Goal: Task Accomplishment & Management: Manage account settings

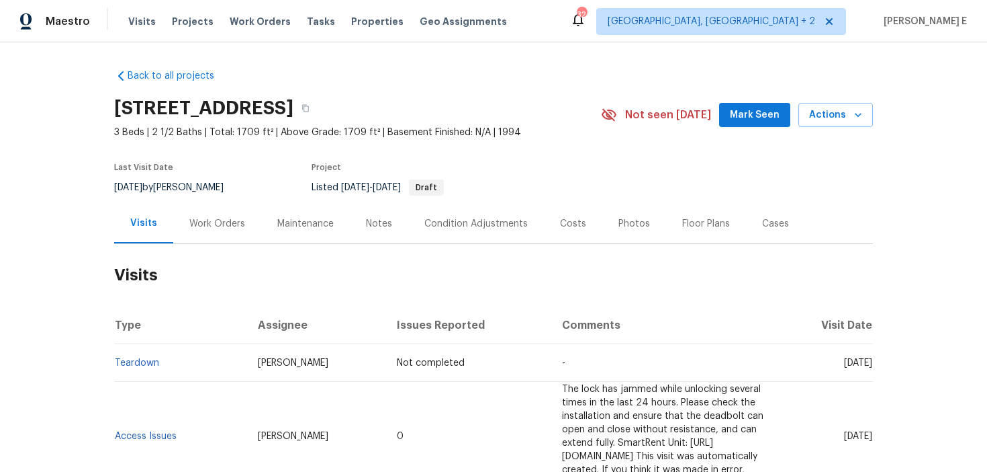
click at [224, 233] on div "Work Orders" at bounding box center [217, 224] width 88 height 40
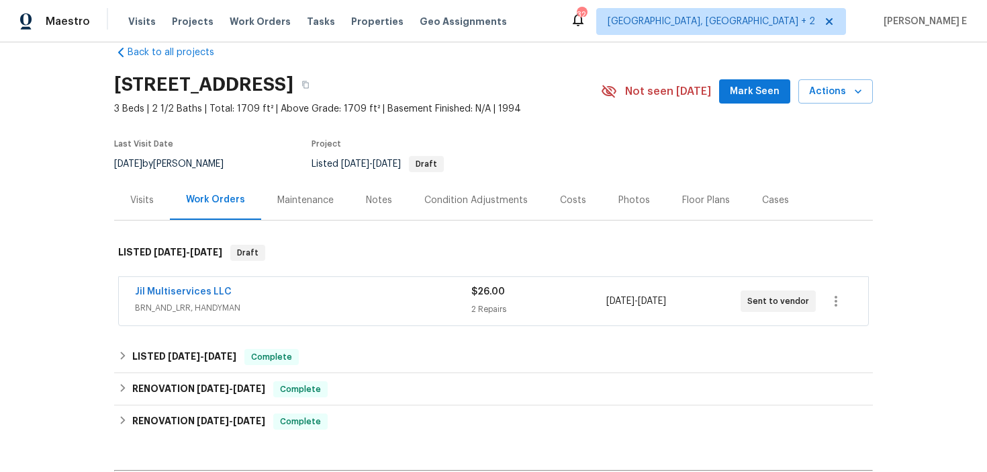
scroll to position [24, 0]
click at [177, 291] on link "Jil Multiservices LLC" at bounding box center [183, 290] width 97 height 9
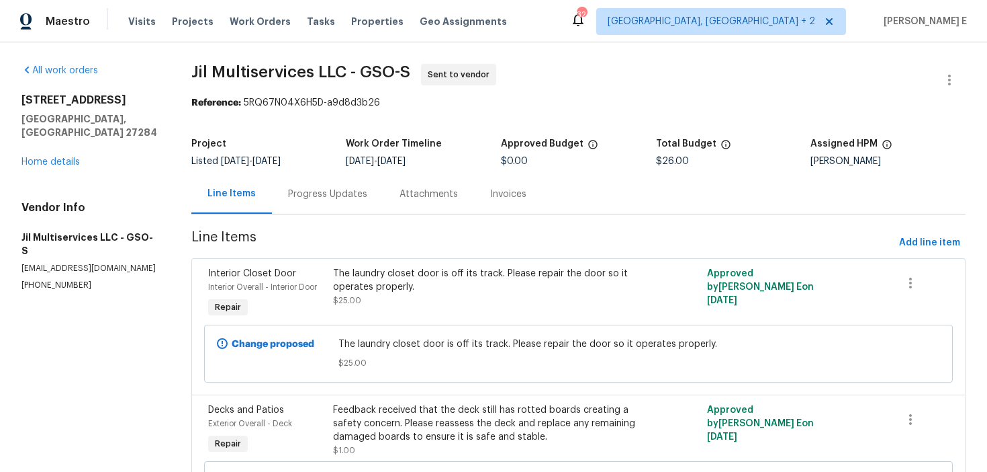
click at [341, 202] on div "Progress Updates" at bounding box center [328, 194] width 112 height 40
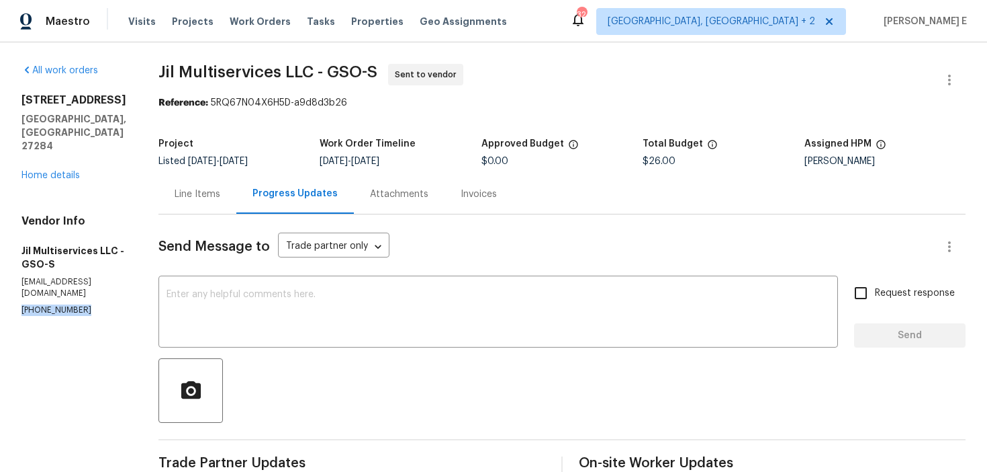
drag, startPoint x: 20, startPoint y: 287, endPoint x: 120, endPoint y: 285, distance: 99.4
click at [120, 285] on div "All work orders [STREET_ADDRESS] Home details Vendor Info Jil Multiservices LLC…" at bounding box center [493, 376] width 987 height 668
copy p "[PHONE_NUMBER]"
click at [218, 201] on div "Line Items" at bounding box center [198, 194] width 78 height 40
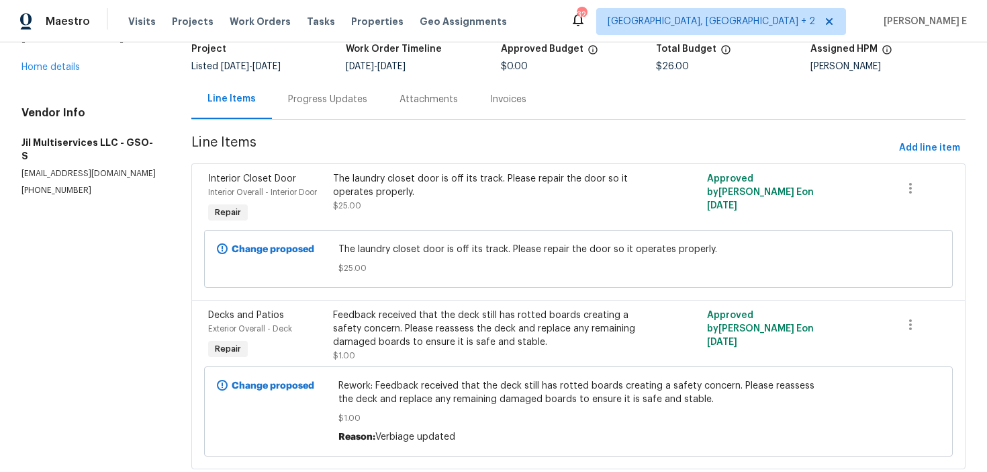
scroll to position [117, 0]
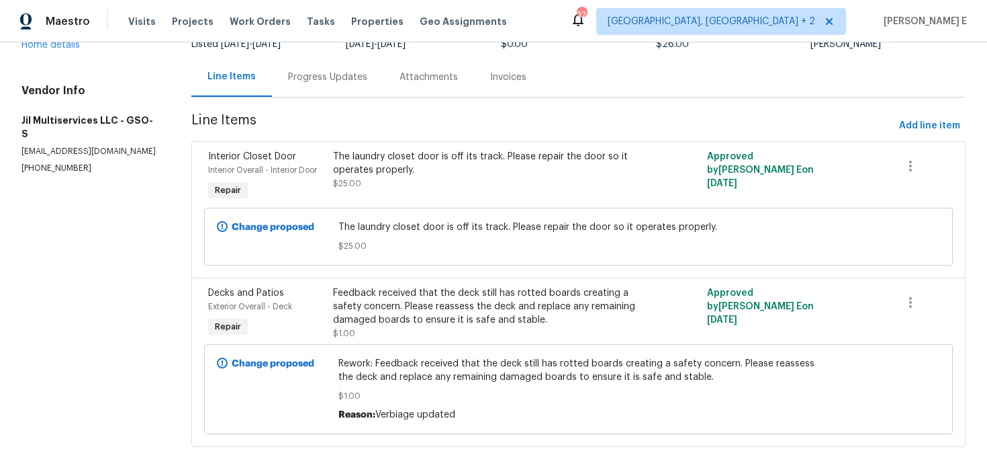
click at [297, 344] on div "Change proposed Rework: Feedback received that the deck still has rotted boards…" at bounding box center [578, 389] width 741 height 98
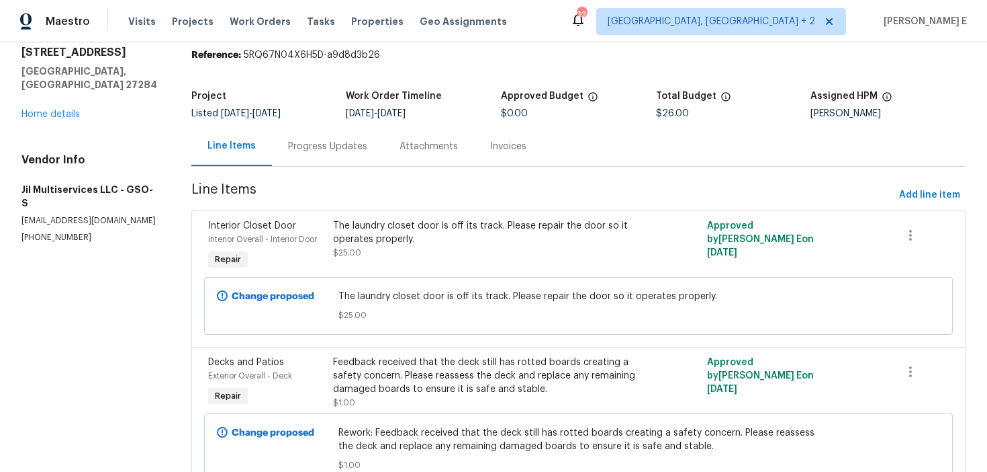
scroll to position [9, 0]
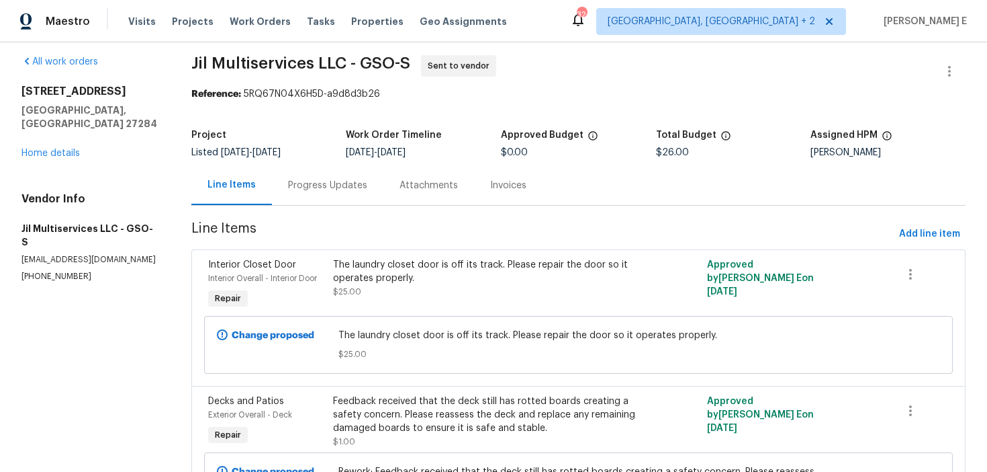
click at [322, 196] on div "Progress Updates" at bounding box center [328, 185] width 112 height 40
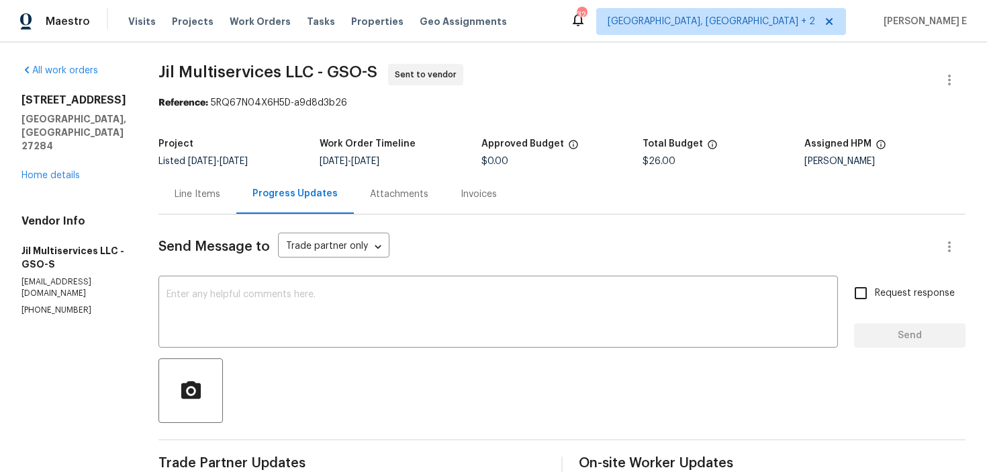
click at [220, 214] on div "Send Message to Trade partner only Trade partner only ​ x ​ Request response Se…" at bounding box center [562, 451] width 807 height 474
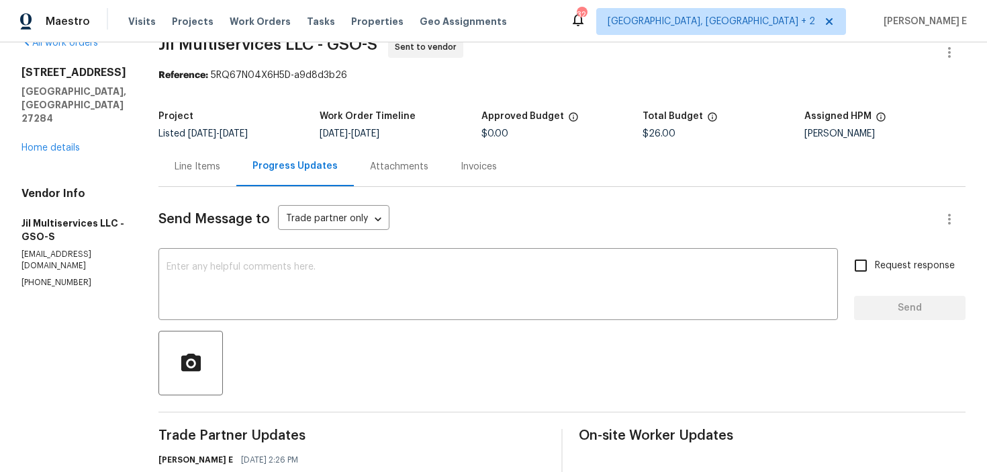
click at [752, 187] on div "Send Message to Trade partner only Trade partner only ​ x ​ Request response Se…" at bounding box center [562, 424] width 807 height 474
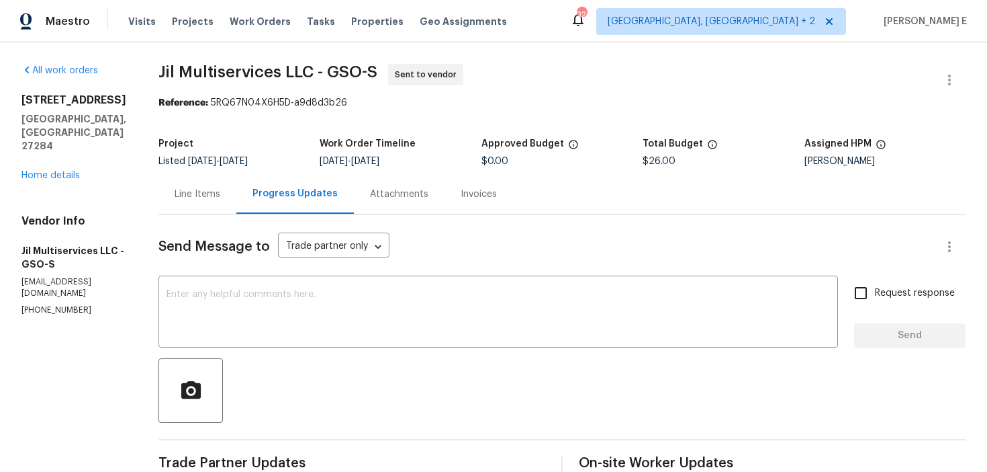
click at [216, 202] on div "Line Items" at bounding box center [198, 194] width 78 height 40
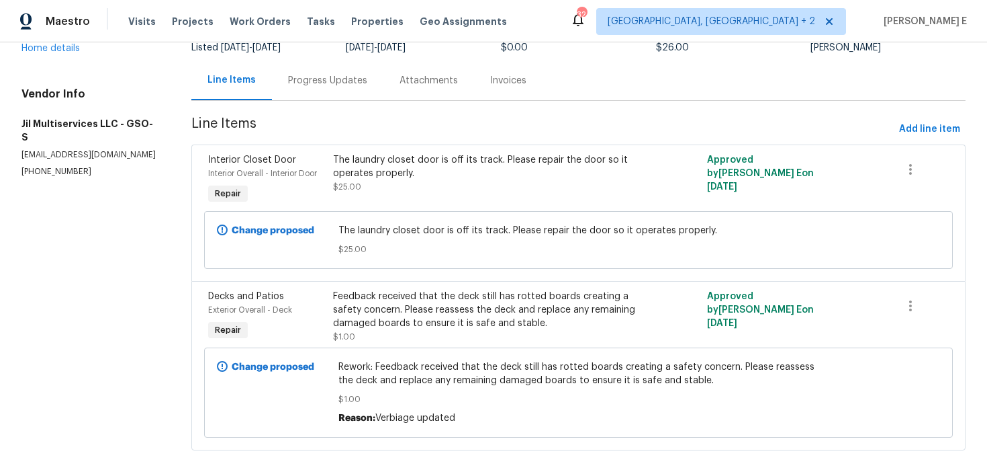
scroll to position [124, 0]
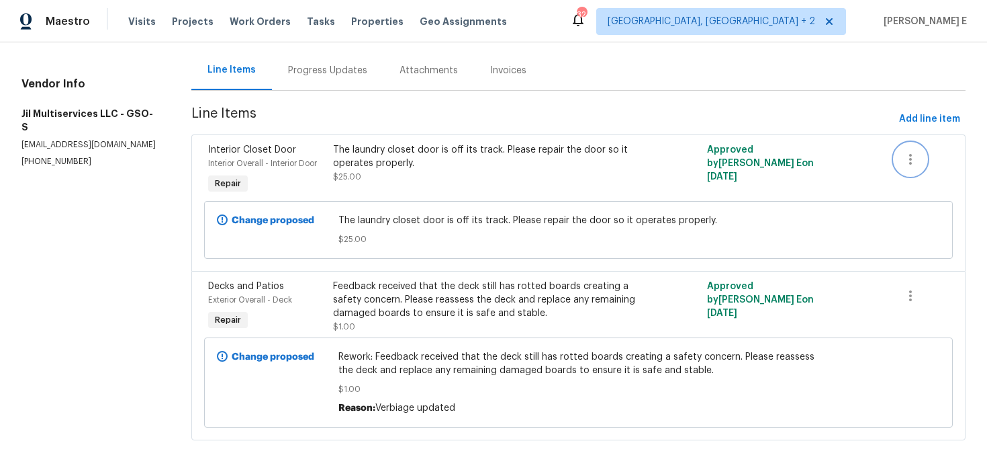
click at [908, 163] on icon "button" at bounding box center [911, 159] width 16 height 16
click at [915, 163] on li "Cancel" at bounding box center [921, 159] width 52 height 22
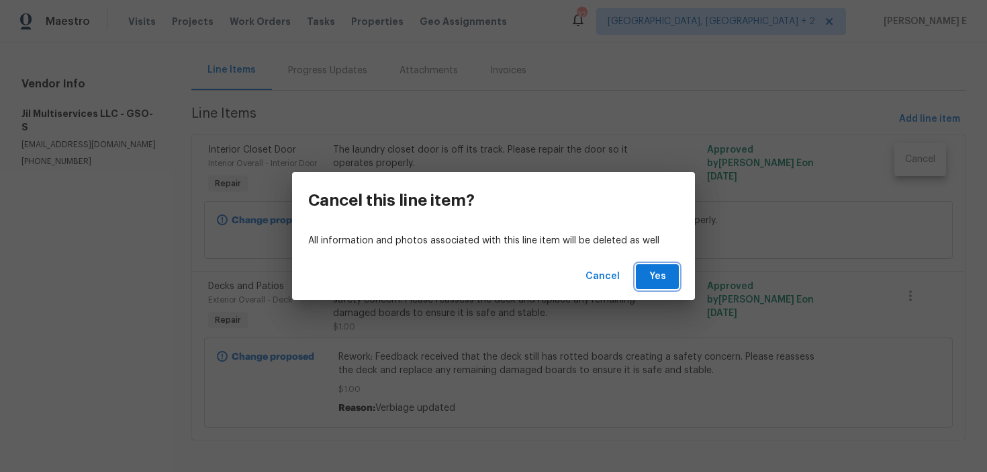
click at [657, 272] on span "Yes" at bounding box center [657, 276] width 21 height 17
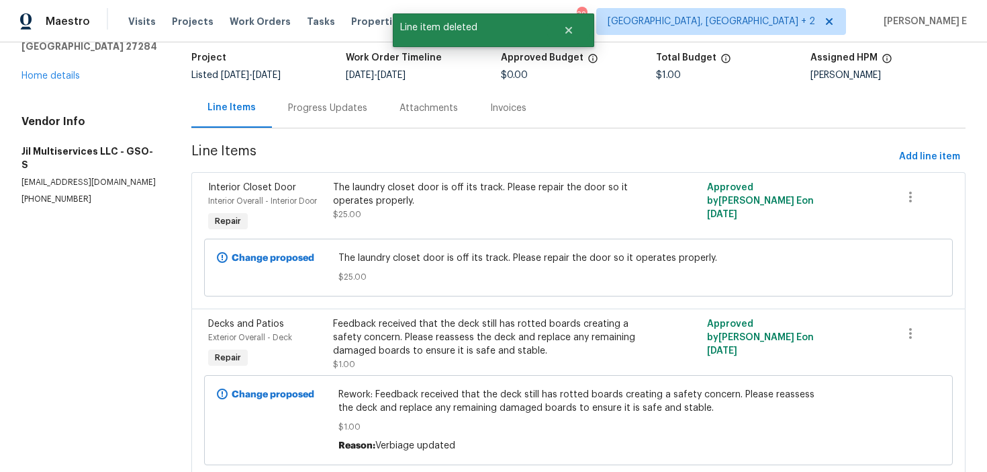
scroll to position [0, 0]
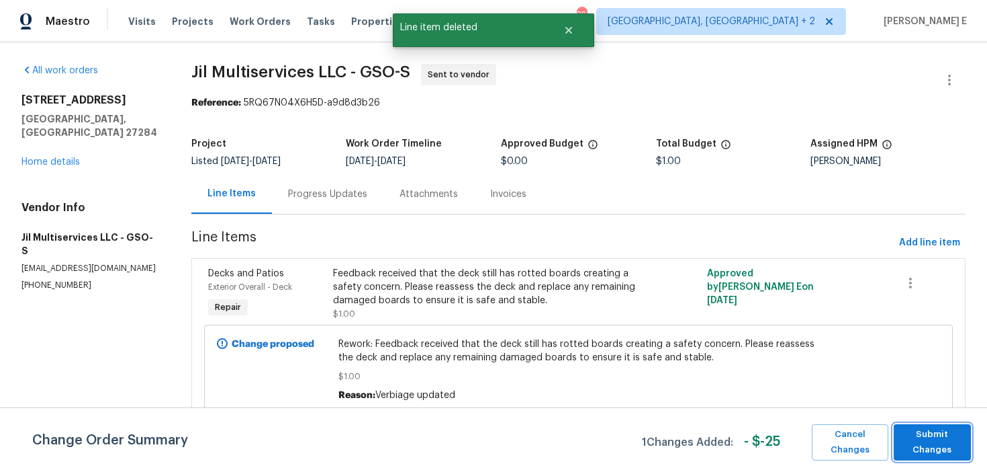
click at [947, 433] on span "Submit Changes" at bounding box center [933, 442] width 64 height 31
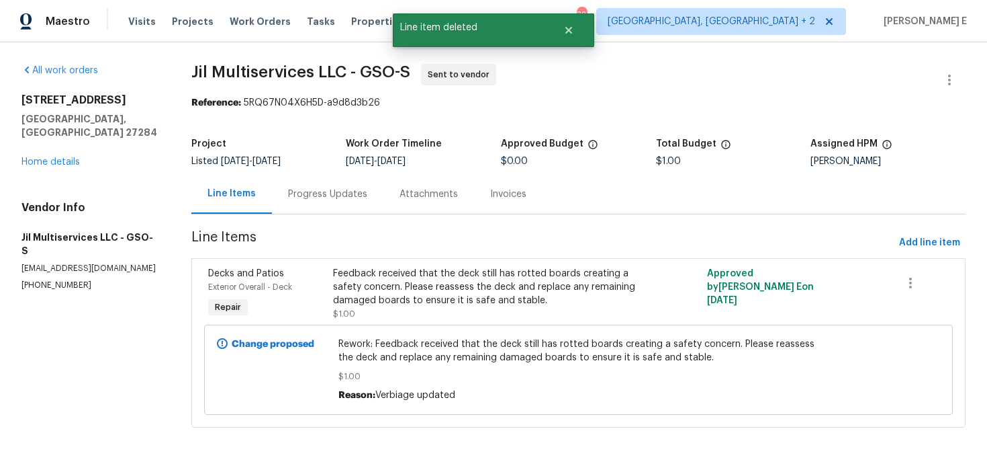
click at [68, 153] on div "1200 Salem Crossing Rd Kernersville, NC 27284 Home details" at bounding box center [90, 130] width 138 height 75
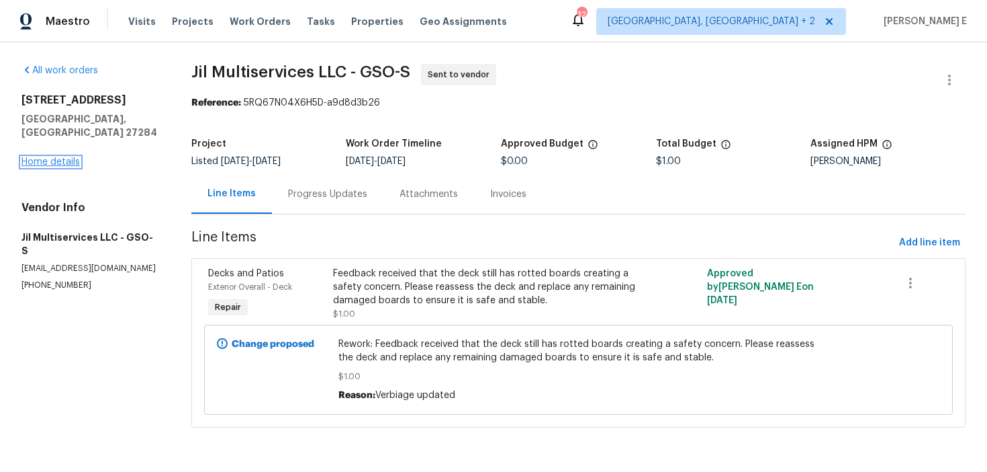
click at [73, 157] on link "Home details" at bounding box center [50, 161] width 58 height 9
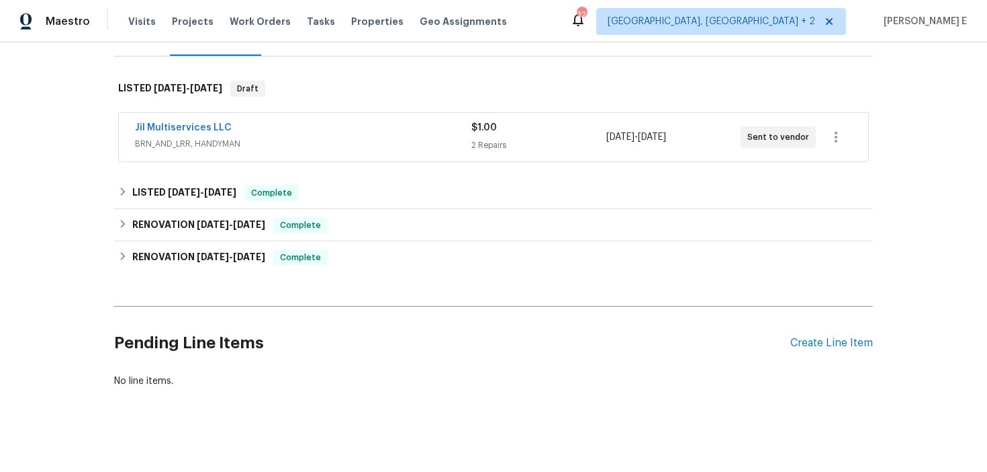
scroll to position [195, 0]
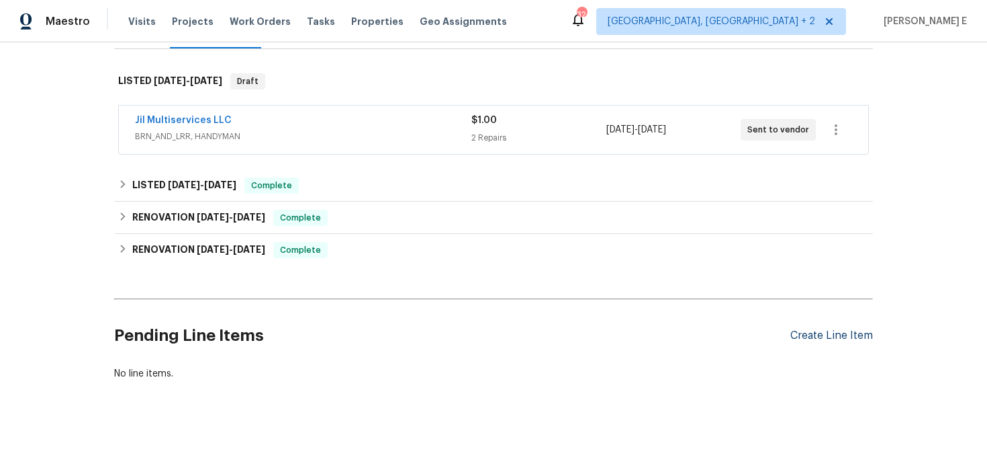
click at [848, 337] on div "Create Line Item" at bounding box center [832, 335] width 83 height 13
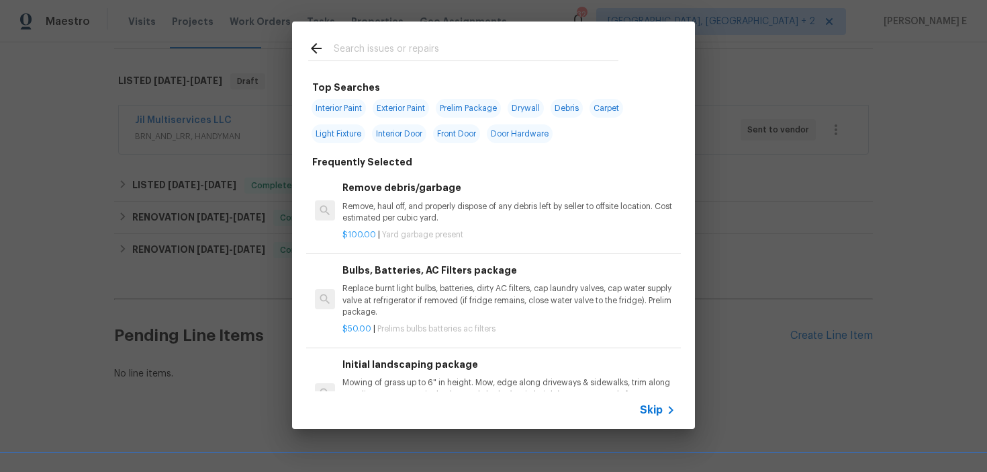
click at [648, 408] on span "Skip" at bounding box center [651, 409] width 23 height 13
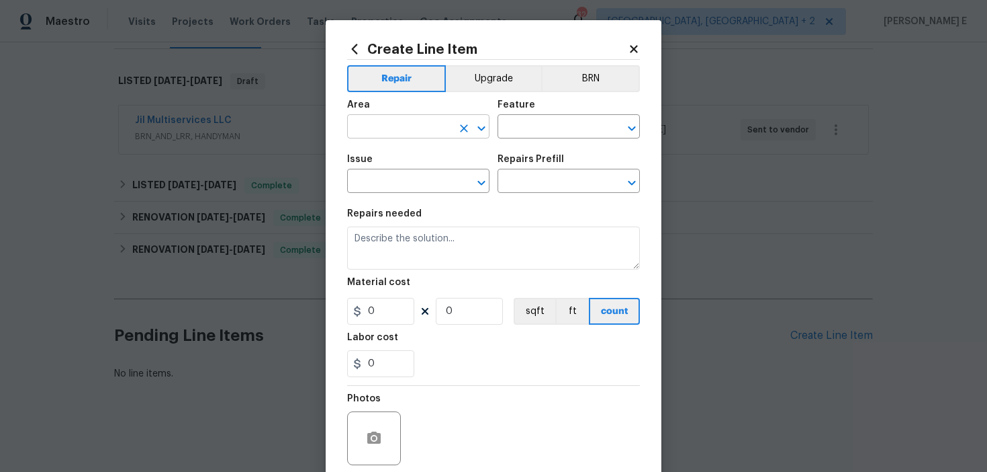
click at [396, 126] on input "text" at bounding box center [399, 128] width 105 height 21
type input "Interior Overall"
type input "Doors"
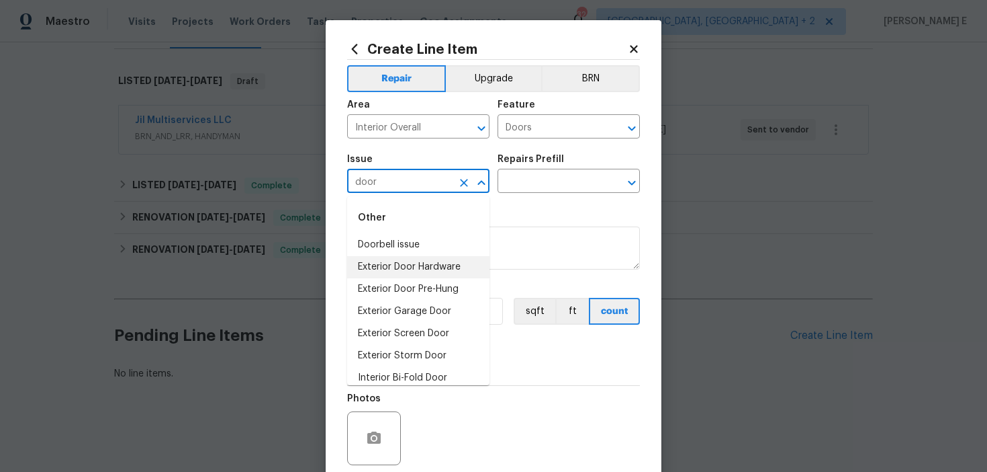
scroll to position [98, 0]
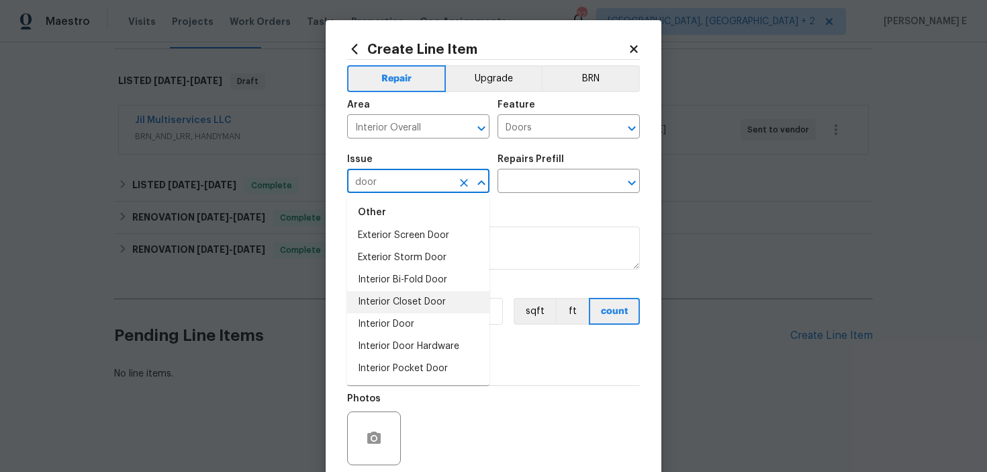
click at [386, 298] on li "Interior Closet Door" at bounding box center [418, 302] width 142 height 22
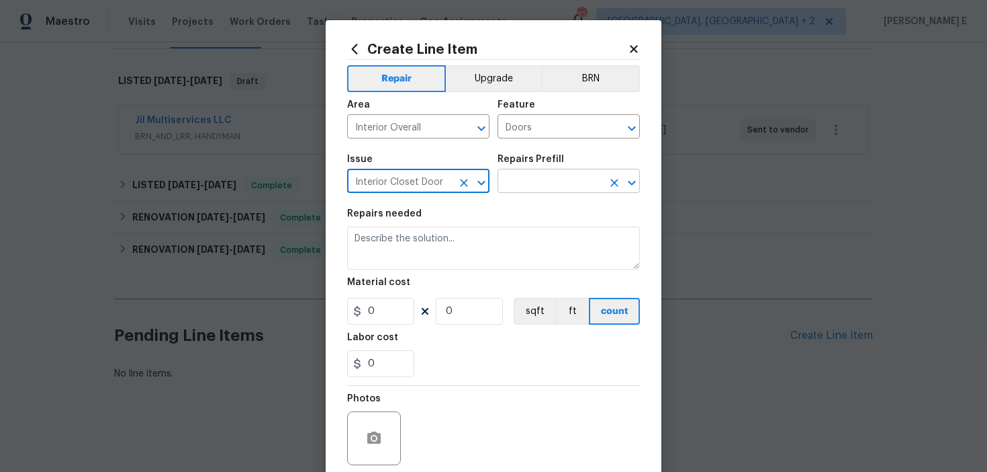
type input "Interior Closet Door"
click at [510, 186] on input "text" at bounding box center [550, 182] width 105 height 21
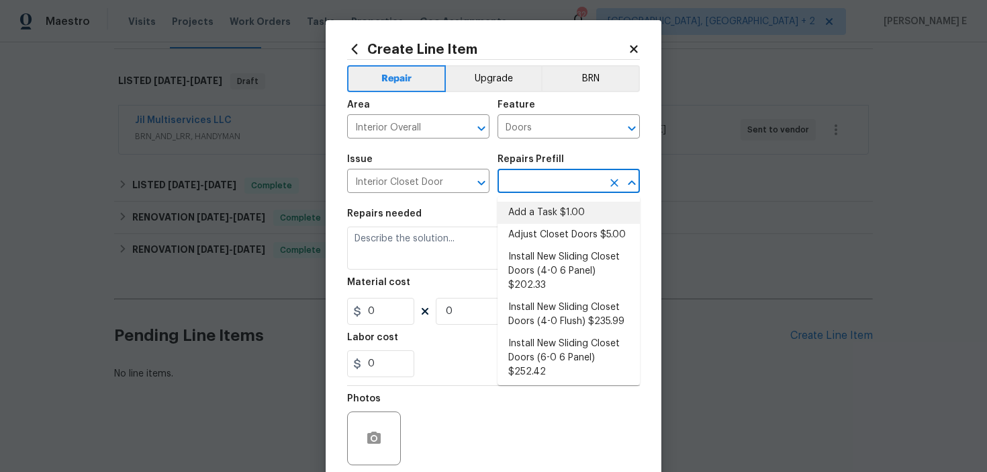
click at [510, 206] on li "Add a Task $1.00" at bounding box center [569, 213] width 142 height 22
type input "Interior Door"
type input "Add a Task $1.00"
type textarea "HPM to detail"
type input "1"
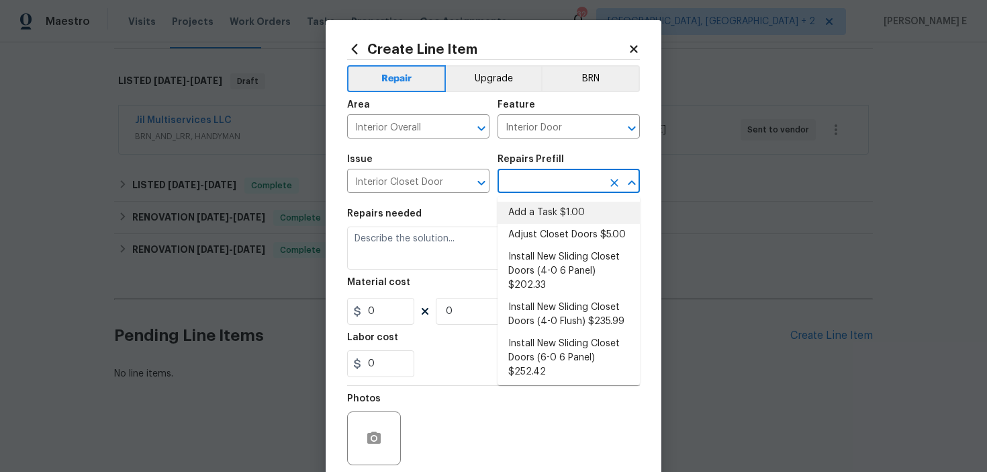
type input "1"
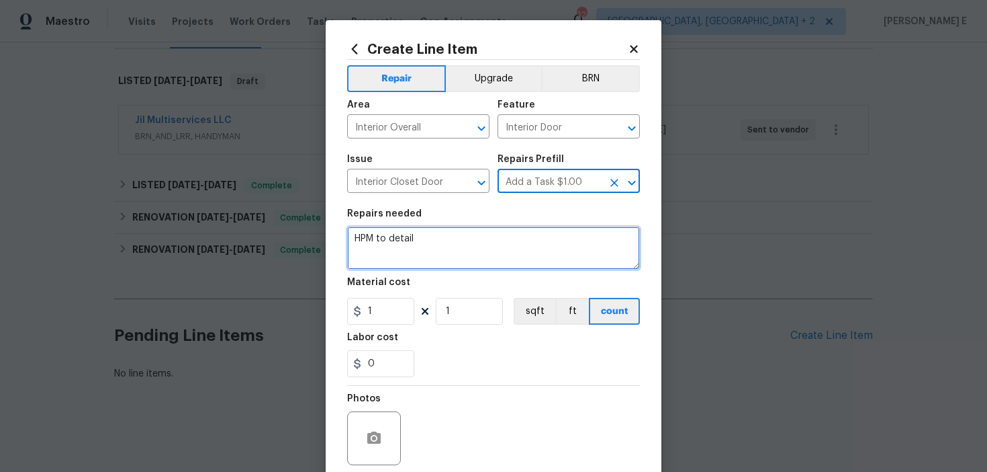
click at [455, 251] on textarea "HPM to detail" at bounding box center [493, 247] width 293 height 43
paste textarea "The laundry closet door is off its track. Please repair the door so it operates…"
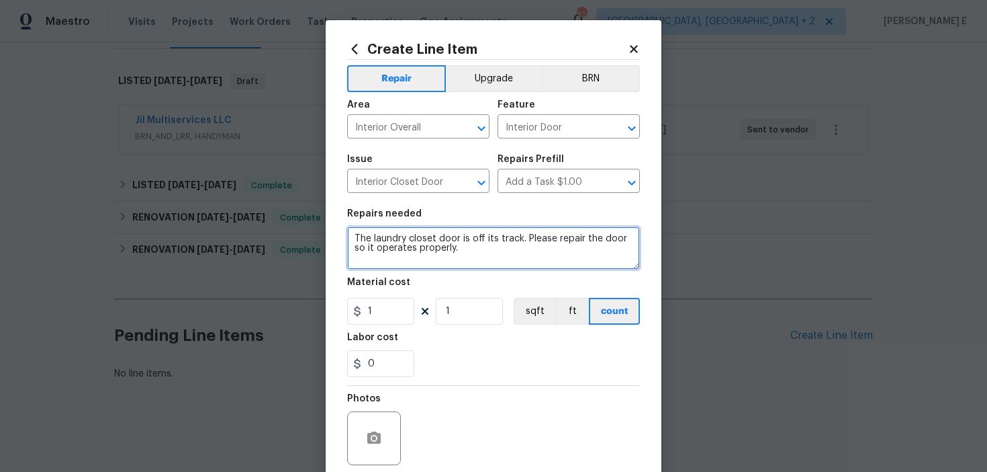
type textarea "The laundry closet door is off its track. Please repair the door so it operates…"
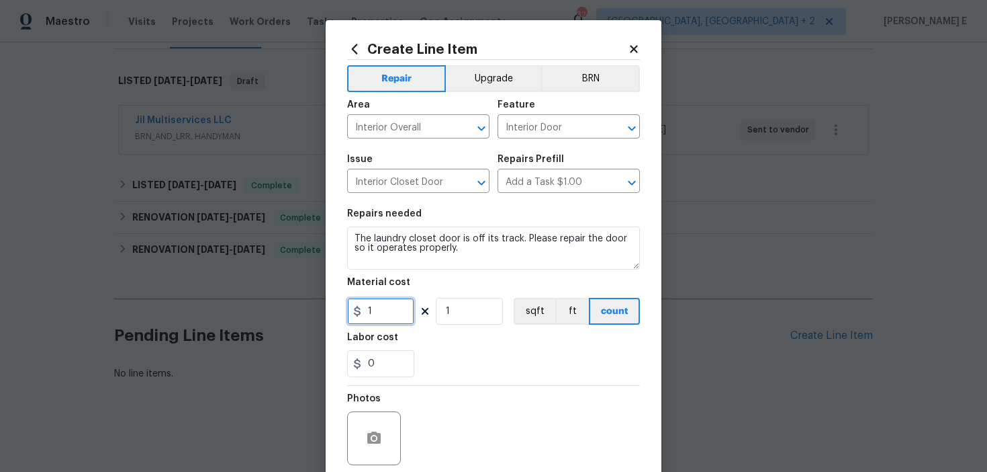
drag, startPoint x: 375, startPoint y: 314, endPoint x: 354, endPoint y: 314, distance: 20.8
click at [359, 314] on div "1" at bounding box center [380, 311] width 67 height 27
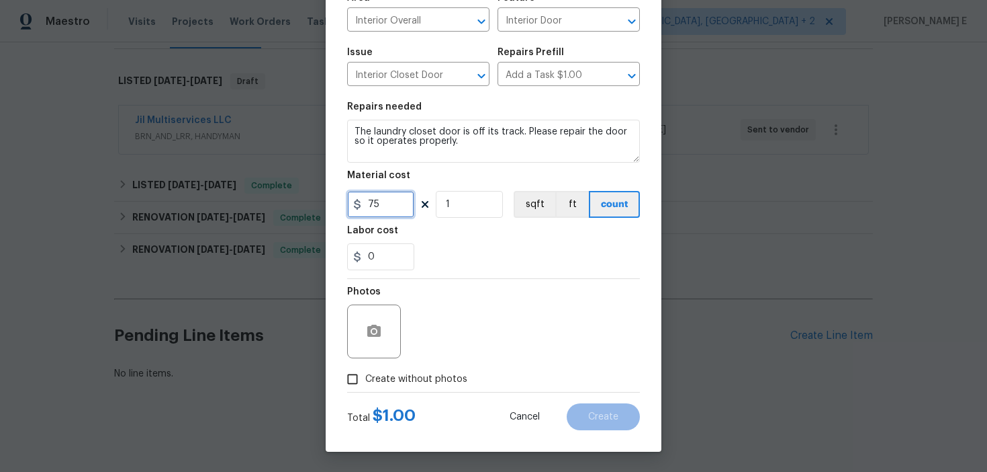
type input "75"
click at [378, 384] on span "Create without photos" at bounding box center [416, 379] width 102 height 14
click at [365, 384] on input "Create without photos" at bounding box center [353, 379] width 26 height 26
checkbox input "true"
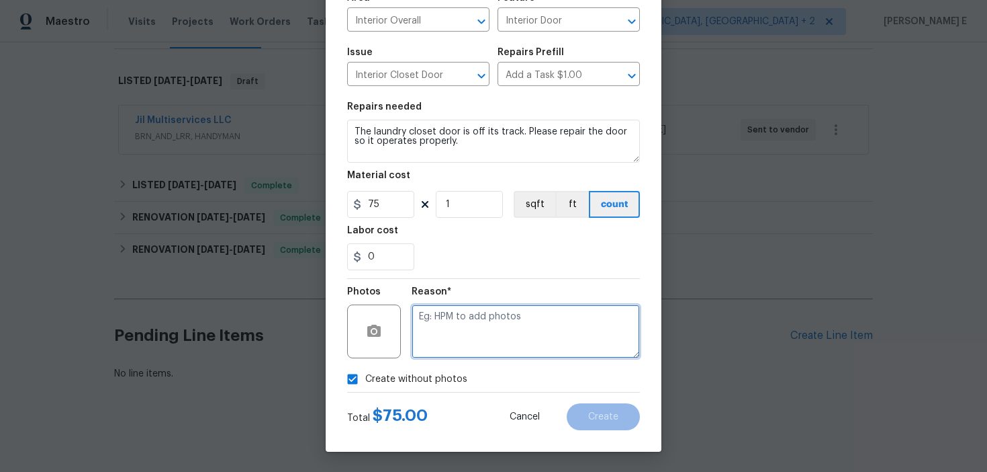
click at [442, 335] on textarea at bounding box center [526, 331] width 228 height 54
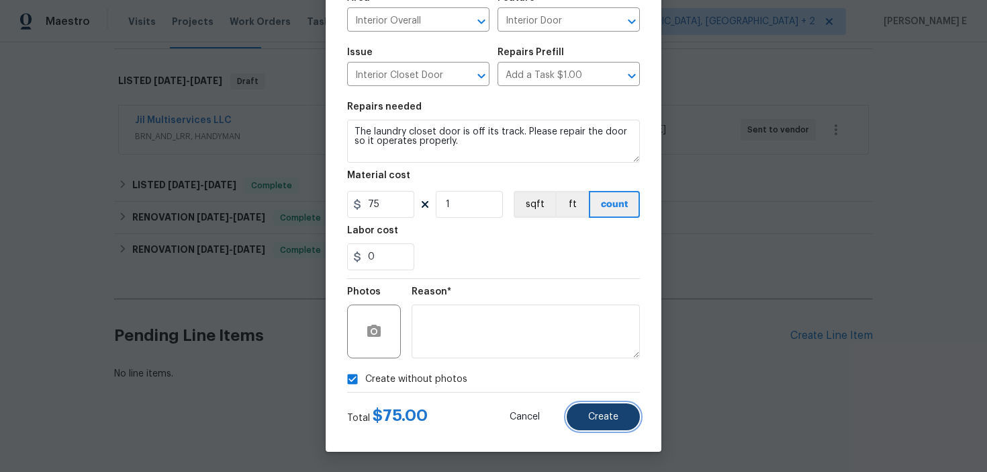
click at [586, 417] on button "Create" at bounding box center [603, 416] width 73 height 27
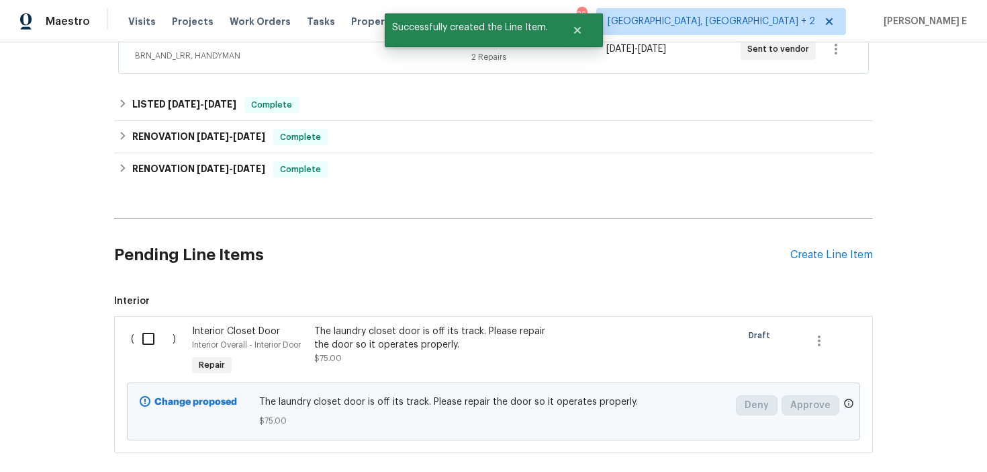
scroll to position [348, 0]
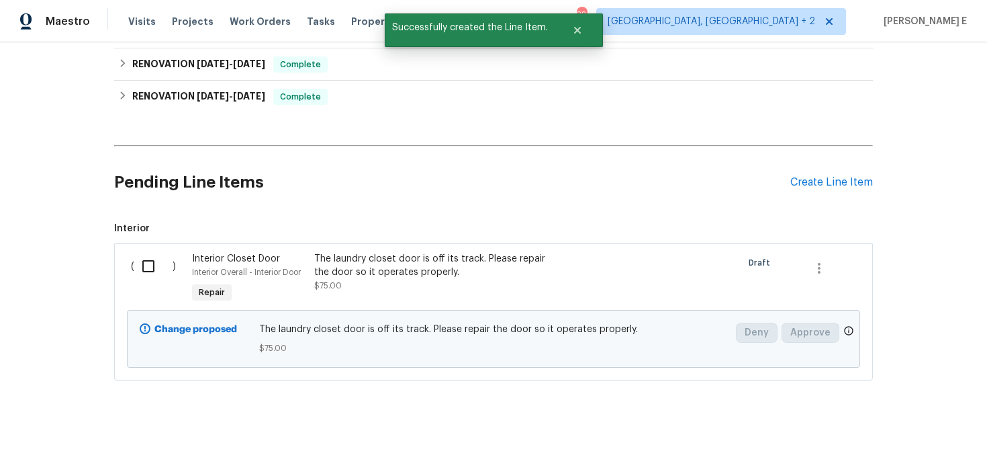
click at [149, 277] on input "checkbox" at bounding box center [153, 266] width 38 height 28
checkbox input "true"
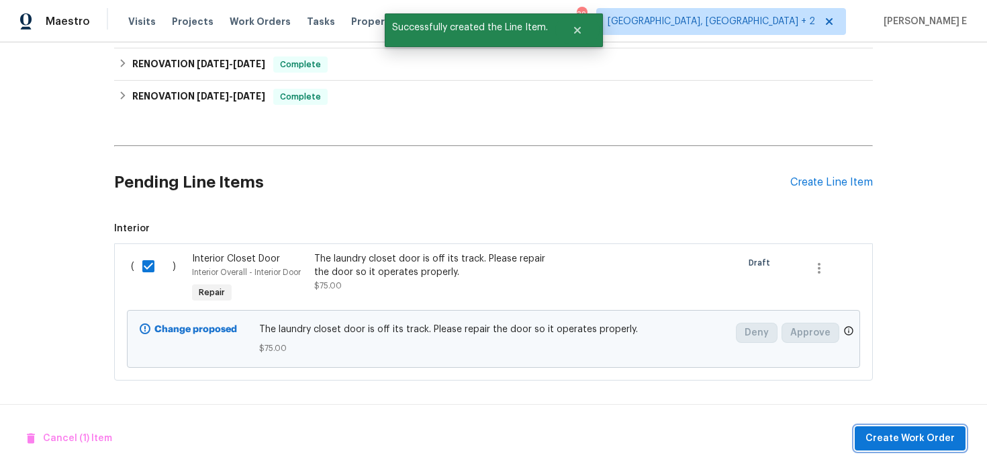
click at [902, 447] on button "Create Work Order" at bounding box center [910, 438] width 111 height 25
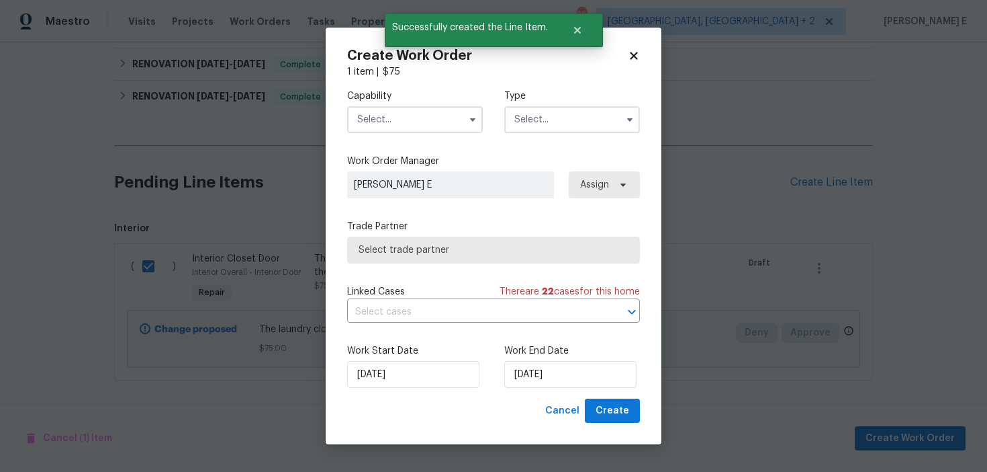
click at [435, 115] on input "text" at bounding box center [415, 119] width 136 height 27
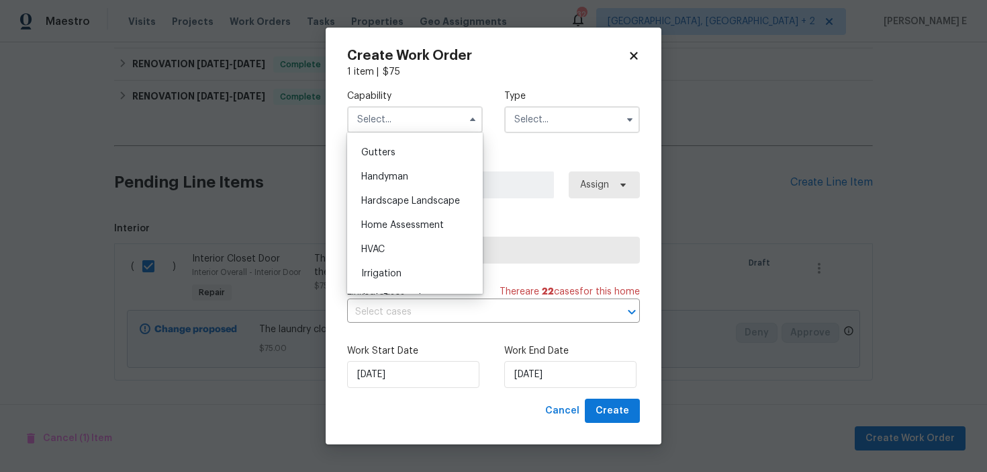
scroll to position [713, 0]
click at [408, 172] on span "Handyman" at bounding box center [384, 173] width 47 height 9
type input "Handyman"
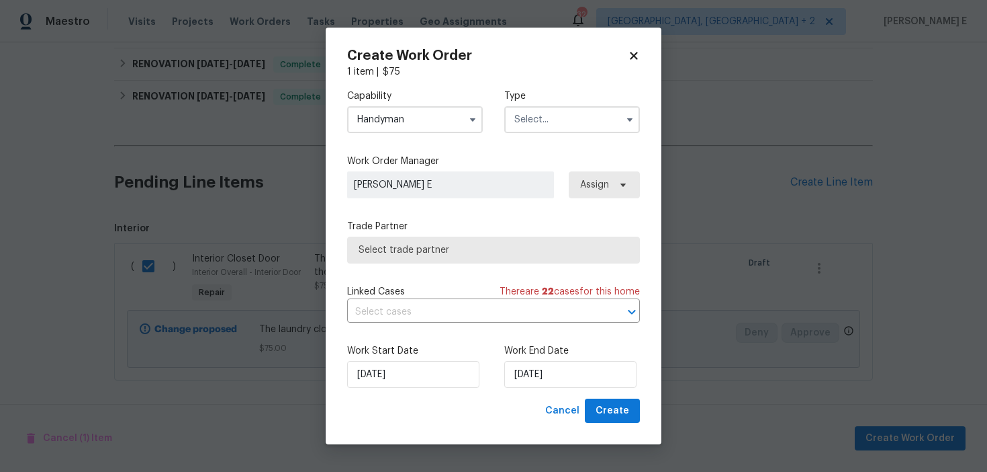
click at [521, 116] on input "text" at bounding box center [572, 119] width 136 height 27
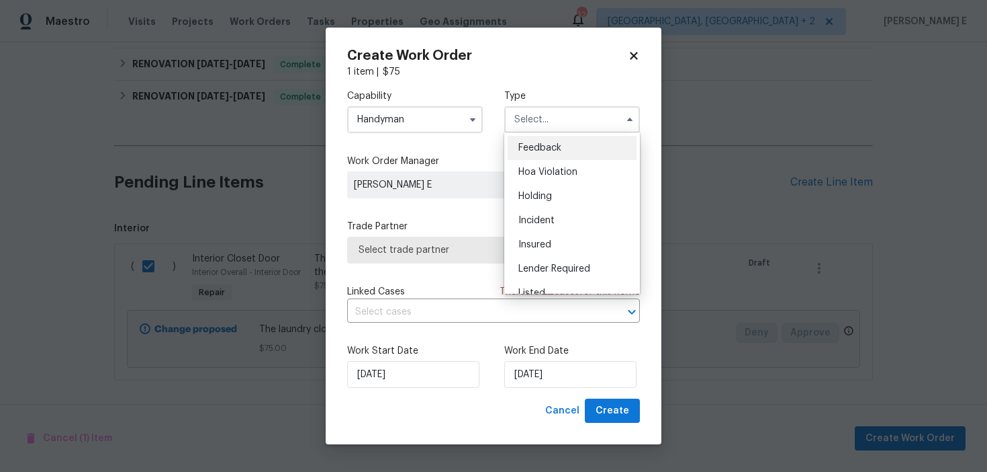
click at [519, 133] on ul "Feedback Hoa Violation Holding Incident Insured Lender Required Listed Lite Lwo…" at bounding box center [572, 212] width 136 height 161
click at [519, 134] on ul "Feedback Hoa Violation Holding Incident Insured Lender Required Listed Lite Lwo…" at bounding box center [572, 212] width 136 height 161
click at [519, 157] on div "Feedback" at bounding box center [572, 148] width 129 height 24
type input "Feedback"
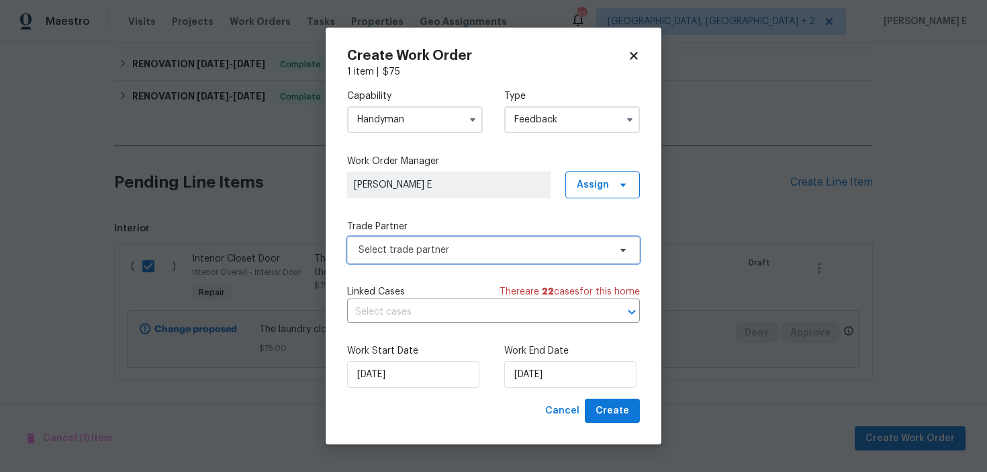
click at [385, 252] on span "Select trade partner" at bounding box center [484, 249] width 251 height 13
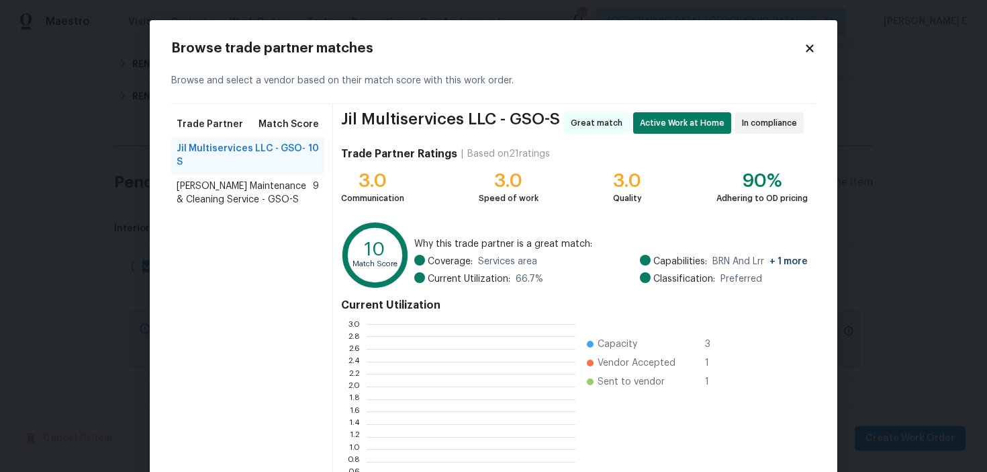
scroll to position [188, 209]
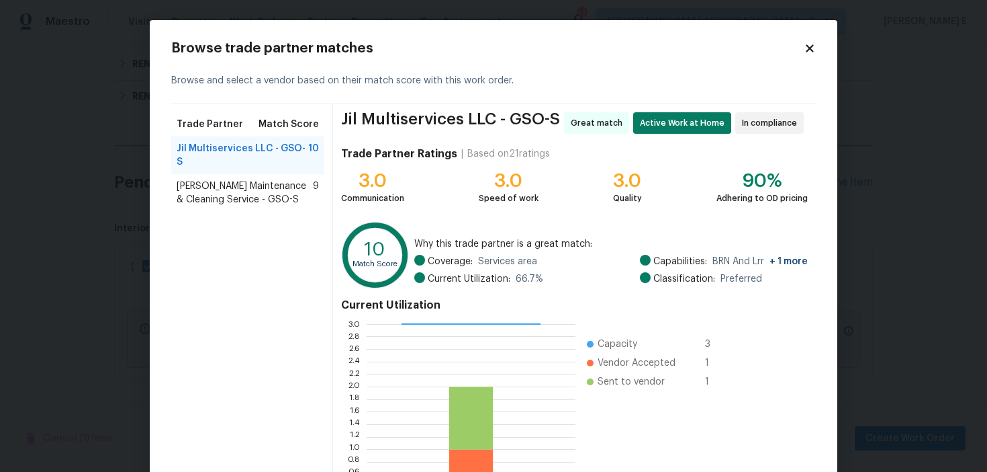
click at [171, 189] on div "Baker's Maintenance & Cleaning Service - GSO-S 9" at bounding box center [247, 193] width 153 height 38
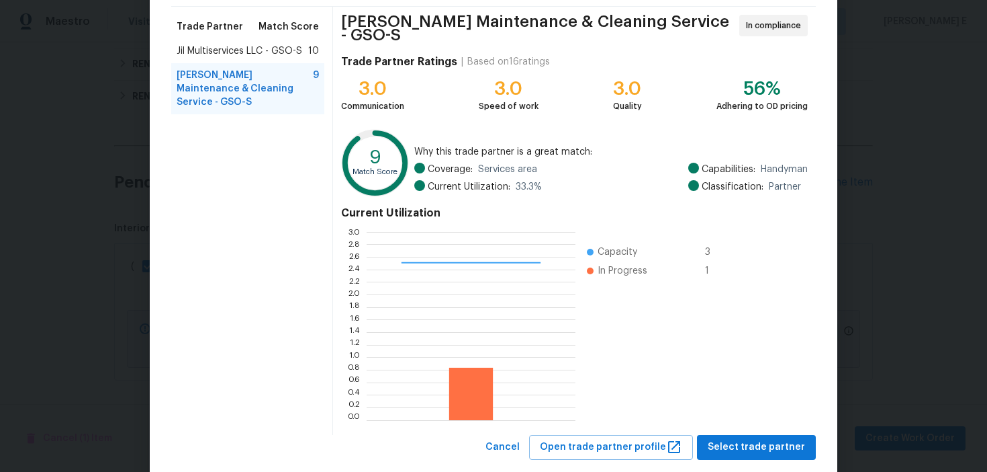
scroll to position [121, 0]
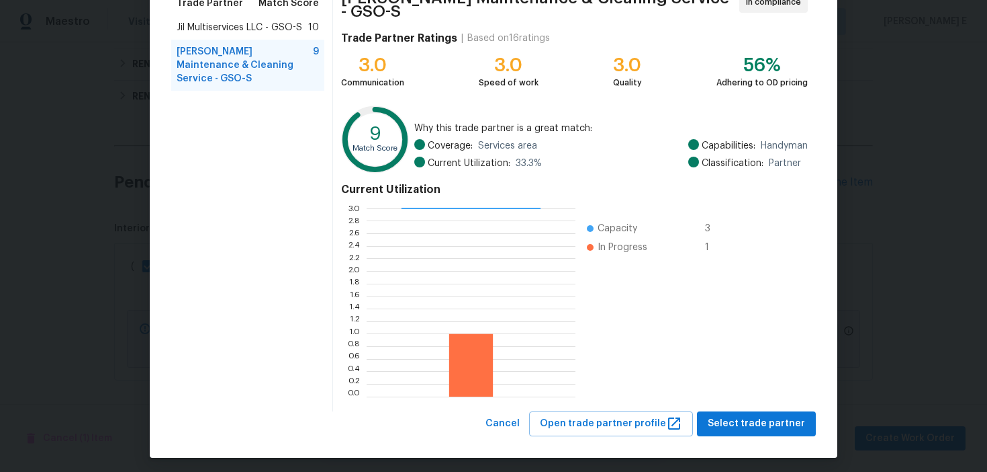
click at [773, 398] on div "Baker's Maintenance & Cleaning Service - GSO-S In compliance Trade Partner Rati…" at bounding box center [574, 197] width 483 height 428
click at [761, 419] on span "Select trade partner" at bounding box center [756, 423] width 97 height 17
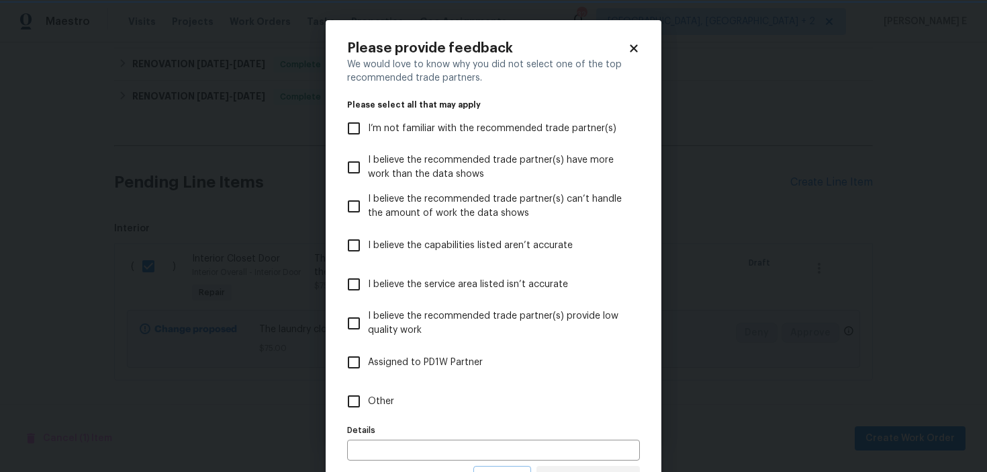
scroll to position [0, 0]
click at [439, 409] on label "Other" at bounding box center [485, 401] width 290 height 39
click at [368, 409] on input "Other" at bounding box center [354, 401] width 28 height 28
checkbox input "true"
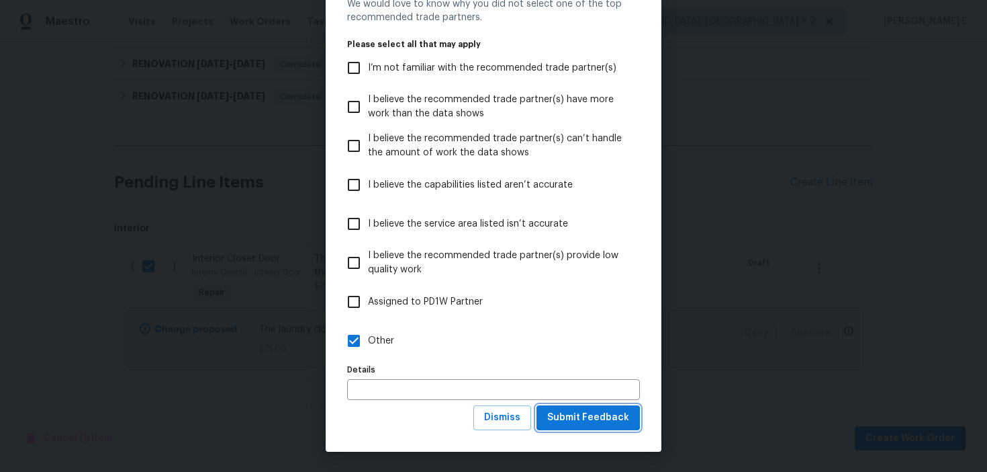
click at [603, 416] on span "Submit Feedback" at bounding box center [588, 417] width 82 height 17
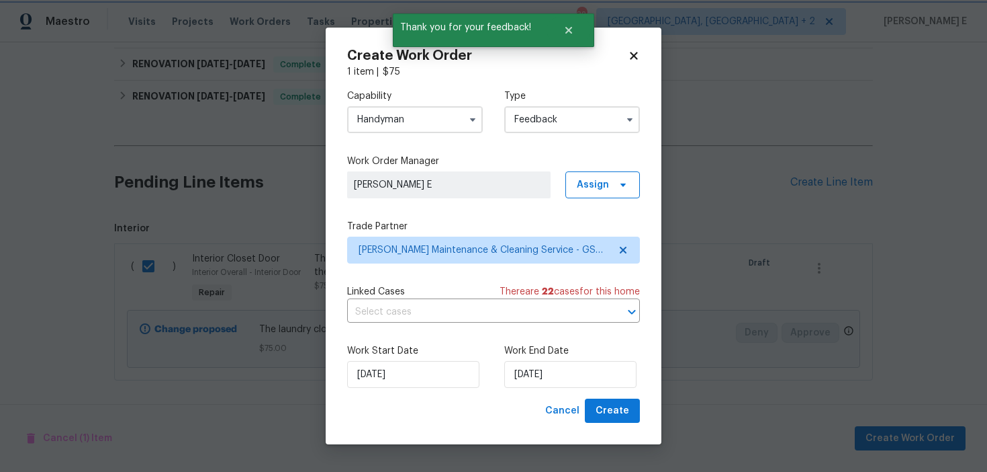
scroll to position [0, 0]
click at [545, 383] on input "[DATE]" at bounding box center [570, 374] width 132 height 27
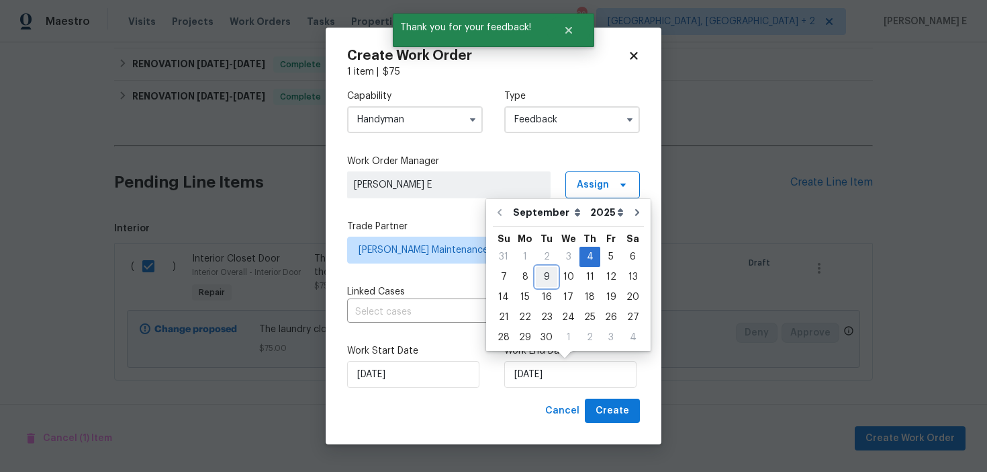
click at [536, 278] on div "9" at bounding box center [546, 276] width 21 height 19
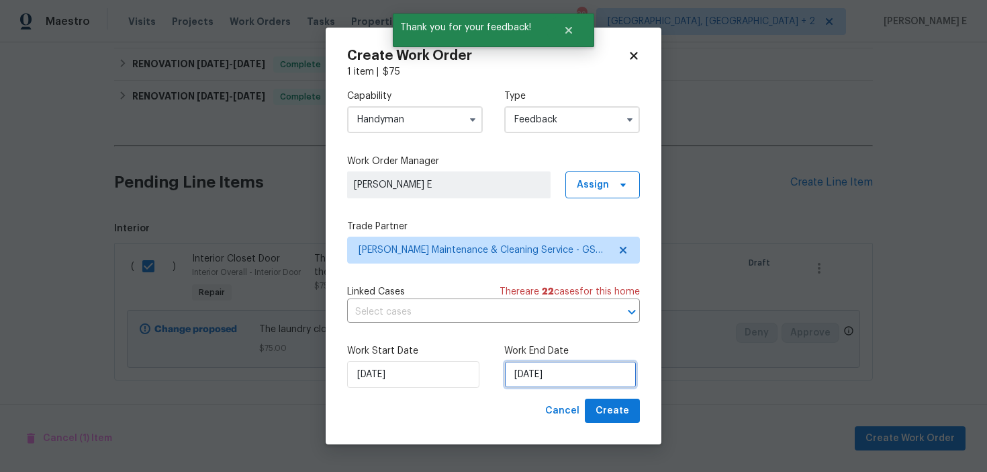
click at [562, 386] on input "09/09/2025" at bounding box center [570, 374] width 132 height 27
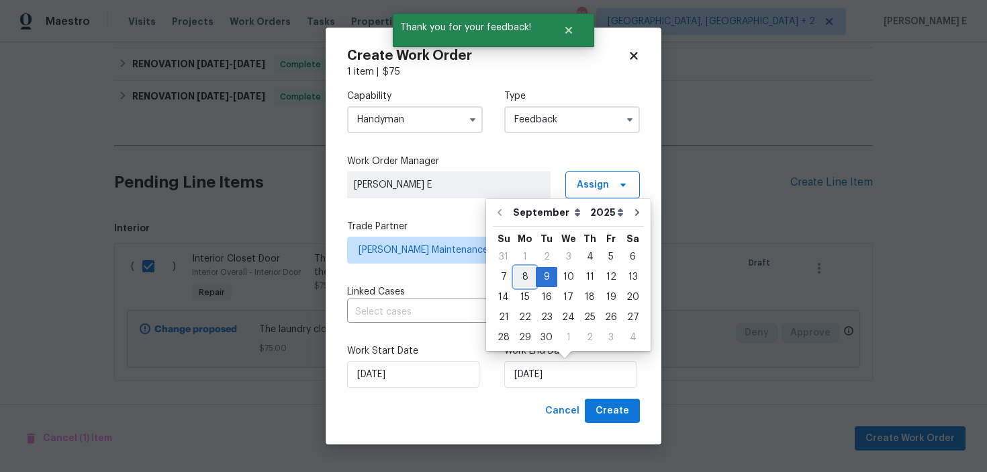
click at [521, 273] on div "8" at bounding box center [525, 276] width 21 height 19
type input "08/09/2025"
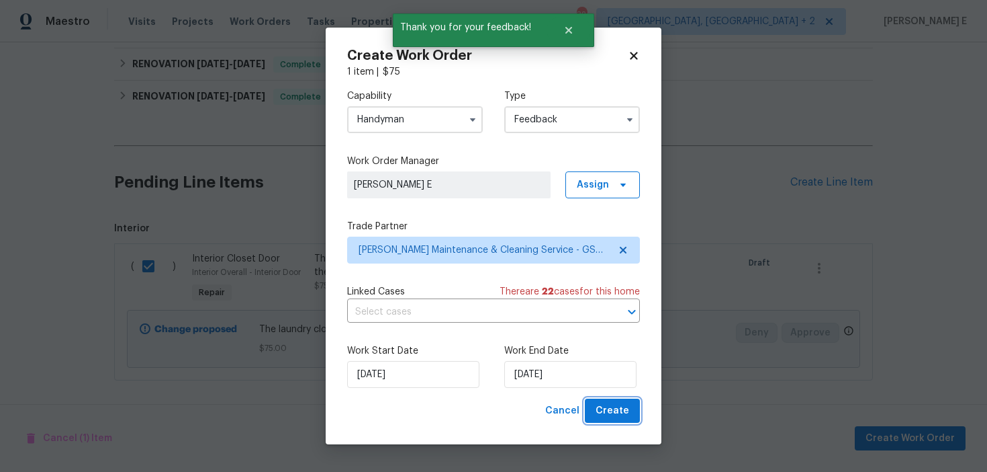
click at [609, 409] on span "Create" at bounding box center [613, 410] width 34 height 17
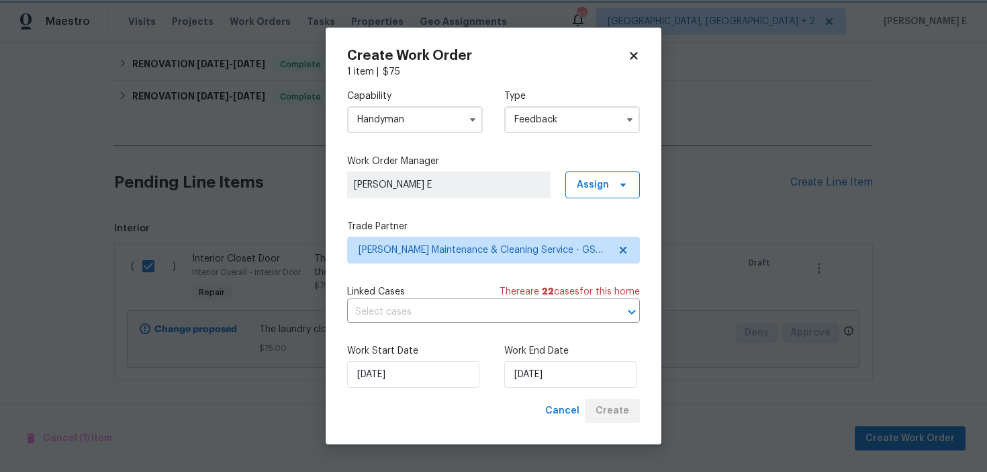
checkbox input "false"
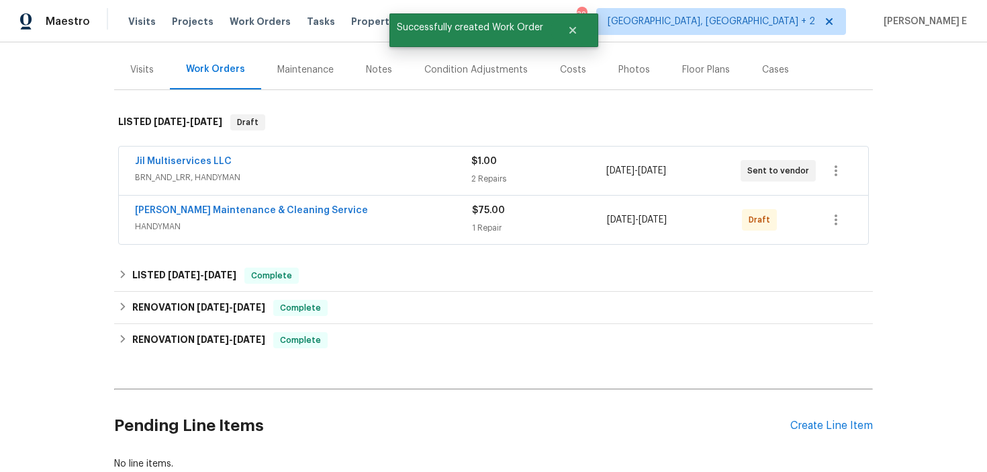
scroll to position [136, 0]
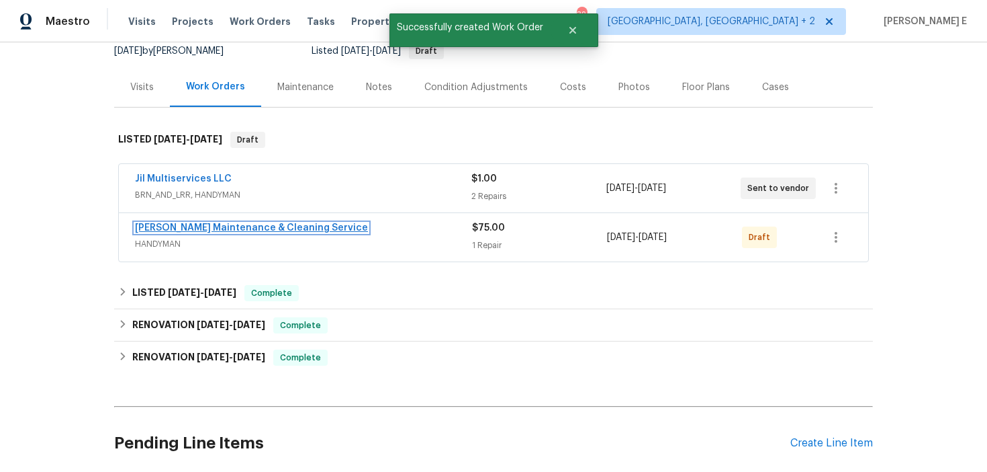
click at [232, 230] on link "Baker's Maintenance & Cleaning Service" at bounding box center [251, 227] width 233 height 9
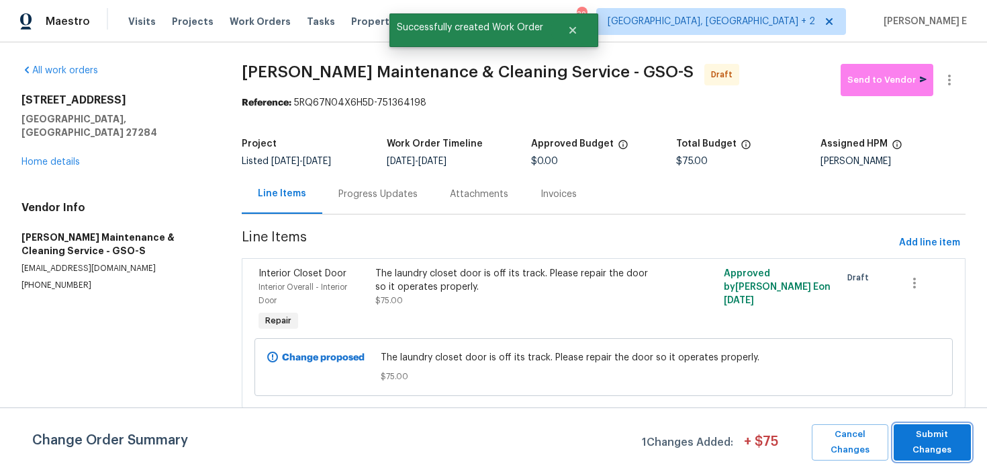
click at [933, 458] on button "Submit Changes" at bounding box center [932, 442] width 77 height 36
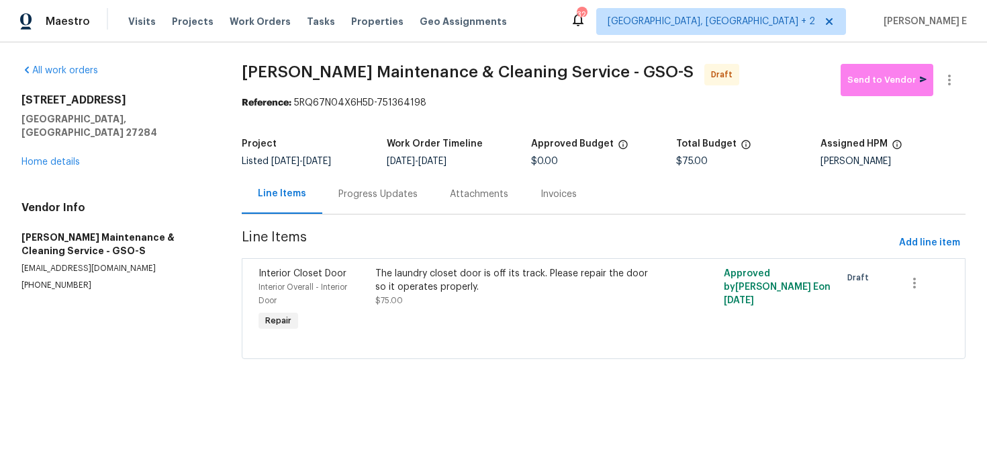
click at [375, 187] on div "Progress Updates" at bounding box center [378, 194] width 112 height 40
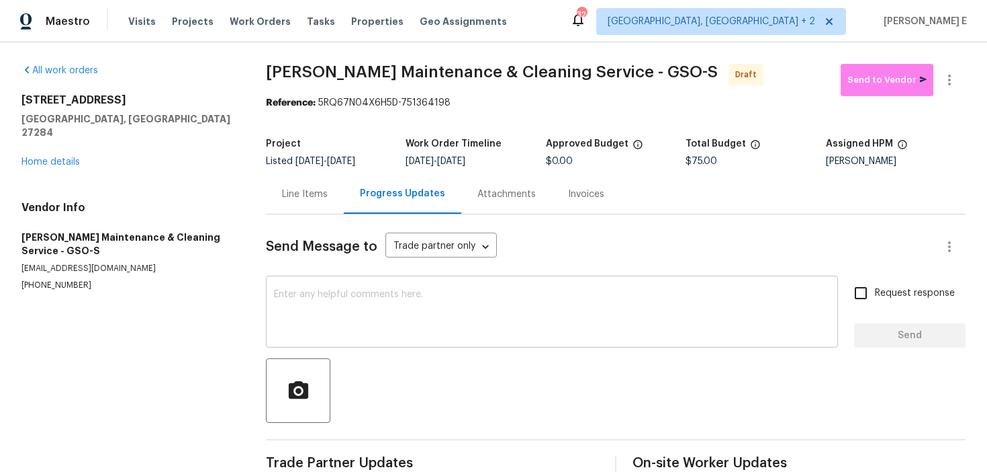
click at [466, 312] on textarea at bounding box center [552, 313] width 556 height 47
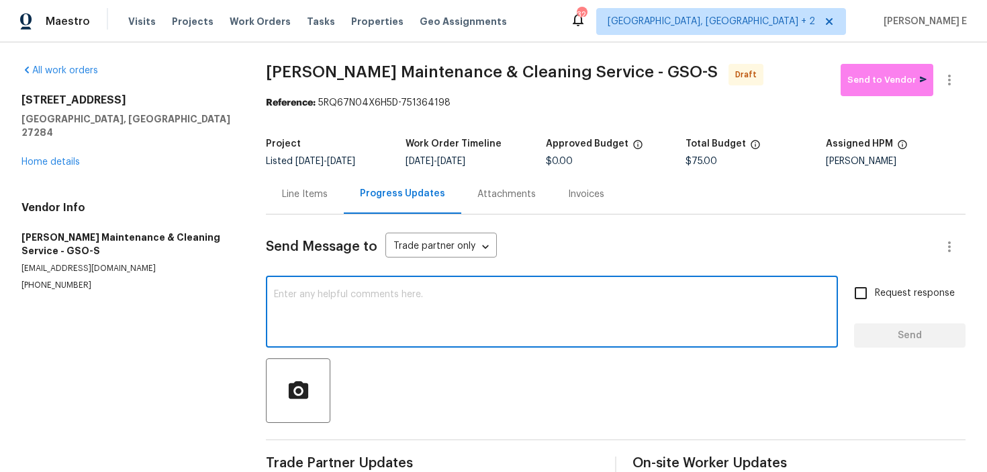
paste textarea "Hi this is Keerthana with Opendoor. I’m confirming you received the WO for the …"
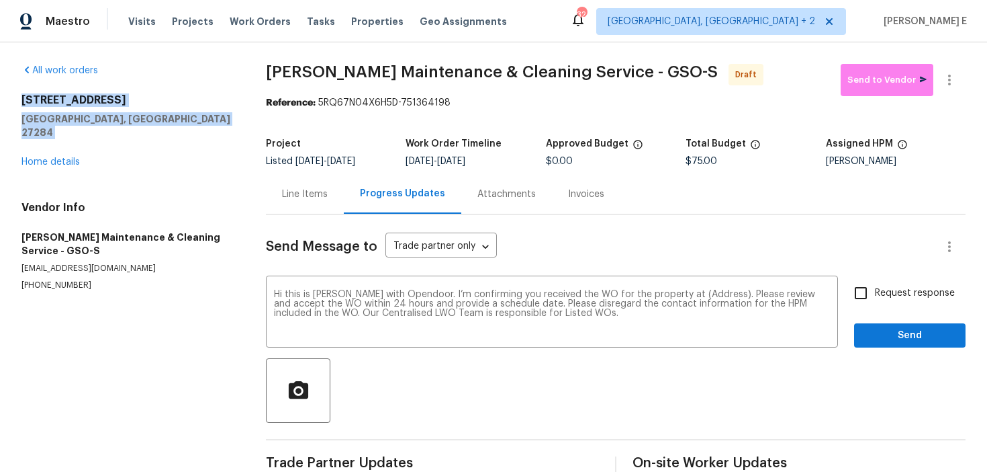
drag, startPoint x: 19, startPoint y: 98, endPoint x: 157, endPoint y: 126, distance: 139.8
click at [157, 126] on div "All work orders 1200 Salem Crossing Rd Kernersville, NC 27284 Home details Vend…" at bounding box center [493, 270] width 987 height 457
copy div "1200 Salem Crossing Rd Kernersville, NC 27284"
click at [698, 294] on textarea "Hi this is Keerthana with Opendoor. I’m confirming you received the WO for the …" at bounding box center [552, 313] width 556 height 47
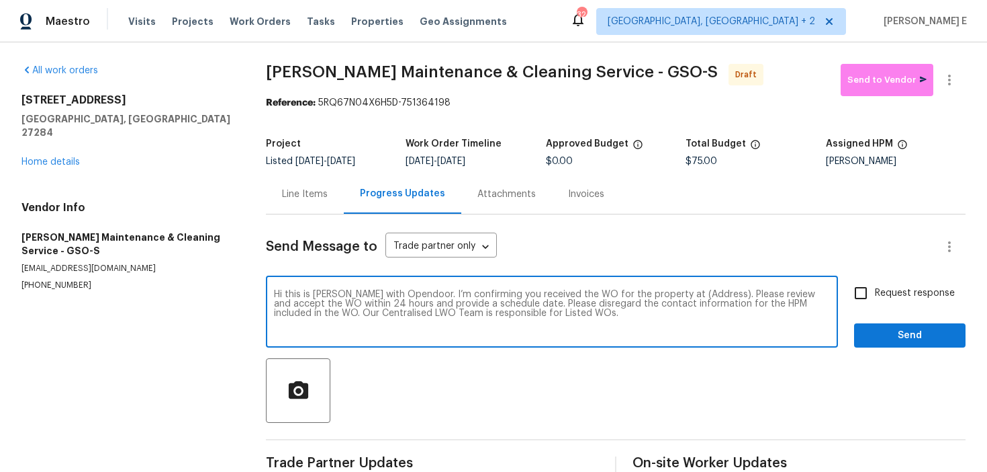
click at [698, 294] on textarea "Hi this is Keerthana with Opendoor. I’m confirming you received the WO for the …" at bounding box center [552, 313] width 556 height 47
paste textarea "1200 Salem Crossing Rd Kernersville, NC 27284"
type textarea "Hi this is Keerthana with Opendoor. I’m confirming you received the WO for the …"
click at [877, 289] on span "Request response" at bounding box center [915, 293] width 80 height 14
click at [875, 289] on input "Request response" at bounding box center [861, 293] width 28 height 28
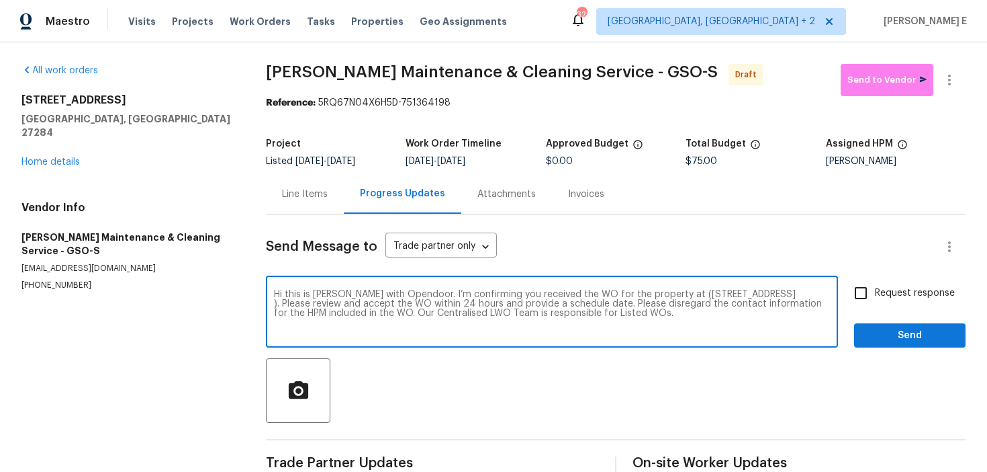
checkbox input "true"
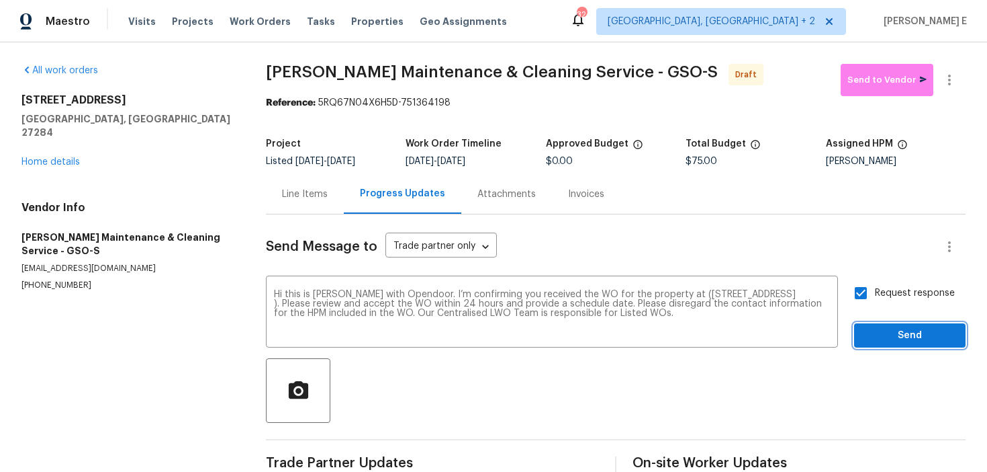
click at [873, 334] on span "Send" at bounding box center [910, 335] width 90 height 17
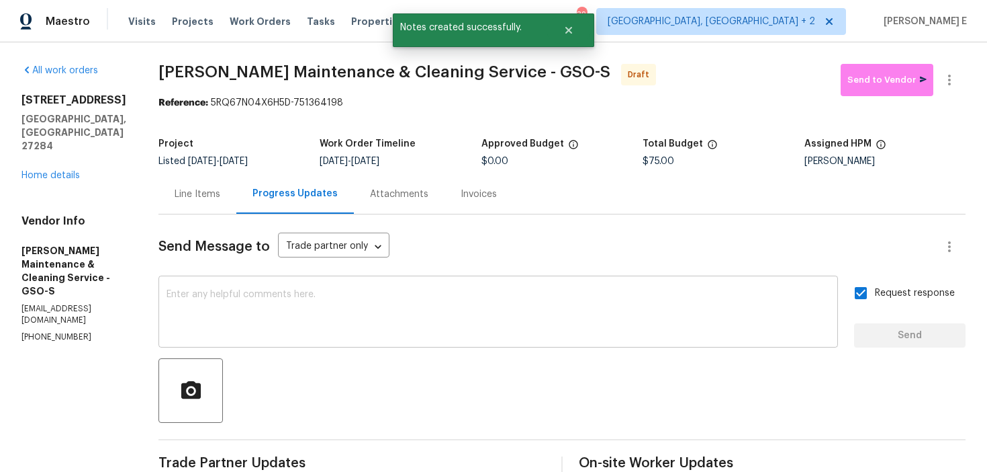
click at [481, 311] on textarea at bounding box center [499, 313] width 664 height 47
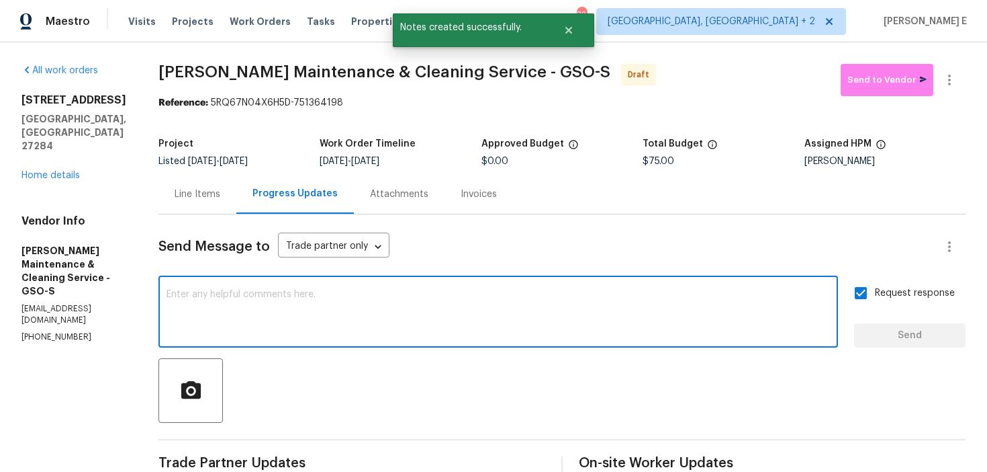
paste textarea "Attention All Work Orders must include before-photos (both close-up and wide-an…"
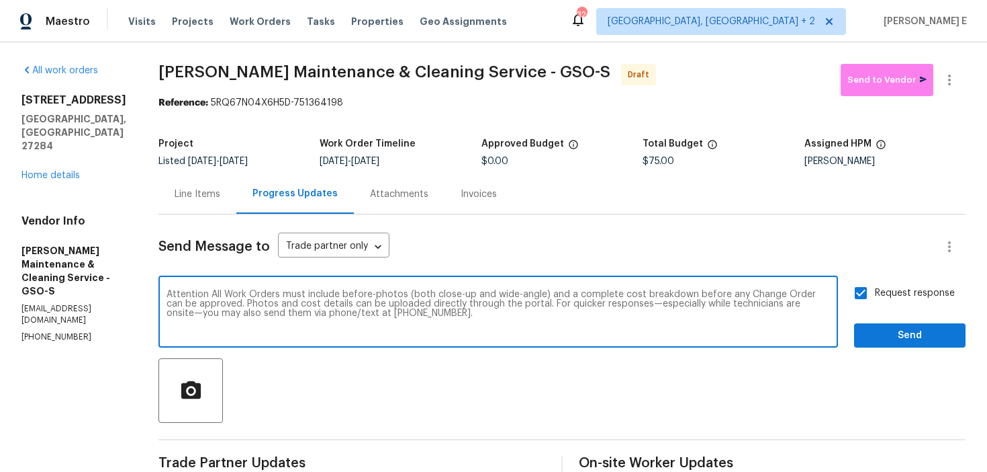
type textarea "Attention All Work Orders must include before-photos (both close-up and wide-an…"
click at [918, 328] on span "Send" at bounding box center [910, 335] width 90 height 17
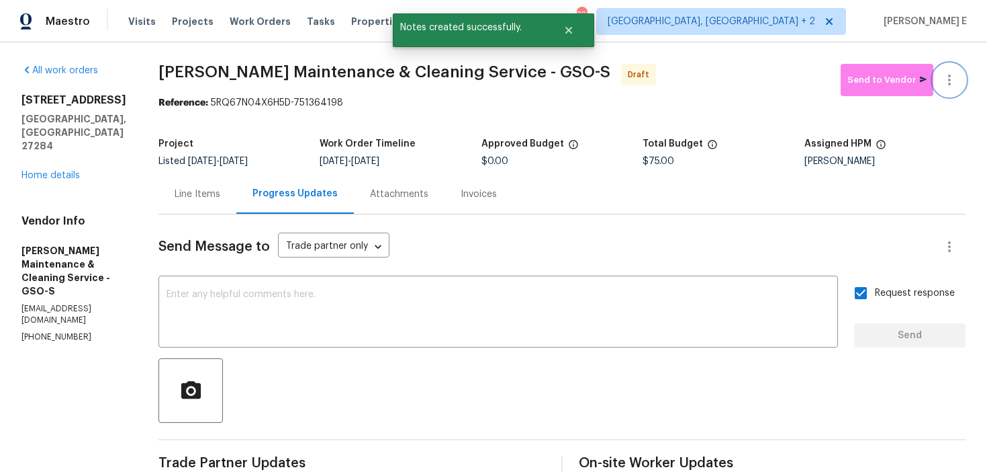
click at [955, 83] on icon "button" at bounding box center [950, 80] width 16 height 16
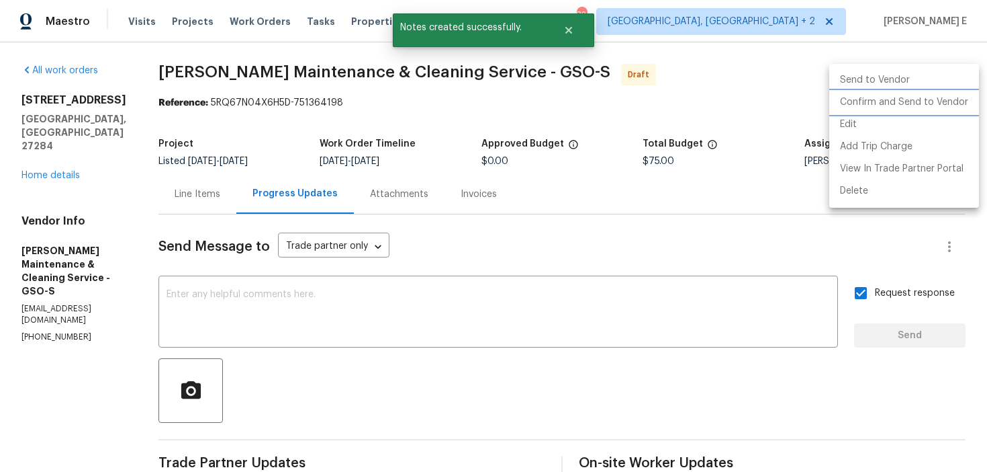
click at [918, 97] on li "Confirm and Send to Vendor" at bounding box center [905, 102] width 150 height 22
click at [474, 143] on div at bounding box center [493, 236] width 987 height 472
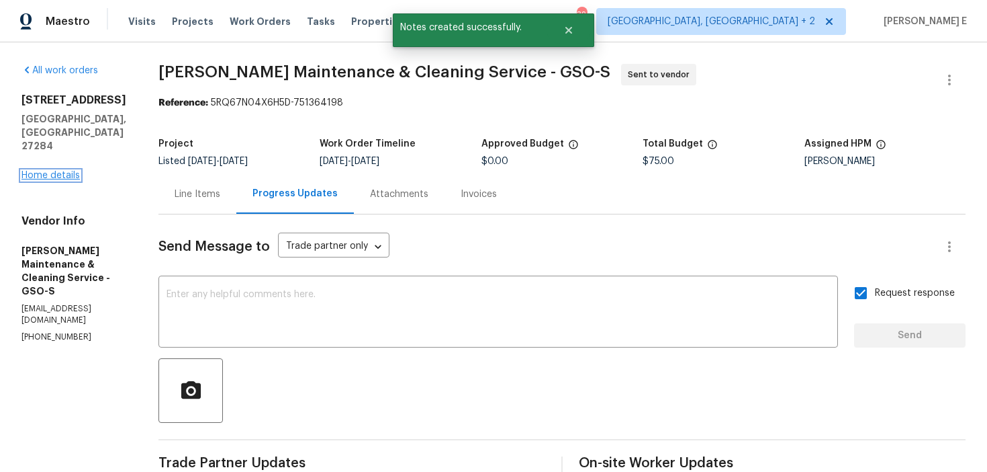
click at [30, 171] on link "Home details" at bounding box center [50, 175] width 58 height 9
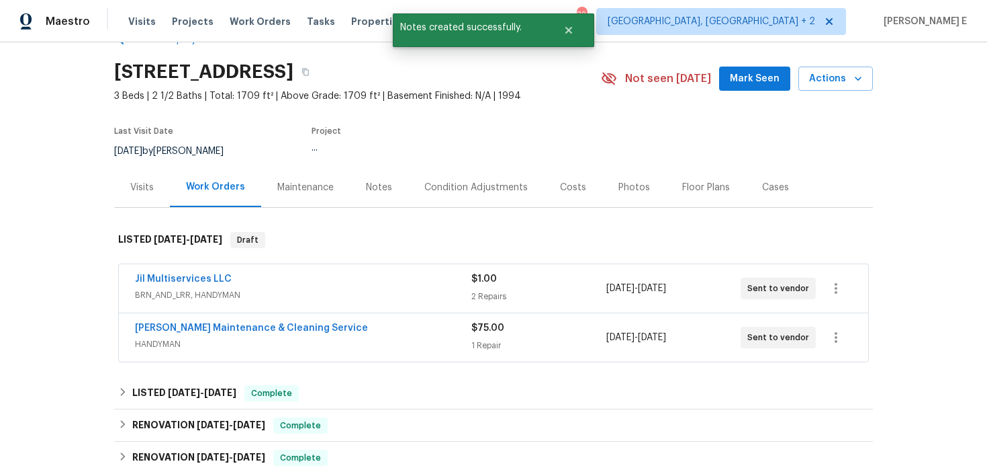
scroll to position [42, 0]
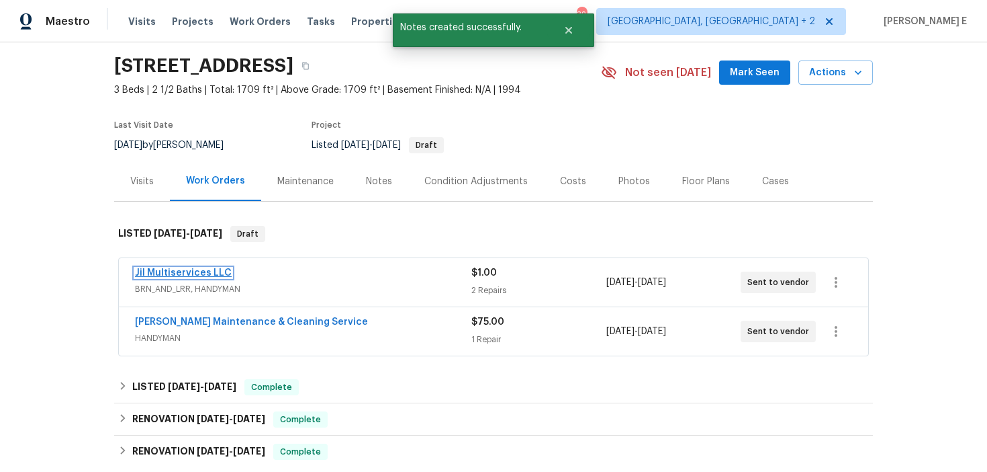
click at [151, 268] on link "Jil Multiservices LLC" at bounding box center [183, 272] width 97 height 9
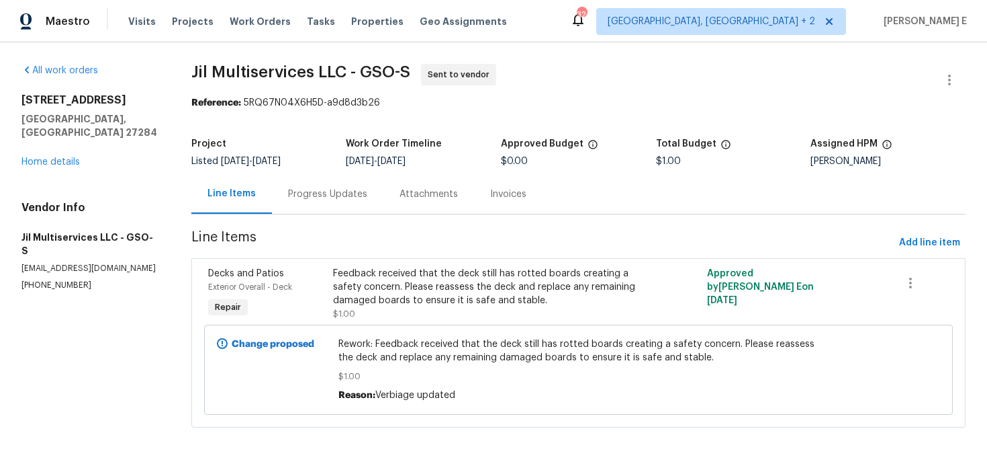
click at [329, 206] on div "Progress Updates" at bounding box center [328, 194] width 112 height 40
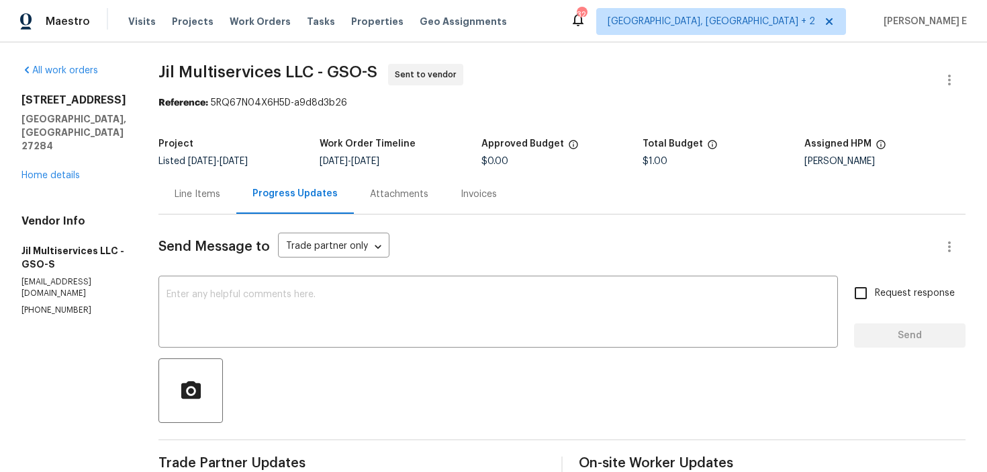
drag, startPoint x: 17, startPoint y: 269, endPoint x: 135, endPoint y: 269, distance: 118.2
click at [134, 269] on div "All work orders 1200 Salem Crossing Rd Kernersville, NC 27284 Home details Vend…" at bounding box center [493, 376] width 987 height 668
copy p "jilmultiservicesllc@gmail.com"
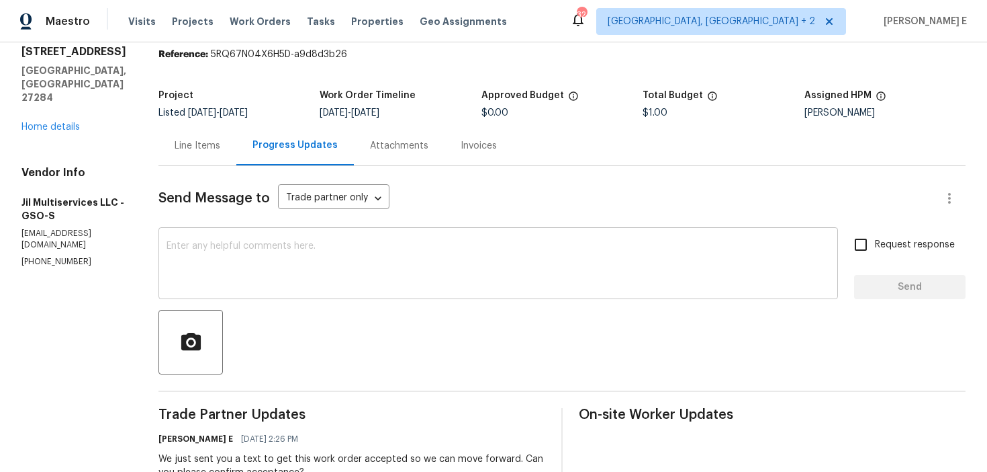
scroll to position [61, 0]
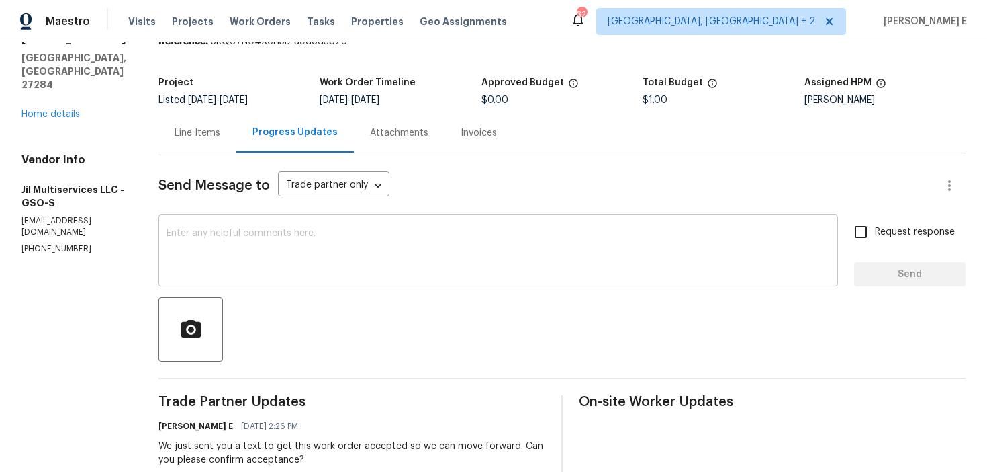
copy p "jilmultiservicesllc@gmail.com"
click at [432, 269] on textarea at bounding box center [499, 251] width 664 height 47
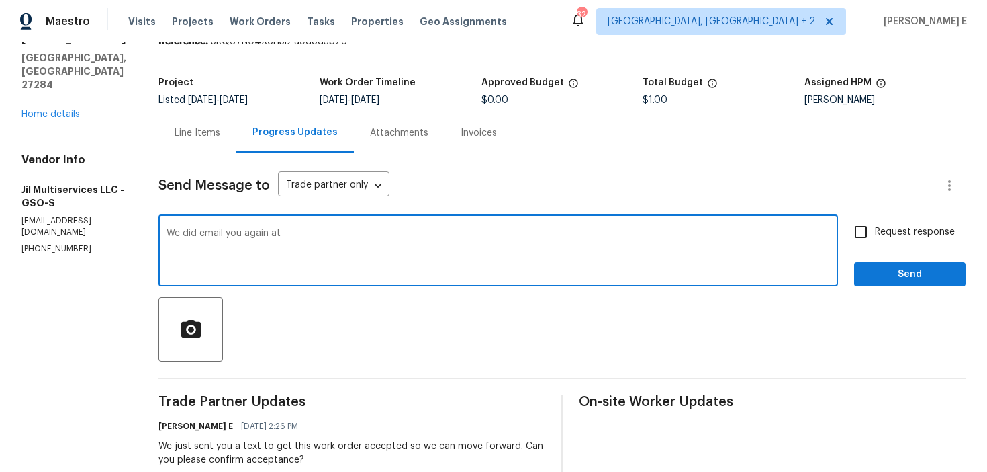
paste textarea "jilmultiservicesllc@gmail.com"
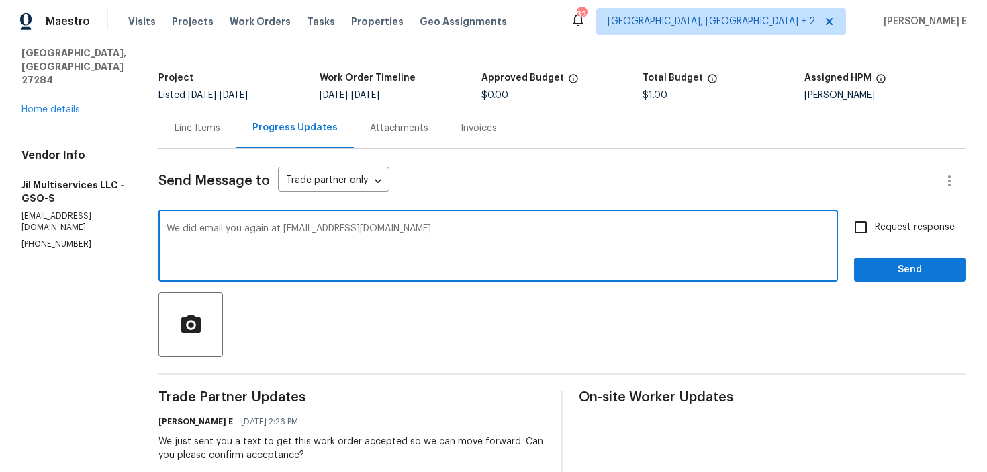
scroll to position [56, 0]
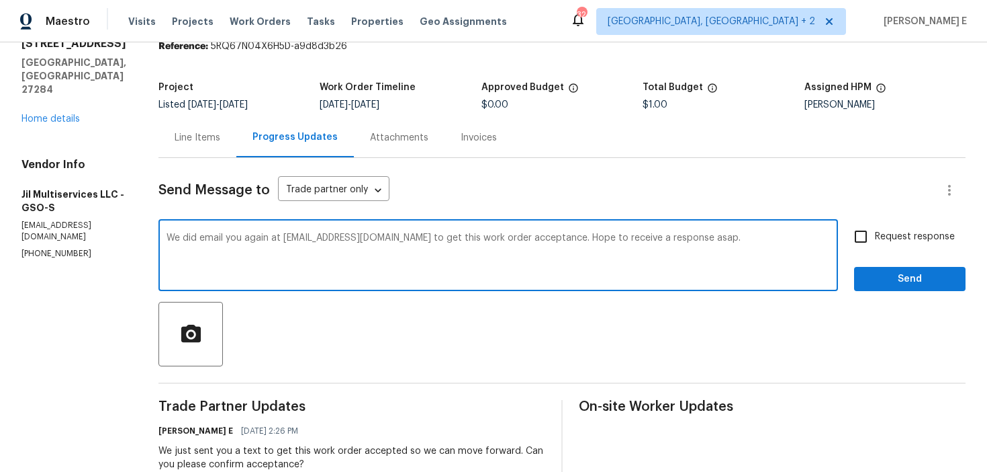
type textarea "We did email you again at jilmultiservicesllc@gmail.com to get this work order …"
click at [891, 239] on span "Request response" at bounding box center [915, 237] width 80 height 14
click at [875, 239] on input "Request response" at bounding box center [861, 236] width 28 height 28
checkbox input "true"
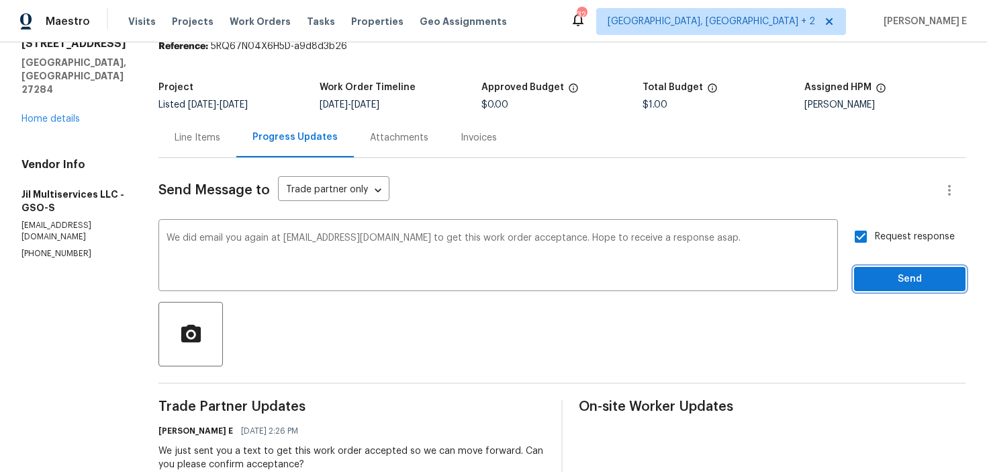
click at [884, 280] on span "Send" at bounding box center [910, 279] width 90 height 17
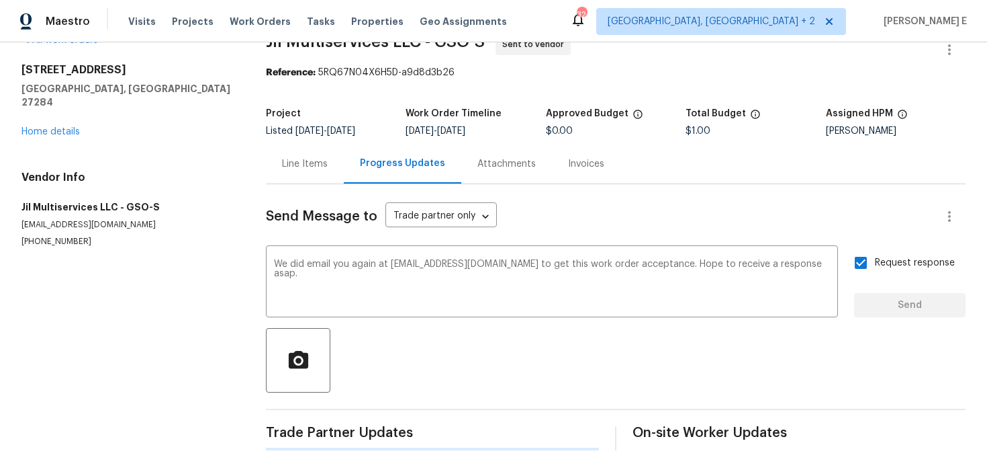
scroll to position [0, 0]
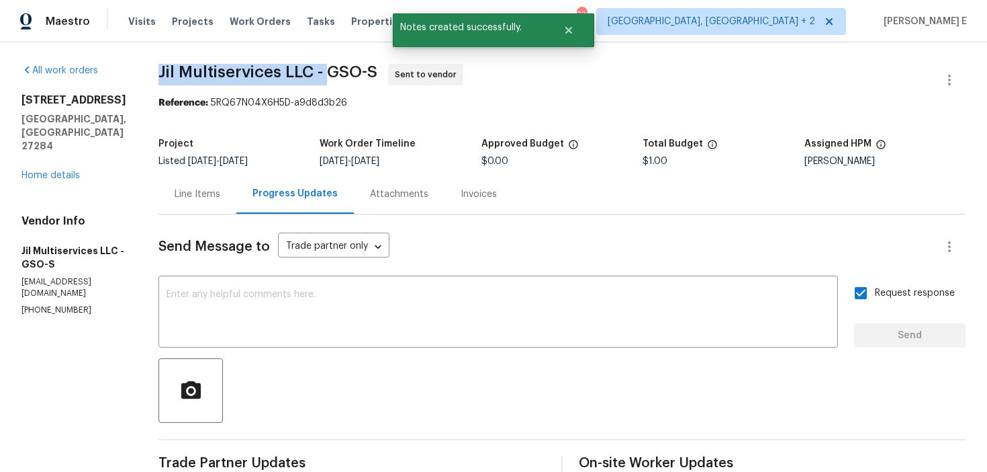
drag, startPoint x: 167, startPoint y: 74, endPoint x: 337, endPoint y: 73, distance: 170.6
click at [337, 73] on span "Jil Multiservices LLC - GSO-S" at bounding box center [268, 72] width 219 height 16
copy span "Jil Multiservices LLC -"
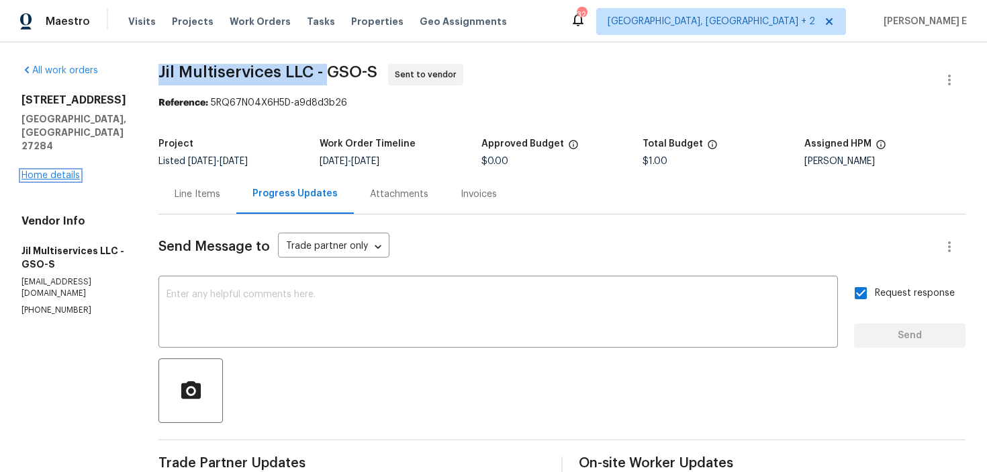
click at [76, 171] on link "Home details" at bounding box center [50, 175] width 58 height 9
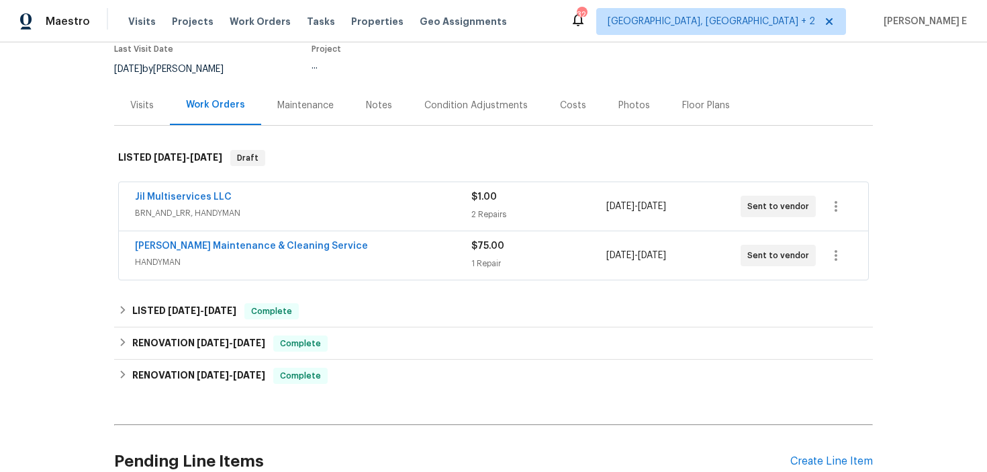
scroll to position [119, 0]
drag, startPoint x: 127, startPoint y: 246, endPoint x: 324, endPoint y: 243, distance: 196.9
click at [324, 243] on div "Baker's Maintenance & Cleaning Service HANDYMAN $75.00 1 Repair 9/4/2025 - 9/8/…" at bounding box center [494, 254] width 750 height 48
copy link "Baker's Maintenance & Cleaning Service"
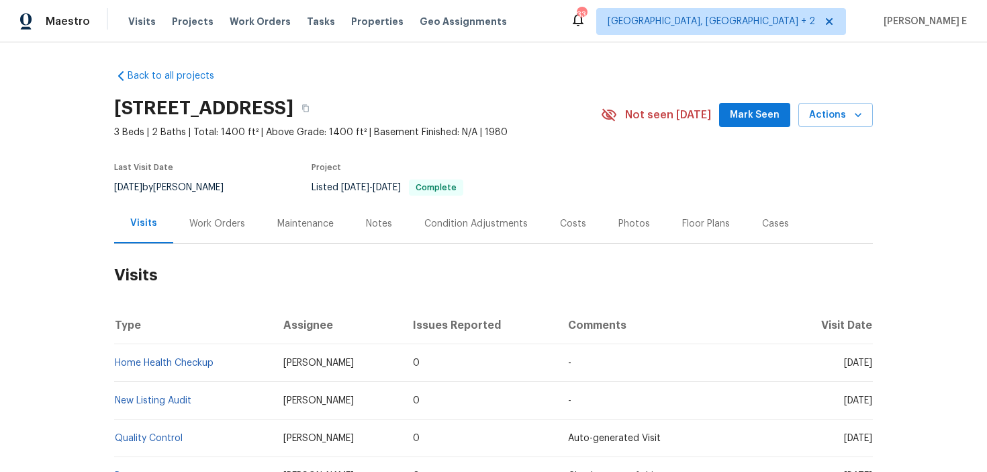
click at [210, 238] on div "Work Orders" at bounding box center [217, 224] width 88 height 40
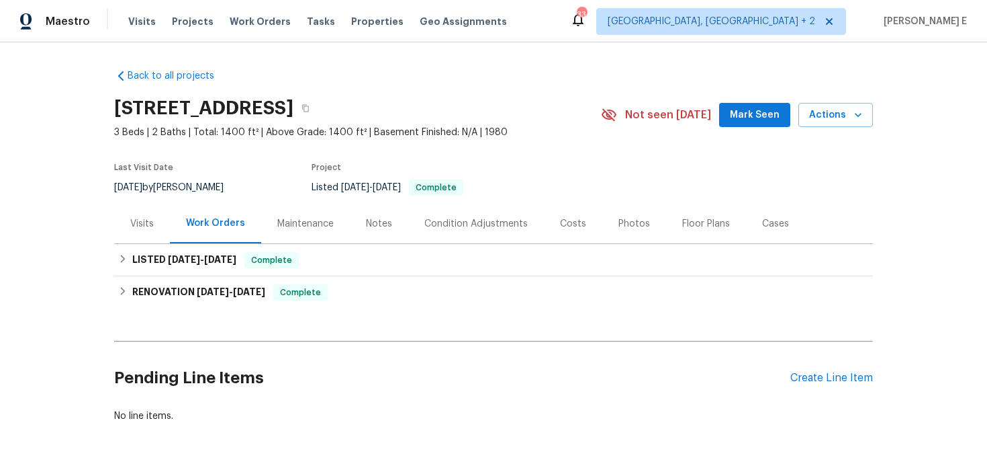
scroll to position [42, 0]
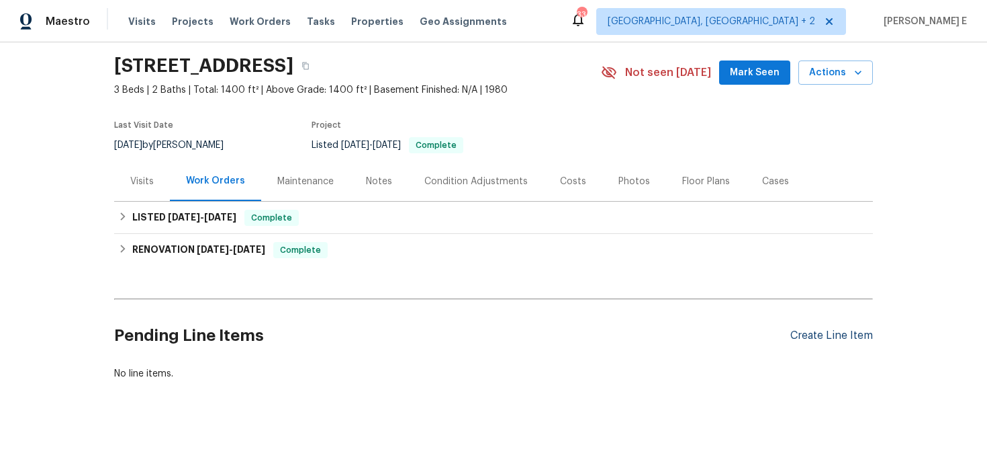
click at [835, 329] on div "Create Line Item" at bounding box center [832, 335] width 83 height 13
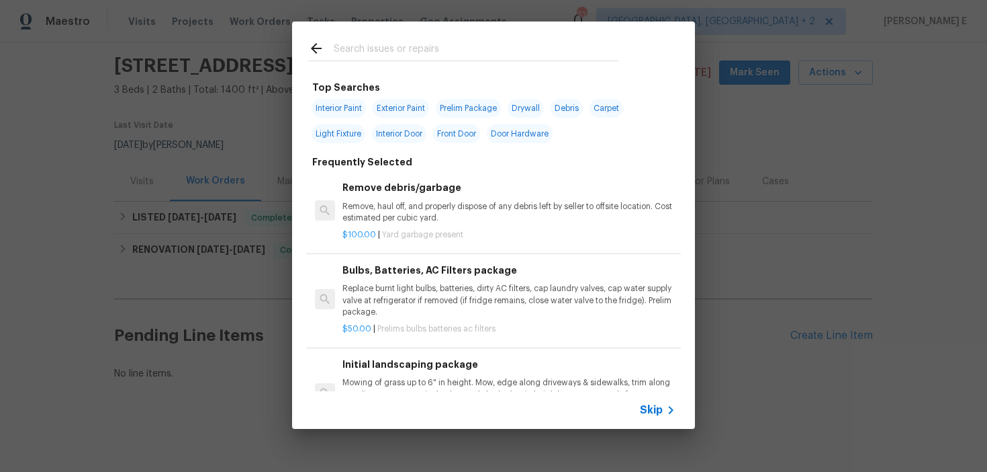
click at [650, 408] on span "Skip" at bounding box center [651, 409] width 23 height 13
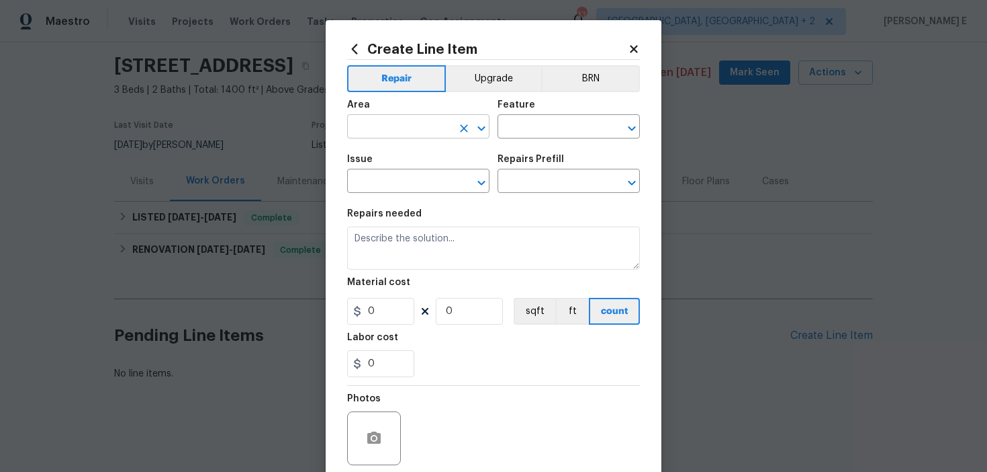
click at [388, 132] on input "text" at bounding box center [399, 128] width 105 height 21
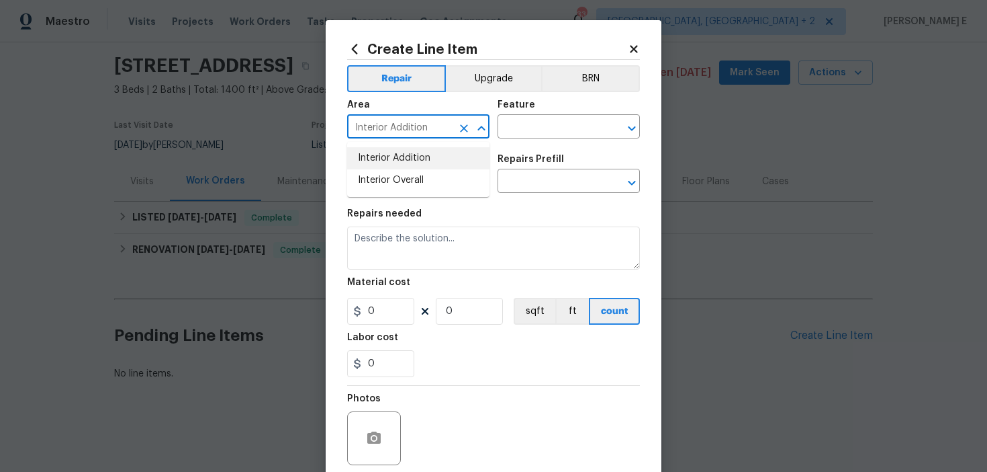
type input "Interior Addition"
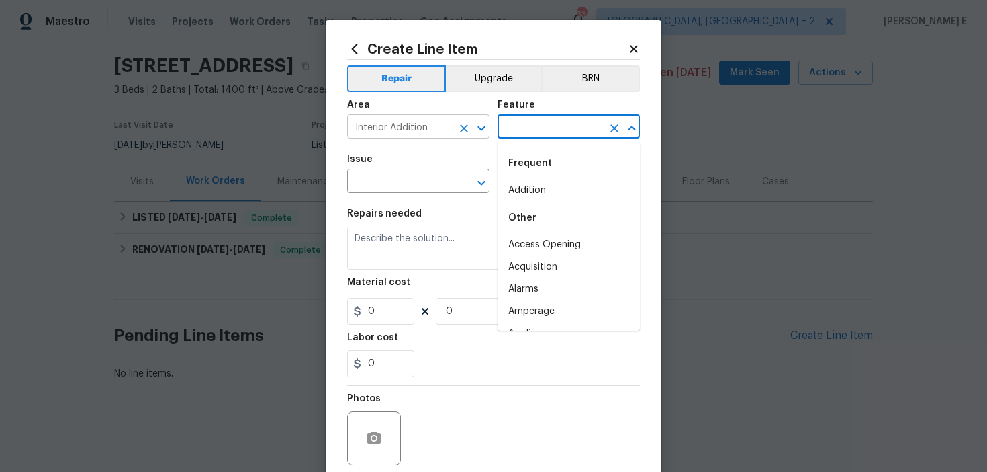
click at [462, 128] on icon "Clear" at bounding box center [463, 128] width 13 height 13
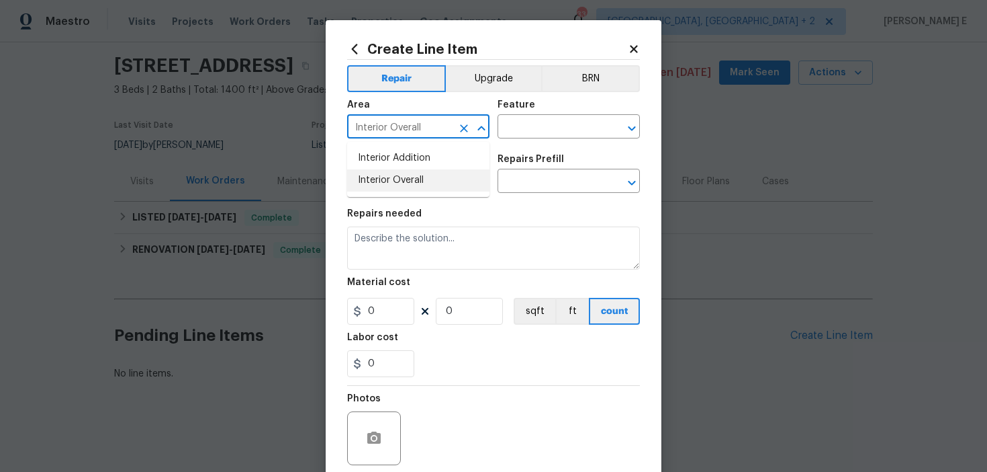
type input "Interior Overall"
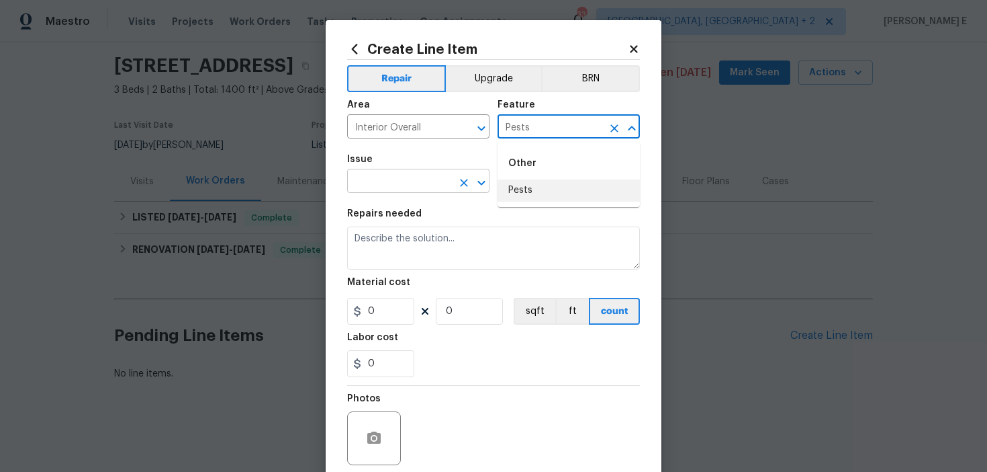
type input "Pests"
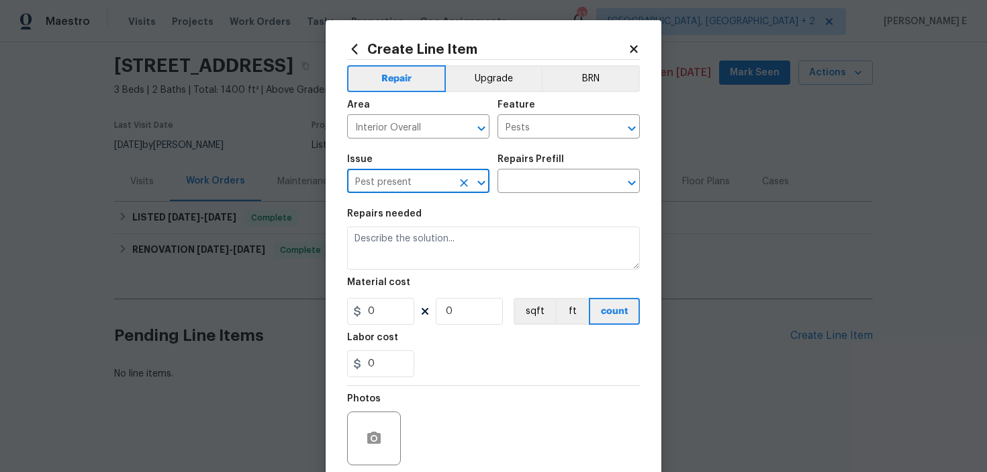
type input "Pest present"
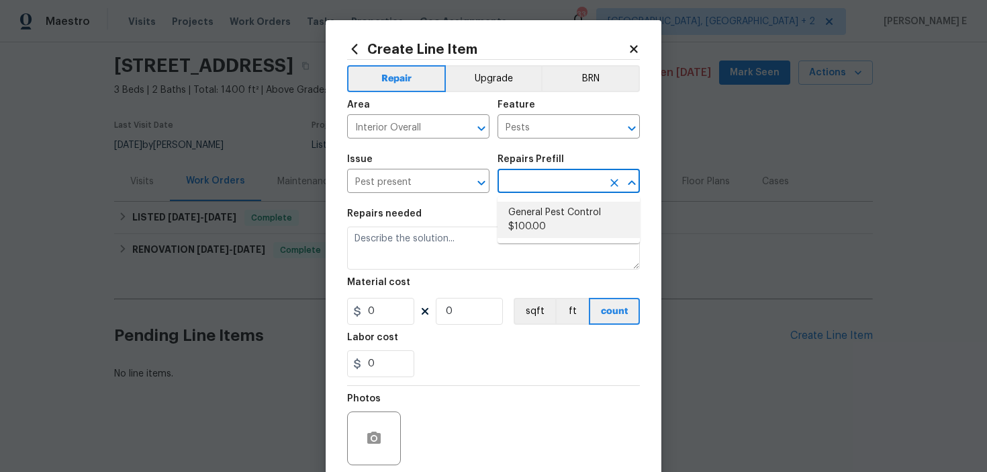
click at [567, 227] on li "General Pest Control $100.00" at bounding box center [569, 220] width 142 height 36
type input "General Pest Control $100.00"
type textarea "General pest treatment for active pest/insect infestation - non termite"
type input "100"
type input "1"
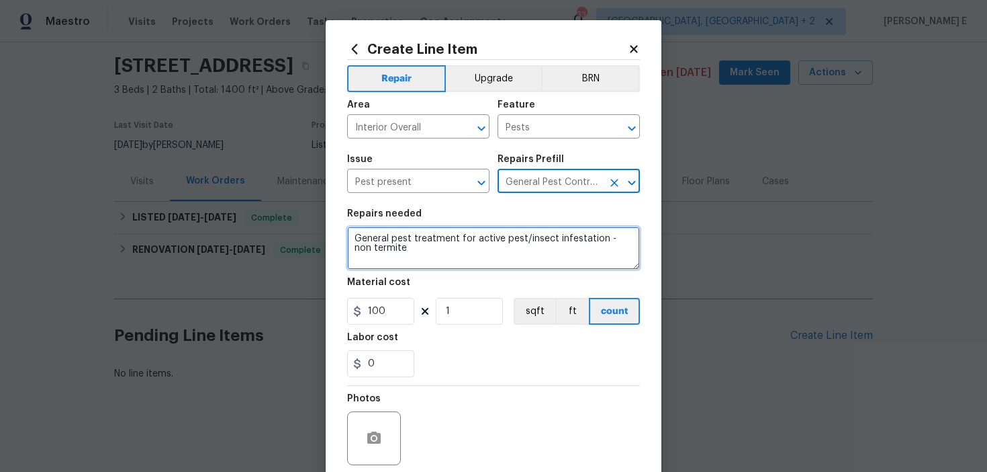
click at [492, 248] on textarea "General pest treatment for active pest/insect infestation - non termite" at bounding box center [493, 247] width 293 height 43
paste textarea "There are a lot of wasps in the backyard. Please remove and eradicate the wasp …"
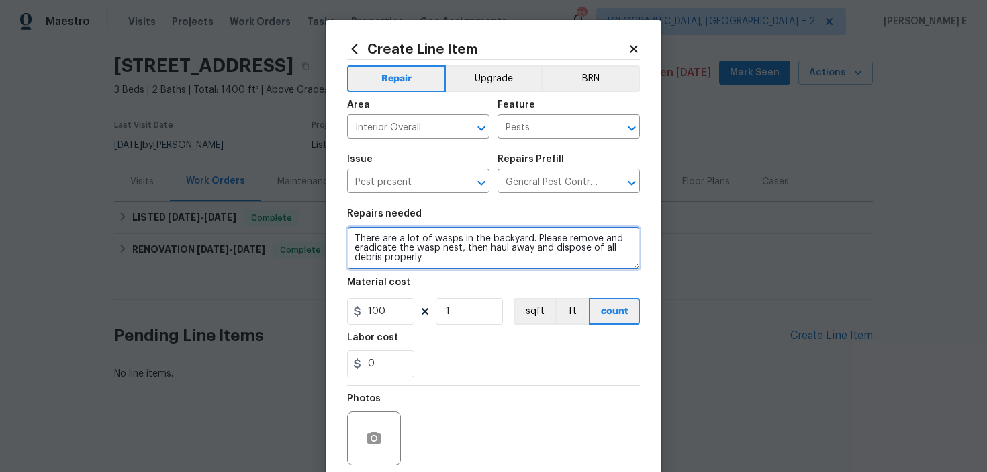
scroll to position [3, 0]
type textarea "There are a lot of wasps in the backyard. Please remove and eradicate the wasp …"
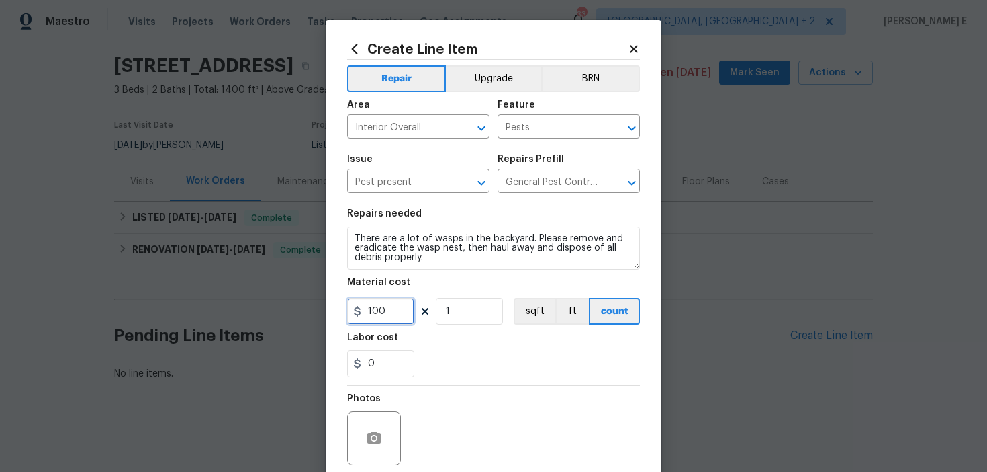
click at [393, 306] on input "100" at bounding box center [380, 311] width 67 height 27
type input "75"
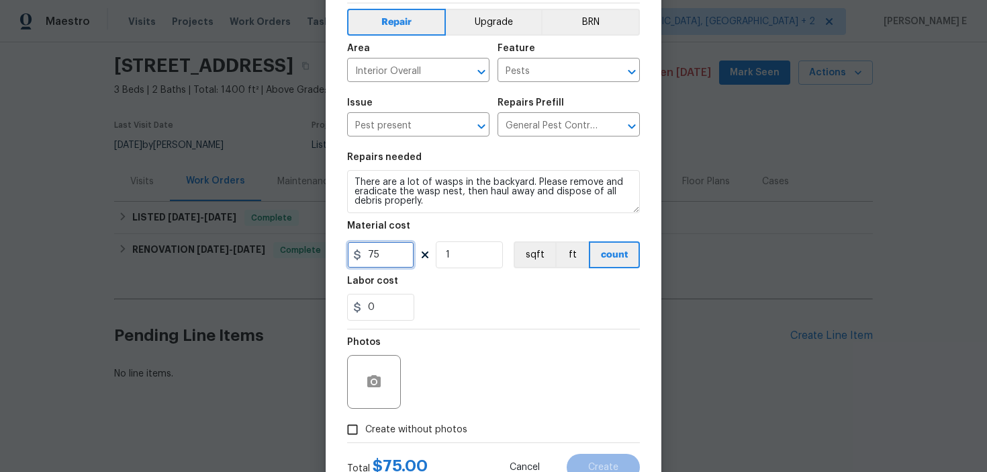
scroll to position [107, 0]
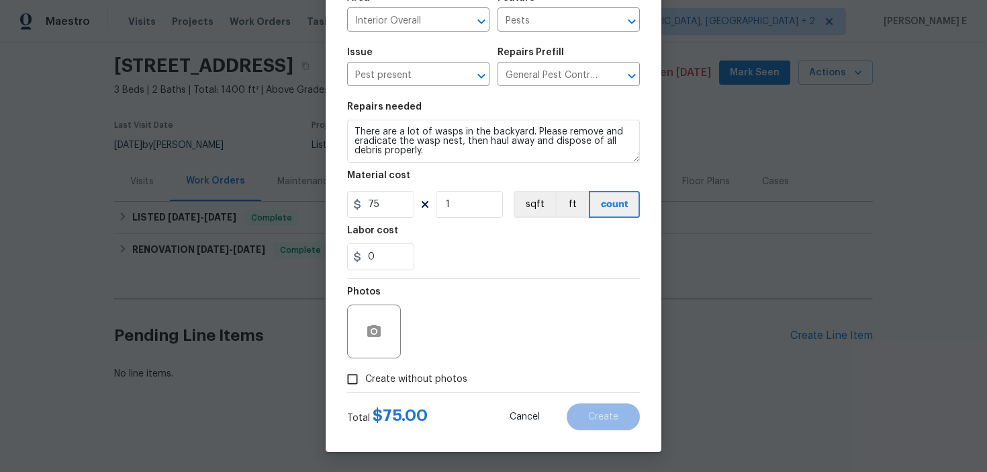
click at [367, 374] on span "Create without photos" at bounding box center [416, 379] width 102 height 14
click at [365, 374] on input "Create without photos" at bounding box center [353, 379] width 26 height 26
checkbox input "true"
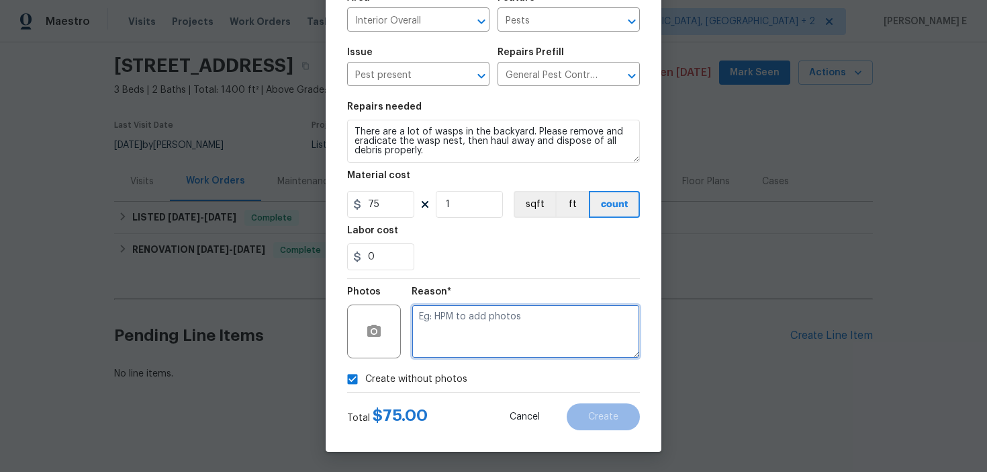
click at [464, 336] on textarea at bounding box center [526, 331] width 228 height 54
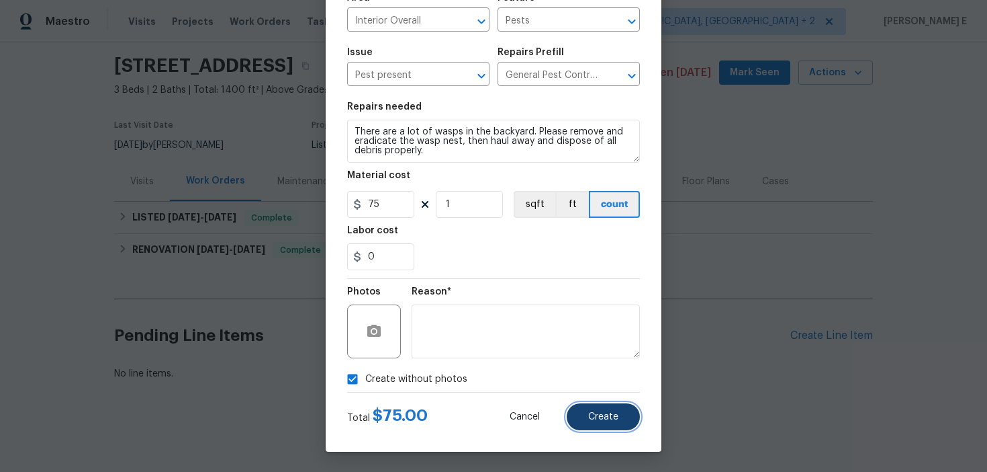
click at [582, 416] on button "Create" at bounding box center [603, 416] width 73 height 27
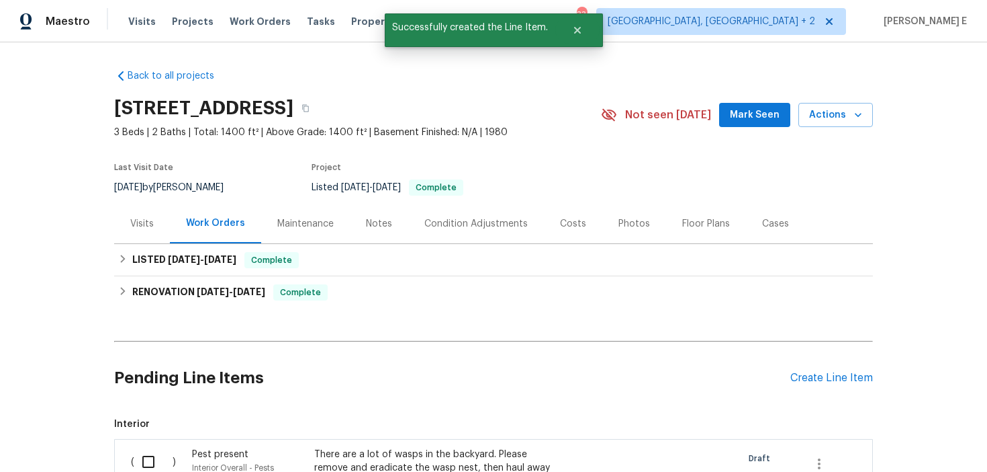
scroll to position [209, 0]
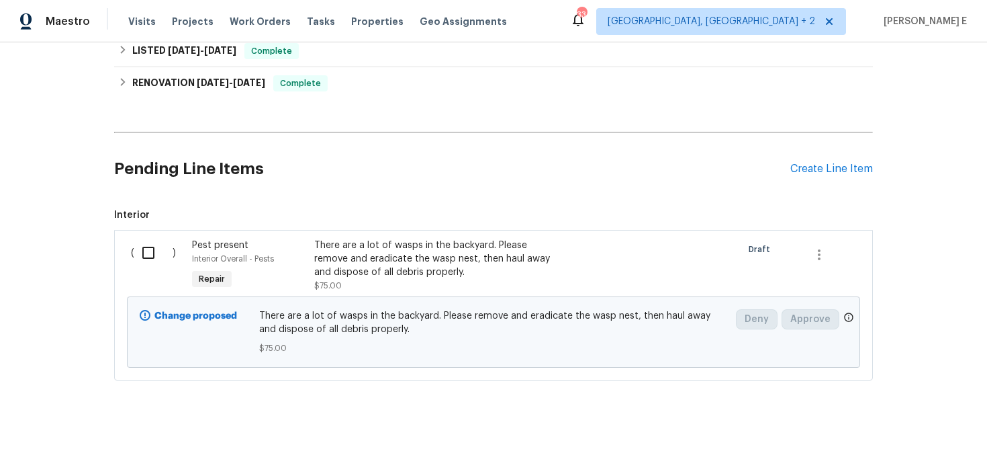
click at [148, 246] on input "checkbox" at bounding box center [153, 252] width 38 height 28
checkbox input "true"
click at [916, 436] on span "Create Work Order" at bounding box center [910, 438] width 89 height 17
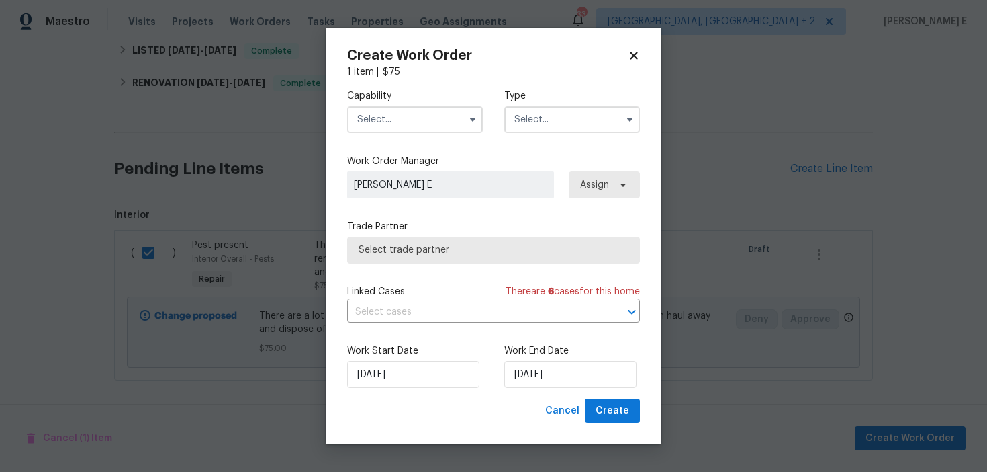
click at [408, 132] on input "text" at bounding box center [415, 119] width 136 height 27
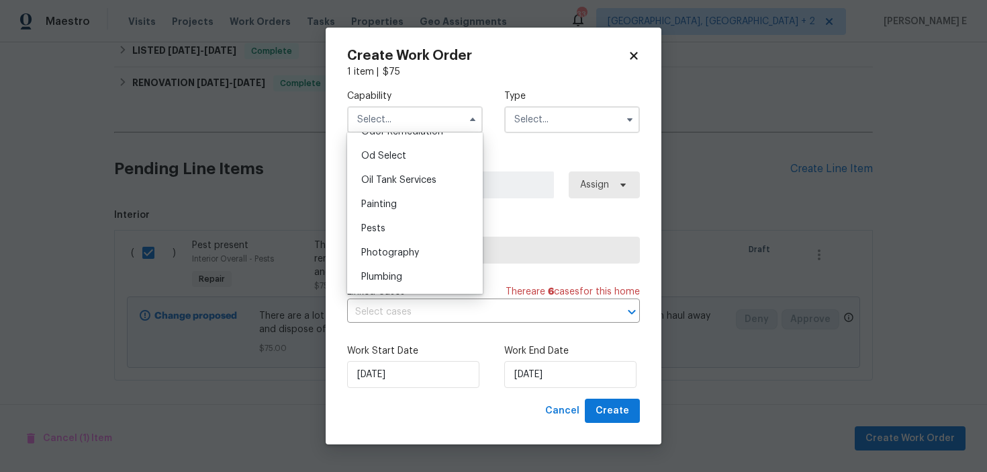
scroll to position [1073, 0]
click at [398, 220] on div "Pests" at bounding box center [415, 227] width 129 height 24
type input "Pests"
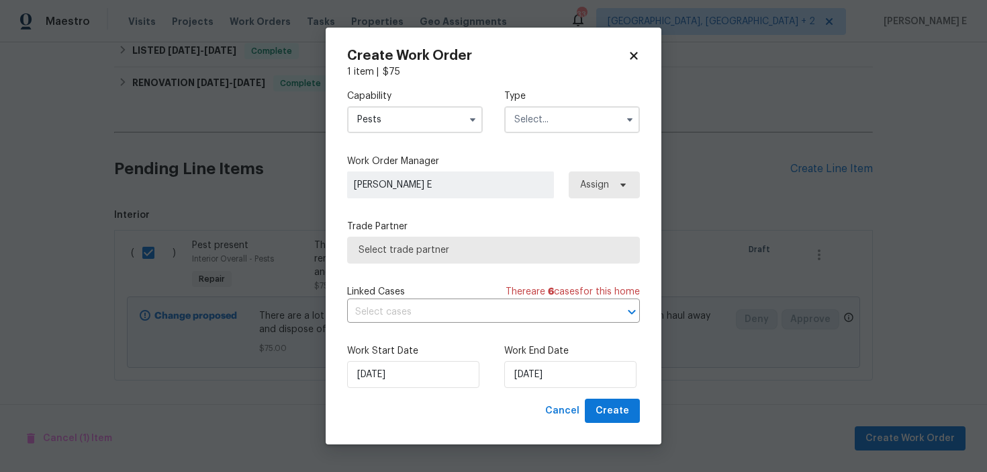
click at [550, 114] on input "text" at bounding box center [572, 119] width 136 height 27
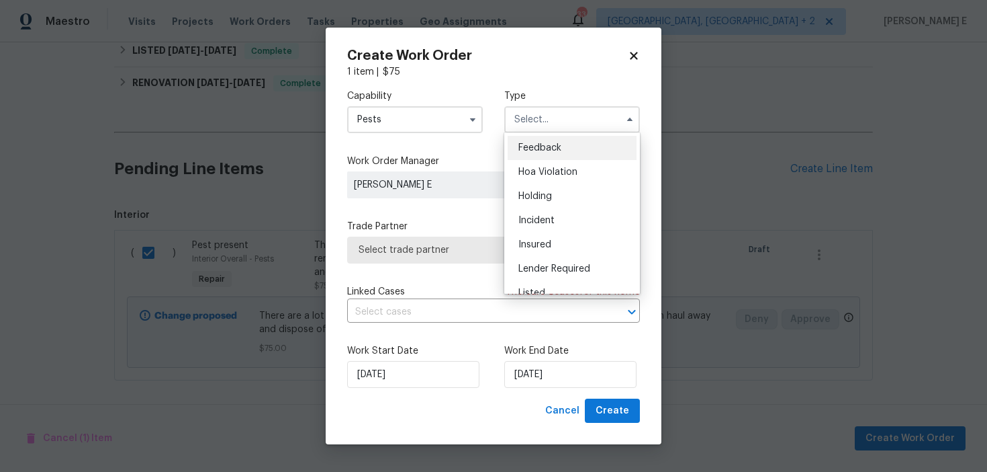
click at [539, 144] on span "Feedback" at bounding box center [540, 147] width 43 height 9
type input "Feedback"
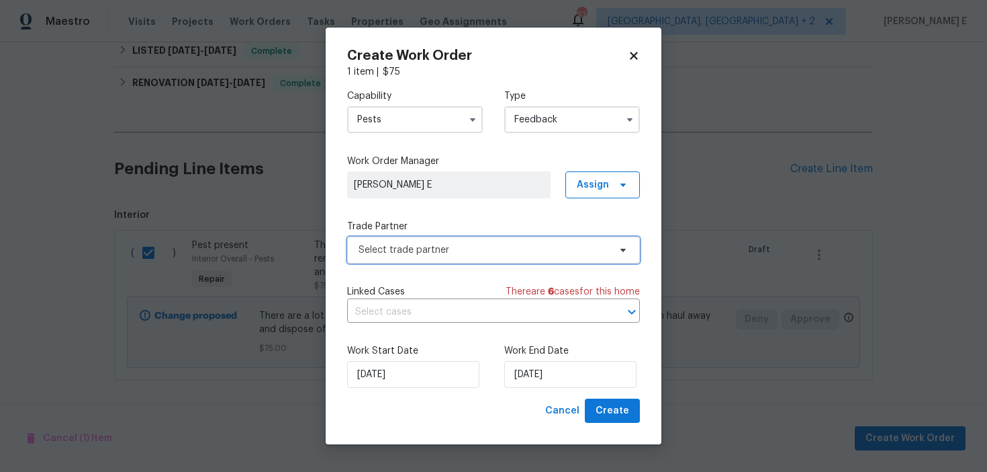
click at [411, 248] on span "Select trade partner" at bounding box center [484, 249] width 251 height 13
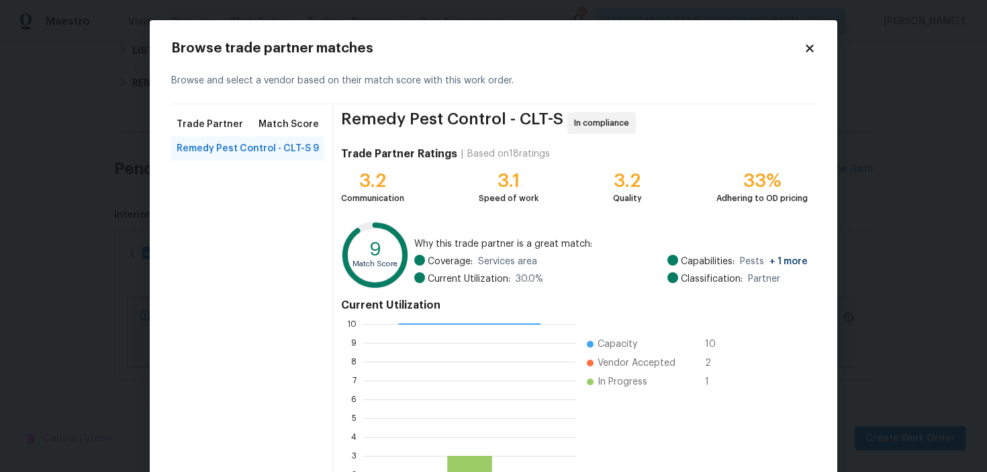
scroll to position [121, 0]
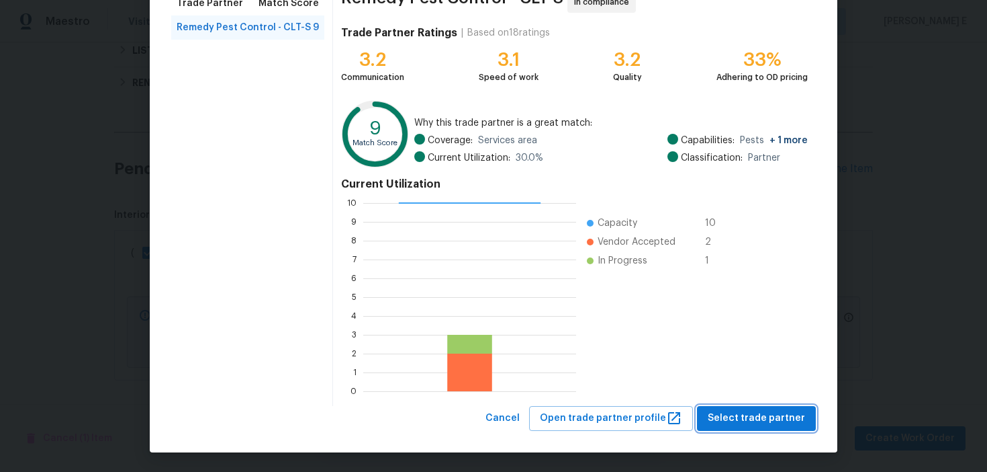
click at [721, 416] on span "Select trade partner" at bounding box center [756, 418] width 97 height 17
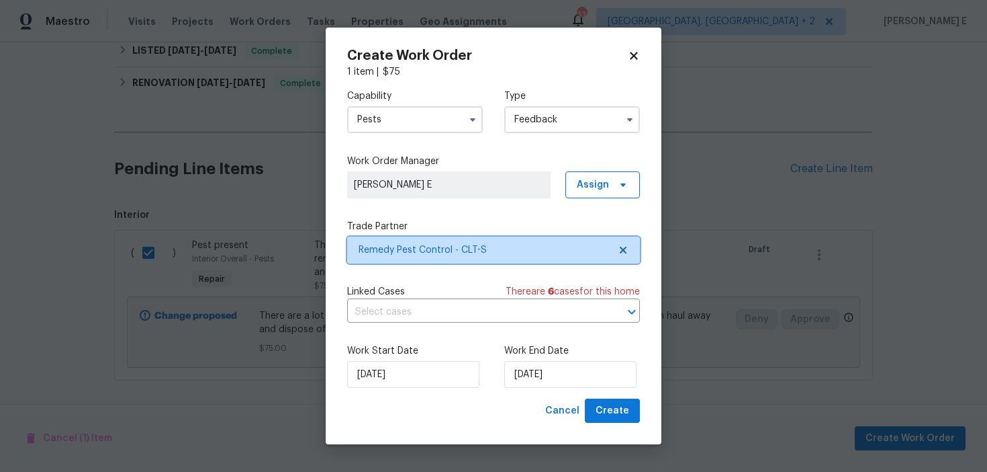
scroll to position [0, 0]
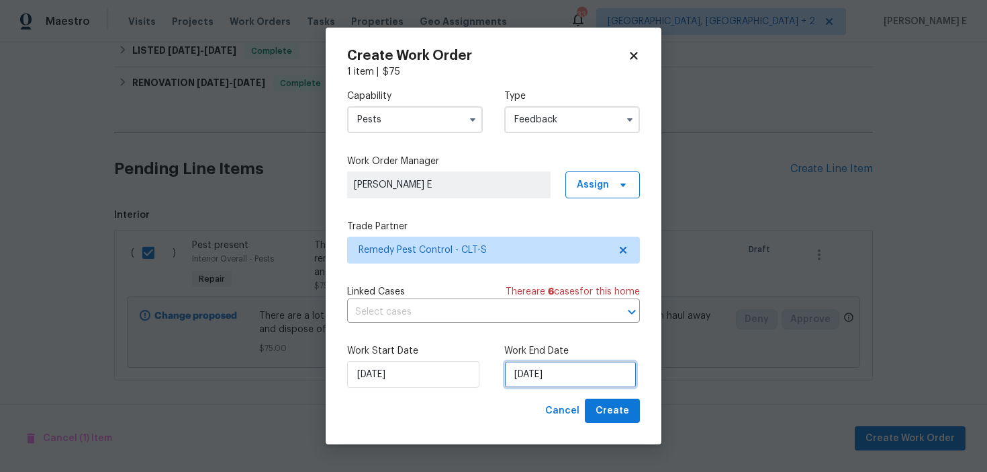
click at [532, 378] on input "[DATE]" at bounding box center [570, 374] width 132 height 27
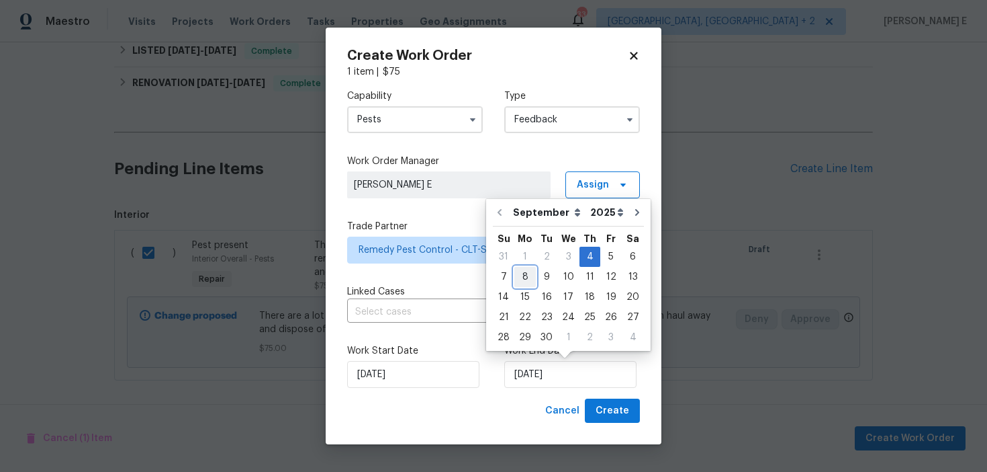
click at [519, 275] on div "8" at bounding box center [525, 276] width 21 height 19
type input "[DATE]"
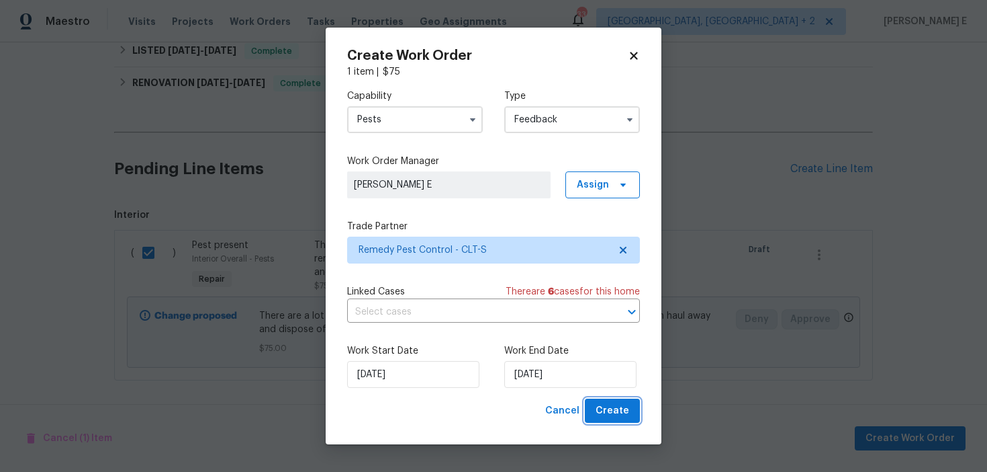
click at [607, 405] on span "Create" at bounding box center [613, 410] width 34 height 17
checkbox input "false"
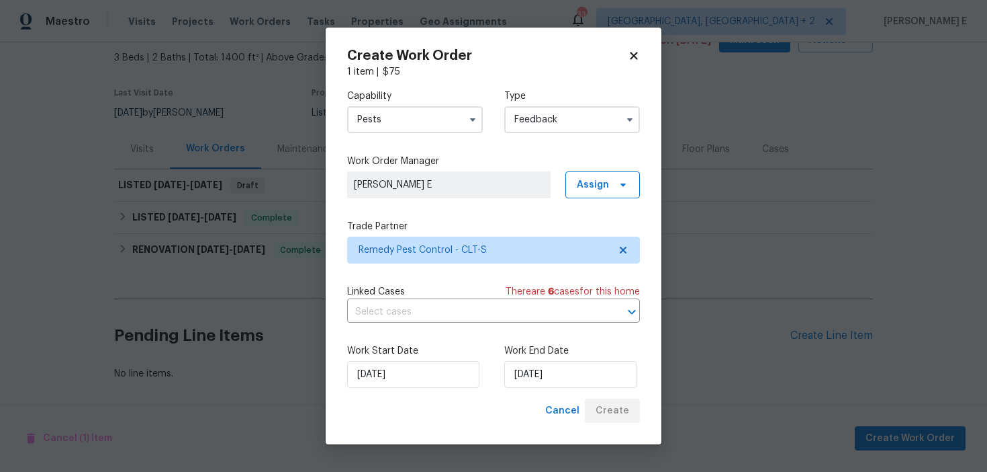
scroll to position [75, 0]
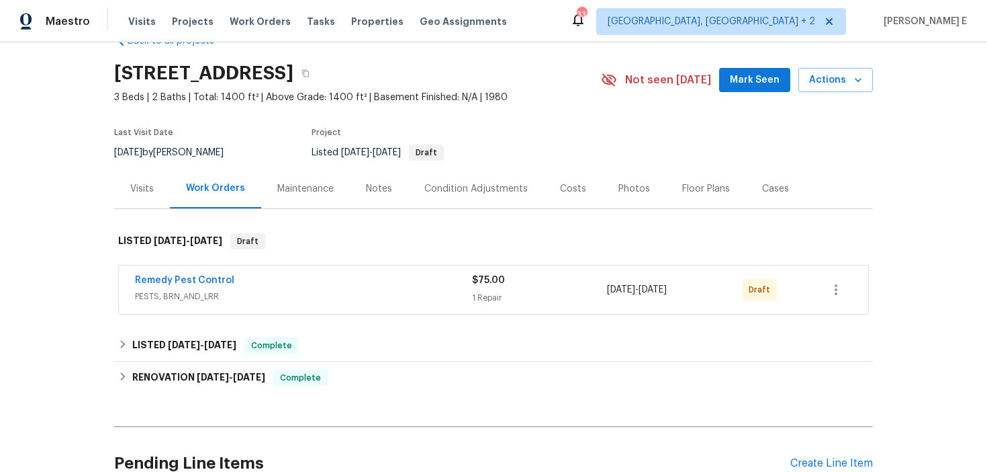
scroll to position [36, 0]
click at [207, 278] on link "Remedy Pest Control" at bounding box center [184, 279] width 99 height 9
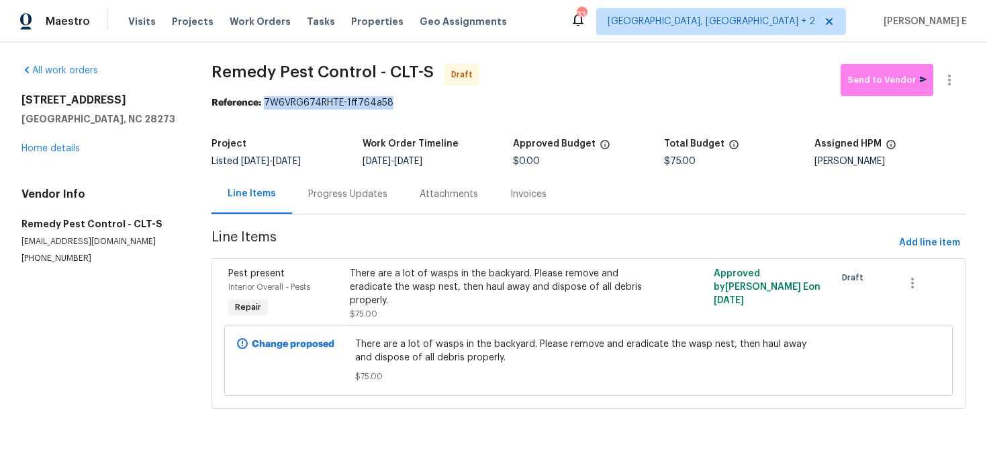
drag, startPoint x: 269, startPoint y: 104, endPoint x: 397, endPoint y: 103, distance: 128.3
click at [397, 103] on div "Reference: 7W6VRG674RHTE-1ff764a58" at bounding box center [589, 102] width 754 height 13
copy div "7W6VRG674RHTE-1ff764a58"
click at [347, 191] on div "Progress Updates" at bounding box center [347, 193] width 79 height 13
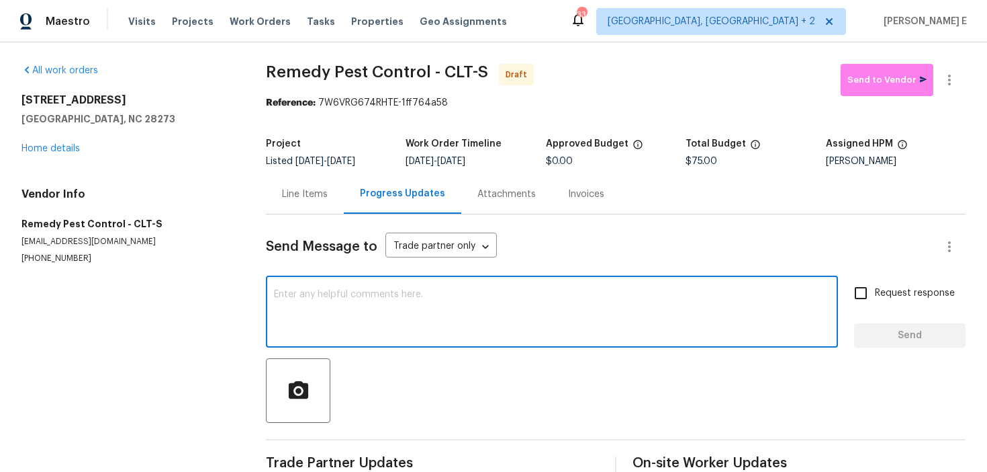
click at [354, 306] on textarea at bounding box center [552, 313] width 556 height 47
paste textarea "Hi this is [PERSON_NAME] with Opendoor. I’m confirming you received the WO for …"
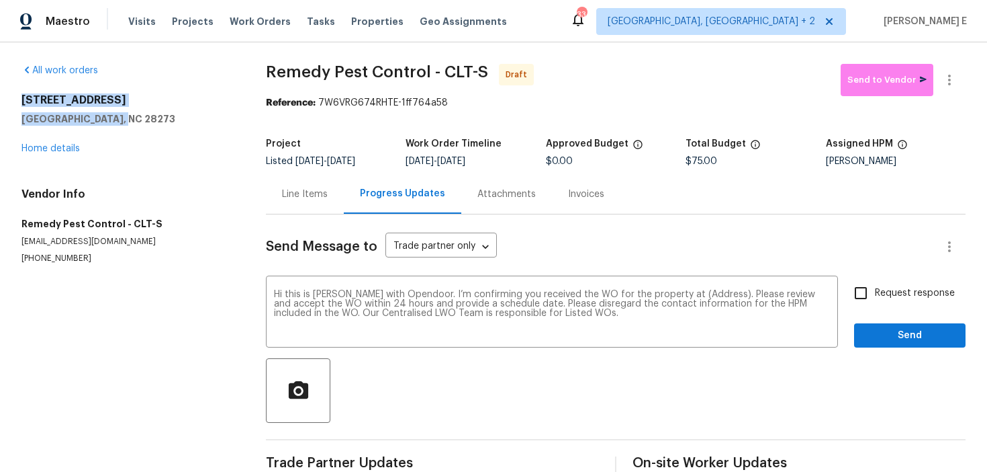
drag, startPoint x: 17, startPoint y: 101, endPoint x: 132, endPoint y: 116, distance: 116.5
click at [132, 116] on div "All work orders 2222 Merimac Dr Charlotte, NC 28273 Home details Vendor Info Re…" at bounding box center [493, 270] width 987 height 457
copy div "2222 Merimac Dr Charlotte, NC 28273"
click at [700, 295] on textarea "Hi this is [PERSON_NAME] with Opendoor. I’m confirming you received the WO for …" at bounding box center [552, 313] width 556 height 47
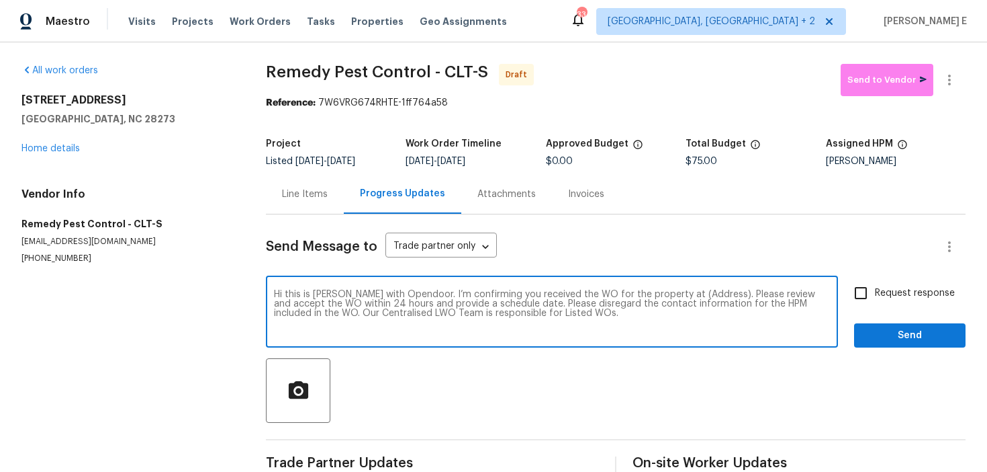
paste textarea "2222 Merimac Dr Charlotte, NC 28273"
type textarea "Hi this is Keerthana with Opendoor. I’m confirming you received the WO for the …"
click at [871, 297] on input "Request response" at bounding box center [861, 293] width 28 height 28
checkbox input "true"
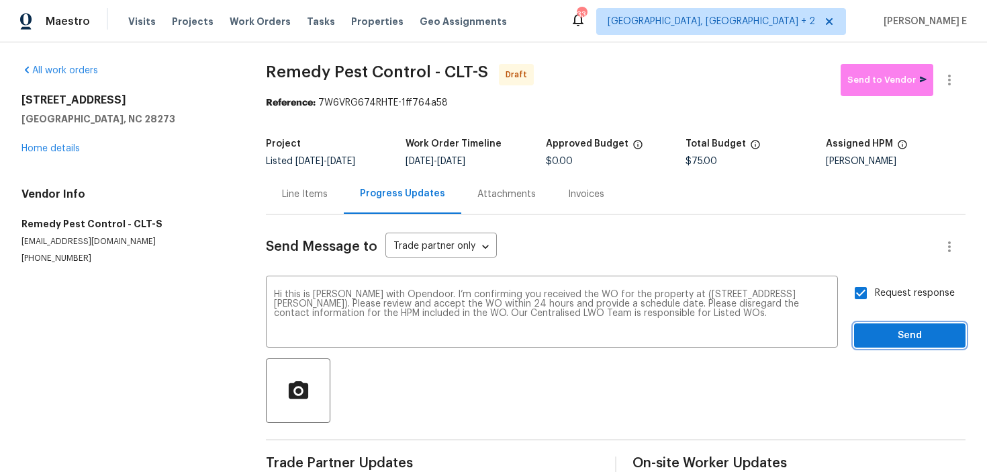
click at [884, 343] on span "Send" at bounding box center [910, 335] width 90 height 17
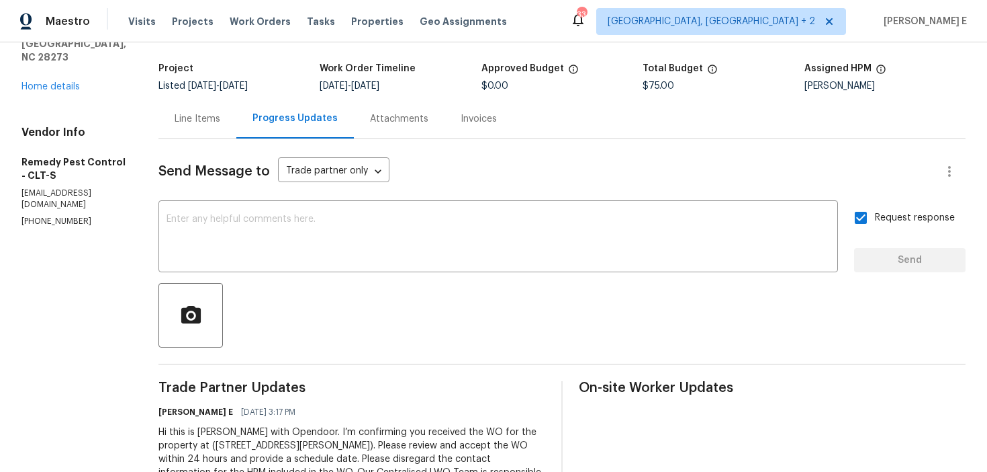
scroll to position [120, 0]
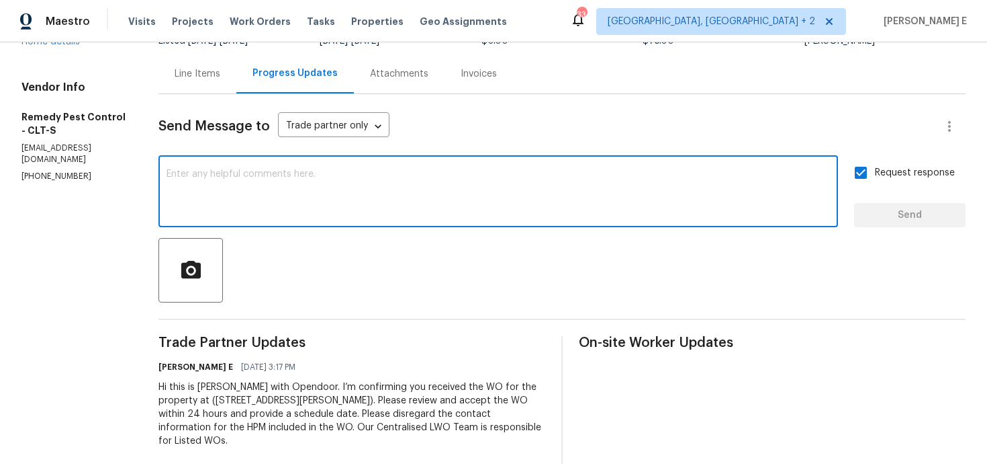
click at [587, 195] on textarea at bounding box center [499, 192] width 664 height 47
paste textarea "Attention All Work Orders must include before-photos (both close-up and wide-an…"
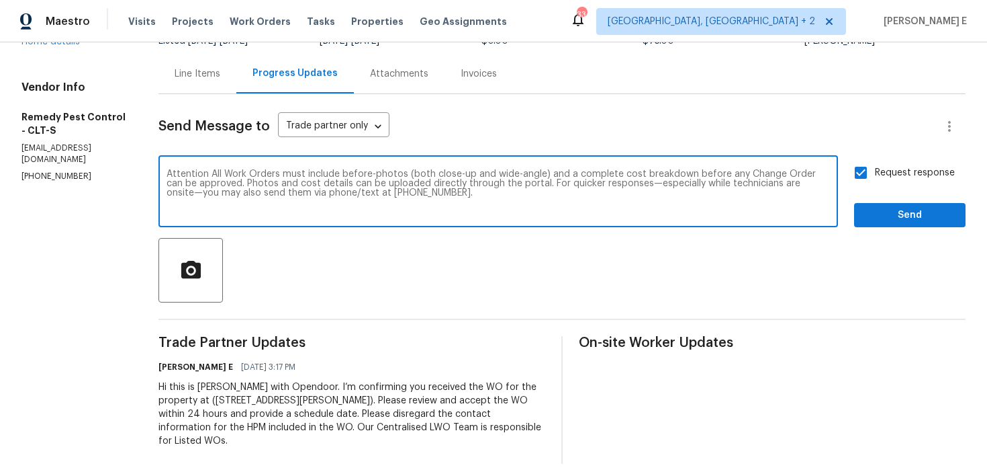
type textarea "Attention All Work Orders must include before-photos (both close-up and wide-an…"
click at [877, 220] on span "Send" at bounding box center [910, 215] width 90 height 17
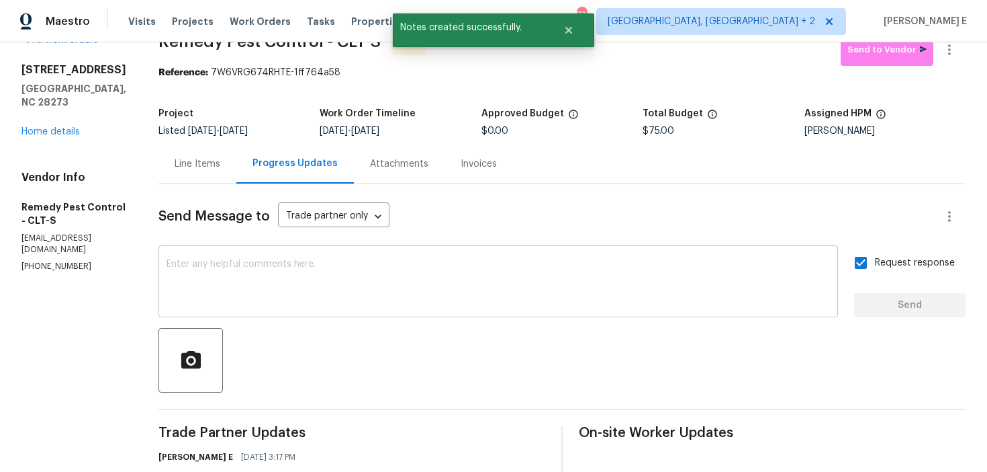
scroll to position [0, 0]
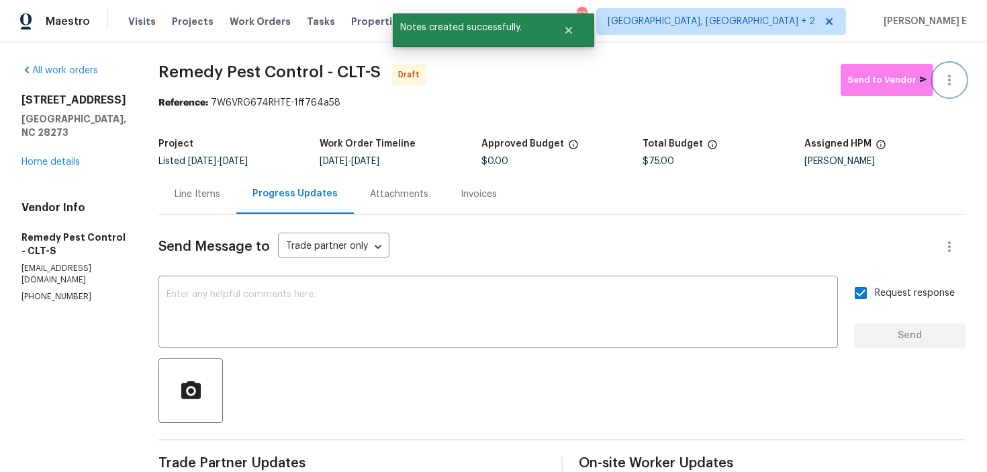
click at [948, 87] on icon "button" at bounding box center [950, 80] width 16 height 16
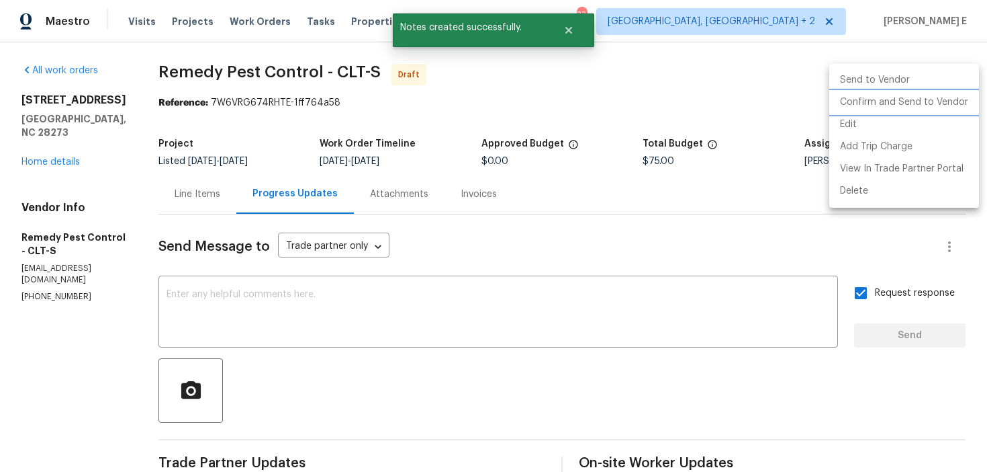
click at [891, 104] on li "Confirm and Send to Vendor" at bounding box center [905, 102] width 150 height 22
click at [572, 110] on div at bounding box center [493, 236] width 987 height 472
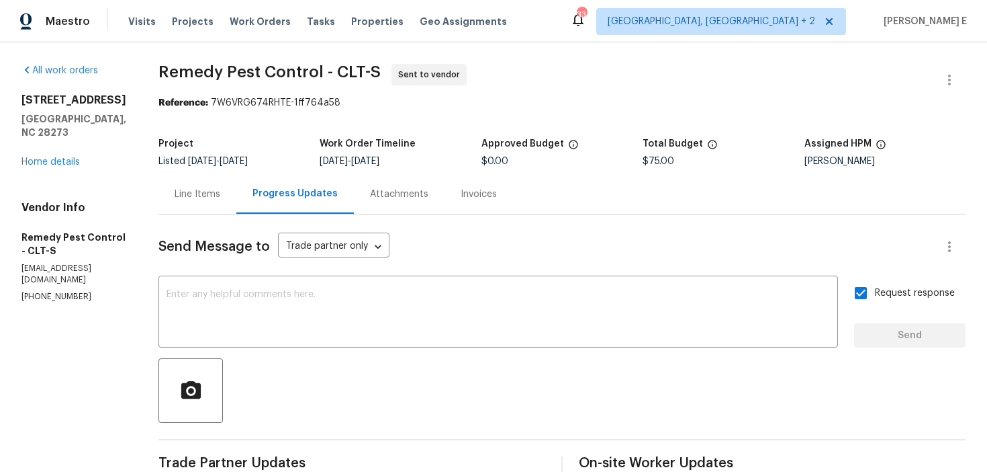
click at [216, 137] on div "Project Listed 9/4/2025 - 9/8/2025 Work Order Timeline 9/4/2025 - 9/8/2025 Appr…" at bounding box center [562, 152] width 807 height 43
drag, startPoint x: 161, startPoint y: 73, endPoint x: 317, endPoint y: 71, distance: 156.5
click at [317, 71] on span "Remedy Pest Control - CLT-S" at bounding box center [270, 72] width 222 height 16
copy span "Remedy Pest Control"
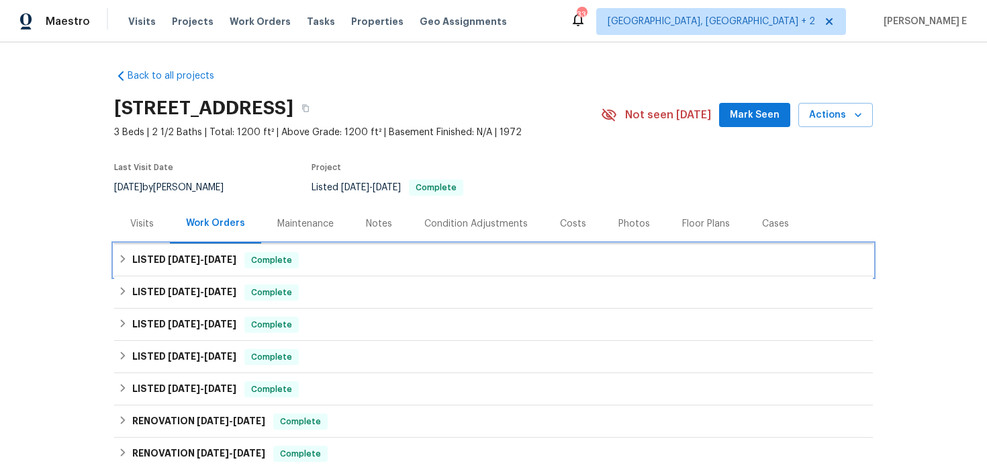
click at [192, 263] on span "8/26/25" at bounding box center [184, 259] width 32 height 9
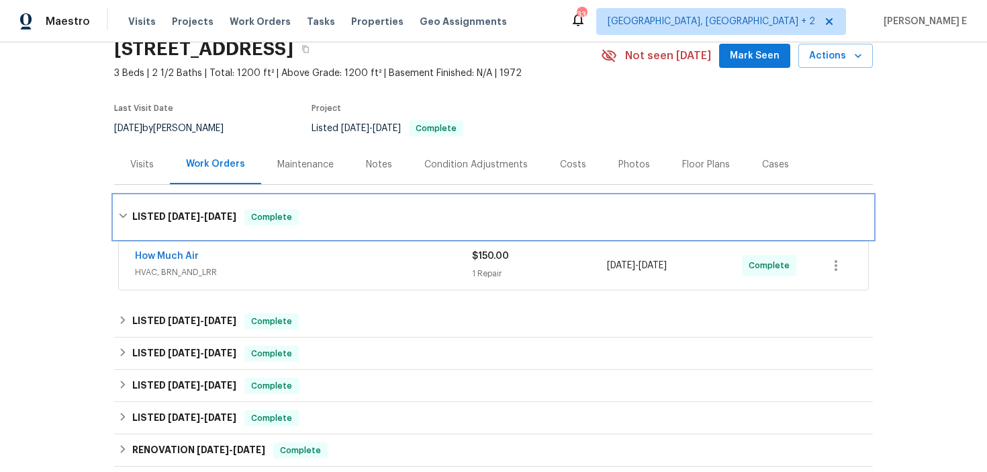
scroll to position [76, 0]
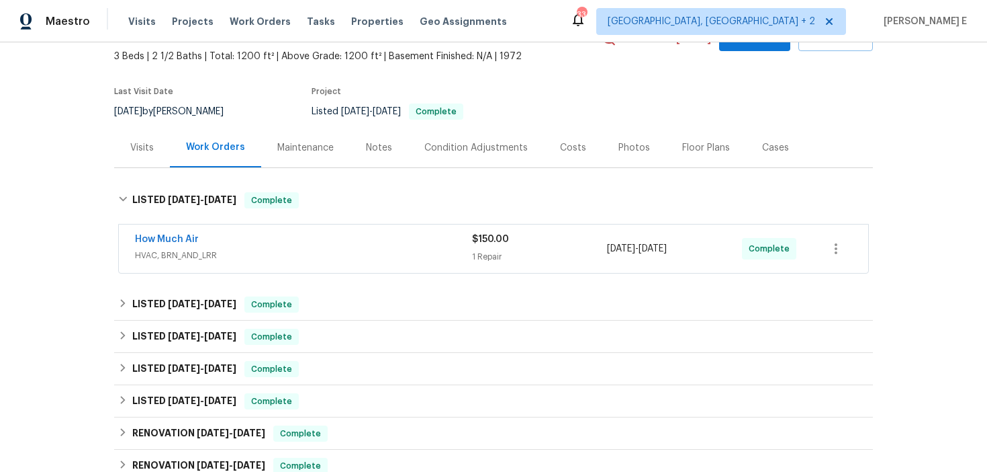
click at [288, 240] on div "How Much Air" at bounding box center [303, 240] width 337 height 16
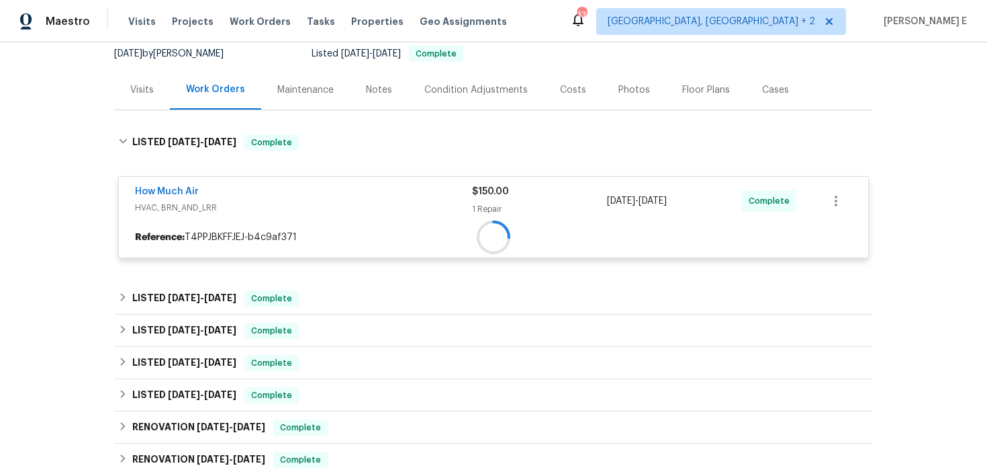
scroll to position [137, 0]
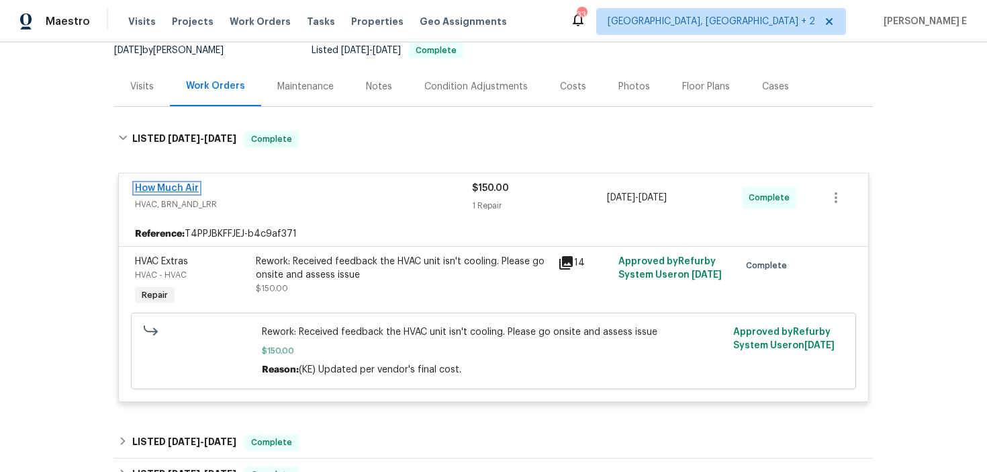
click at [179, 185] on link "How Much Air" at bounding box center [167, 187] width 64 height 9
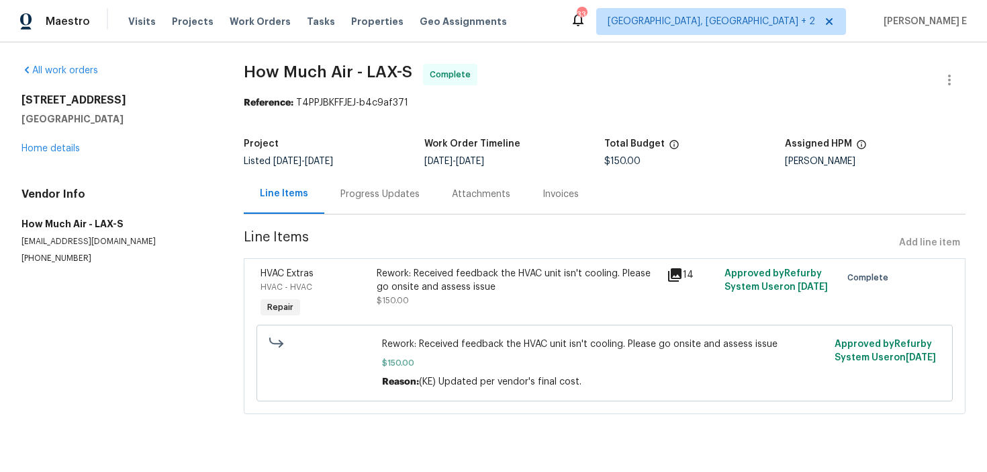
click at [347, 206] on div "Progress Updates" at bounding box center [380, 194] width 112 height 40
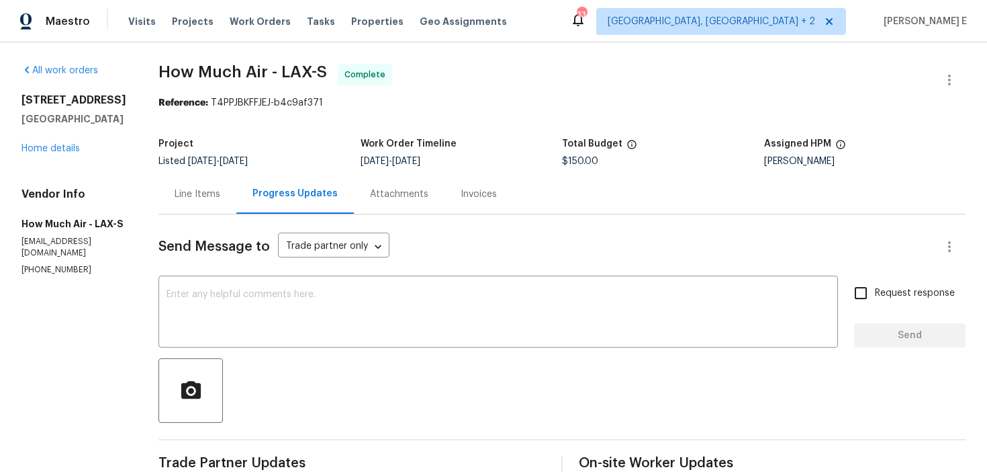
click at [204, 200] on div "Line Items" at bounding box center [198, 193] width 46 height 13
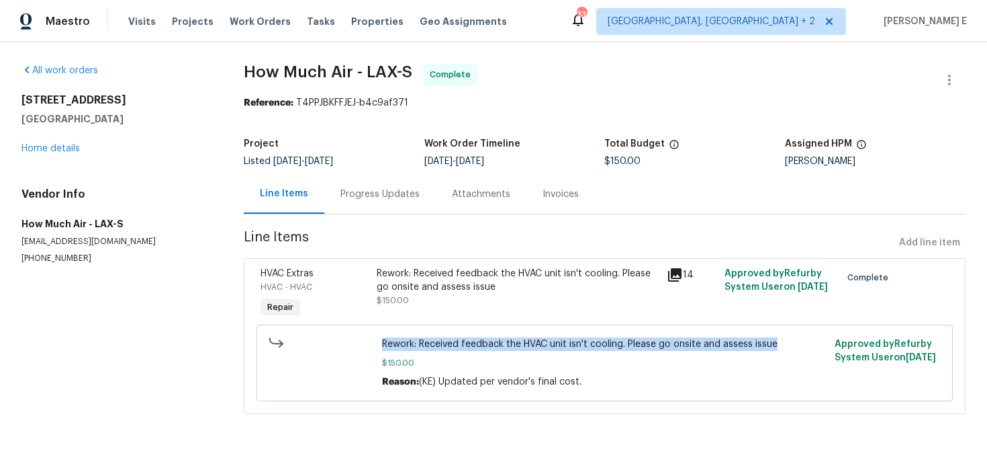
drag, startPoint x: 379, startPoint y: 341, endPoint x: 771, endPoint y: 345, distance: 392.3
click at [771, 345] on div "Rework: Received feedback the HVAC unit isn't cooling. Please go onsite and ass…" at bounding box center [604, 362] width 453 height 59
copy span "Rework: Received feedback the HVAC unit isn't cooling. Please go onsite and ass…"
click at [69, 144] on link "Home details" at bounding box center [50, 148] width 58 height 9
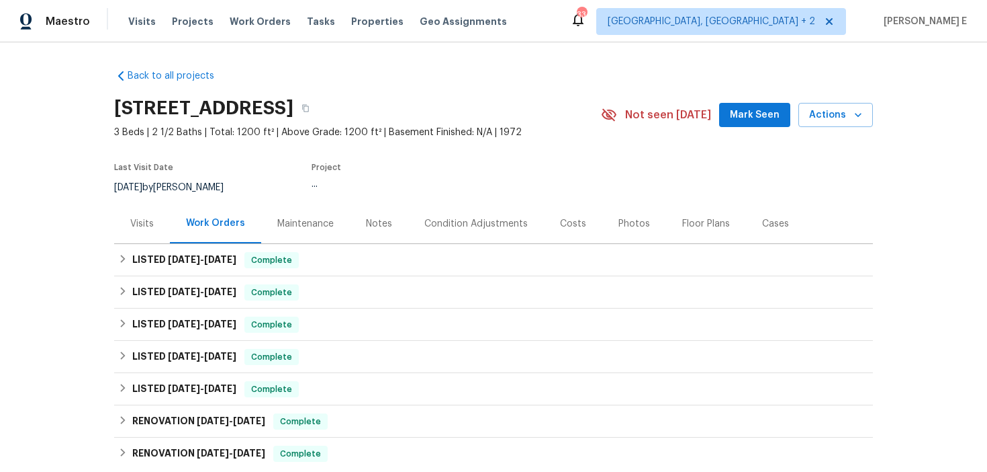
scroll to position [204, 0]
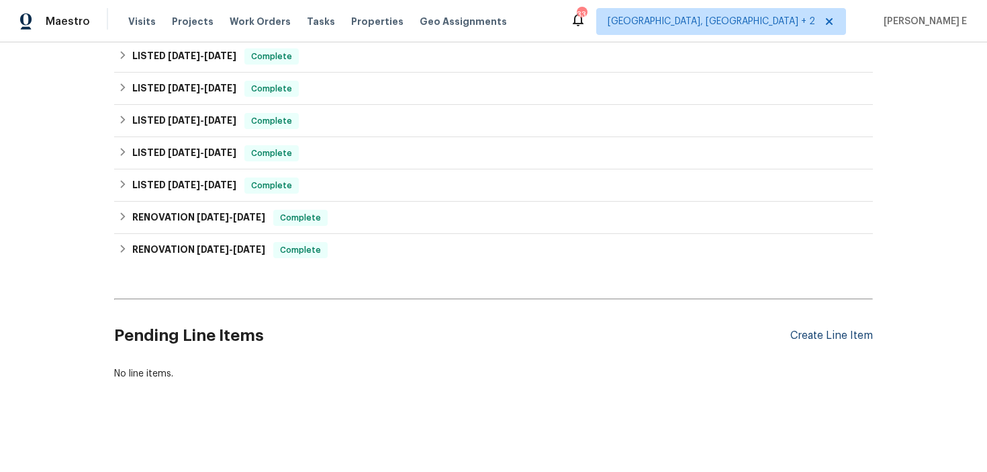
click at [825, 335] on div "Create Line Item" at bounding box center [832, 335] width 83 height 13
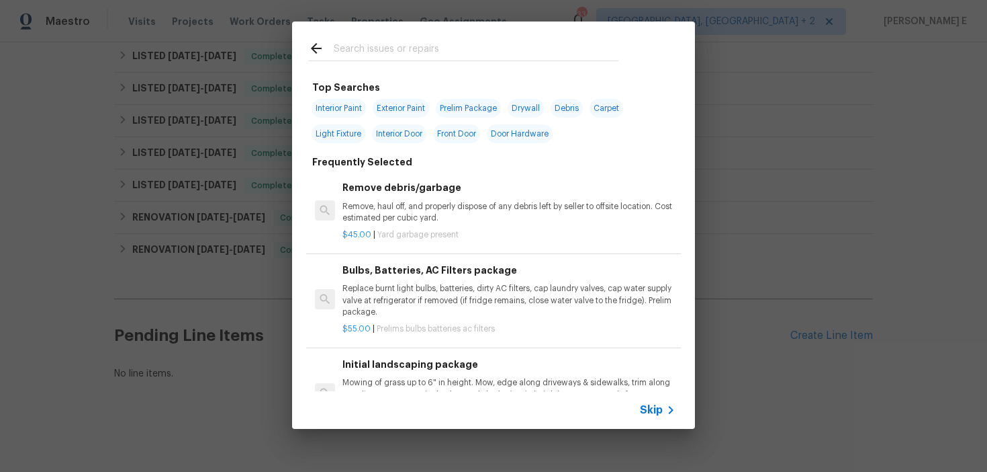
click at [650, 406] on span "Skip" at bounding box center [651, 409] width 23 height 13
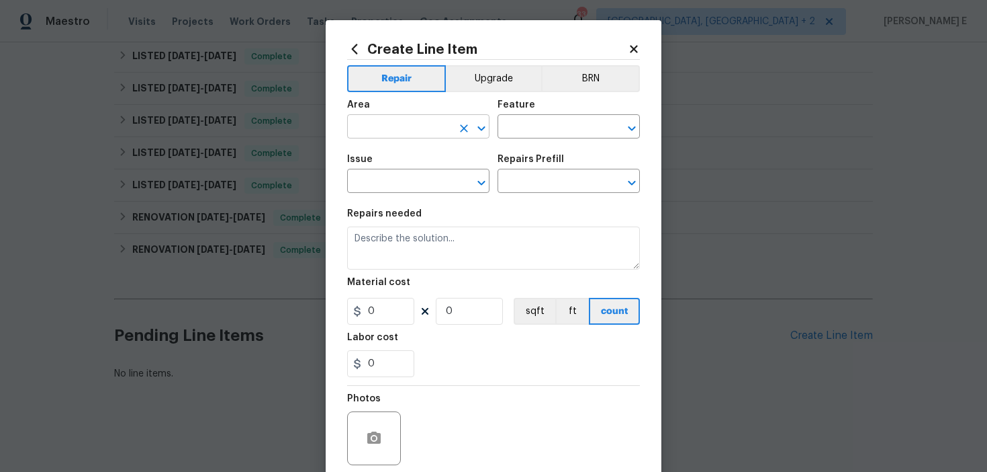
click at [421, 131] on input "text" at bounding box center [399, 128] width 105 height 21
type input "HVAC"
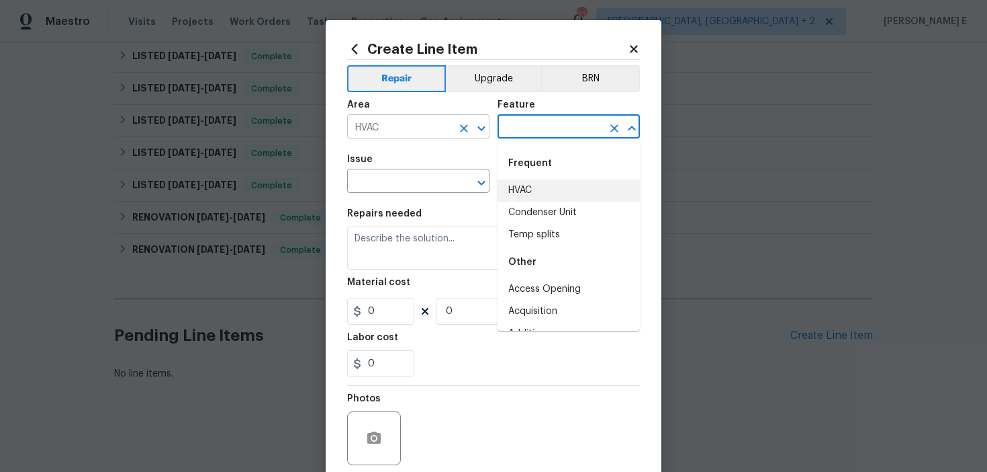
type input "HVAC"
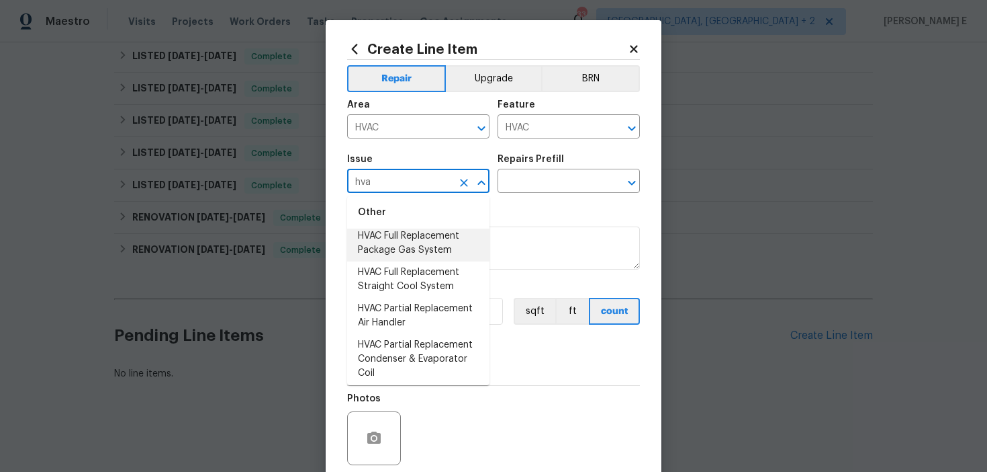
scroll to position [257, 0]
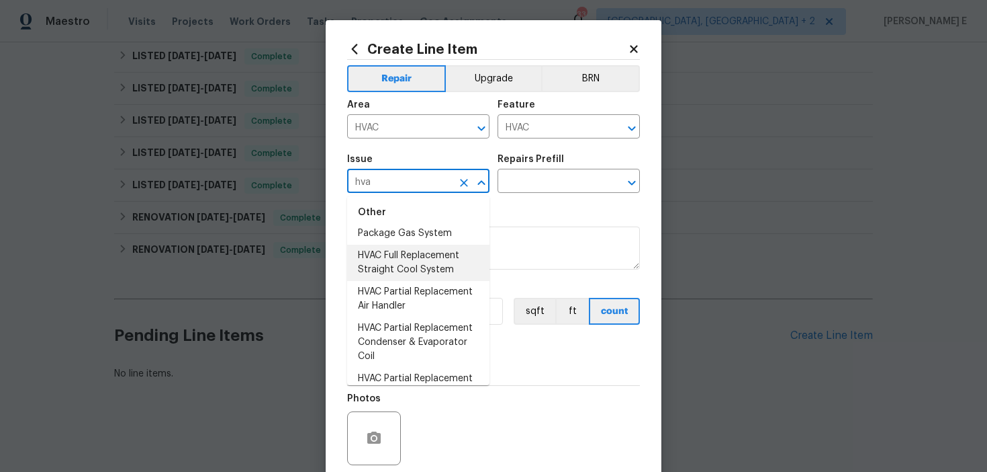
click at [427, 266] on li "HVAC Full Replacement Straight Cool System" at bounding box center [418, 263] width 142 height 36
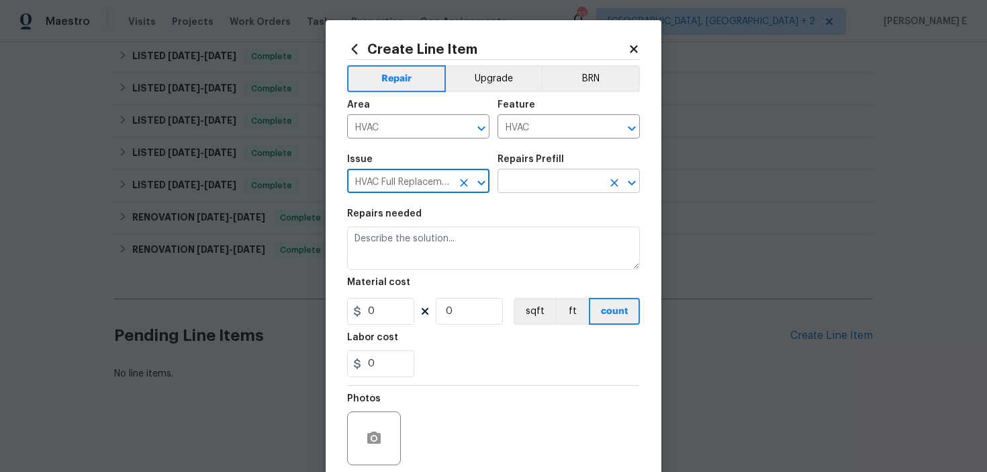
type input "HVAC Full Replacement Straight Cool System"
click at [529, 183] on input "text" at bounding box center [550, 182] width 105 height 21
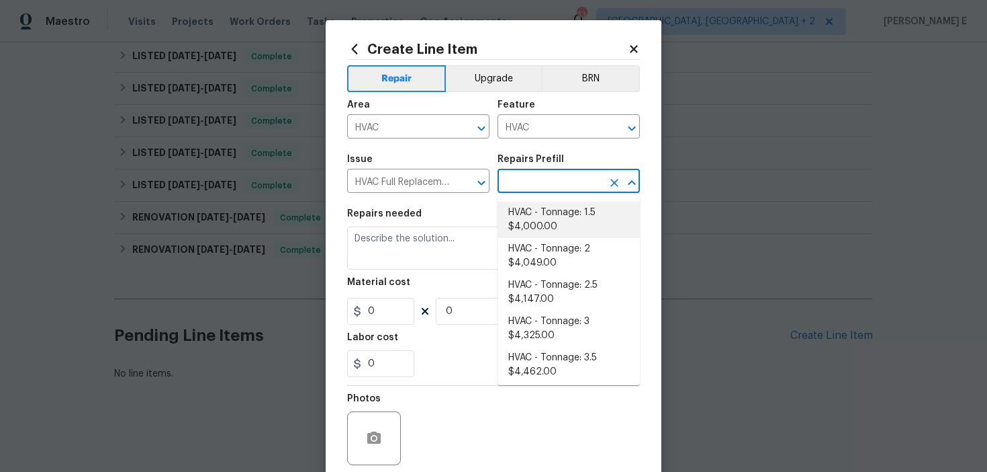
click at [527, 208] on li "HVAC - Tonnage: 1.5 $4,000.00" at bounding box center [569, 220] width 142 height 36
type input "HVAC - Tonnage: 1.5 $4,000.00"
type textarea "Replace 1.5 Ton Straight Cool System. SEER2 14.3 Straight Cool System Materials…"
type input "4000"
type input "1"
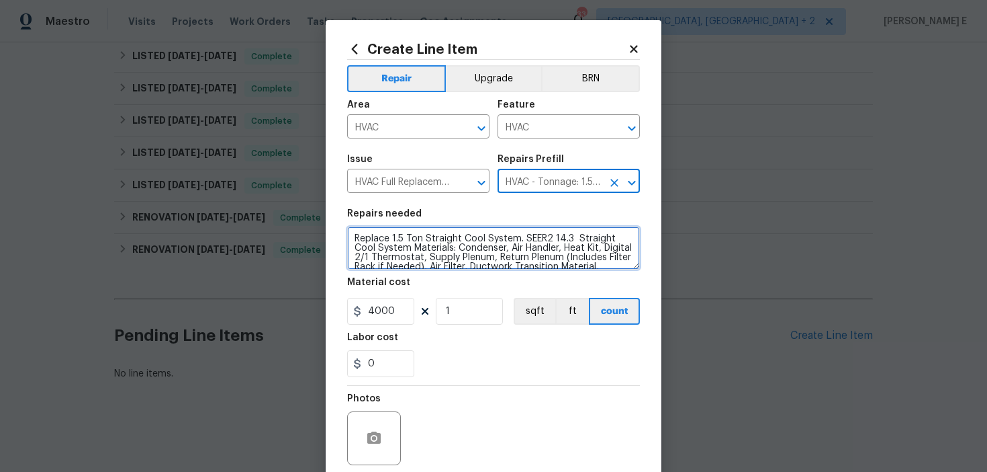
click at [439, 249] on textarea "Replace 1.5 Ton Straight Cool System. SEER2 14.3 Straight Cool System Materials…" at bounding box center [493, 247] width 293 height 43
paste textarea "work: Received feedback the HVAC unit isn't cooling. Please go onsite and asses…"
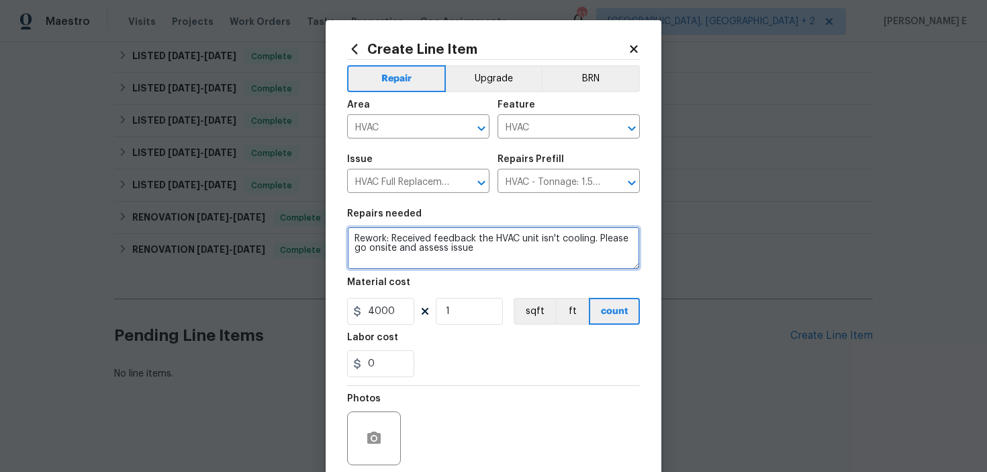
click at [601, 241] on textarea "Rework: Received feedback the HVAC unit isn't cooling. Please go onsite and ass…" at bounding box center [493, 247] width 293 height 43
paste textarea "Heater does not turn on"
click at [355, 251] on textarea "Rework: Received feedback the HVAC unit isn't cooling. Heater does not turn on.…" at bounding box center [493, 247] width 293 height 43
type textarea "Rework: Received feedback the HVAC unit isn't cooling. Heater also does not tur…"
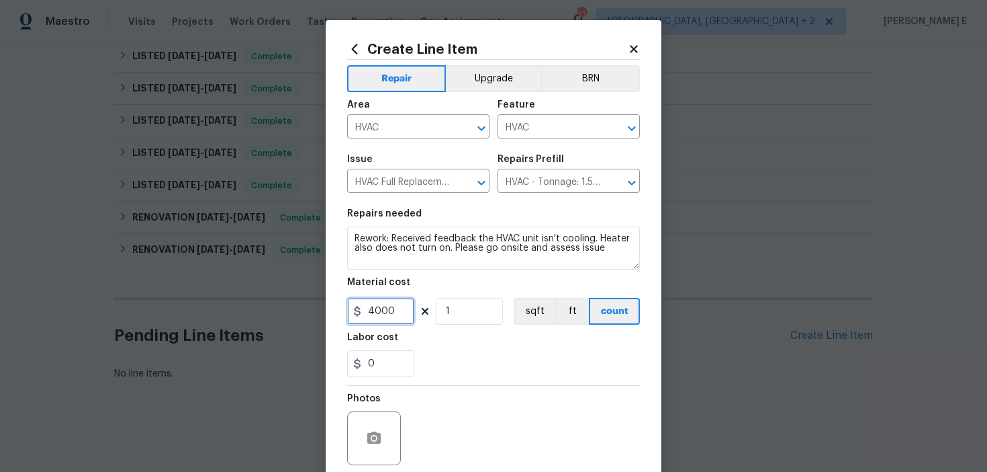
click at [375, 316] on input "4000" at bounding box center [380, 311] width 67 height 27
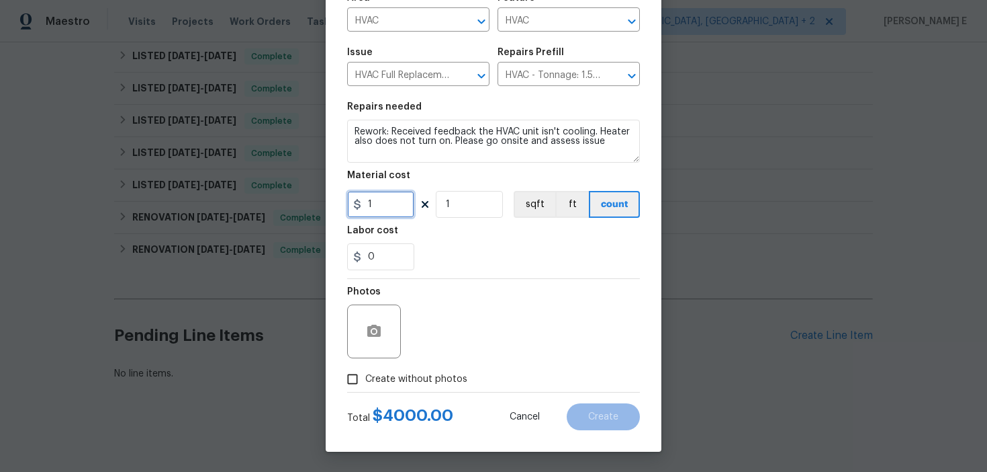
type input "1"
click at [374, 335] on icon "button" at bounding box center [373, 330] width 13 height 12
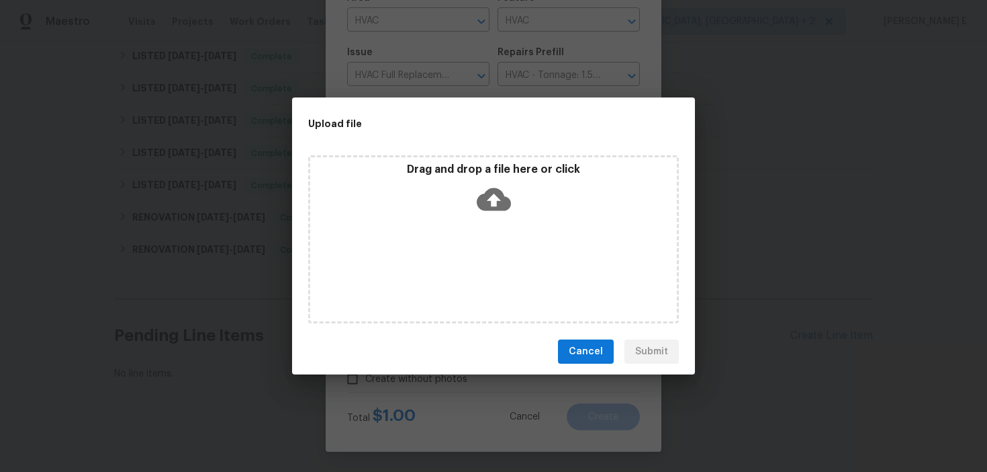
click at [487, 203] on icon at bounding box center [494, 199] width 34 height 23
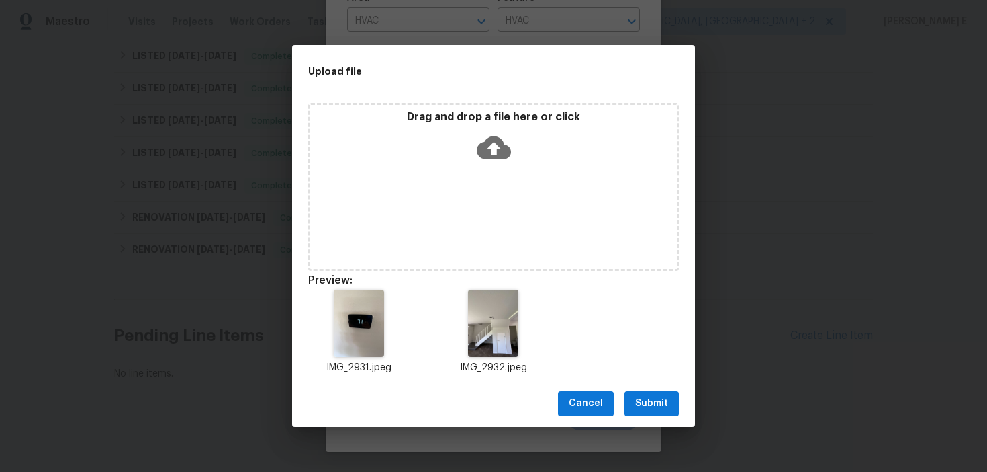
click at [653, 406] on span "Submit" at bounding box center [651, 403] width 33 height 17
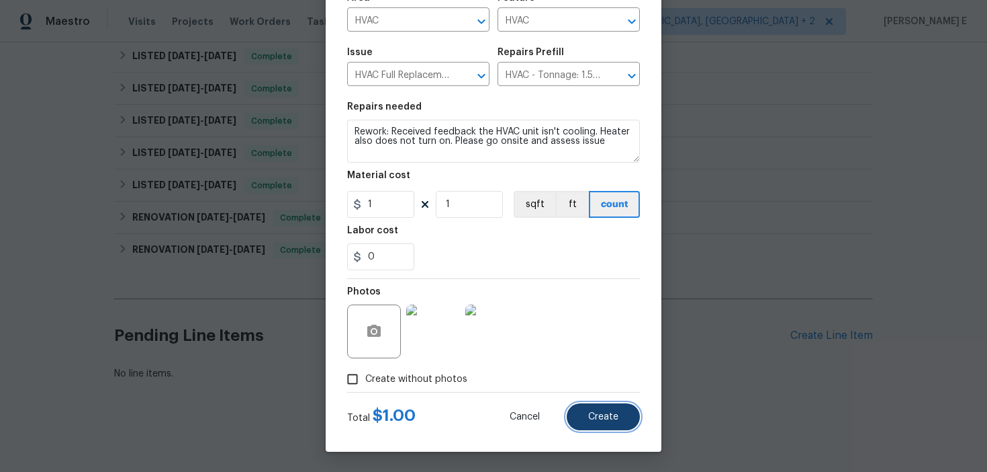
click at [583, 410] on button "Create" at bounding box center [603, 416] width 73 height 27
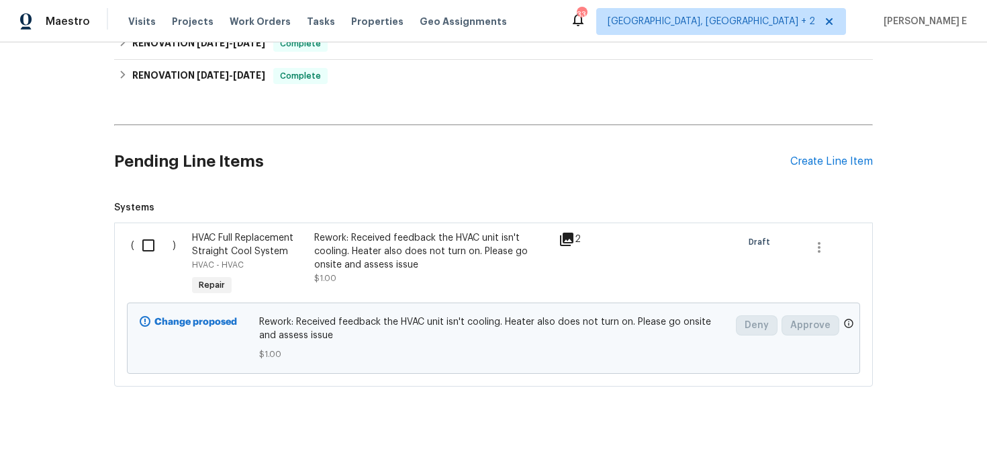
scroll to position [384, 0]
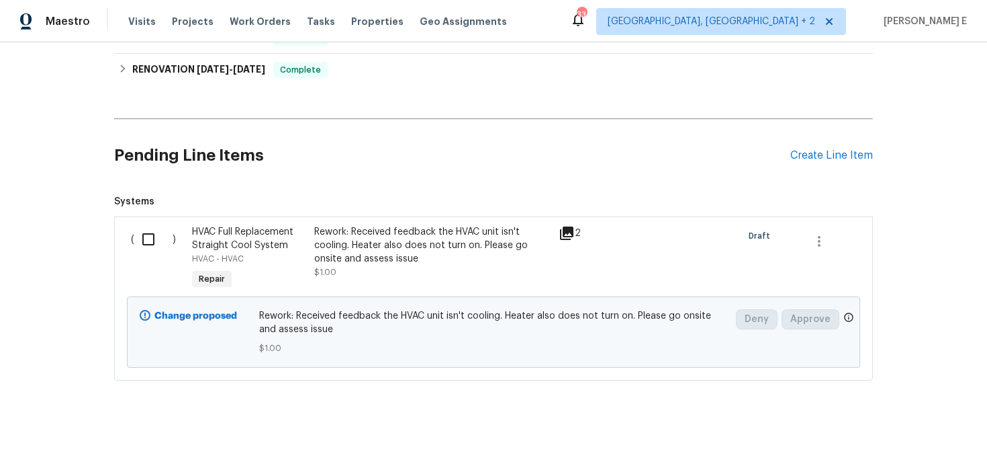
click at [150, 234] on input "checkbox" at bounding box center [153, 239] width 38 height 28
checkbox input "true"
click at [887, 432] on span "Create Work Order" at bounding box center [910, 438] width 89 height 17
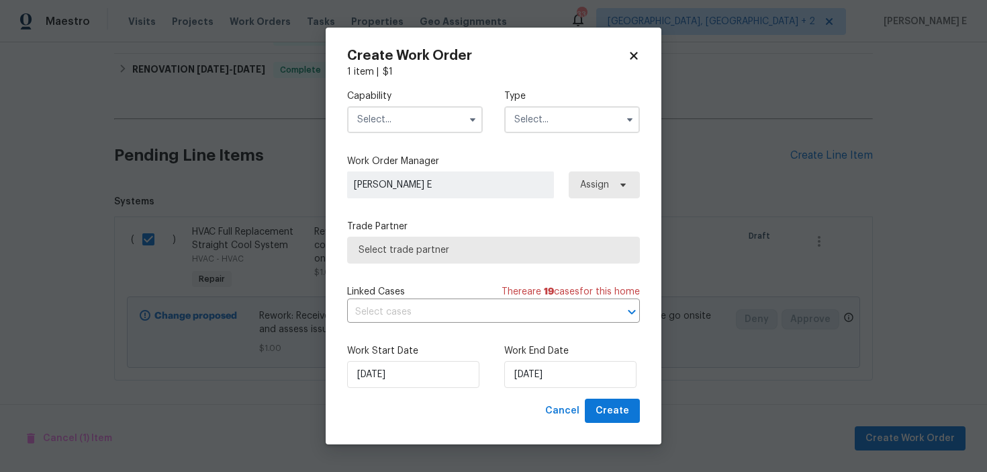
click at [443, 113] on input "text" at bounding box center [415, 119] width 136 height 27
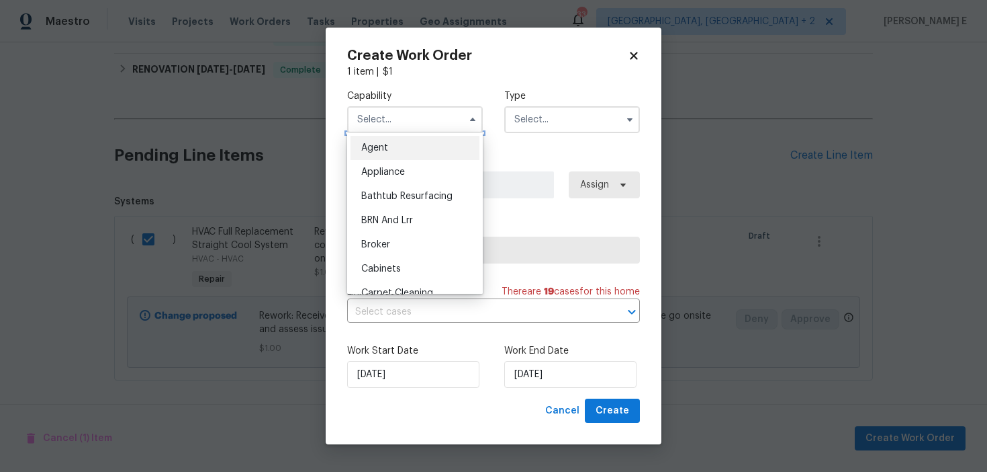
click at [443, 113] on input "text" at bounding box center [415, 119] width 136 height 27
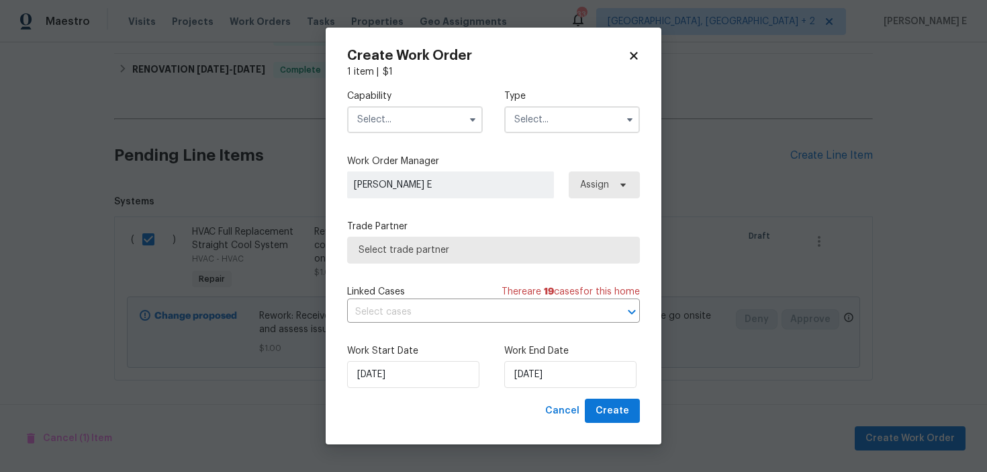
click at [443, 113] on input "text" at bounding box center [415, 119] width 136 height 27
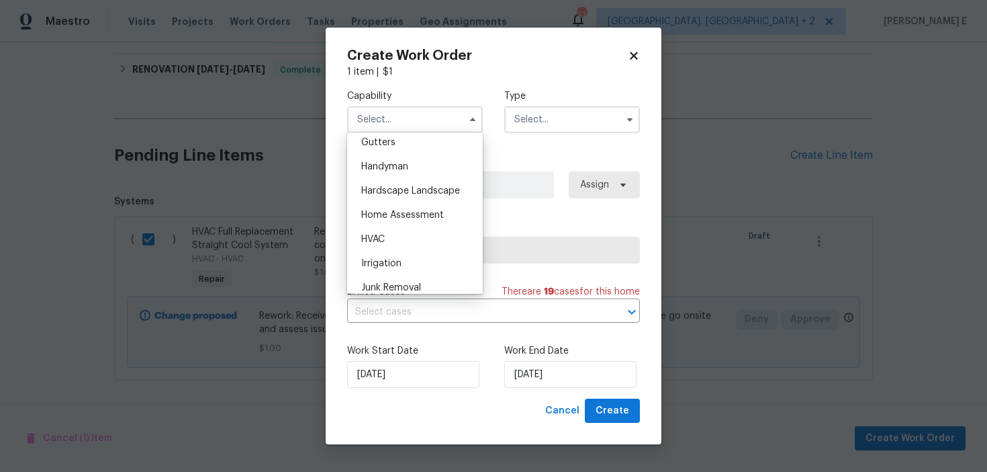
scroll to position [775, 0]
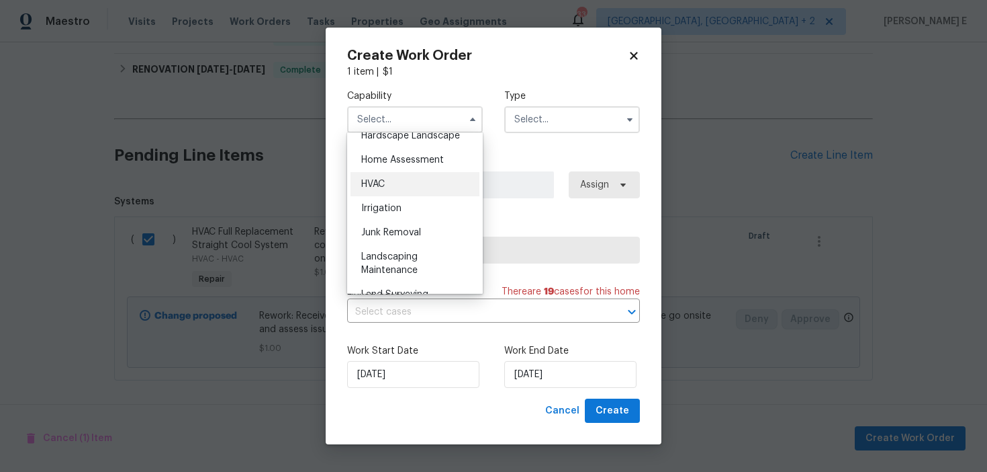
click at [423, 189] on div "HVAC" at bounding box center [415, 184] width 129 height 24
type input "HVAC"
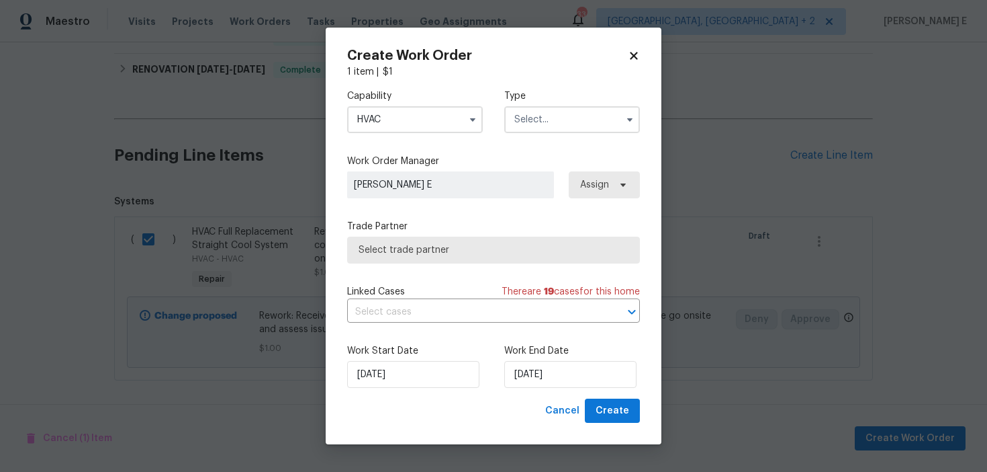
click at [529, 121] on input "text" at bounding box center [572, 119] width 136 height 27
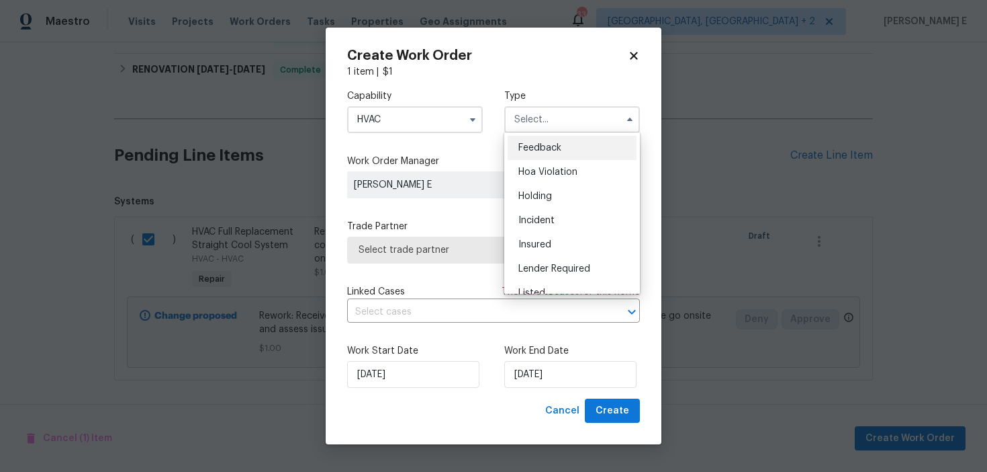
click at [529, 148] on span "Feedback" at bounding box center [540, 147] width 43 height 9
type input "Feedback"
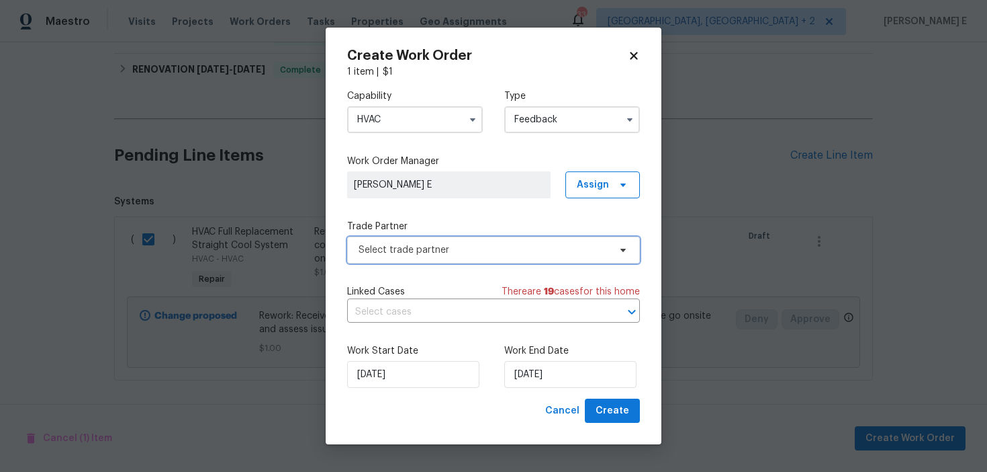
click at [423, 249] on span "Select trade partner" at bounding box center [484, 249] width 251 height 13
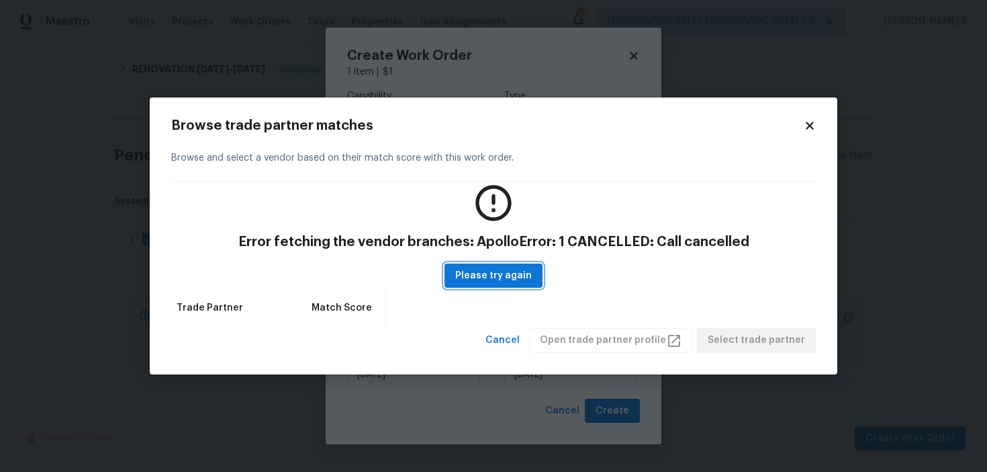
click at [515, 269] on span "Please try again" at bounding box center [493, 275] width 77 height 17
click at [580, 54] on body "Maestro Visits Projects Work Orders Tasks Properties Geo Assignments 33 Albuque…" at bounding box center [493, 236] width 987 height 472
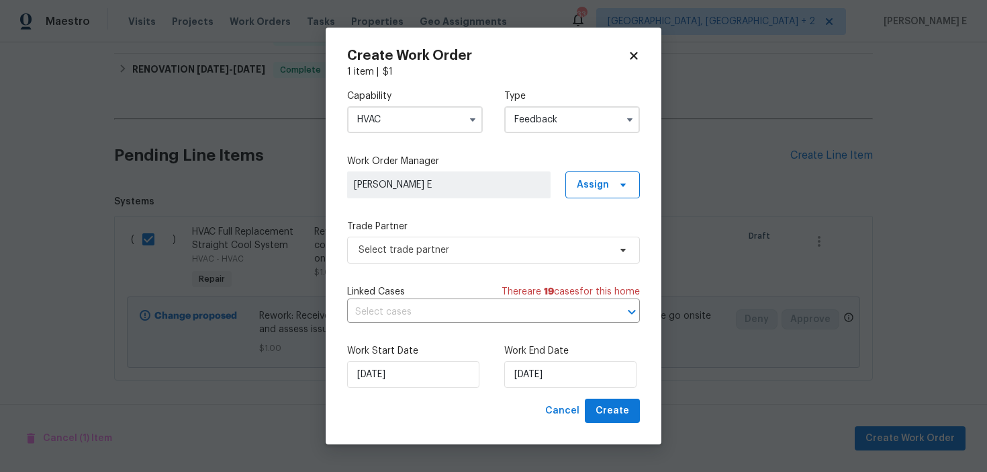
click at [580, 54] on h2 "Create Work Order" at bounding box center [487, 55] width 281 height 13
click at [451, 259] on span "Select trade partner" at bounding box center [493, 249] width 293 height 27
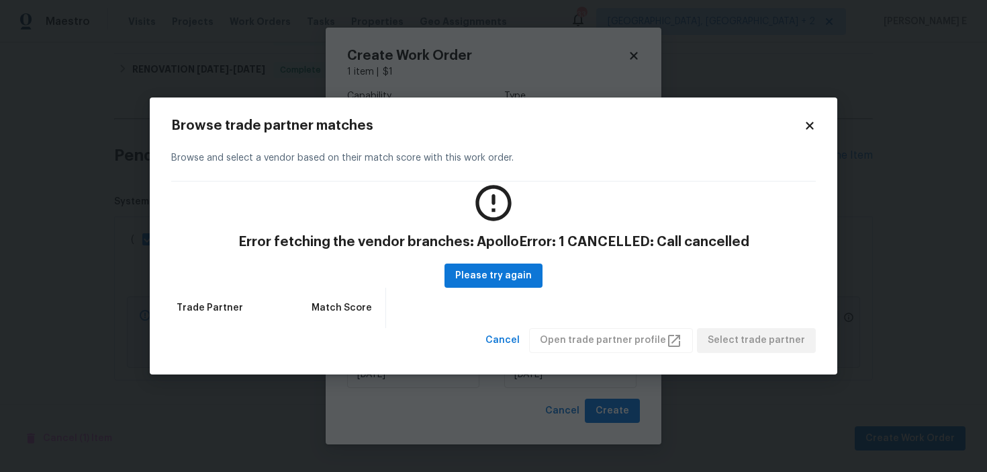
click at [806, 123] on icon at bounding box center [809, 125] width 7 height 7
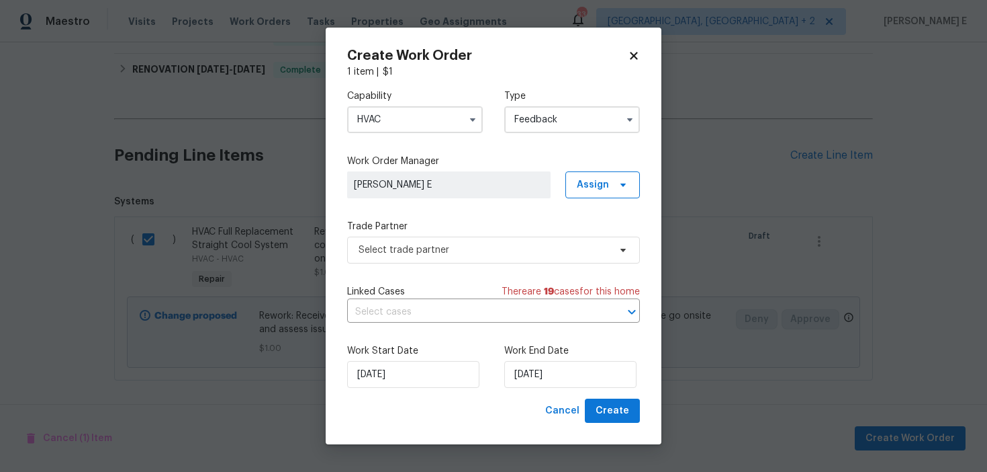
checkbox input "false"
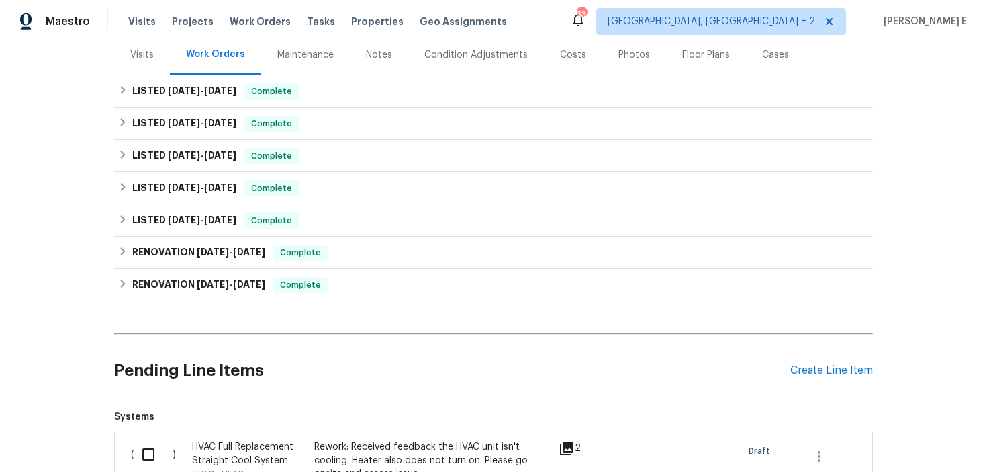
scroll to position [384, 0]
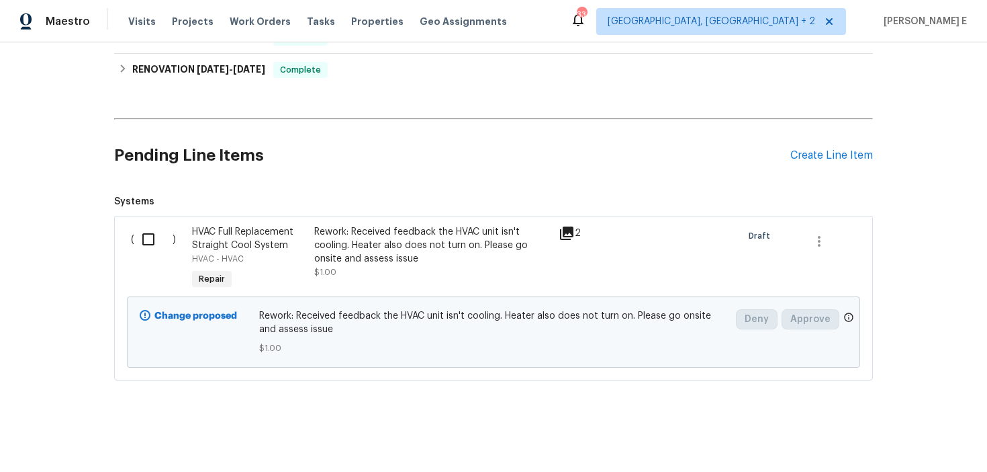
click at [159, 247] on input "checkbox" at bounding box center [153, 239] width 38 height 28
checkbox input "true"
click at [895, 433] on span "Create Work Order" at bounding box center [910, 438] width 89 height 17
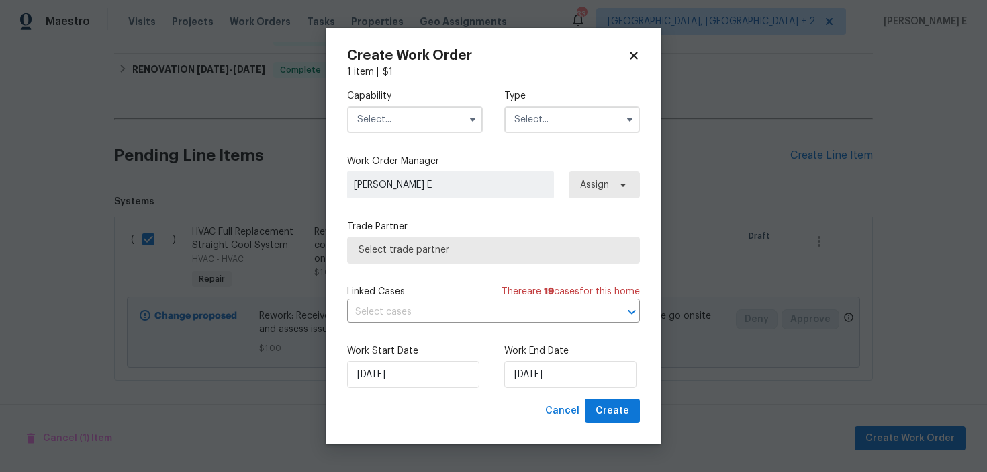
click at [469, 132] on input "text" at bounding box center [415, 119] width 136 height 27
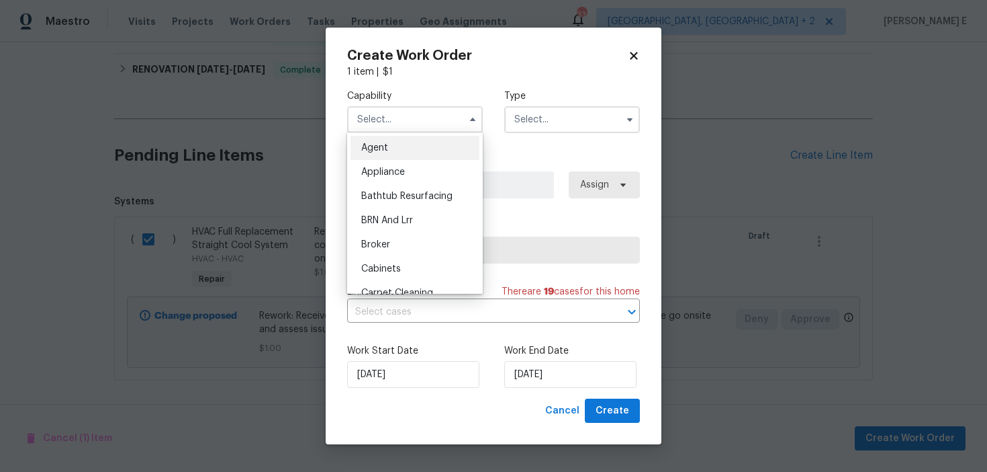
click at [469, 132] on ul "Agent Appliance Bathtub Resurfacing BRN And Lrr Broker Cabinets Carpet Cleaning…" at bounding box center [415, 212] width 136 height 161
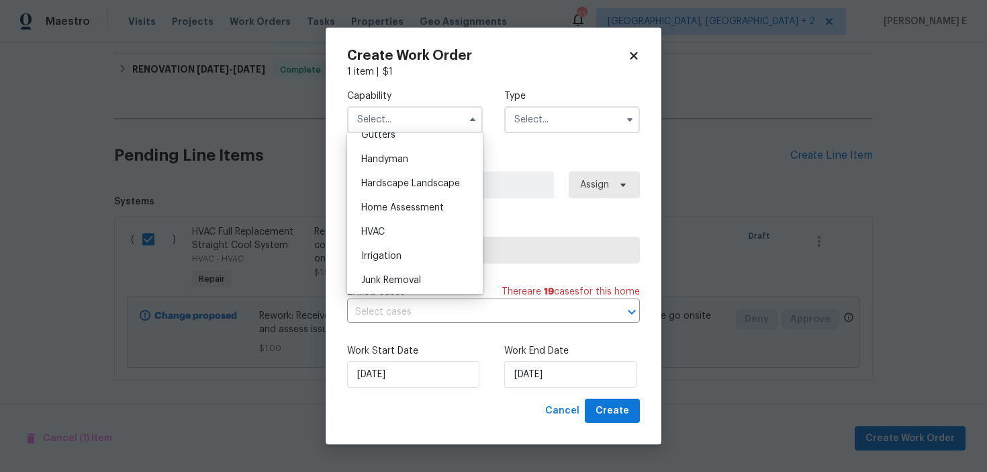
scroll to position [755, 0]
click at [417, 195] on div "HVAC" at bounding box center [415, 204] width 129 height 24
type input "HVAC"
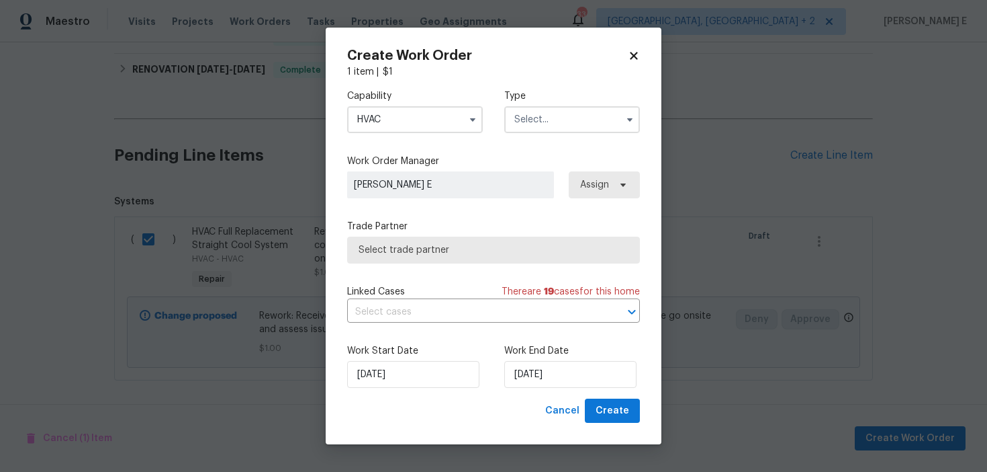
click at [530, 124] on input "text" at bounding box center [572, 119] width 136 height 27
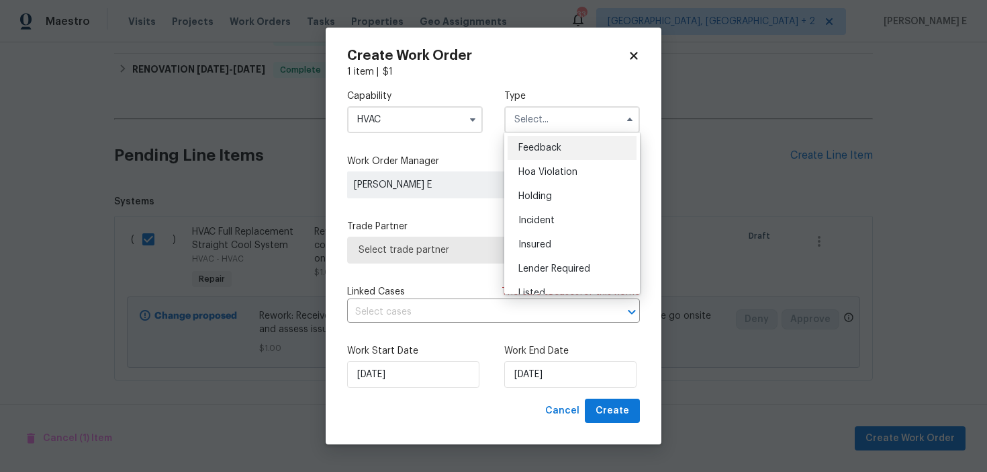
click at [533, 149] on span "Feedback" at bounding box center [540, 147] width 43 height 9
type input "Feedback"
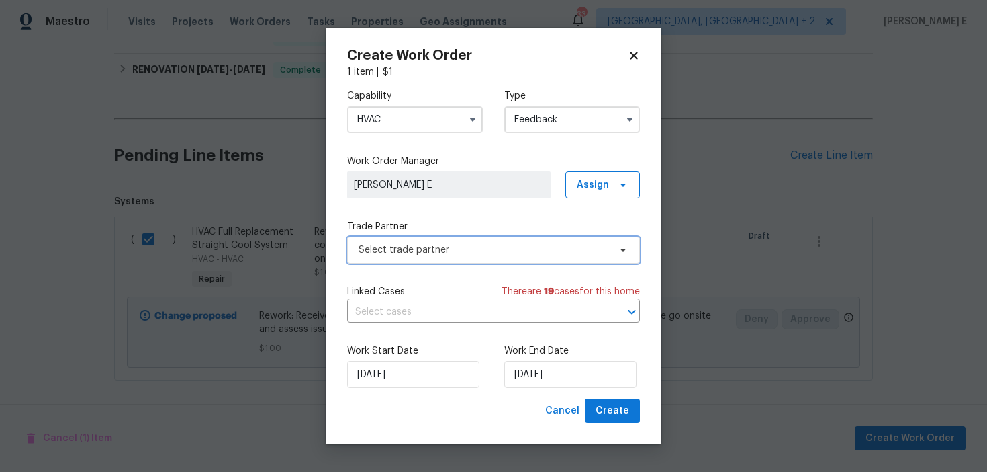
click at [406, 243] on span "Select trade partner" at bounding box center [484, 249] width 251 height 13
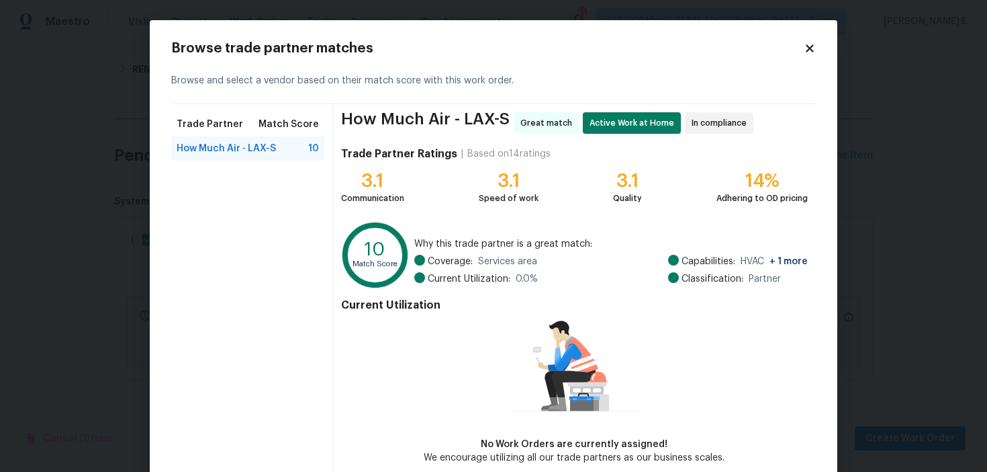
scroll to position [66, 0]
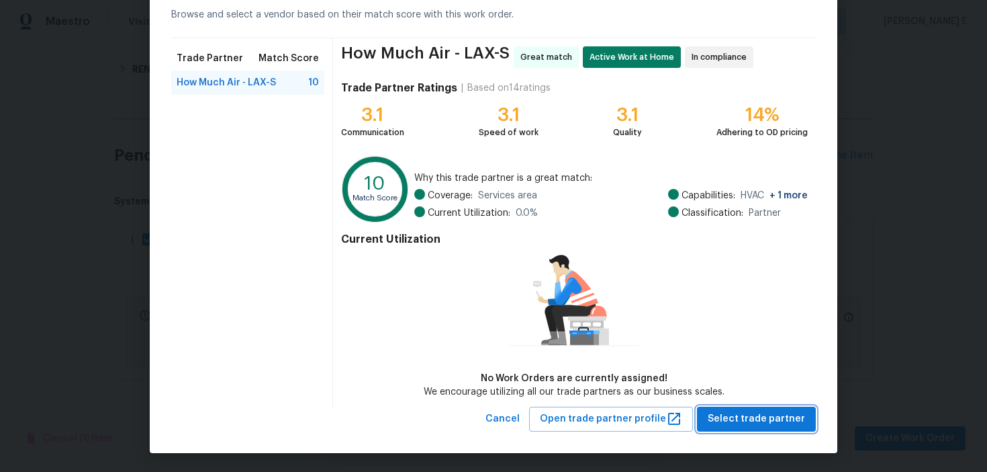
click at [744, 418] on span "Select trade partner" at bounding box center [756, 418] width 97 height 17
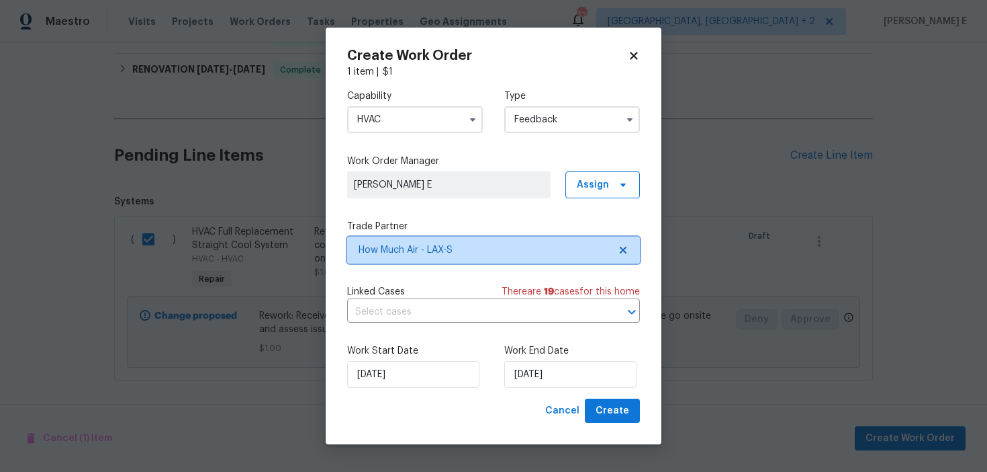
scroll to position [0, 0]
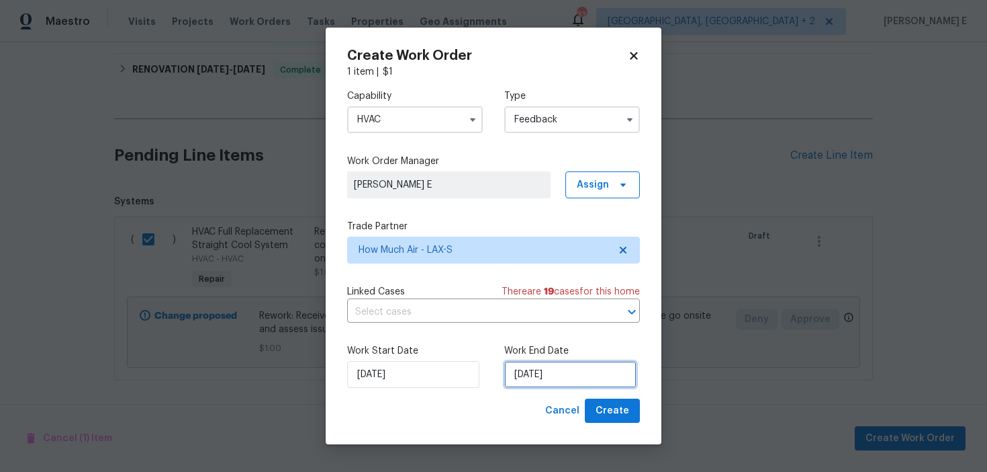
click at [543, 382] on input "[DATE]" at bounding box center [570, 374] width 132 height 27
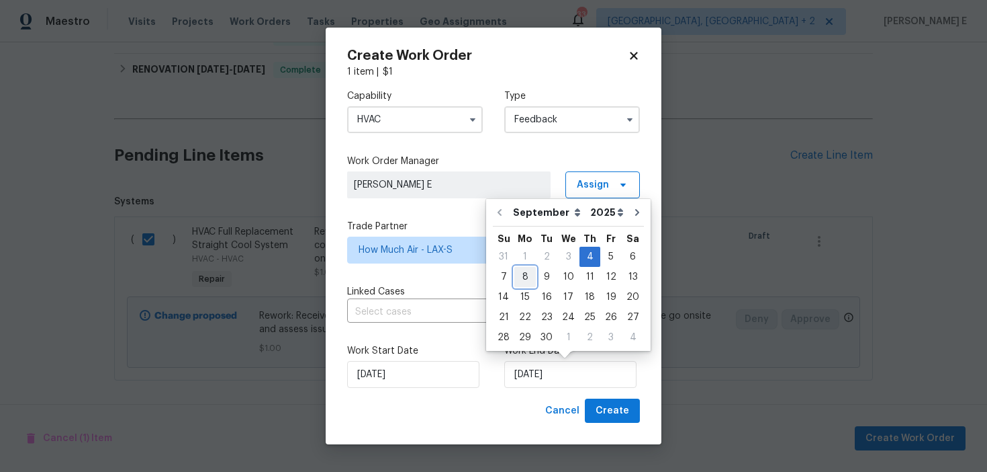
click at [521, 283] on div "8" at bounding box center [525, 276] width 21 height 19
type input "[DATE]"
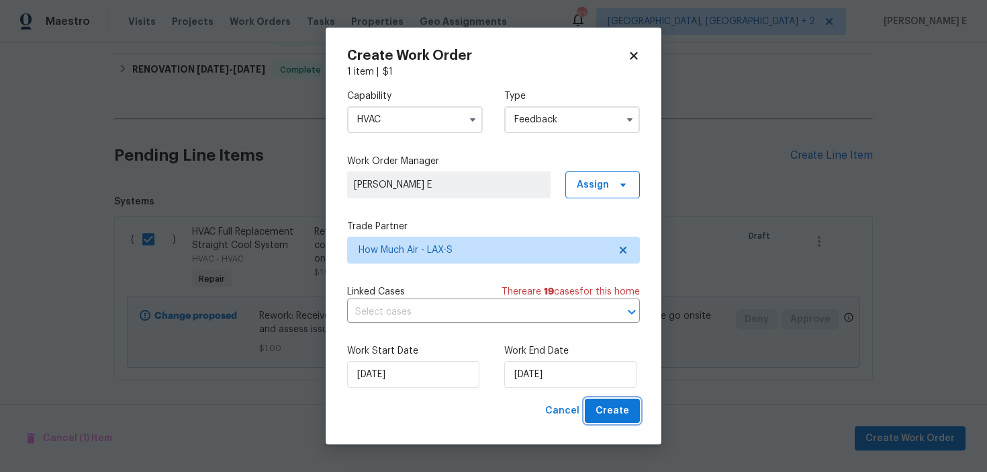
click at [636, 416] on button "Create" at bounding box center [612, 410] width 55 height 25
checkbox input "false"
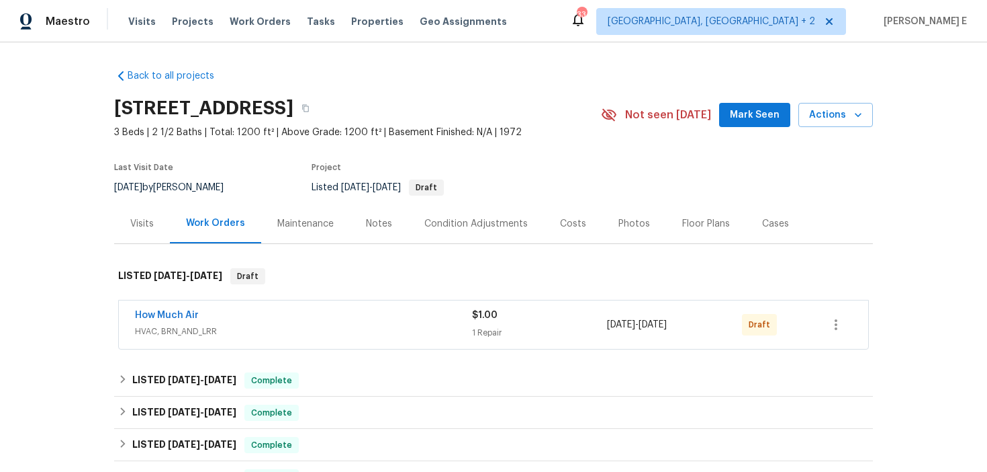
scroll to position [18, 0]
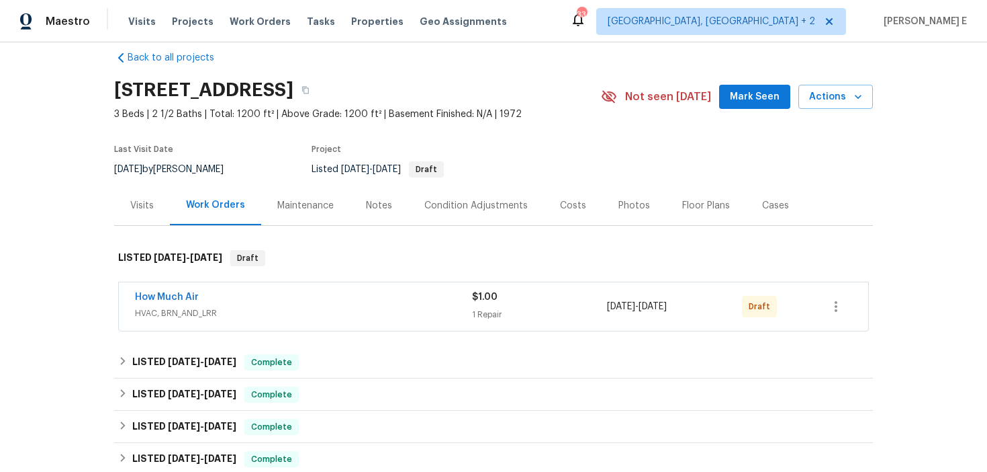
click at [187, 302] on span "How Much Air" at bounding box center [167, 296] width 64 height 13
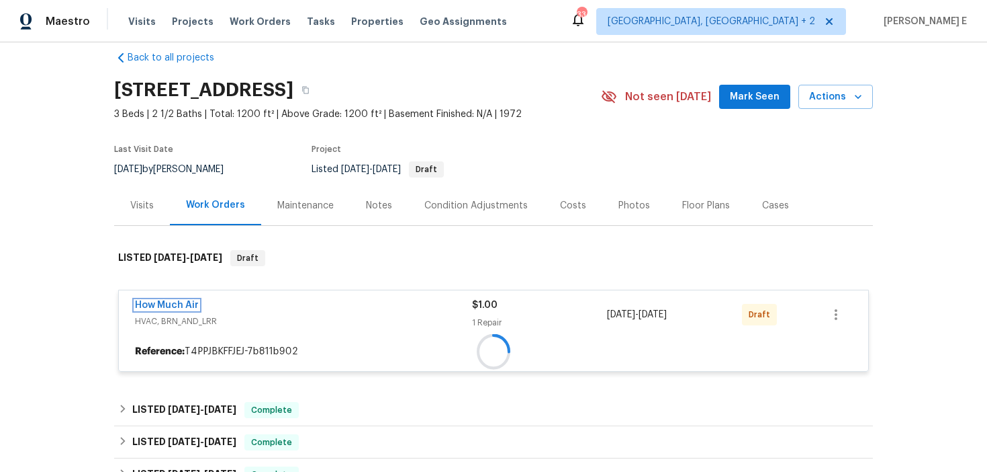
click at [187, 302] on link "How Much Air" at bounding box center [167, 304] width 64 height 9
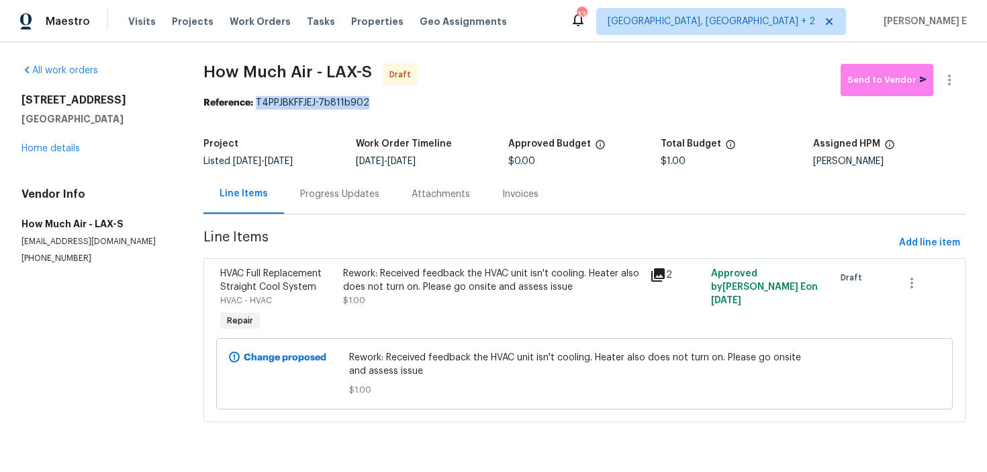
drag, startPoint x: 260, startPoint y: 104, endPoint x: 387, endPoint y: 104, distance: 127.0
click at [387, 104] on div "Reference: T4PPJBKFFJEJ-7b811b902" at bounding box center [585, 102] width 762 height 13
copy div "T4PPJBKFFJEJ-7b811b902"
click at [356, 187] on div "Progress Updates" at bounding box center [339, 193] width 79 height 13
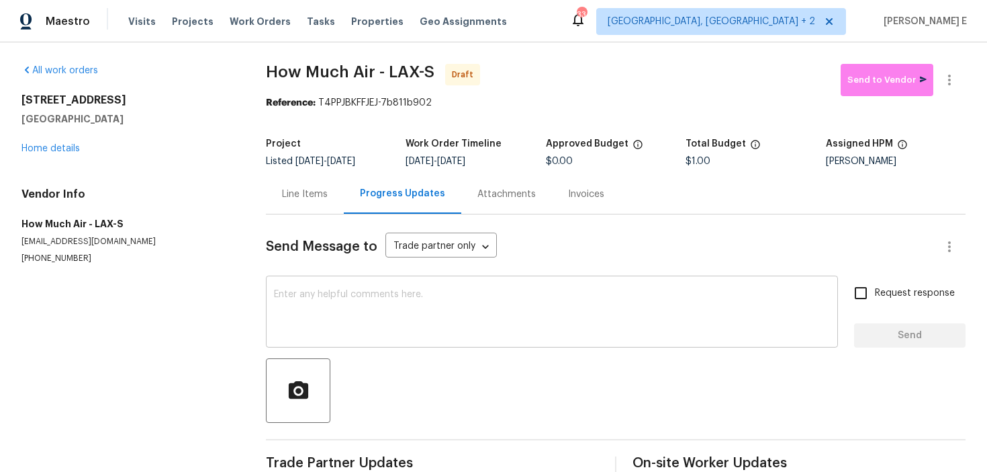
click at [353, 300] on textarea at bounding box center [552, 313] width 556 height 47
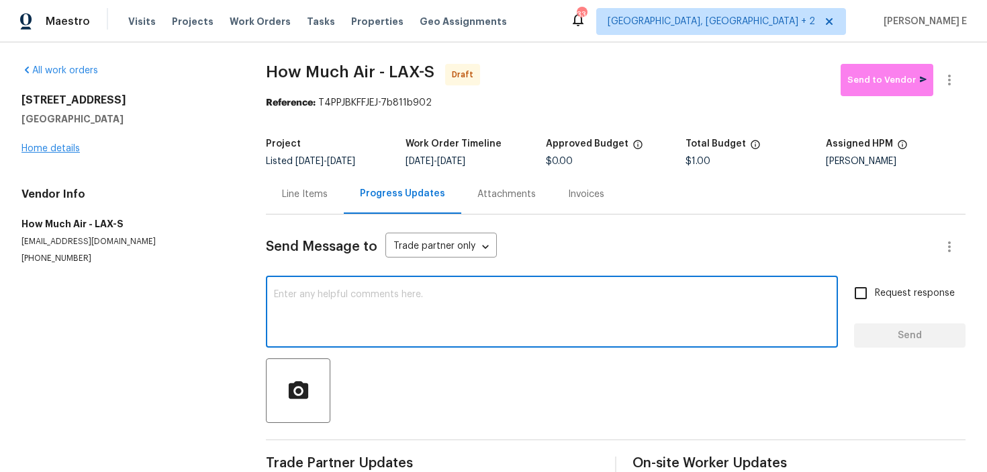
paste textarea "Hi this is [PERSON_NAME] with Opendoor. I’m confirming you received the WO for …"
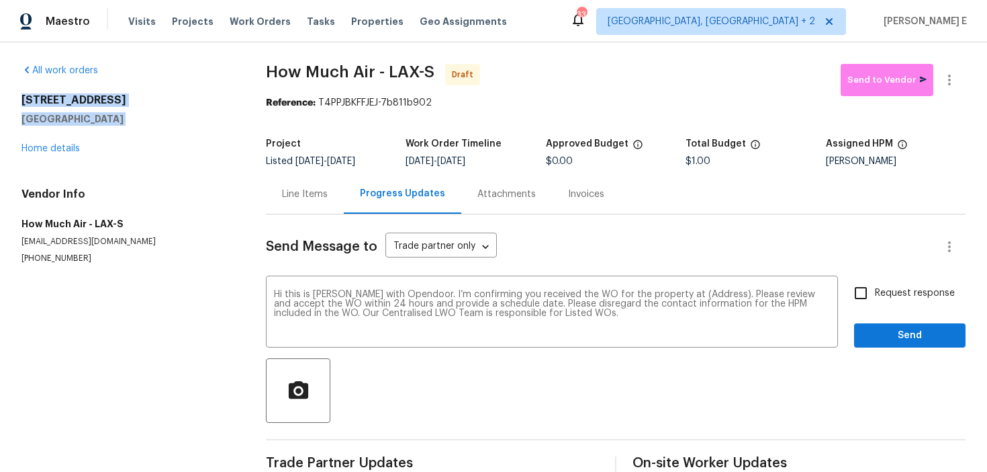
drag, startPoint x: 18, startPoint y: 95, endPoint x: 121, endPoint y: 128, distance: 108.1
click at [121, 128] on div "All work orders [STREET_ADDRESS] Home details Vendor Info How Much Air - LAX-S …" at bounding box center [493, 270] width 987 height 457
copy div "[STREET_ADDRESS]"
click at [701, 290] on textarea "Hi this is [PERSON_NAME] with Opendoor. I’m confirming you received the WO for …" at bounding box center [552, 313] width 556 height 47
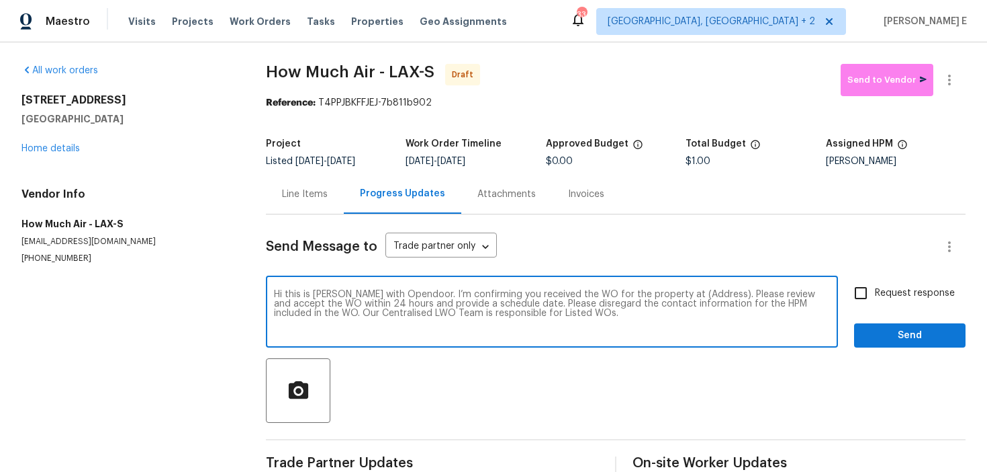
click at [701, 290] on textarea "Hi this is [PERSON_NAME] with Opendoor. I’m confirming you received the WO for …" at bounding box center [552, 313] width 556 height 47
paste textarea "[STREET_ADDRESS]"
type textarea "Hi this is [PERSON_NAME] with Opendoor. I’m confirming you received the WO for …"
click at [878, 302] on label "Request response" at bounding box center [901, 293] width 108 height 28
click at [875, 302] on input "Request response" at bounding box center [861, 293] width 28 height 28
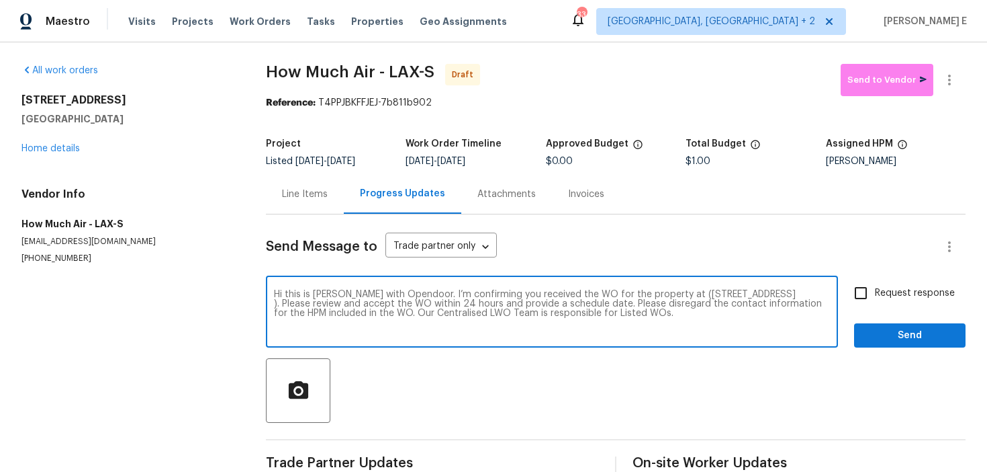
checkbox input "true"
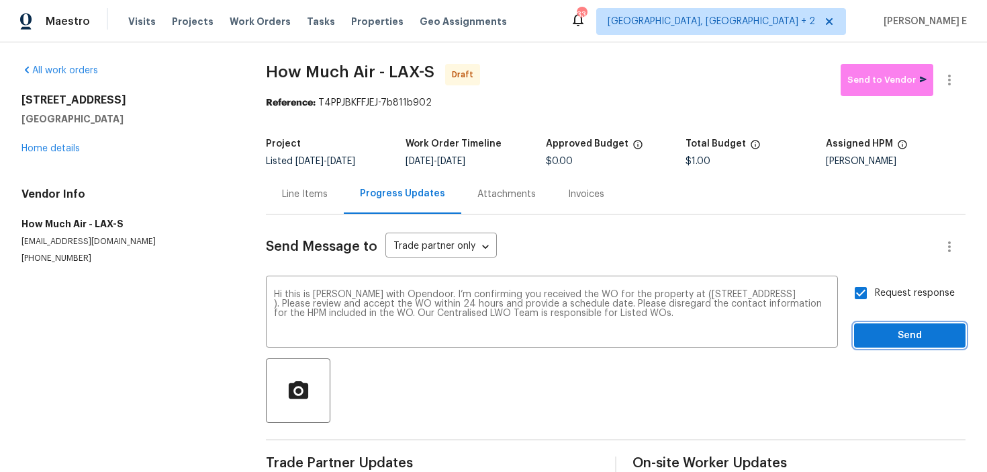
click at [884, 334] on span "Send" at bounding box center [910, 335] width 90 height 17
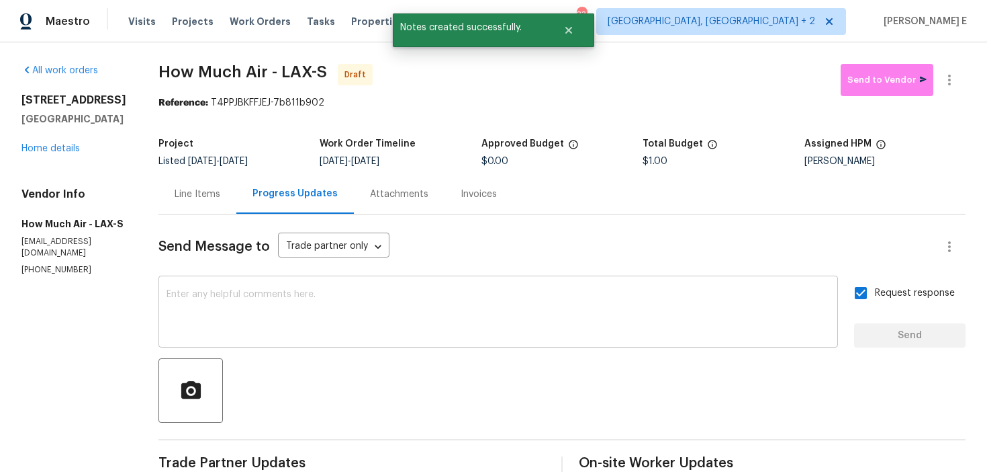
click at [545, 338] on div "x ​" at bounding box center [499, 313] width 680 height 69
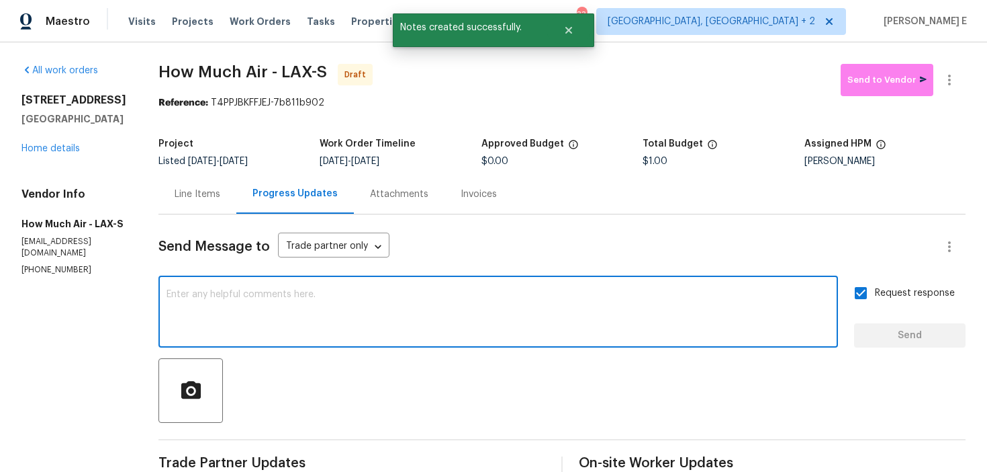
paste textarea "Attention All Work Orders must include before-photos (both close-up and wide-an…"
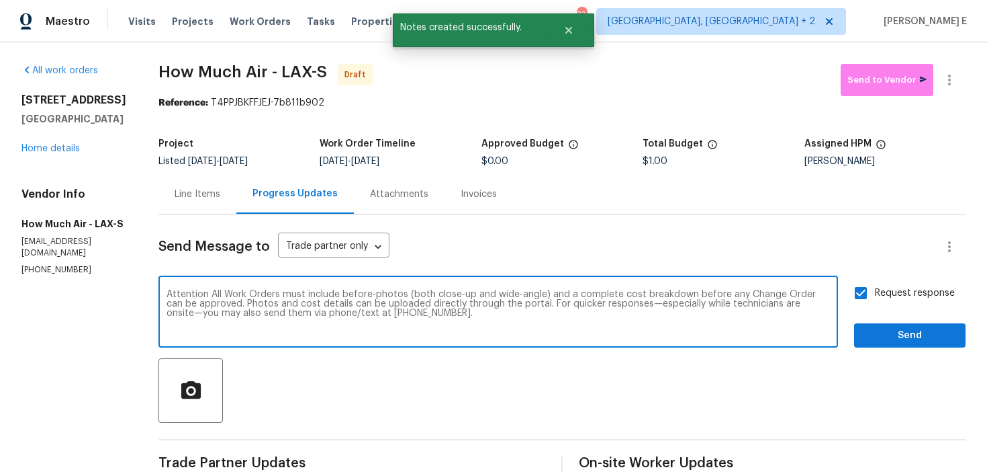
type textarea "Attention All Work Orders must include before-photos (both close-up and wide-an…"
click at [897, 325] on button "Send" at bounding box center [910, 335] width 112 height 25
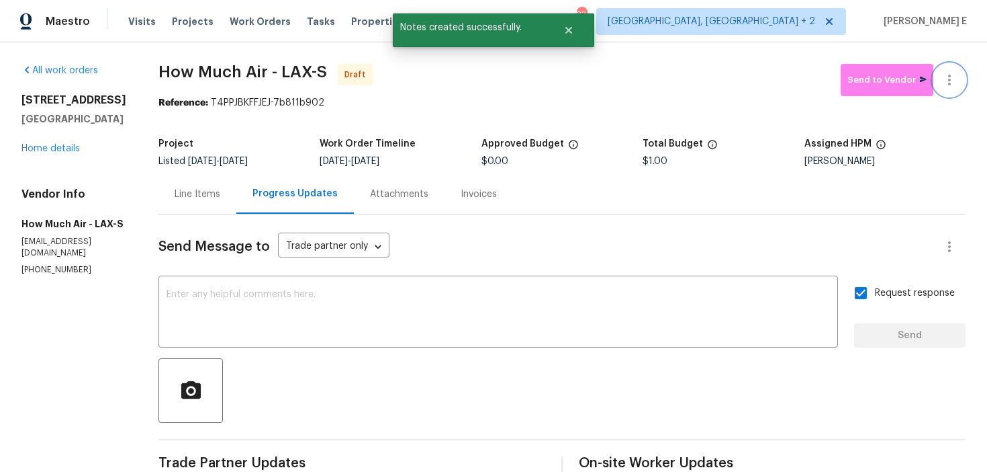
click at [951, 79] on icon "button" at bounding box center [950, 80] width 3 height 11
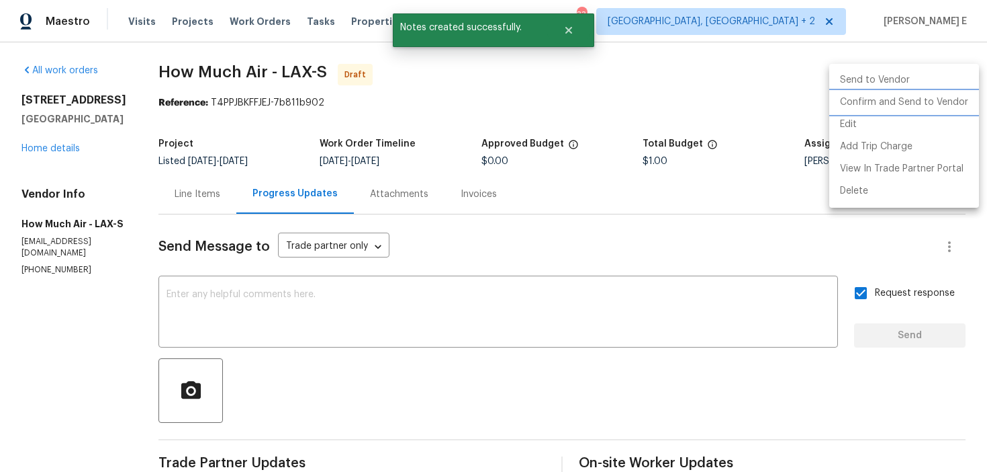
click at [893, 102] on li "Confirm and Send to Vendor" at bounding box center [905, 102] width 150 height 22
click at [595, 148] on div at bounding box center [493, 236] width 987 height 472
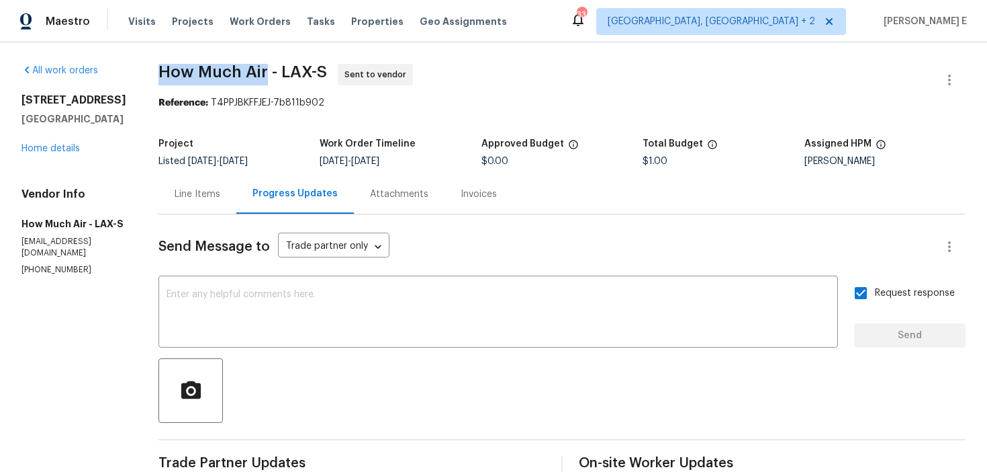
drag, startPoint x: 159, startPoint y: 71, endPoint x: 262, endPoint y: 74, distance: 102.8
click at [262, 74] on span "How Much Air - LAX-S" at bounding box center [243, 72] width 169 height 16
copy span "How Much Air"
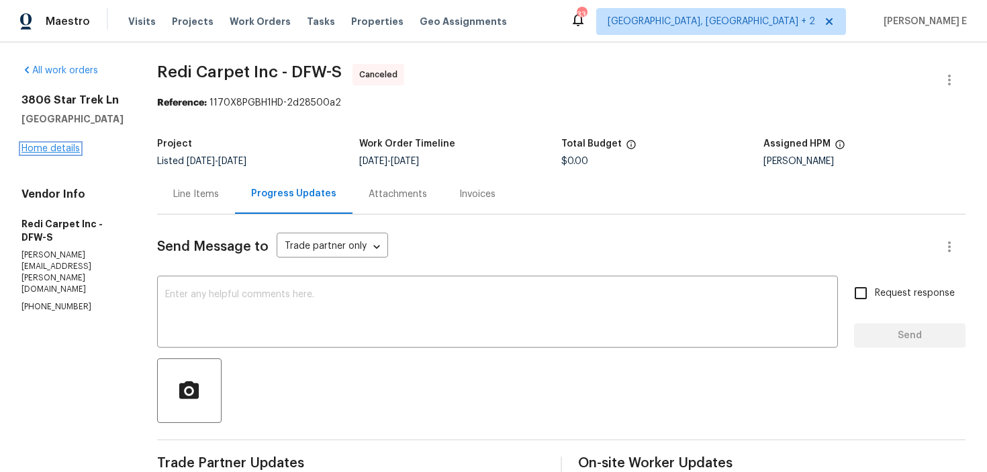
click at [77, 152] on link "Home details" at bounding box center [50, 148] width 58 height 9
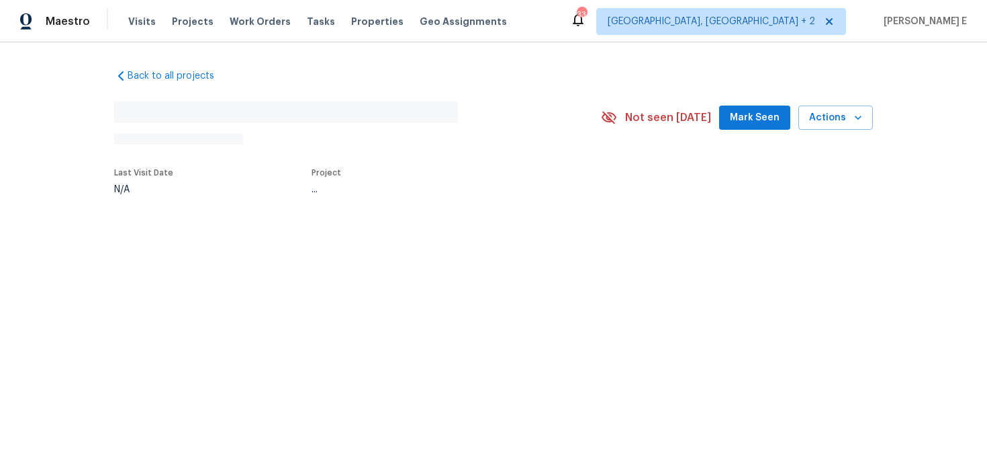
click at [77, 152] on div "Back to all projects No address found N/A Not seen [DATE] Mark Seen Actions Las…" at bounding box center [493, 162] width 987 height 240
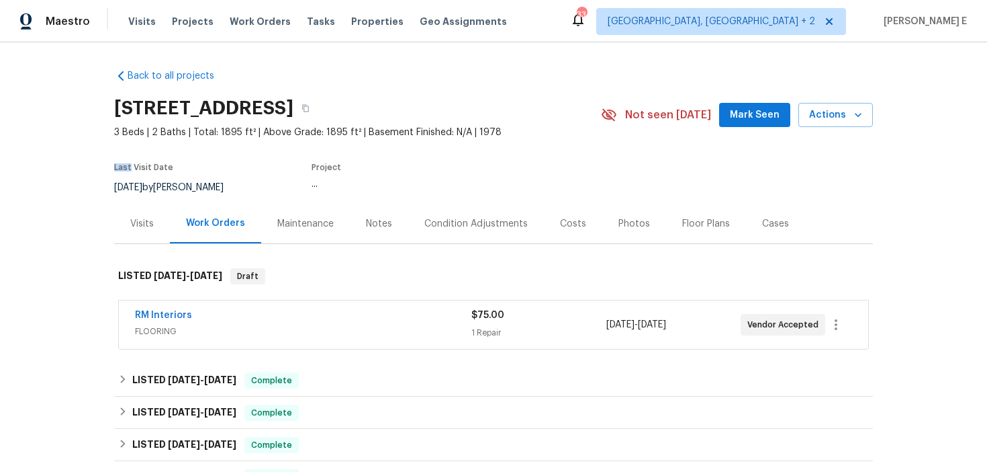
scroll to position [46, 0]
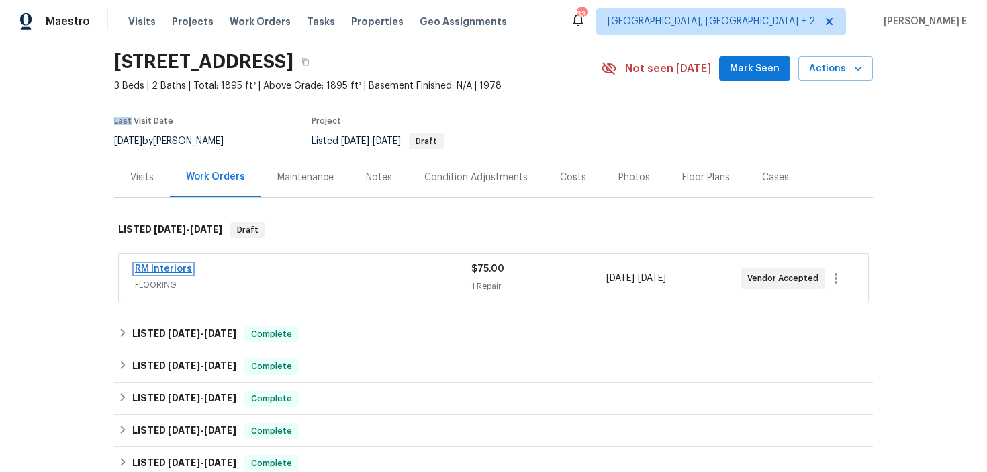
click at [177, 268] on link "RM Interiors" at bounding box center [163, 268] width 57 height 9
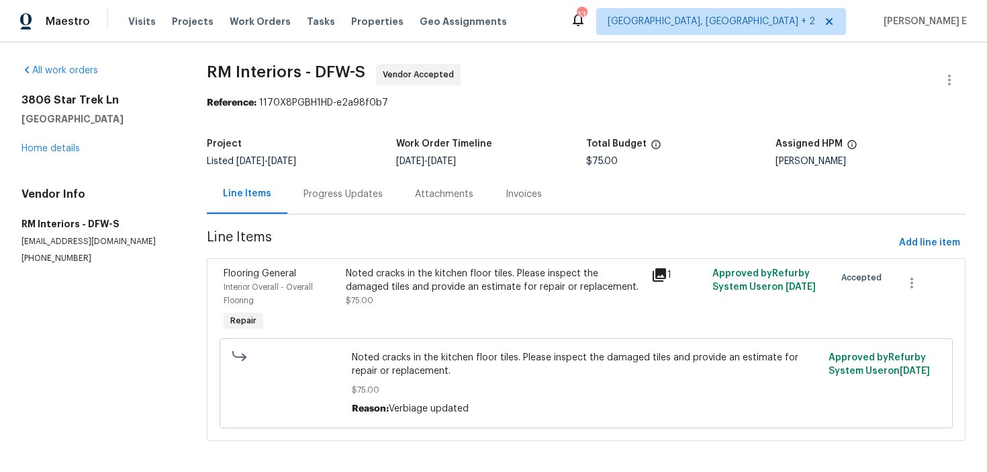
click at [357, 195] on div "Progress Updates" at bounding box center [343, 193] width 79 height 13
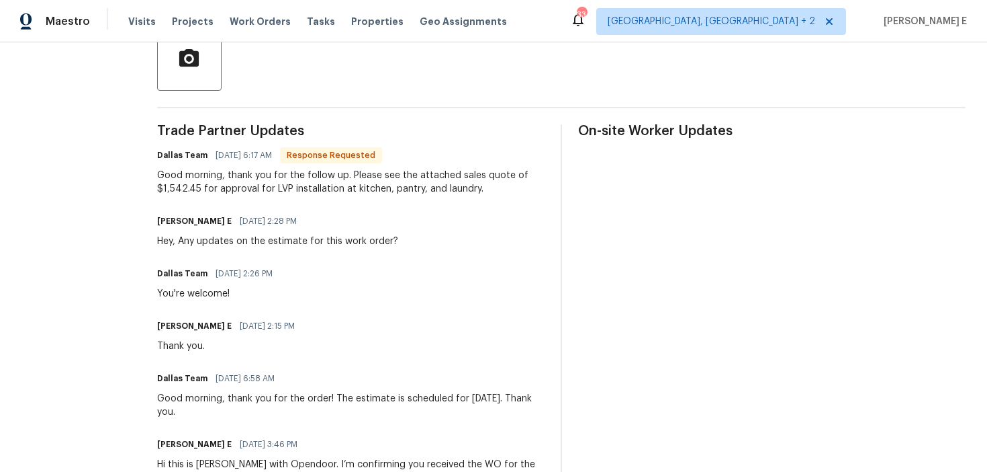
scroll to position [394, 0]
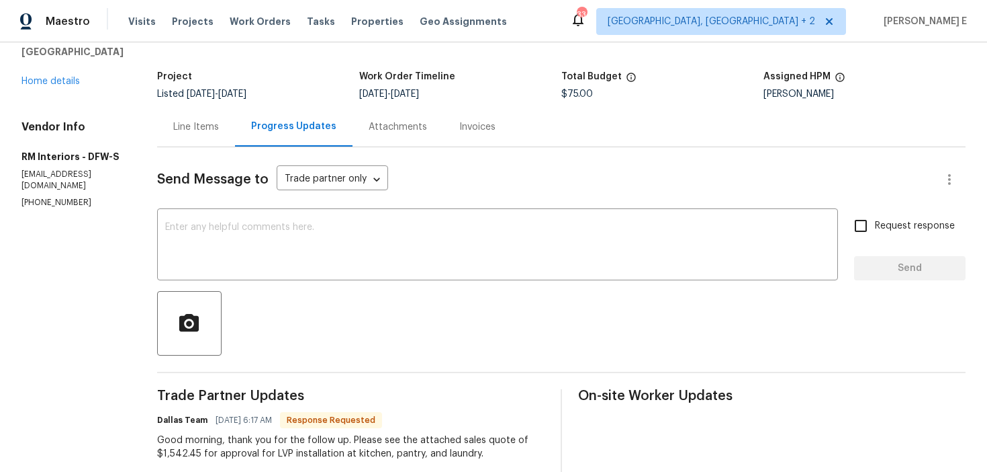
click at [205, 142] on div "Line Items" at bounding box center [196, 127] width 78 height 40
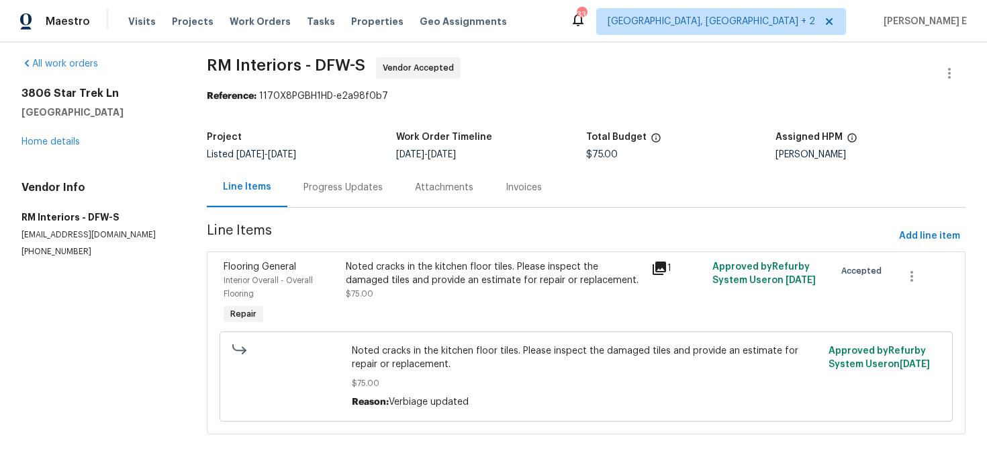
scroll to position [7, 0]
click at [319, 187] on div "Progress Updates" at bounding box center [343, 187] width 79 height 13
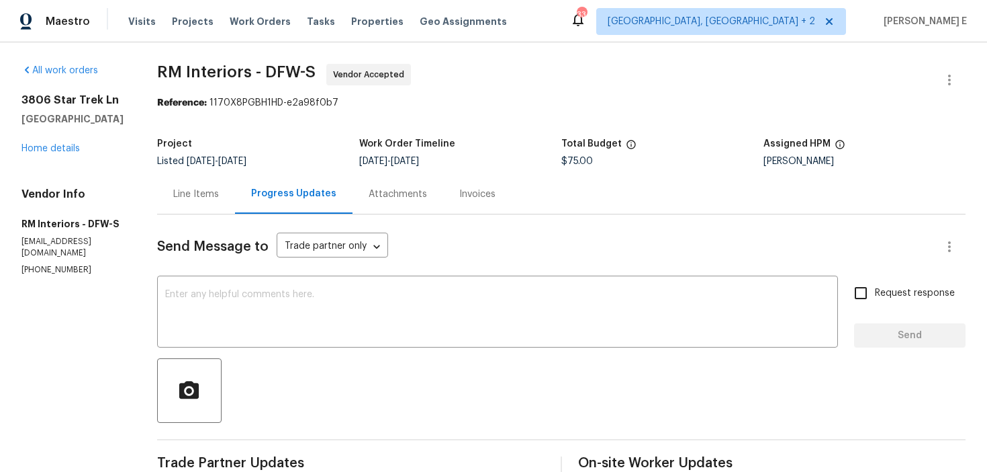
click at [209, 193] on div "Line Items" at bounding box center [196, 193] width 46 height 13
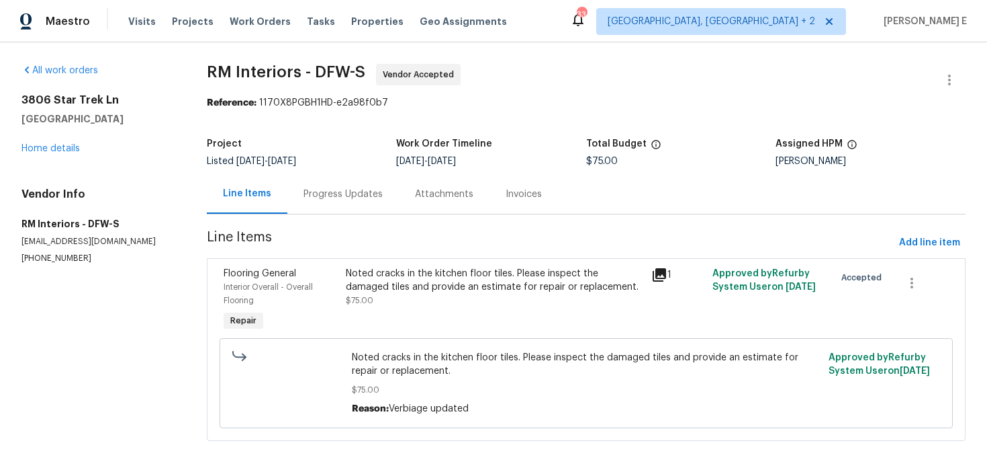
click at [382, 290] on div "Noted cracks in the kitchen floor tiles. Please inspect the damaged tiles and p…" at bounding box center [495, 280] width 298 height 27
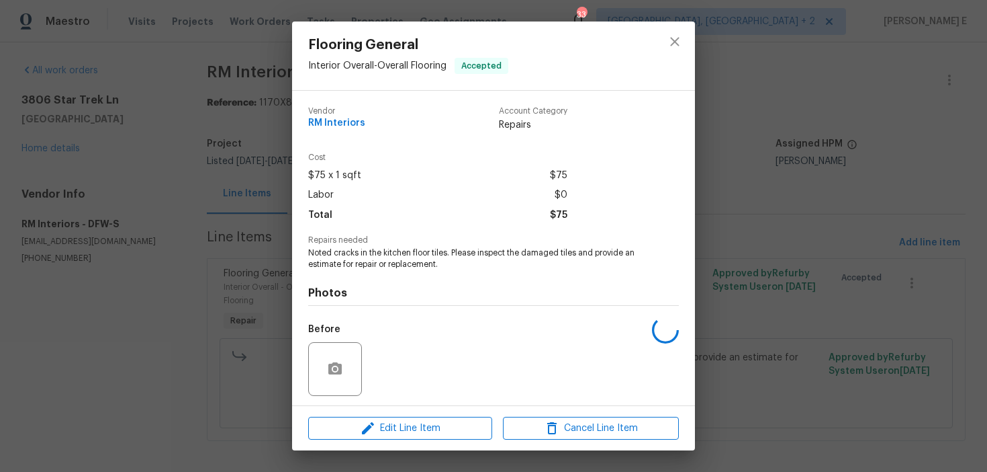
scroll to position [91, 0]
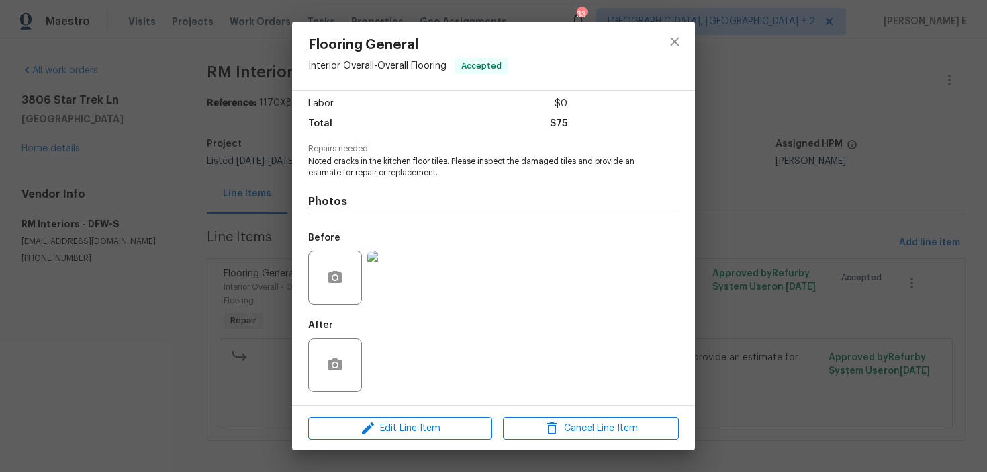
click at [382, 279] on img at bounding box center [394, 278] width 54 height 54
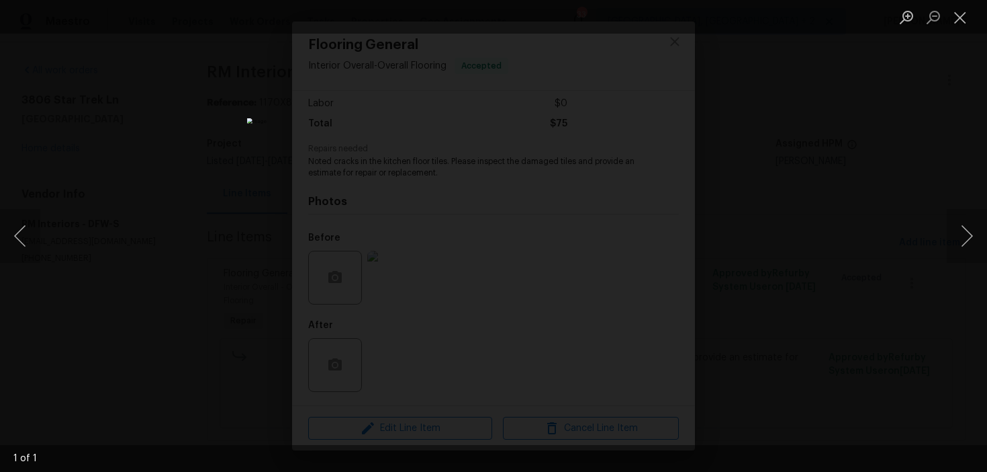
click at [825, 202] on div "Lightbox" at bounding box center [493, 236] width 987 height 472
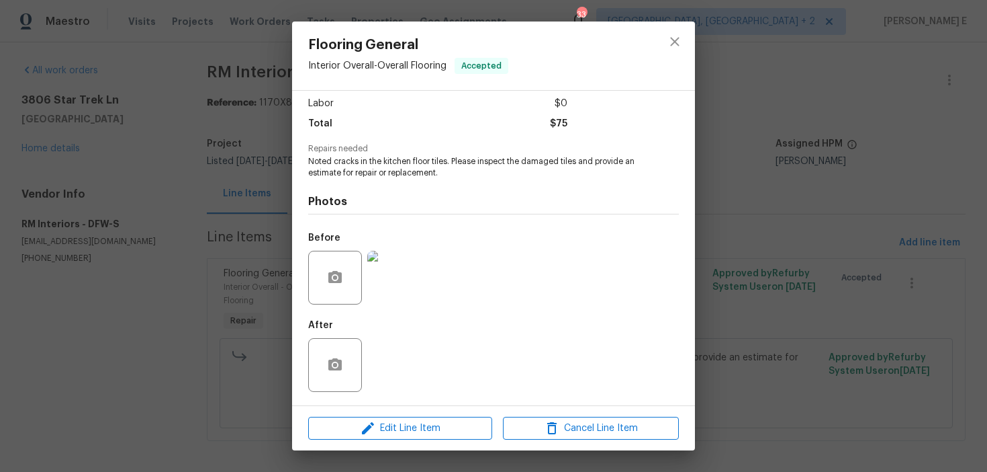
click at [825, 202] on div "Lightbox" at bounding box center [493, 236] width 987 height 472
click at [821, 200] on div "Flooring General Interior Overall - Overall Flooring Accepted Vendor RM Interio…" at bounding box center [493, 236] width 987 height 472
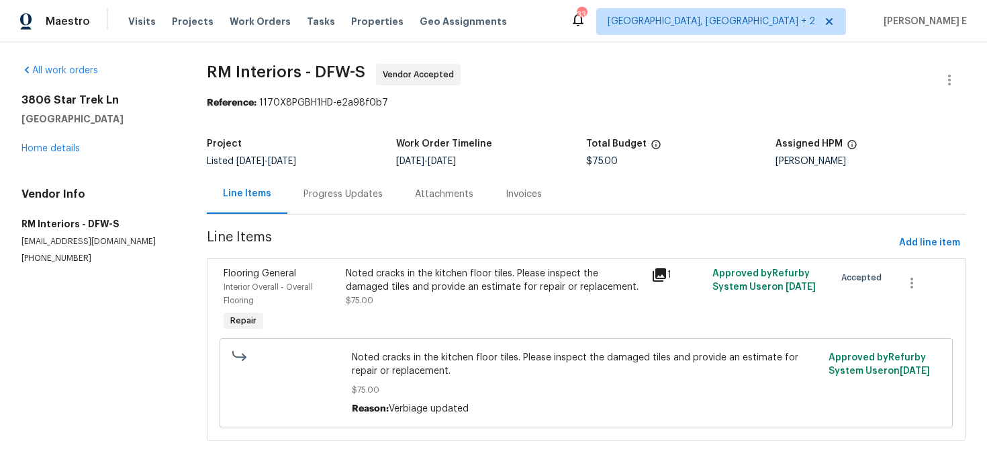
click at [359, 182] on div "Progress Updates" at bounding box center [344, 194] width 112 height 40
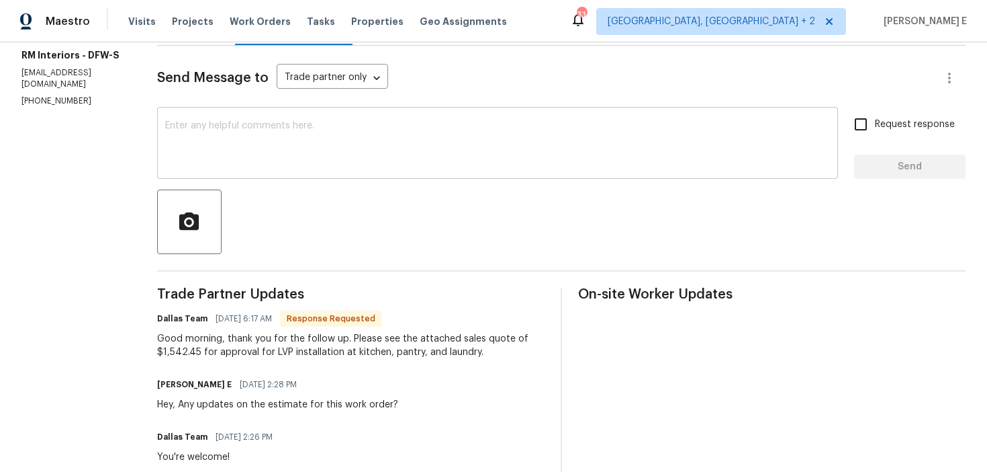
scroll to position [172, 0]
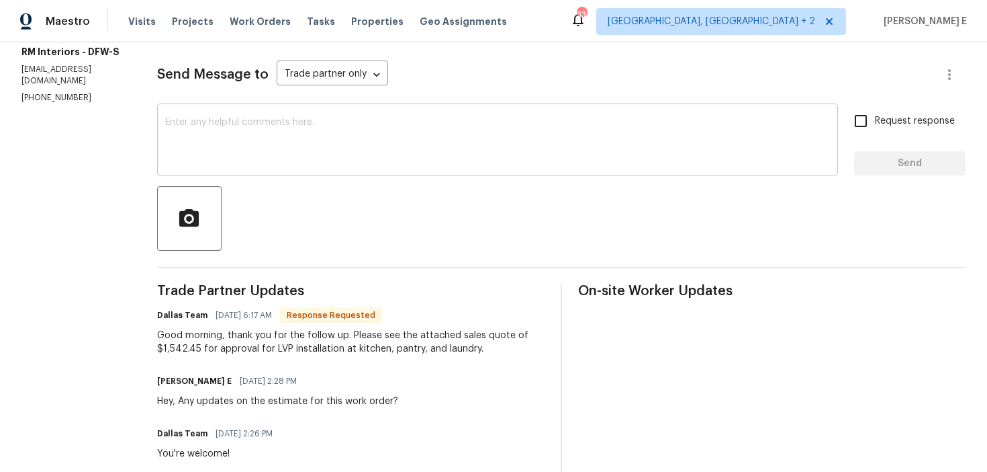
click at [432, 142] on textarea at bounding box center [497, 141] width 665 height 47
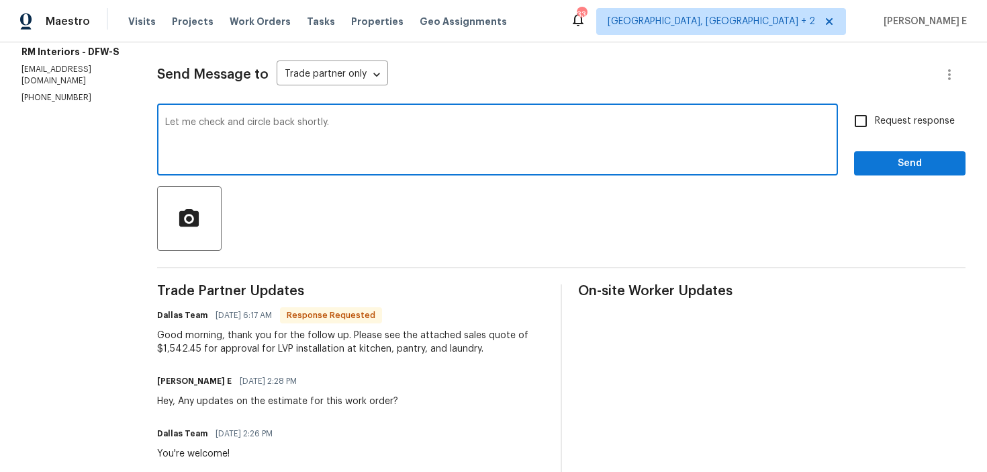
type textarea "Let me check and circle back shortly."
click at [871, 159] on span "Send" at bounding box center [910, 163] width 90 height 17
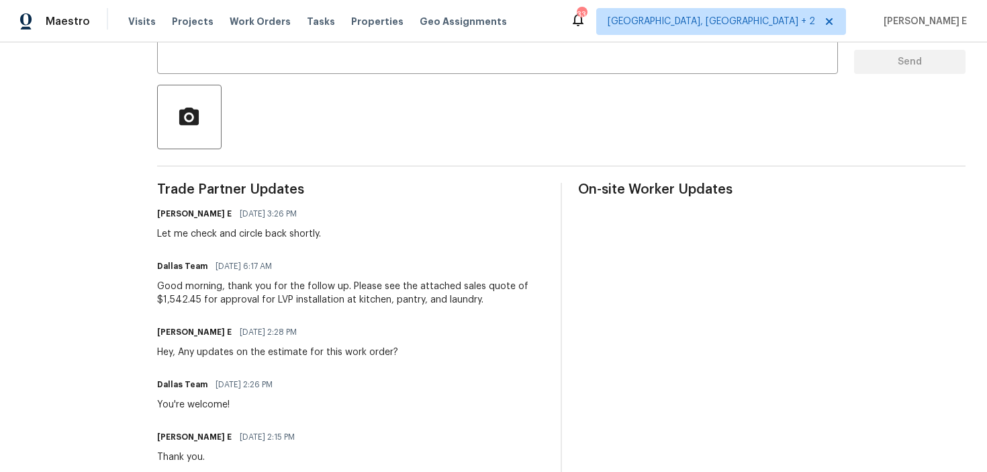
scroll to position [286, 0]
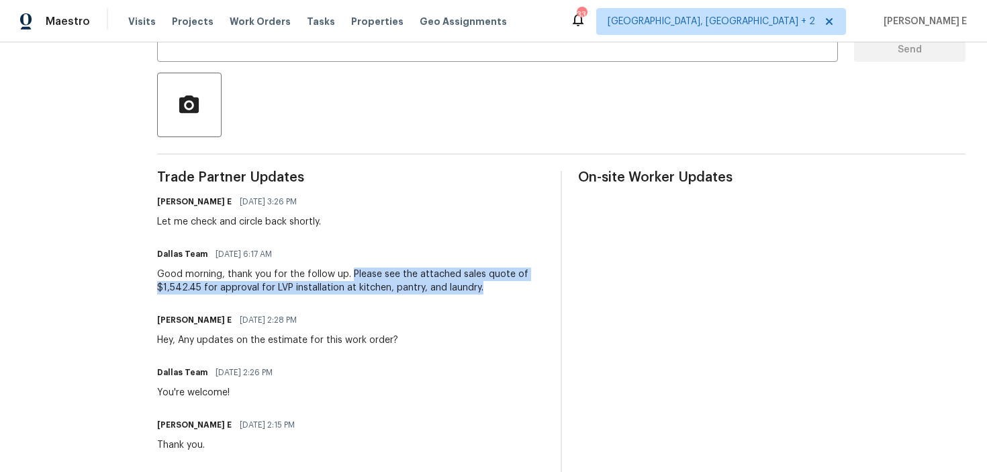
drag, startPoint x: 347, startPoint y: 275, endPoint x: 482, endPoint y: 289, distance: 135.8
click at [482, 289] on div "Good morning, thank you for the follow up. Please see the attached sales quote …" at bounding box center [351, 280] width 388 height 27
copy div "Please see the attached sales quote of $1,542.45 for approval for LVP installat…"
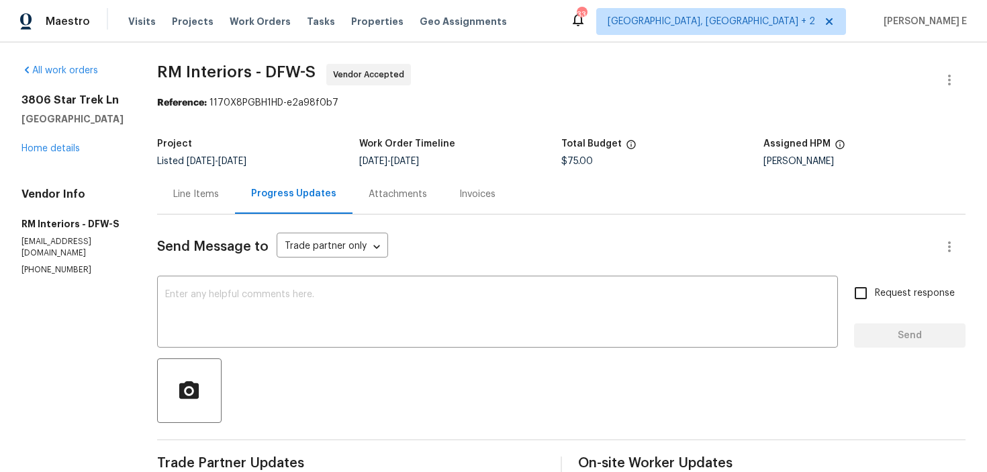
click at [222, 204] on div "Line Items" at bounding box center [196, 194] width 78 height 40
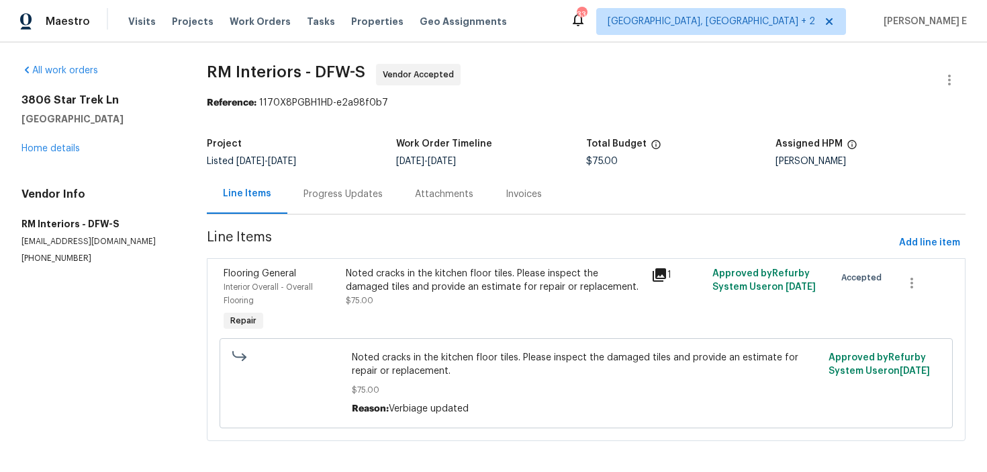
click at [305, 187] on div "Progress Updates" at bounding box center [343, 193] width 79 height 13
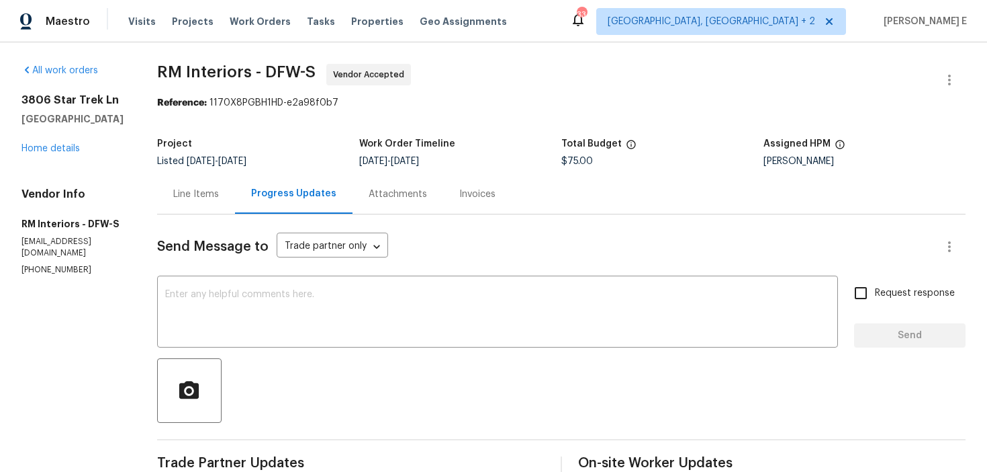
click at [202, 192] on div "Line Items" at bounding box center [196, 193] width 46 height 13
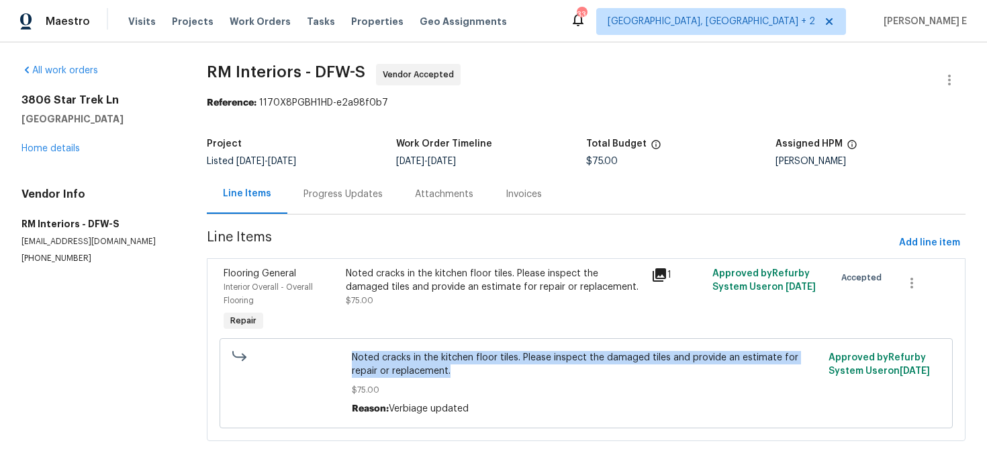
drag, startPoint x: 349, startPoint y: 359, endPoint x: 438, endPoint y: 367, distance: 89.0
click at [439, 367] on div "Noted cracks in the kitchen floor tiles. Please inspect the damaged tiles and p…" at bounding box center [587, 383] width 478 height 73
copy span "Noted cracks in the kitchen floor tiles. Please inspect the damaged tiles and p…"
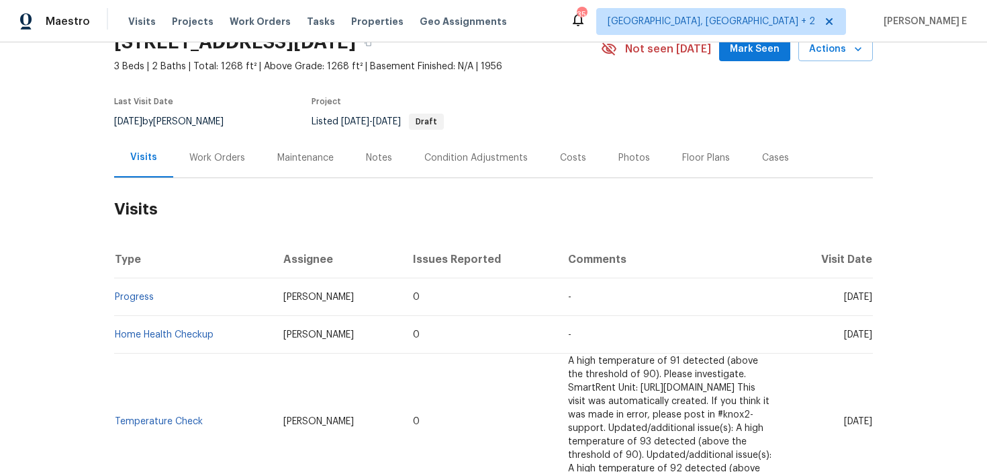
click at [190, 150] on div "Work Orders" at bounding box center [217, 158] width 88 height 40
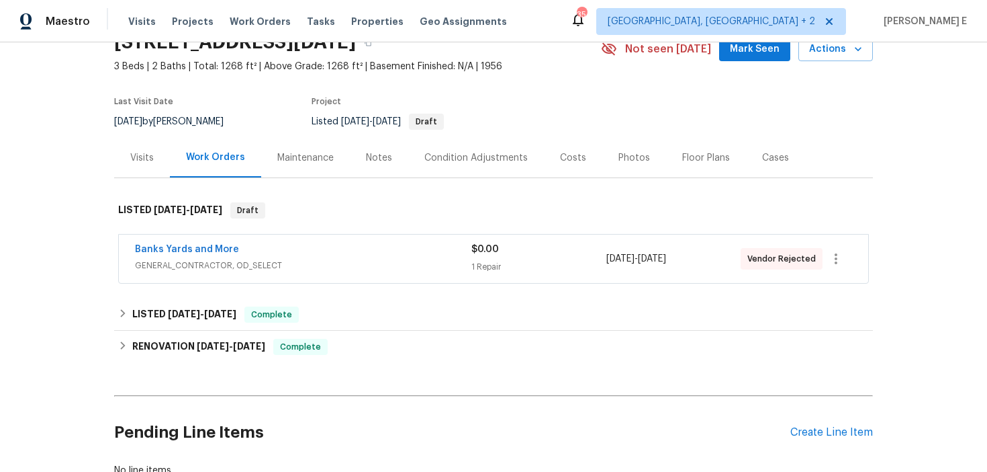
scroll to position [90, 0]
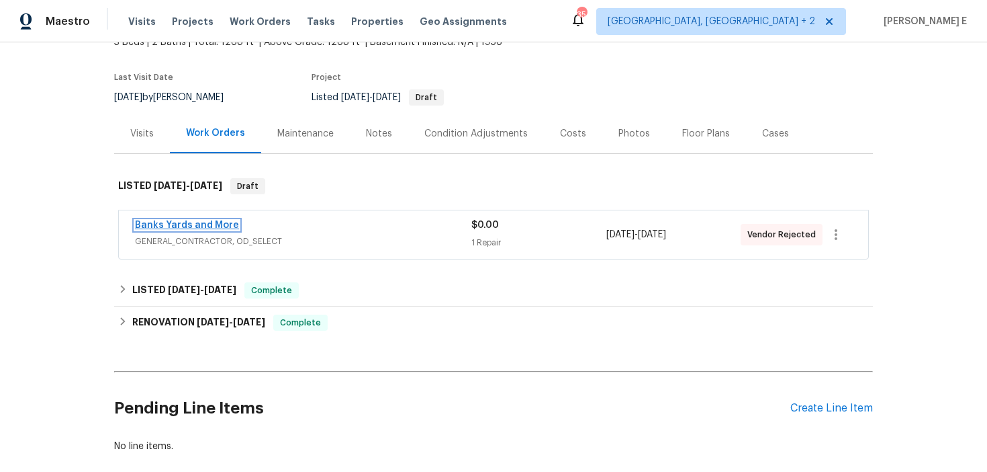
click at [209, 224] on link "Banks Yards and More" at bounding box center [187, 224] width 104 height 9
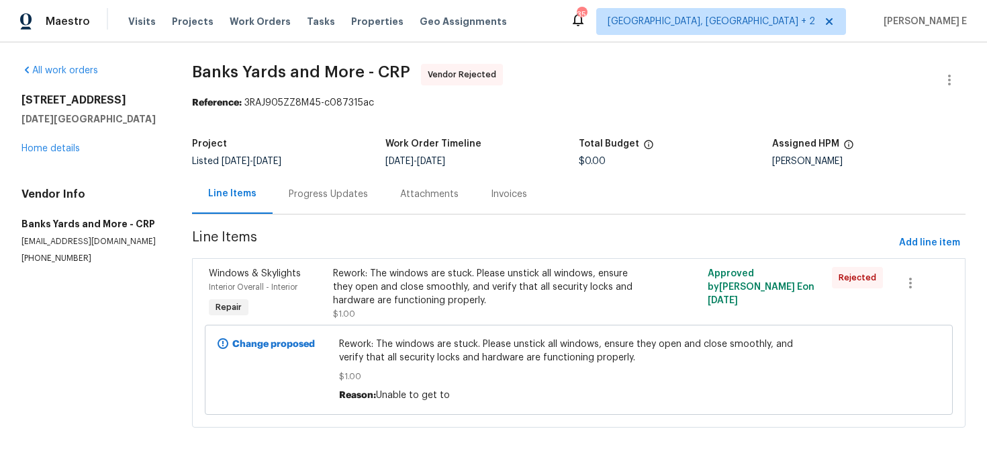
click at [333, 194] on div "Progress Updates" at bounding box center [328, 193] width 79 height 13
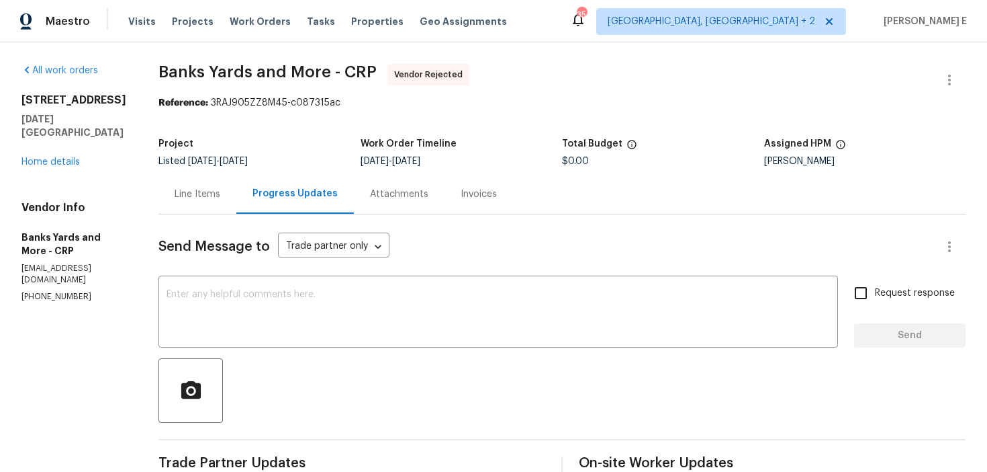
click at [212, 203] on div "Line Items" at bounding box center [198, 194] width 78 height 40
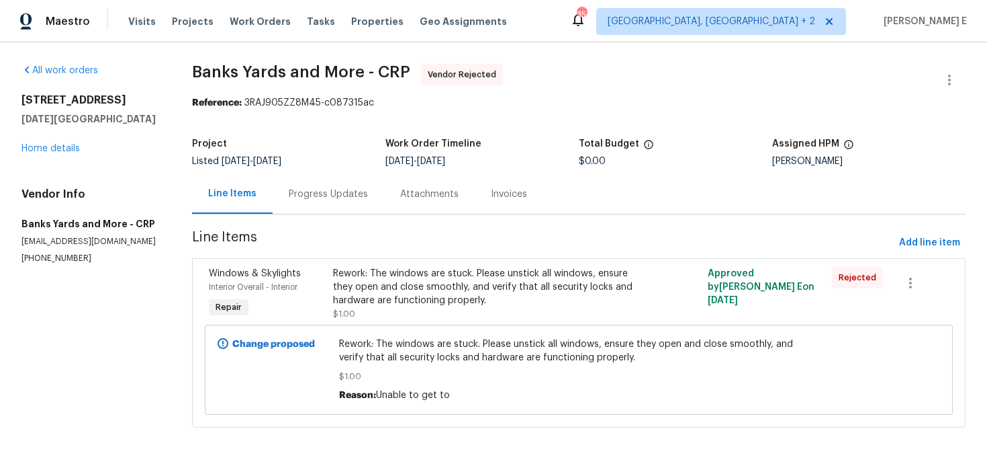
click at [348, 193] on div "Progress Updates" at bounding box center [328, 193] width 79 height 13
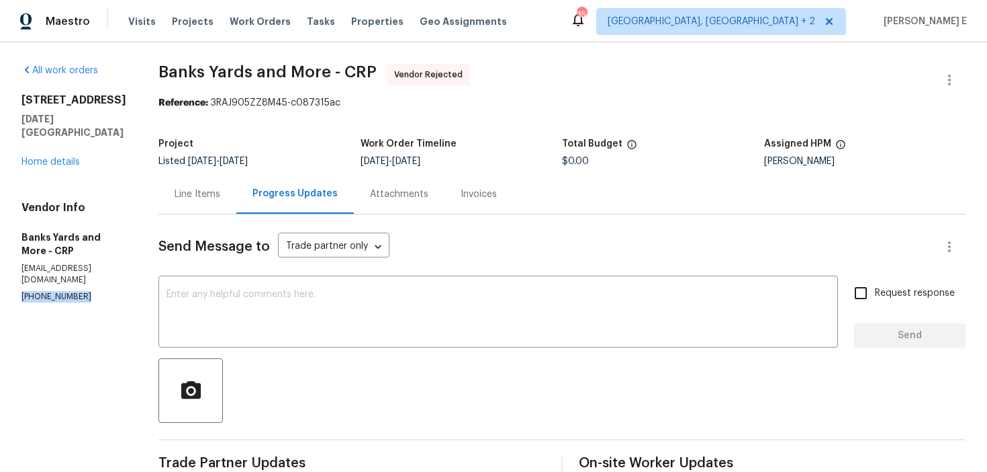
drag, startPoint x: 18, startPoint y: 288, endPoint x: 87, endPoint y: 288, distance: 69.2
click at [87, 288] on div "All work orders [STREET_ADDRESS][DATE] Home details Vendor Info Banks Yards and…" at bounding box center [493, 349] width 987 height 615
copy p "[PHONE_NUMBER]"
click at [194, 187] on div "Line Items" at bounding box center [198, 193] width 46 height 13
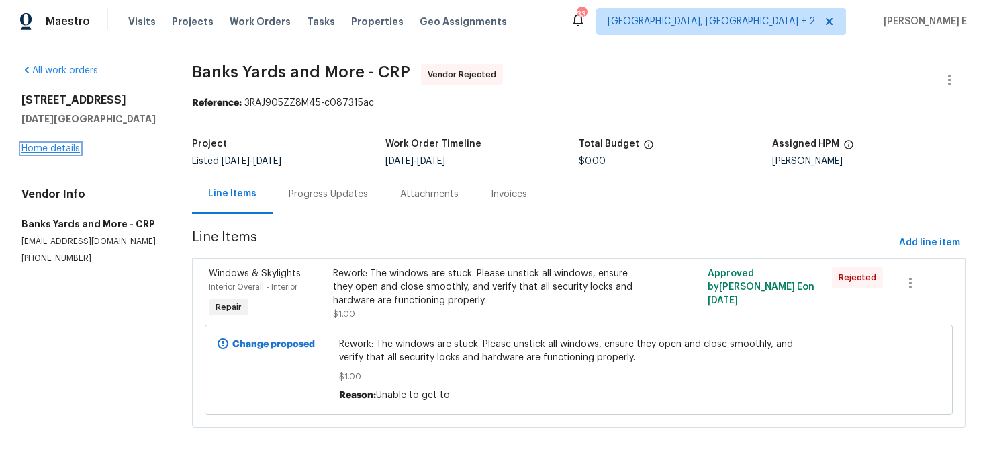
click at [62, 148] on link "Home details" at bounding box center [50, 148] width 58 height 9
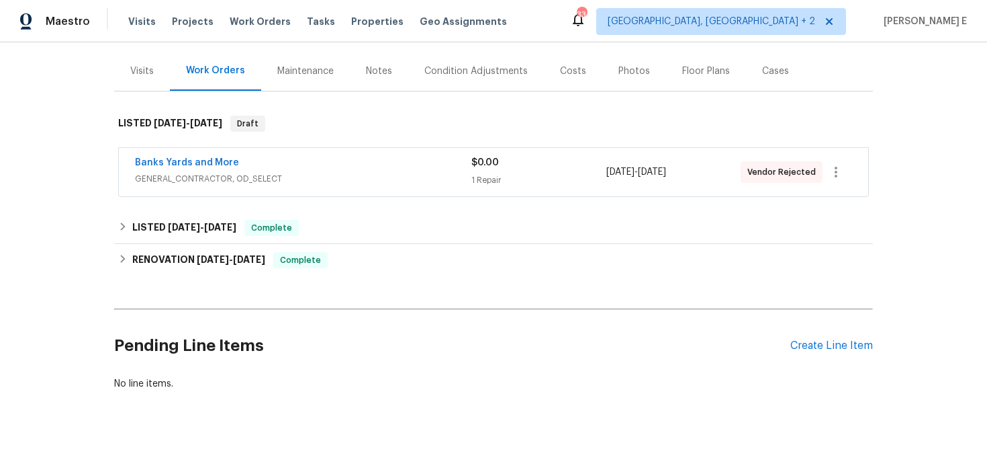
scroll to position [157, 0]
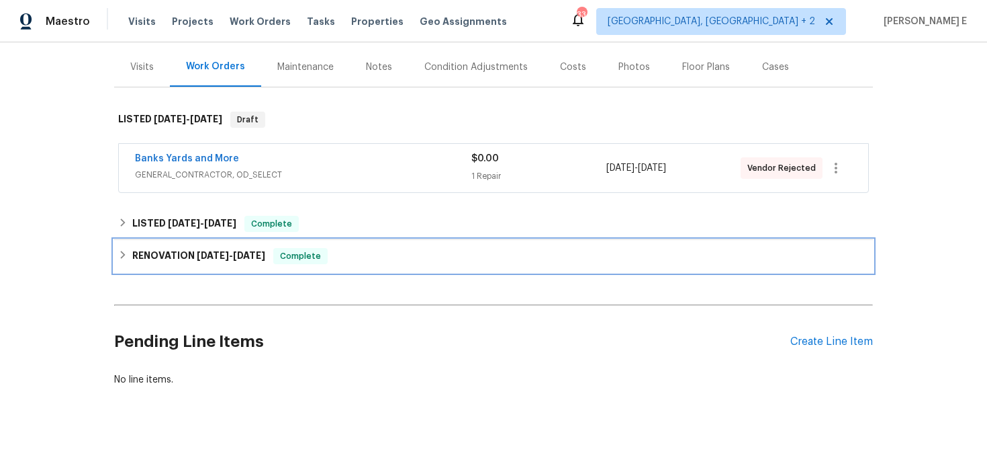
click at [194, 249] on h6 "RENOVATION [DATE] - [DATE]" at bounding box center [198, 256] width 133 height 16
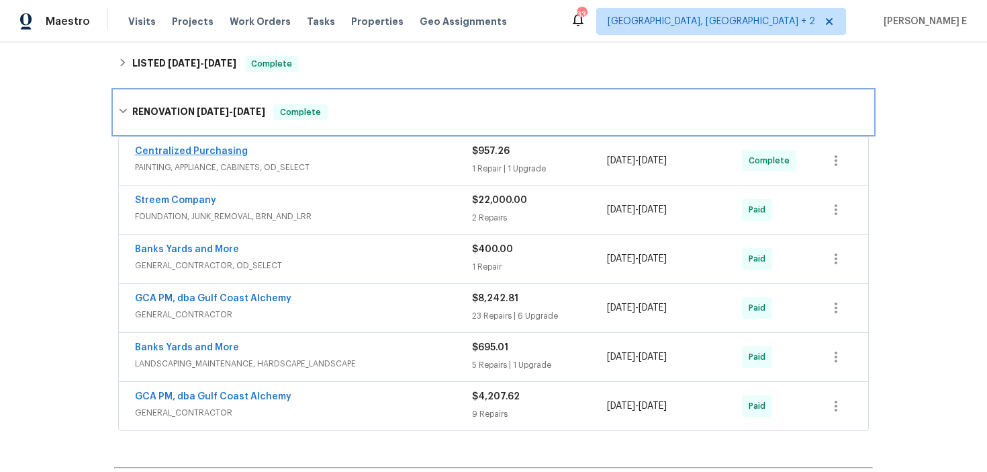
scroll to position [355, 0]
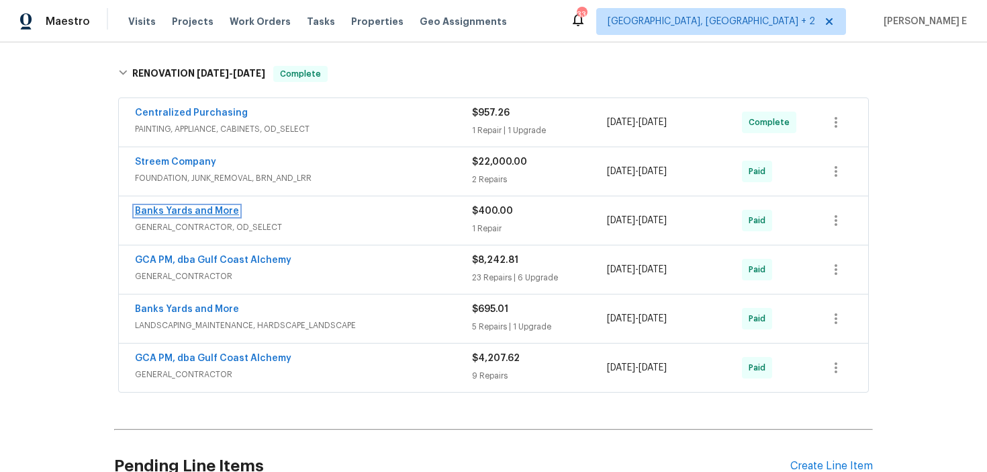
click at [212, 210] on link "Banks Yards and More" at bounding box center [187, 210] width 104 height 9
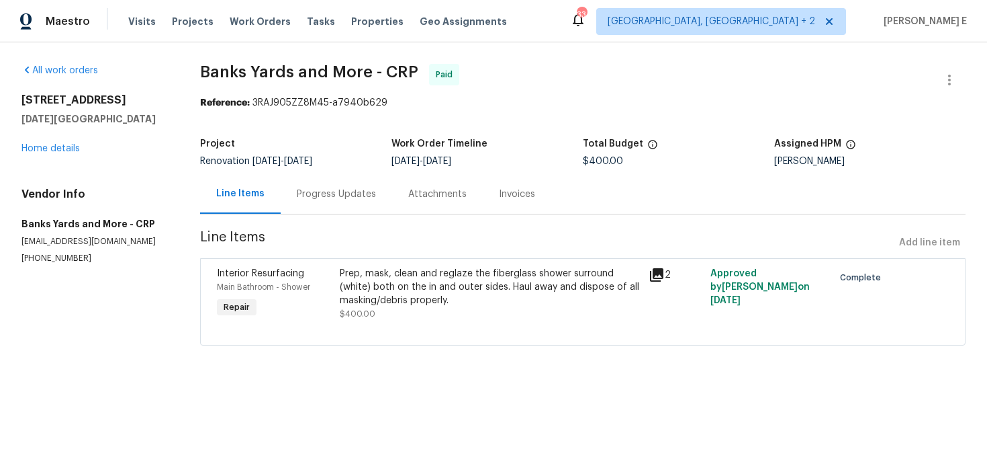
click at [366, 296] on div "Prep, mask, clean and reglaze the fiberglass shower surround (white) both on th…" at bounding box center [490, 287] width 300 height 40
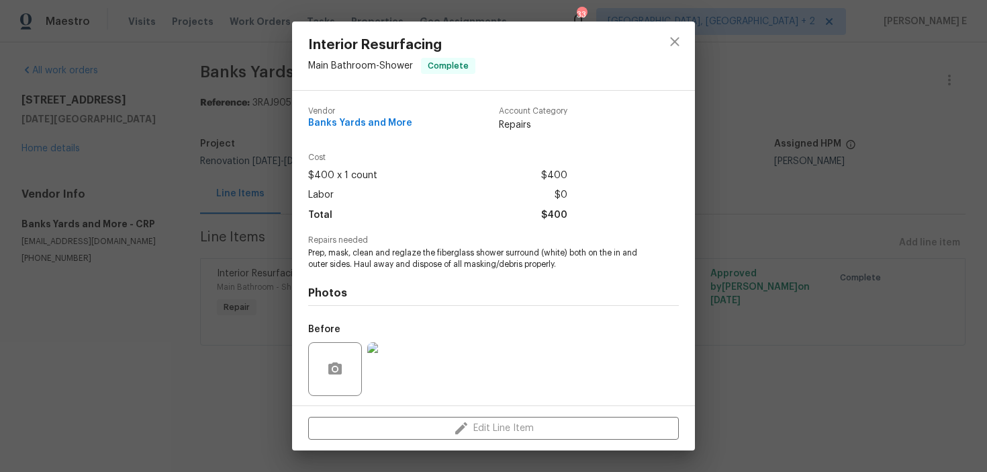
scroll to position [91, 0]
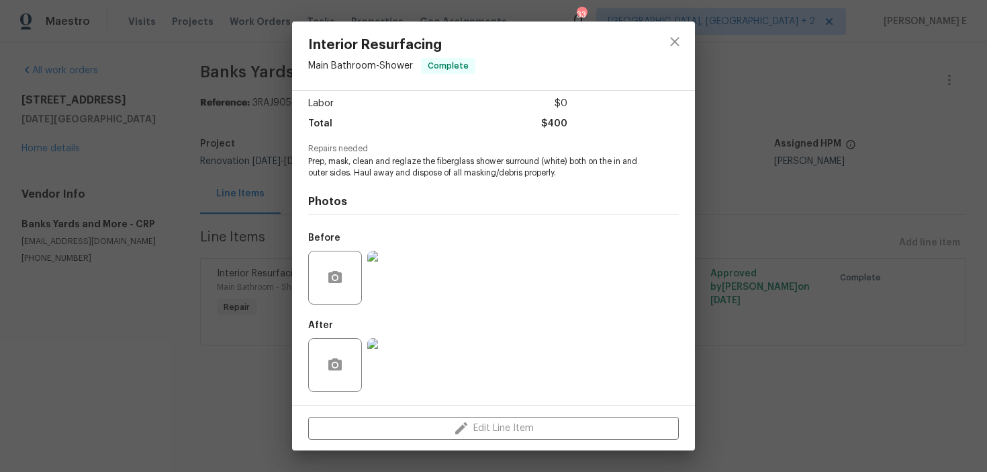
click at [187, 307] on div "Interior Resurfacing Main Bathroom - Shower Complete Vendor Banks Yards and Mor…" at bounding box center [493, 236] width 987 height 472
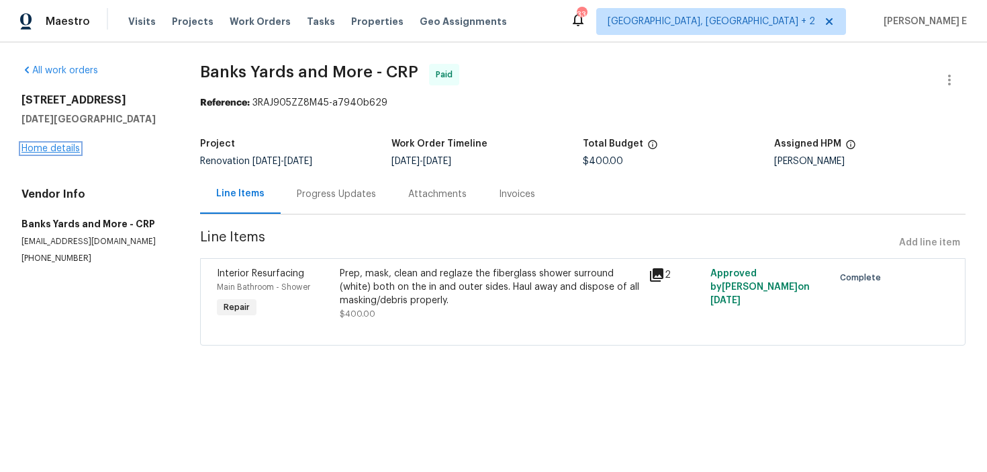
click at [44, 145] on link "Home details" at bounding box center [50, 148] width 58 height 9
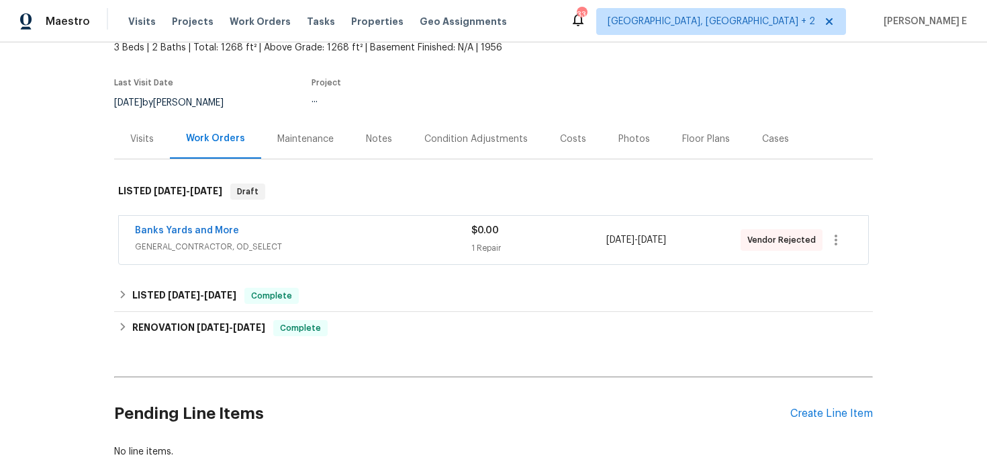
scroll to position [88, 0]
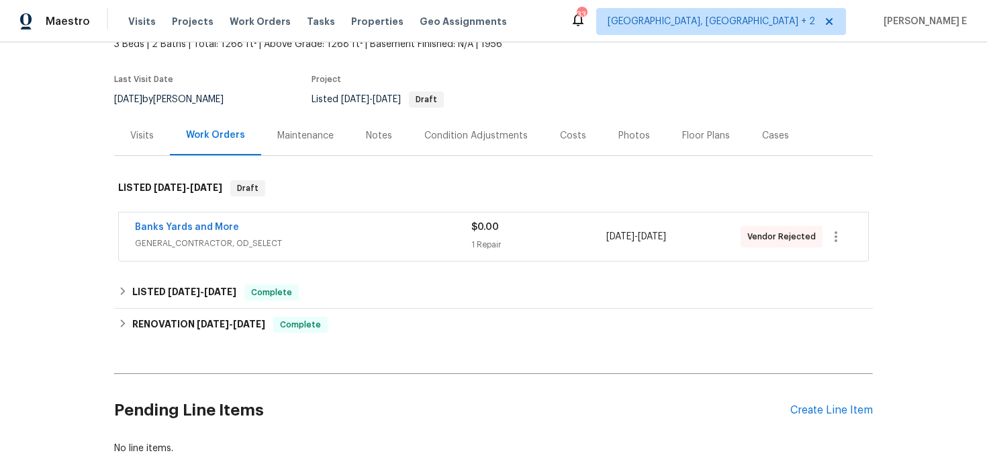
click at [210, 273] on div "Back to all projects 6042 Hugo Dr, Corpus Christi, TX 78412 3 Beds | 2 Baths | …" at bounding box center [493, 217] width 759 height 495
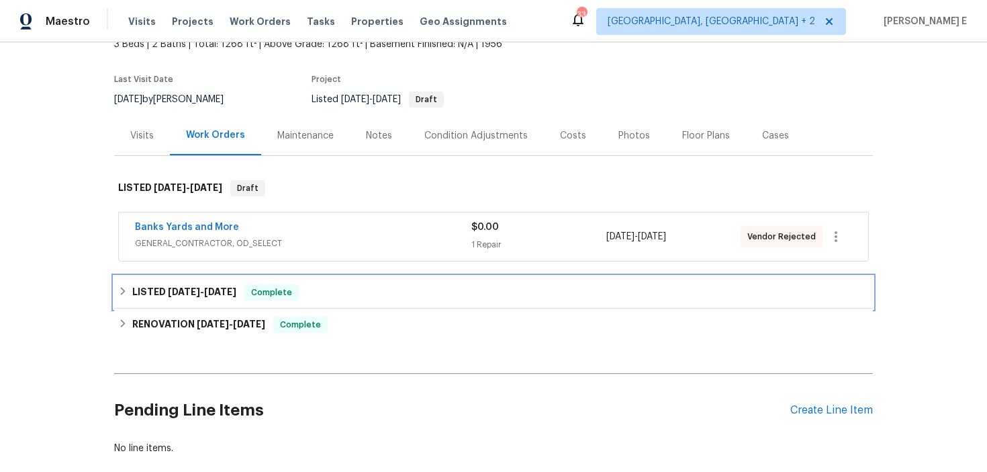
click at [200, 295] on span "6/17/25 - 6/26/25" at bounding box center [202, 291] width 69 height 9
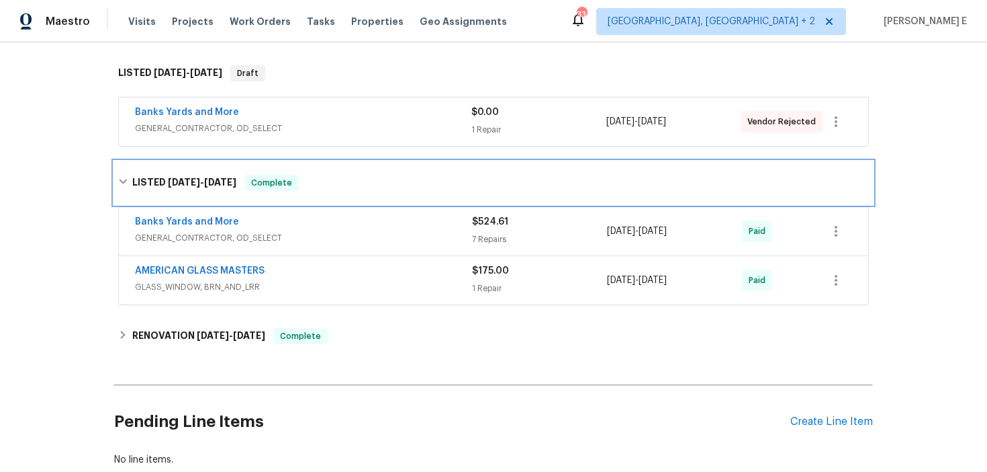
scroll to position [208, 0]
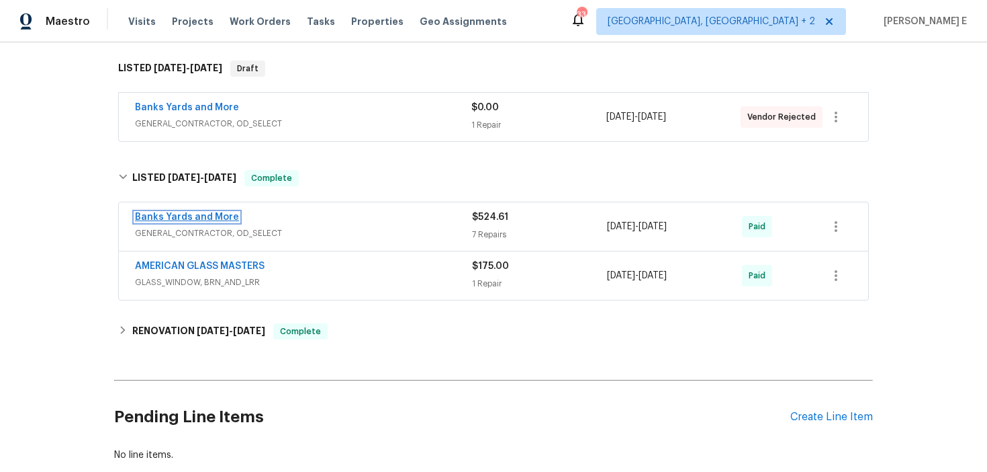
click at [197, 217] on link "Banks Yards and More" at bounding box center [187, 216] width 104 height 9
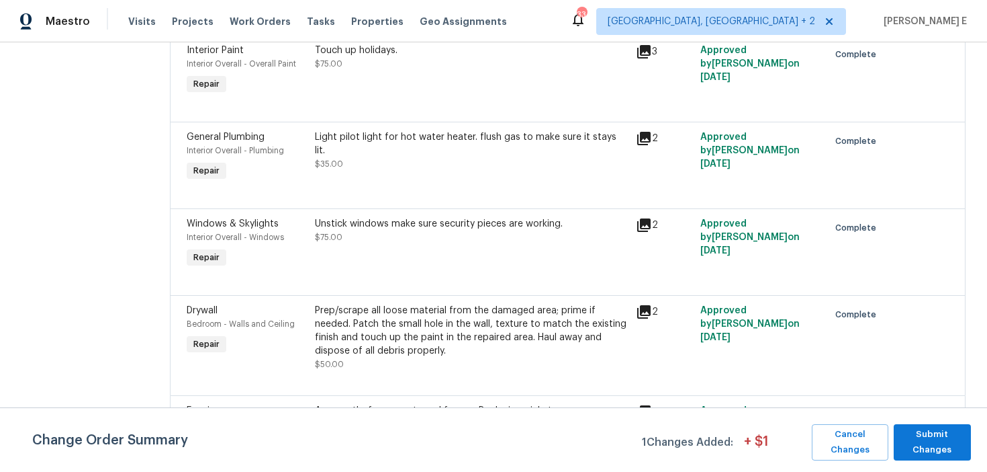
scroll to position [407, 0]
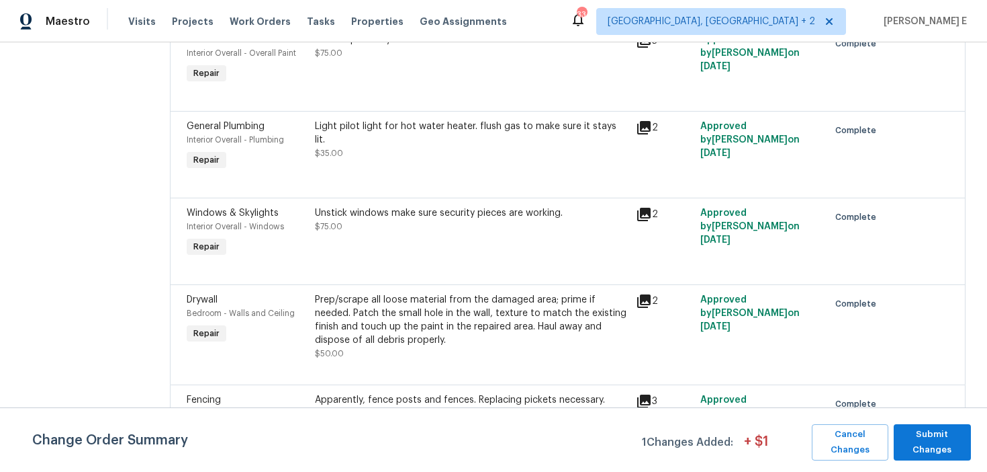
click at [474, 218] on div "Unstick windows make sure security pieces are working." at bounding box center [471, 212] width 313 height 13
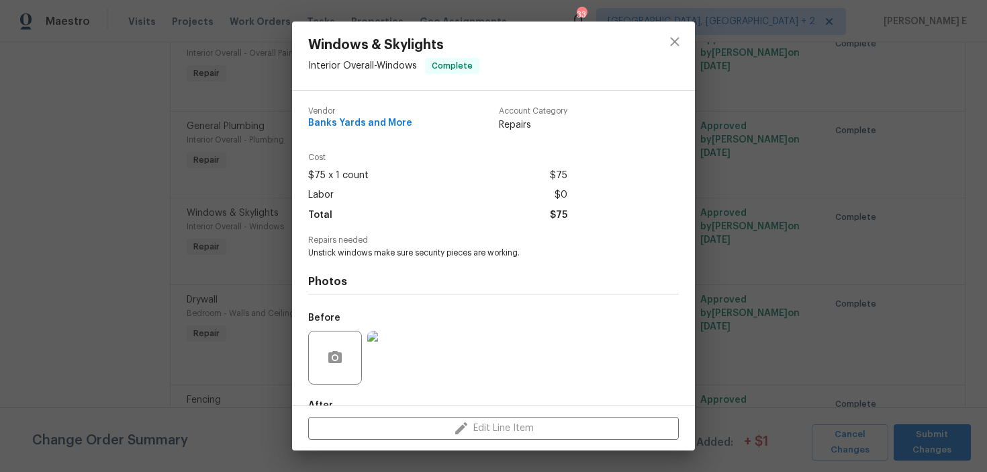
scroll to position [80, 0]
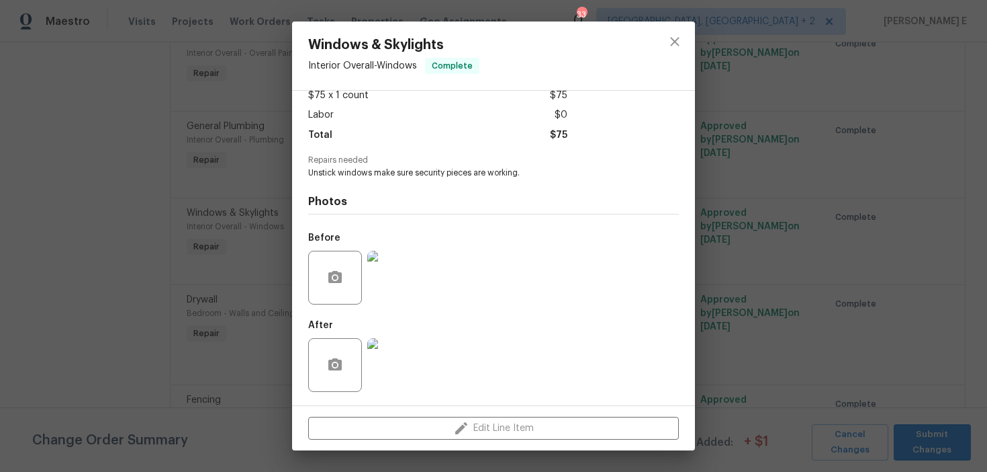
click at [406, 281] on img at bounding box center [394, 278] width 54 height 54
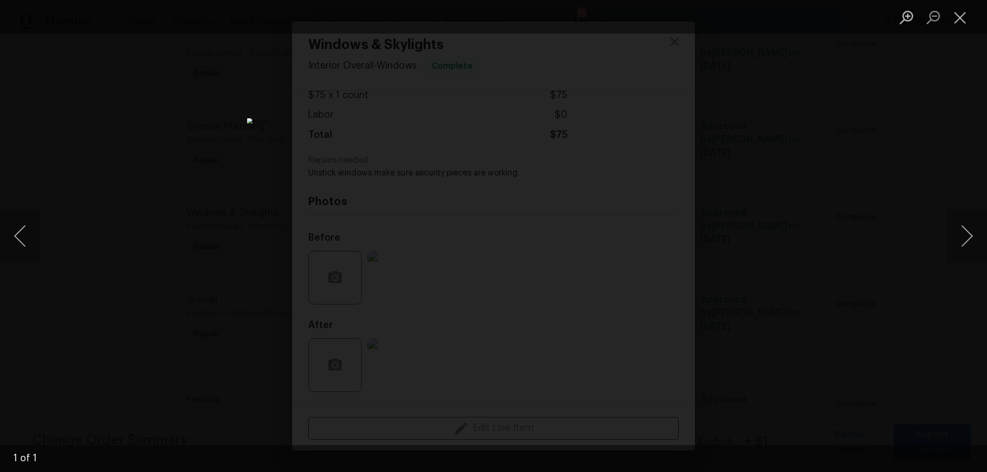
click at [834, 101] on div "Lightbox" at bounding box center [493, 236] width 987 height 472
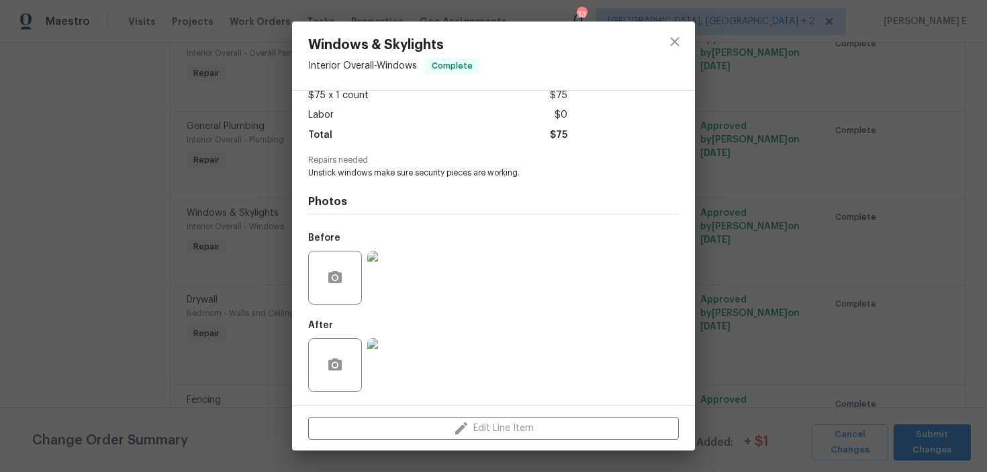
click at [408, 359] on img at bounding box center [394, 365] width 54 height 54
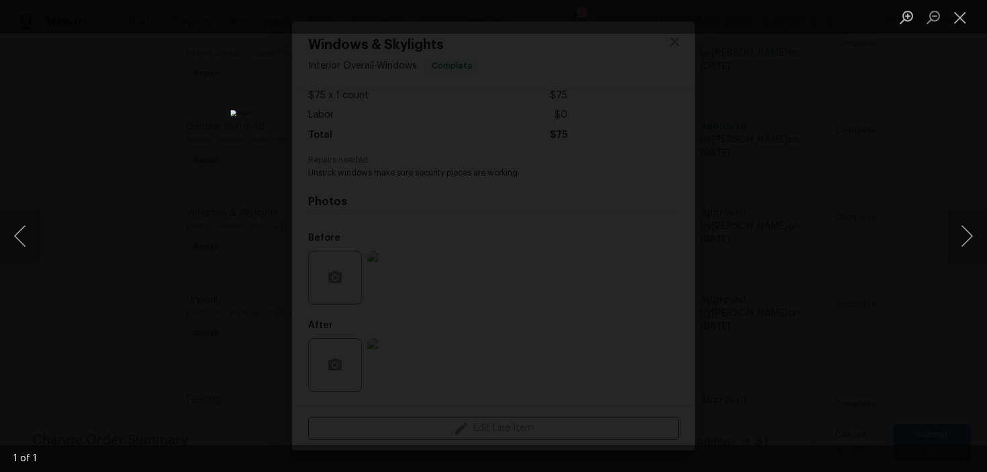
click at [735, 163] on div "Lightbox" at bounding box center [493, 236] width 987 height 472
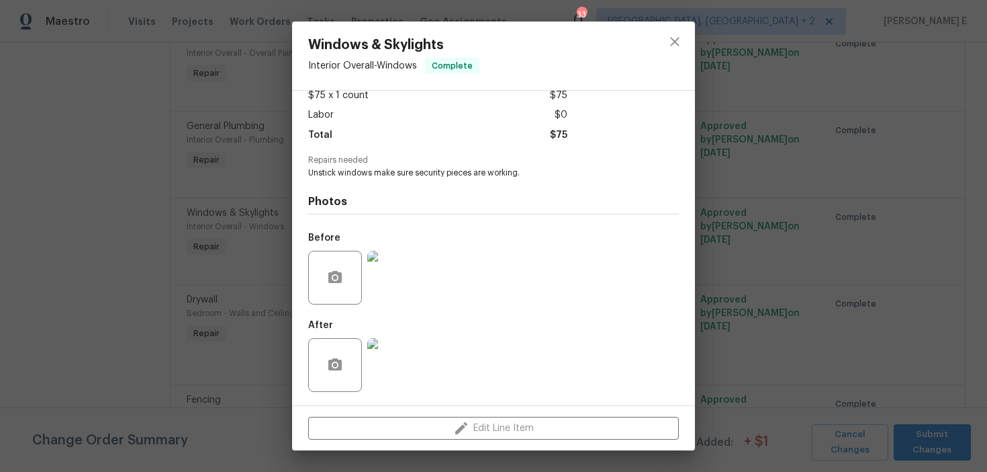
click at [735, 163] on div "Windows & Skylights Interior Overall - Windows Complete Vendor Banks Yards and …" at bounding box center [493, 236] width 987 height 472
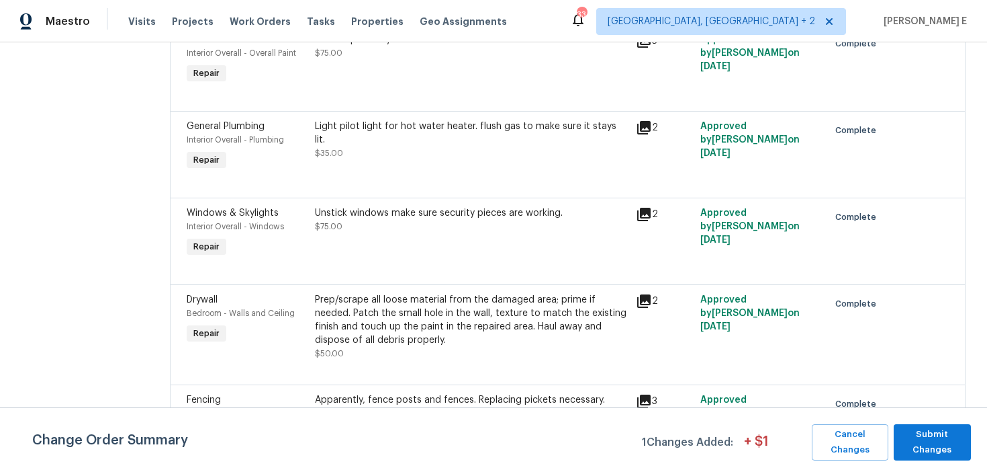
click at [924, 420] on div "Change Order Summary 1 Changes Added: + $ 1 Cancel Changes Submit Changes" at bounding box center [493, 439] width 987 height 64
click at [919, 433] on span "Submit Changes" at bounding box center [933, 442] width 64 height 31
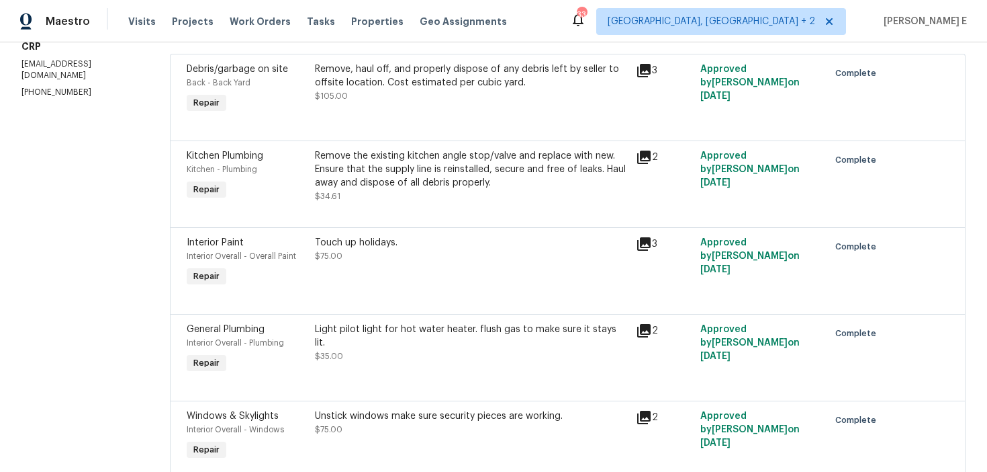
scroll to position [0, 0]
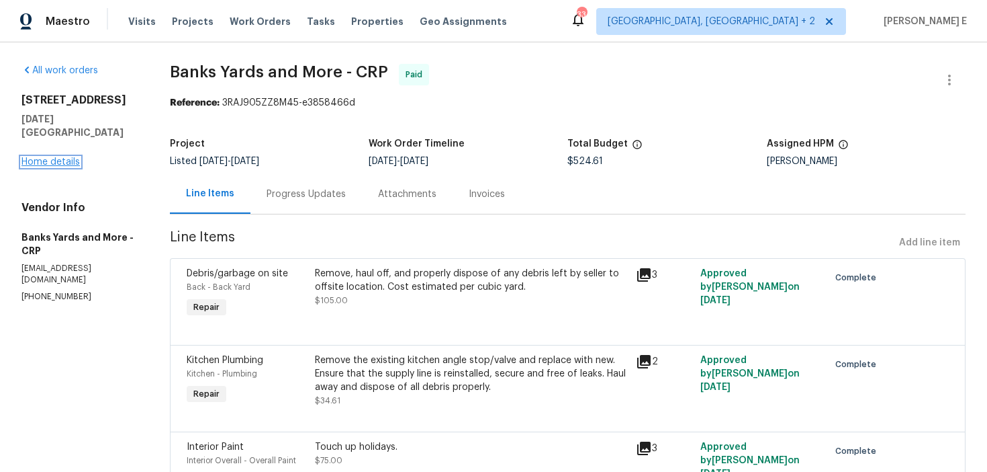
click at [62, 157] on link "Home details" at bounding box center [50, 161] width 58 height 9
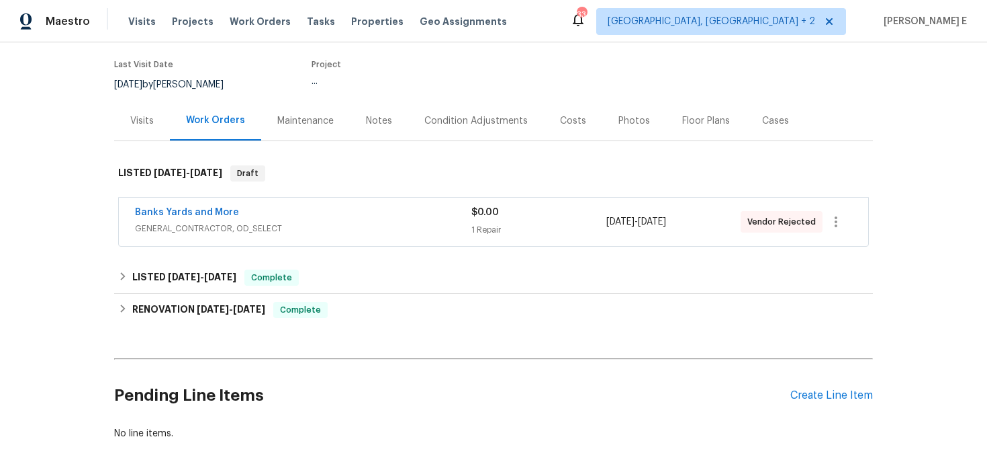
scroll to position [111, 0]
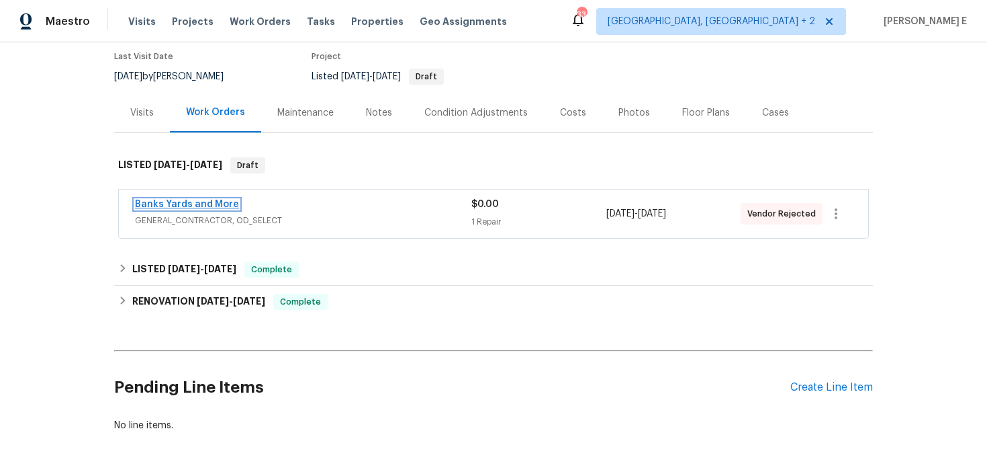
click at [211, 205] on link "Banks Yards and More" at bounding box center [187, 204] width 104 height 9
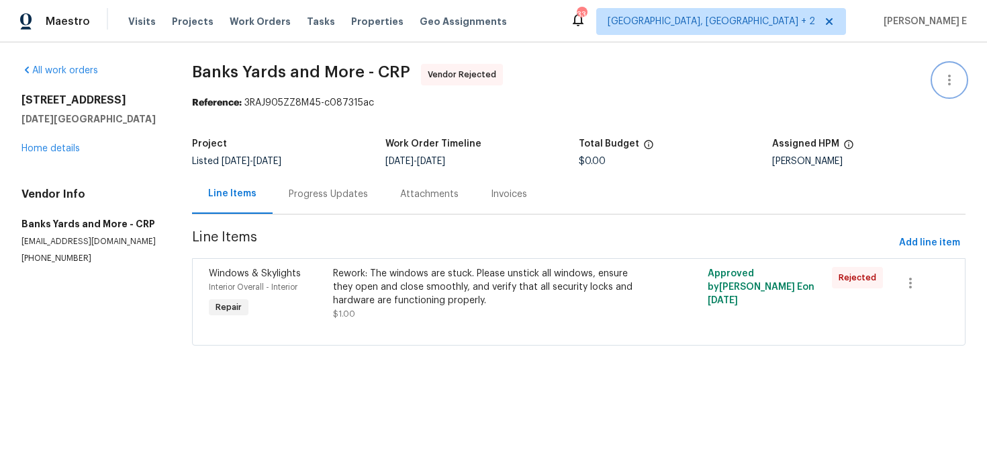
click at [937, 81] on button "button" at bounding box center [950, 80] width 32 height 32
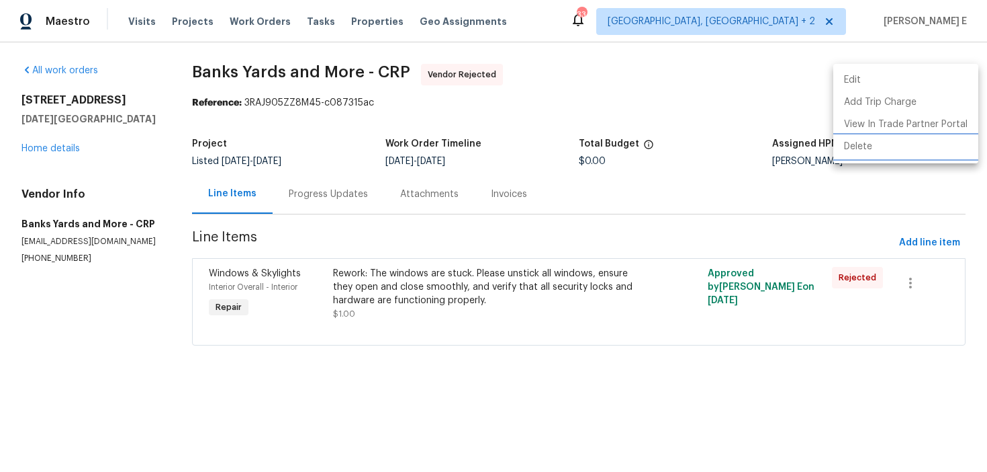
click at [859, 155] on li "Delete" at bounding box center [906, 147] width 145 height 22
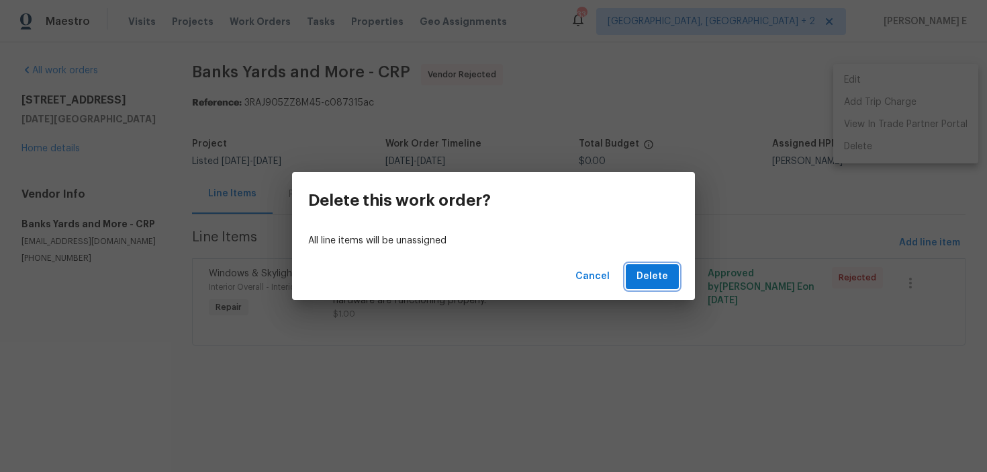
click at [639, 273] on span "Delete" at bounding box center [653, 276] width 32 height 17
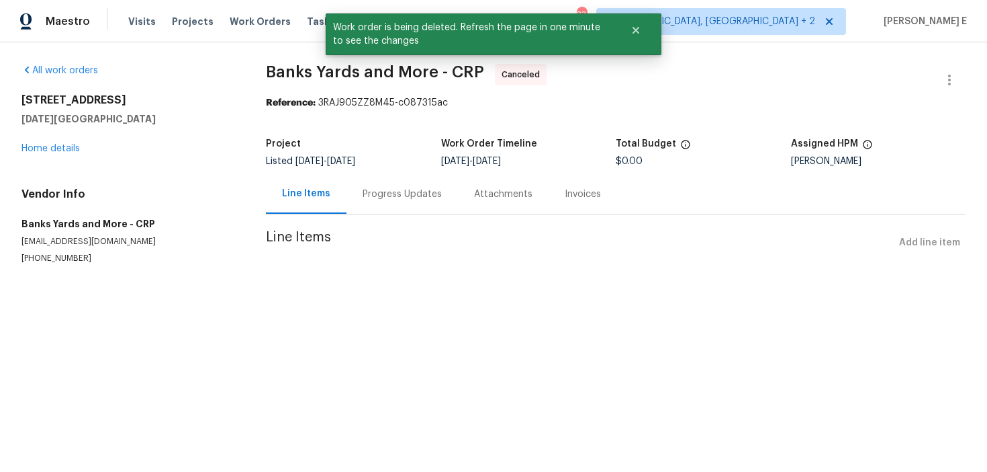
click at [361, 209] on div "Progress Updates" at bounding box center [403, 194] width 112 height 40
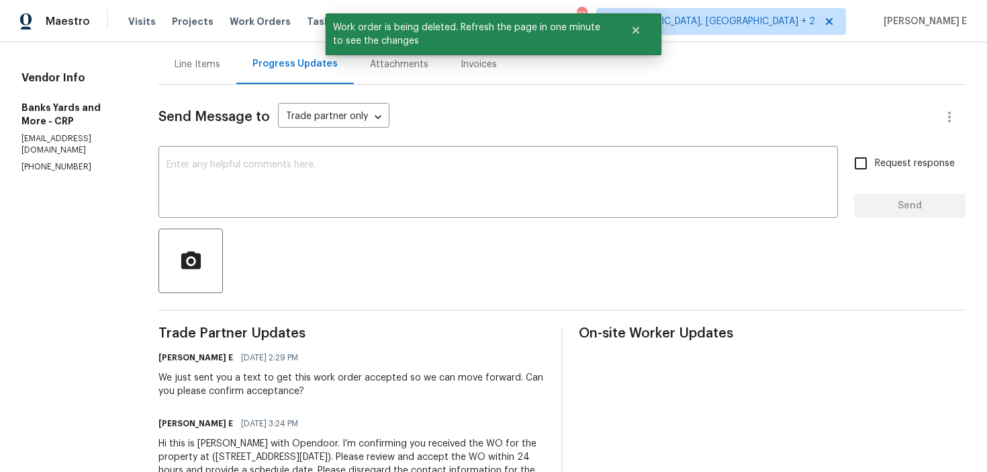
scroll to position [141, 0]
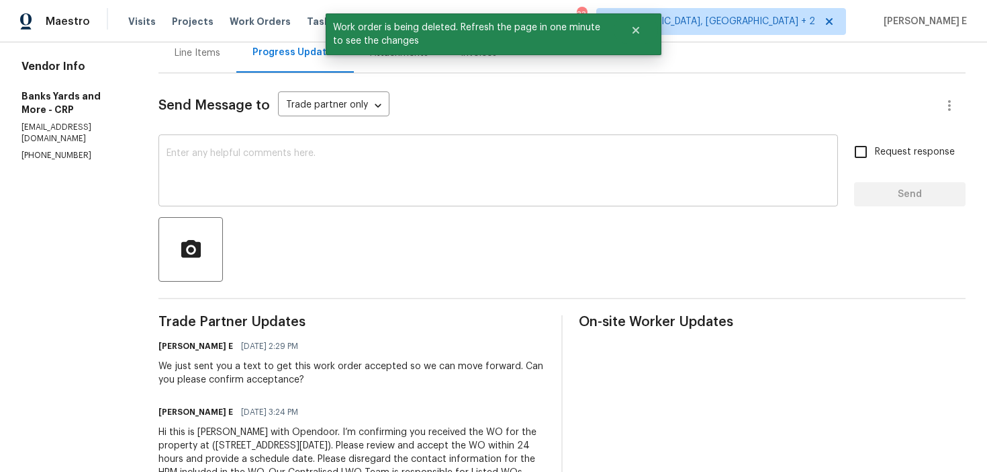
click at [378, 187] on textarea at bounding box center [499, 171] width 664 height 47
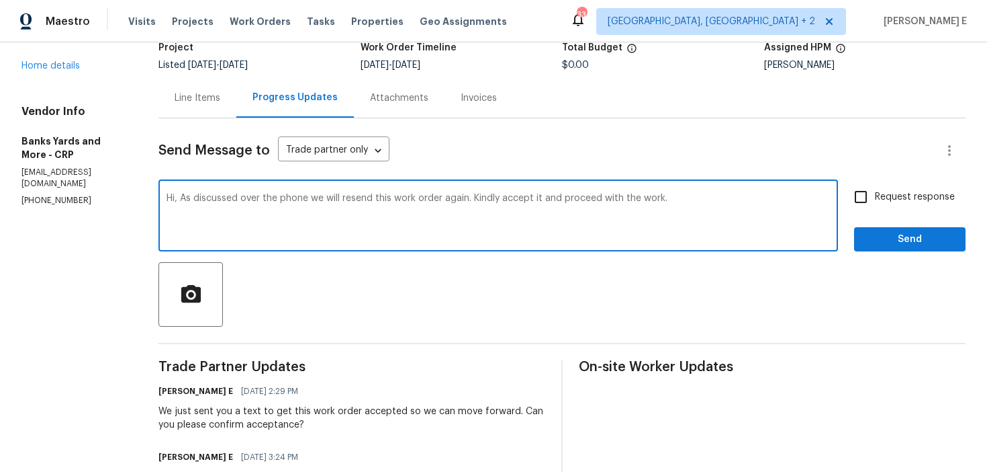
scroll to position [87, 0]
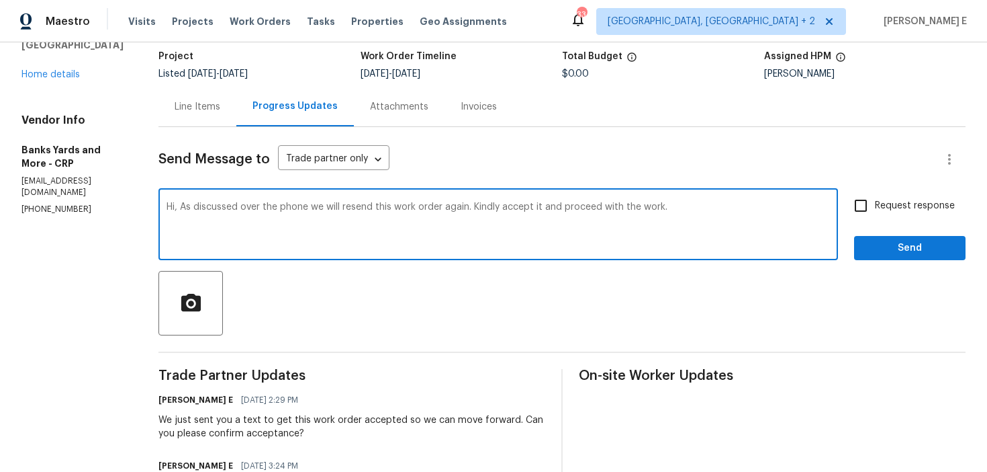
type textarea "Hi, As discussed over the phone we will resend this work order again. Kindly ac…"
click at [887, 199] on span "Request response" at bounding box center [915, 206] width 80 height 14
click at [875, 198] on input "Request response" at bounding box center [861, 205] width 28 height 28
checkbox input "true"
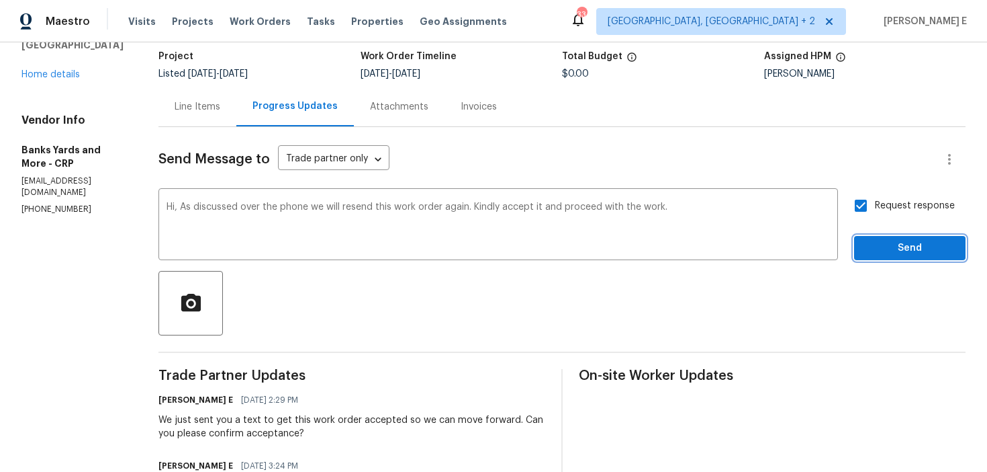
click at [873, 249] on span "Send" at bounding box center [910, 248] width 90 height 17
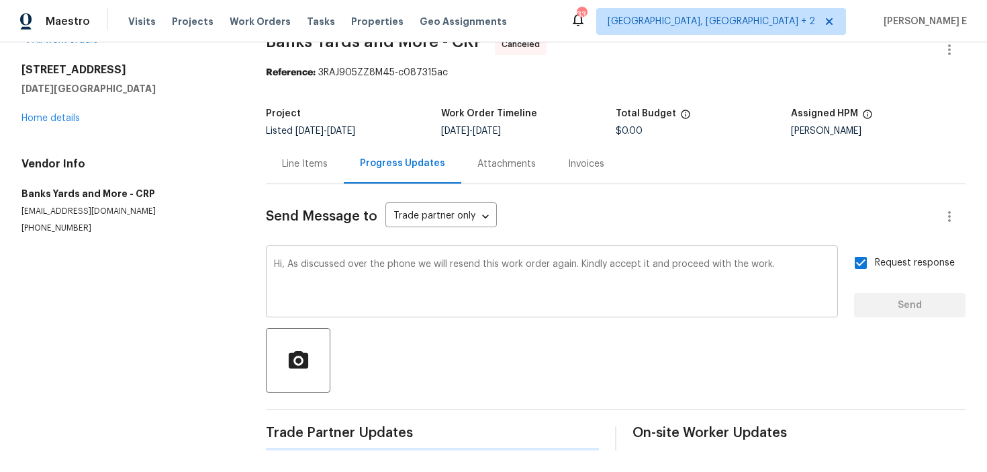
scroll to position [0, 0]
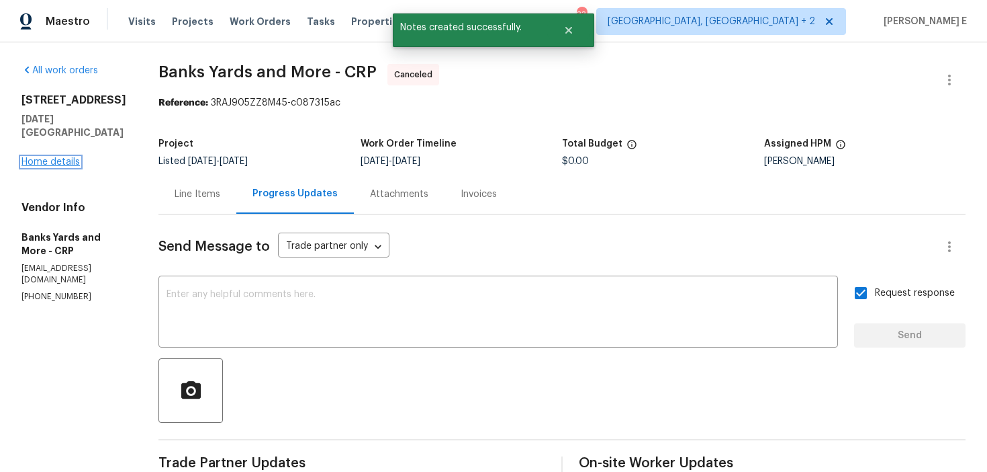
click at [64, 163] on link "Home details" at bounding box center [50, 161] width 58 height 9
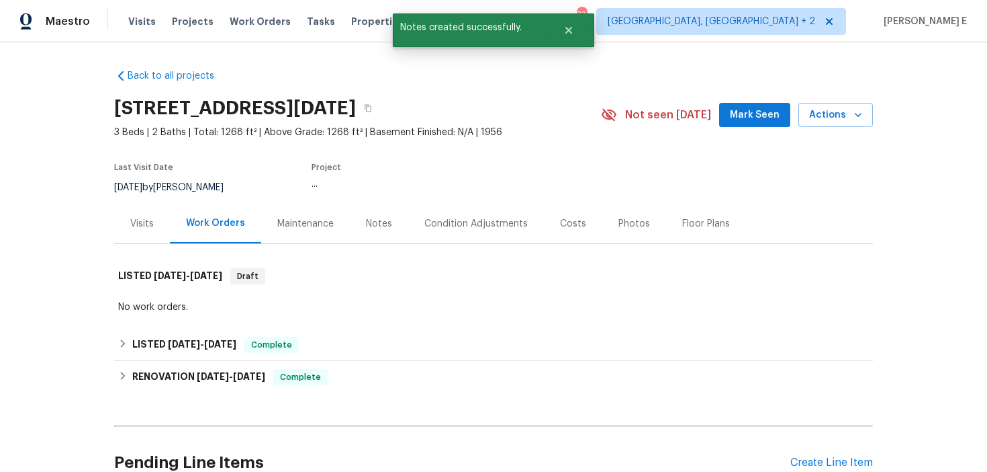
scroll to position [244, 0]
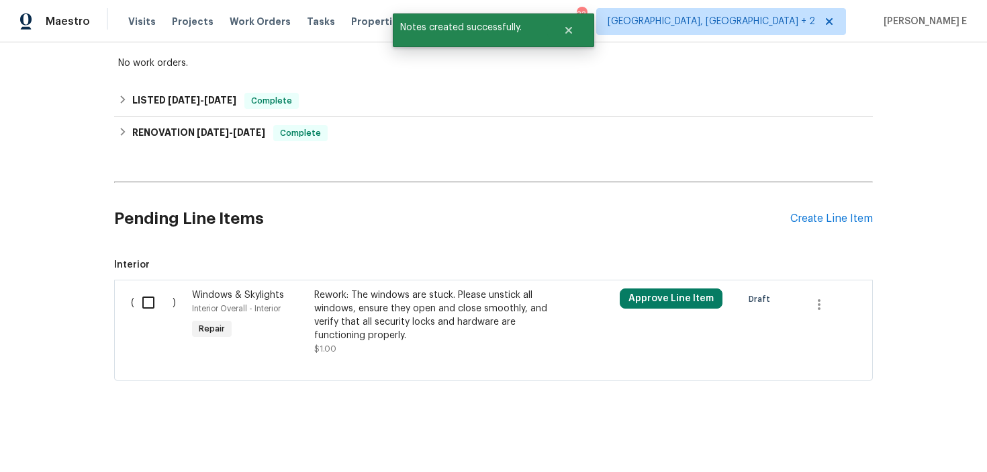
click at [369, 299] on div "Rework: The windows are stuck. Please unstick all windows, ensure they open and…" at bounding box center [432, 315] width 236 height 54
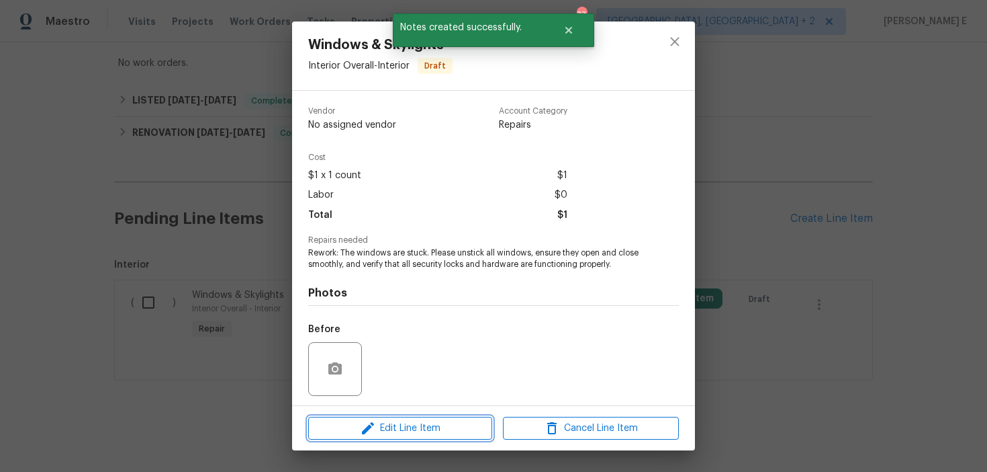
click at [341, 425] on span "Edit Line Item" at bounding box center [400, 428] width 176 height 17
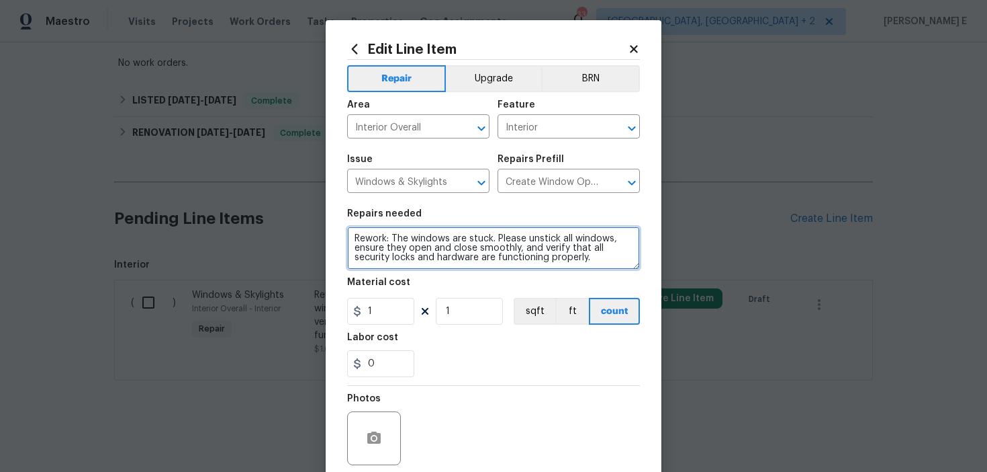
drag, startPoint x: 391, startPoint y: 240, endPoint x: 339, endPoint y: 240, distance: 51.7
click at [339, 240] on div "Edit Line Item Repair Upgrade BRN Area Interior Overall ​ Feature Interior ​ Is…" at bounding box center [494, 289] width 336 height 538
type textarea "The windows are stuck. Please unstick all windows, ensure they open and close s…"
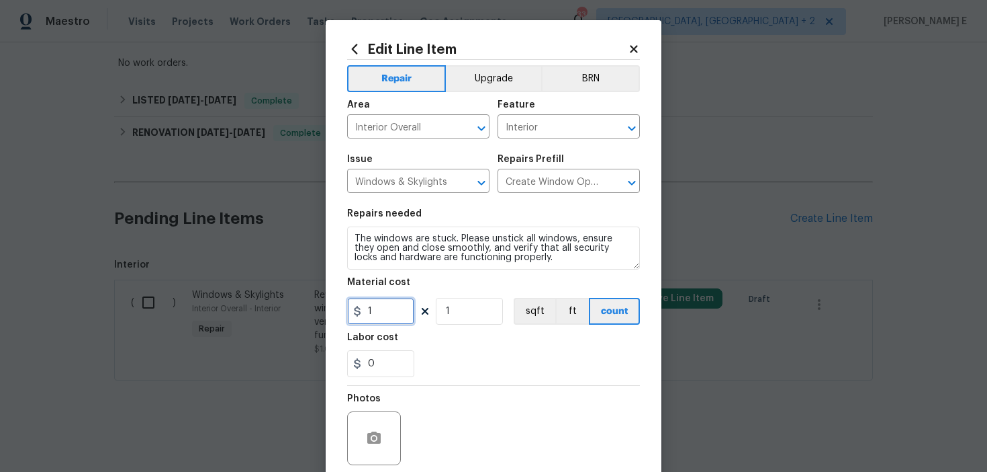
drag, startPoint x: 377, startPoint y: 313, endPoint x: 350, endPoint y: 313, distance: 26.9
click at [353, 313] on div "1" at bounding box center [380, 311] width 67 height 27
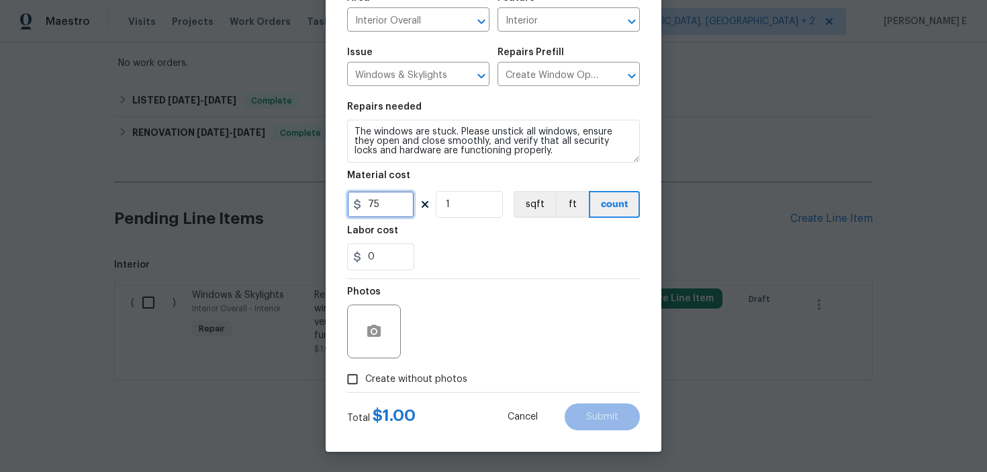
type input "75"
click at [394, 376] on span "Create without photos" at bounding box center [416, 379] width 102 height 14
click at [365, 376] on input "Create without photos" at bounding box center [353, 379] width 26 height 26
checkbox input "true"
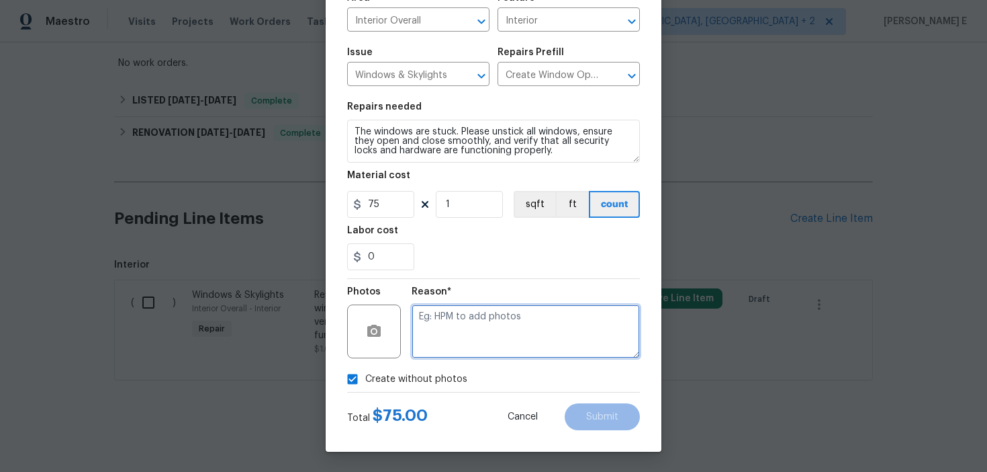
click at [457, 348] on textarea at bounding box center [526, 331] width 228 height 54
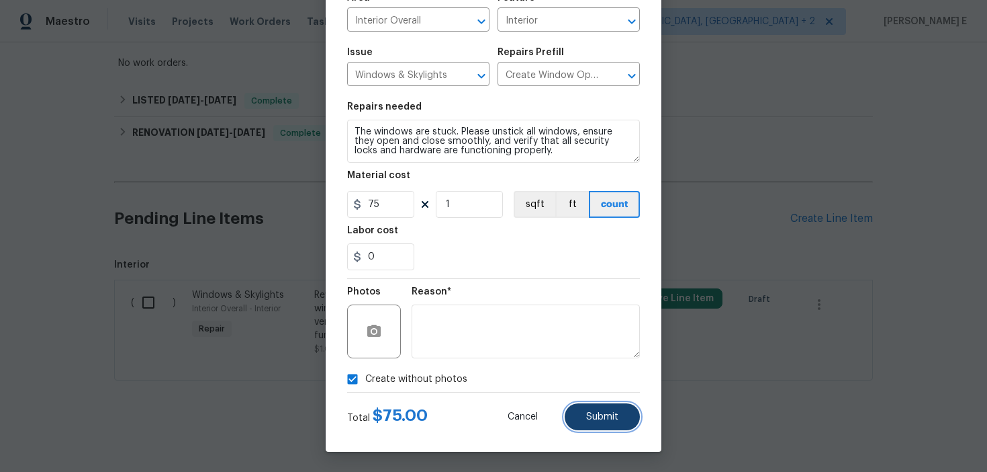
click at [587, 428] on button "Submit" at bounding box center [602, 416] width 75 height 27
type textarea "The windows are stuck. Please unstick all windows, ensure they open and close s…"
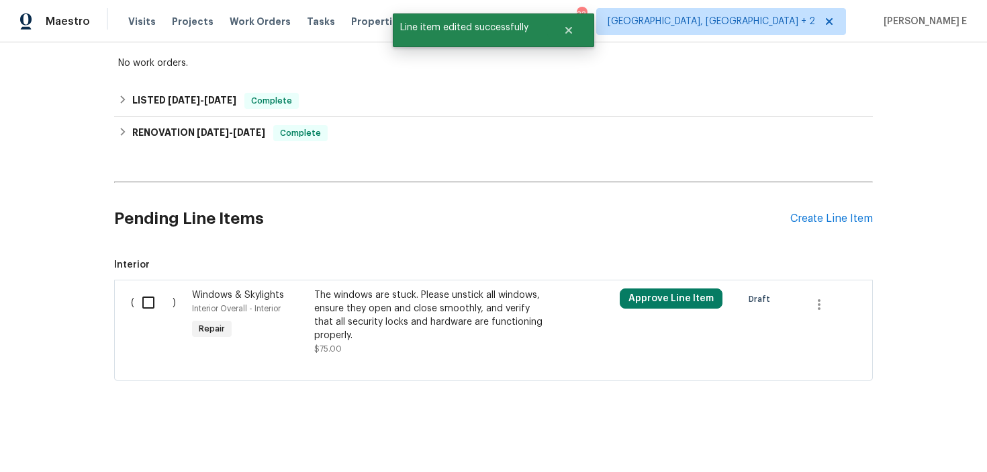
scroll to position [0, 0]
click at [149, 291] on input "checkbox" at bounding box center [153, 302] width 38 height 28
checkbox input "true"
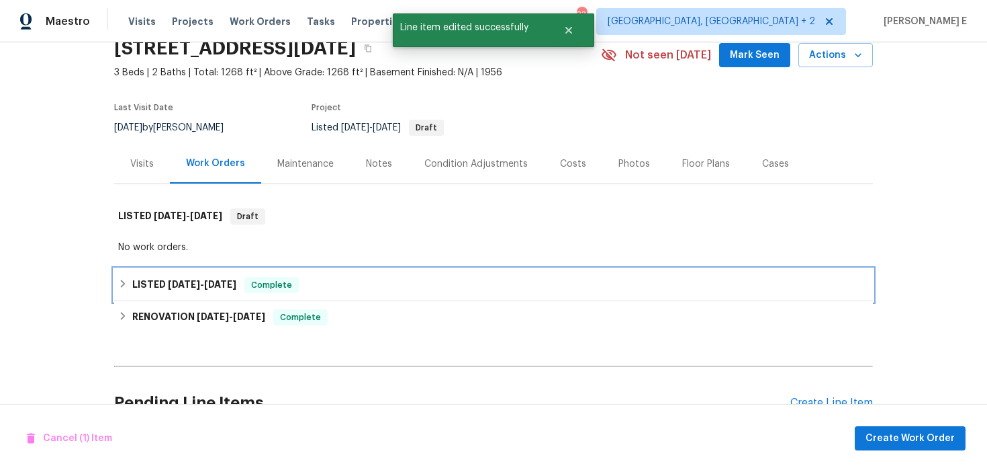
click at [218, 292] on h6 "LISTED 6/17/25 - 6/26/25" at bounding box center [184, 285] width 104 height 16
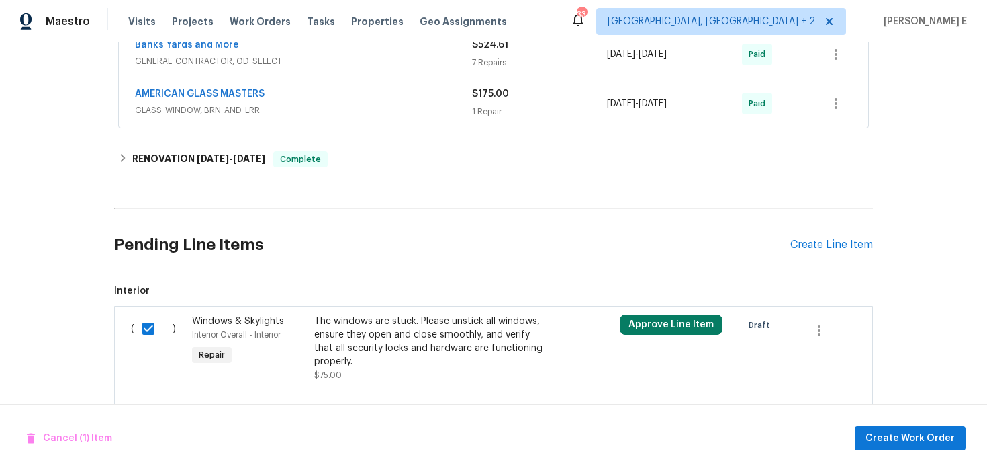
scroll to position [370, 0]
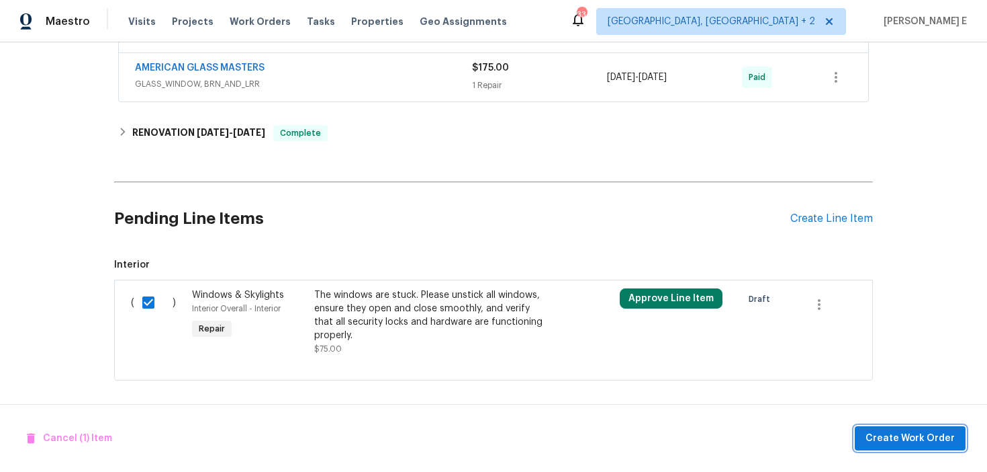
click at [951, 439] on span "Create Work Order" at bounding box center [910, 438] width 89 height 17
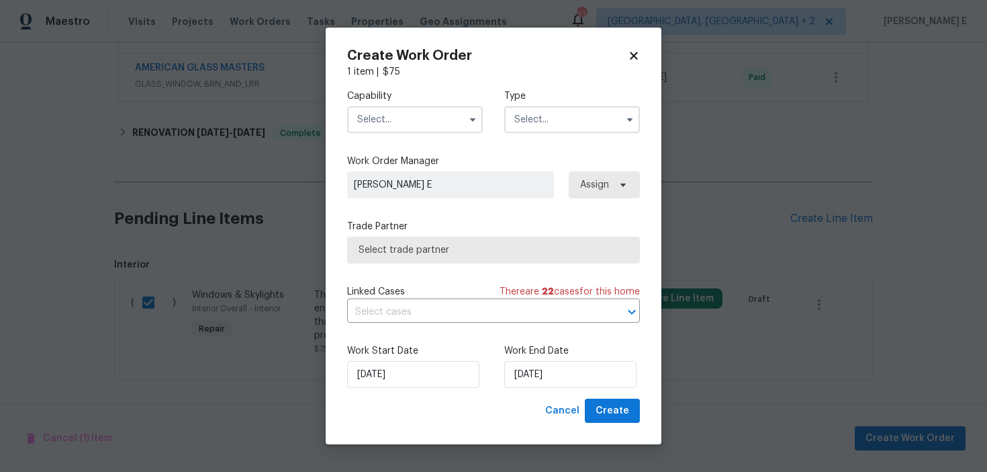
click at [423, 127] on input "text" at bounding box center [415, 119] width 136 height 27
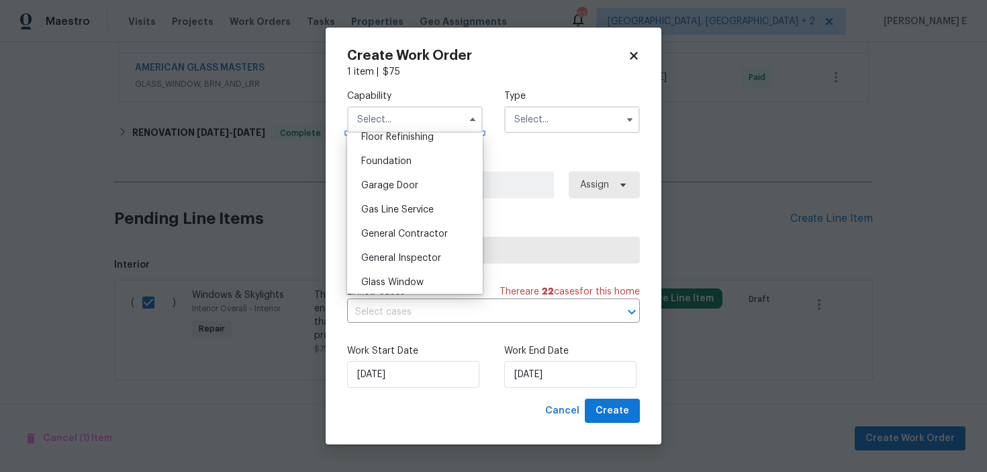
scroll to position [558, 0]
click at [423, 226] on div "General Contractor" at bounding box center [415, 232] width 129 height 24
type input "General Contractor"
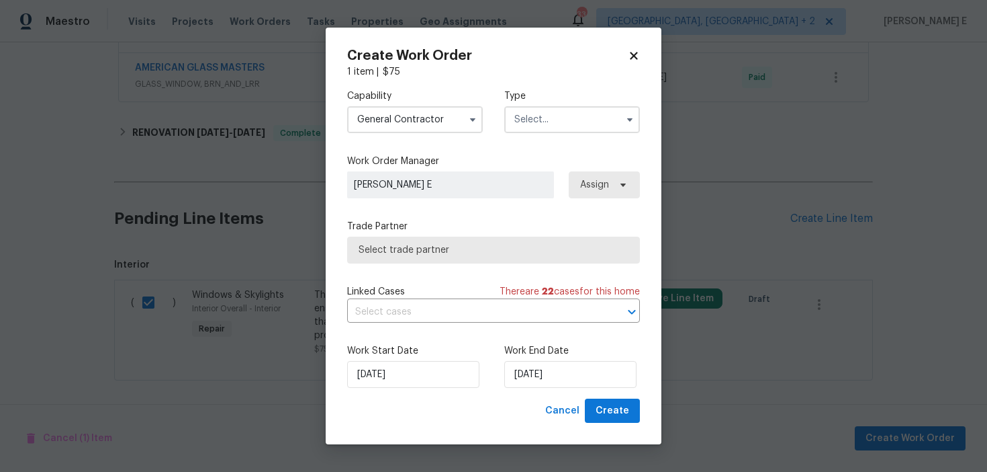
click at [547, 117] on input "text" at bounding box center [572, 119] width 136 height 27
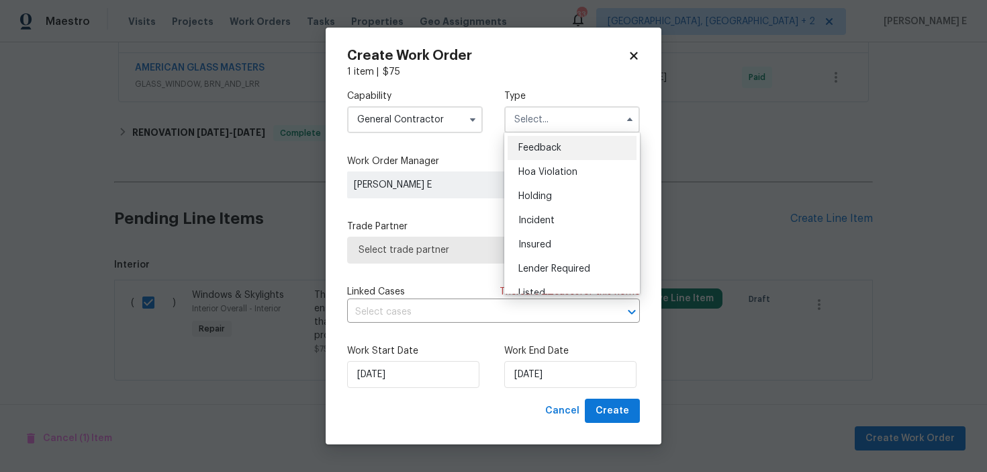
click at [535, 146] on span "Feedback" at bounding box center [540, 147] width 43 height 9
type input "Feedback"
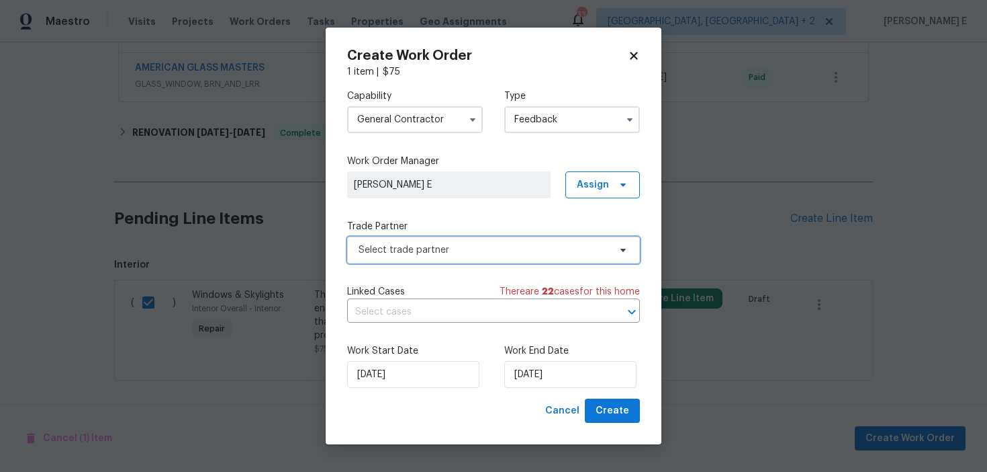
click at [451, 249] on span "Select trade partner" at bounding box center [484, 249] width 251 height 13
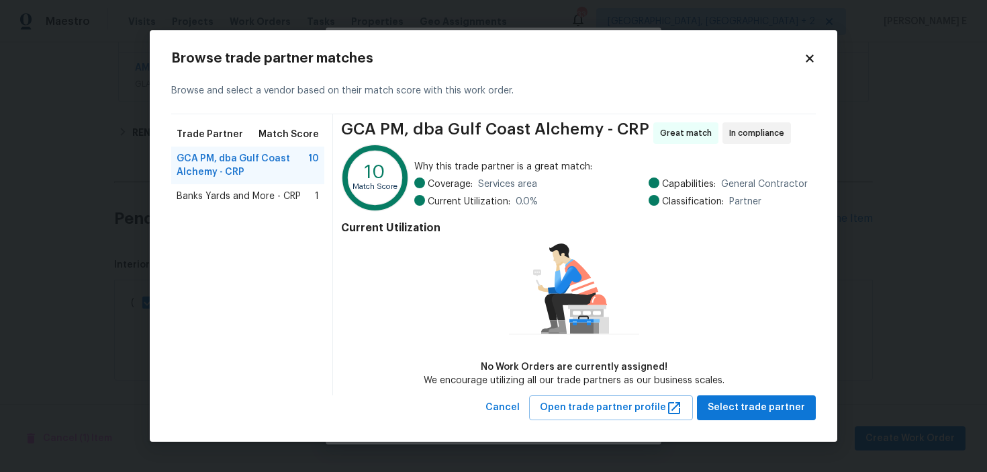
click at [285, 186] on div "Banks Yards and More - CRP 1" at bounding box center [247, 196] width 153 height 24
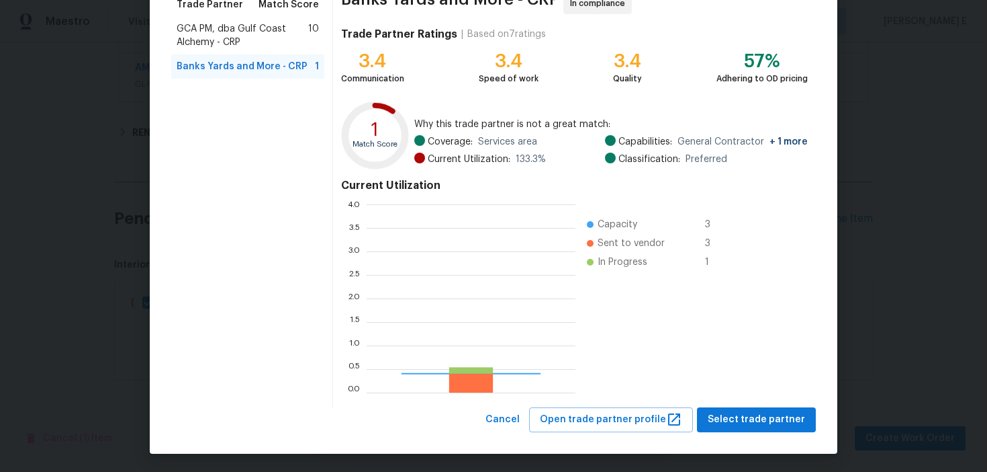
scroll to position [188, 209]
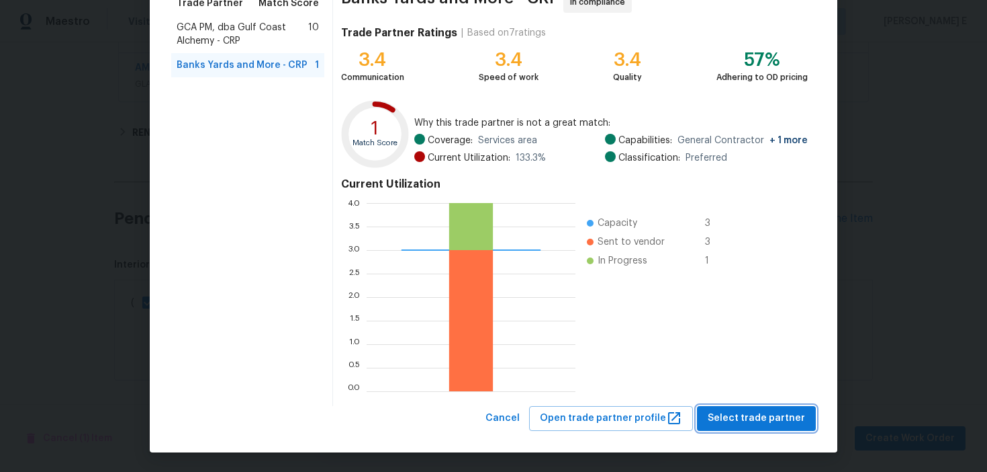
click at [722, 416] on span "Select trade partner" at bounding box center [756, 418] width 97 height 17
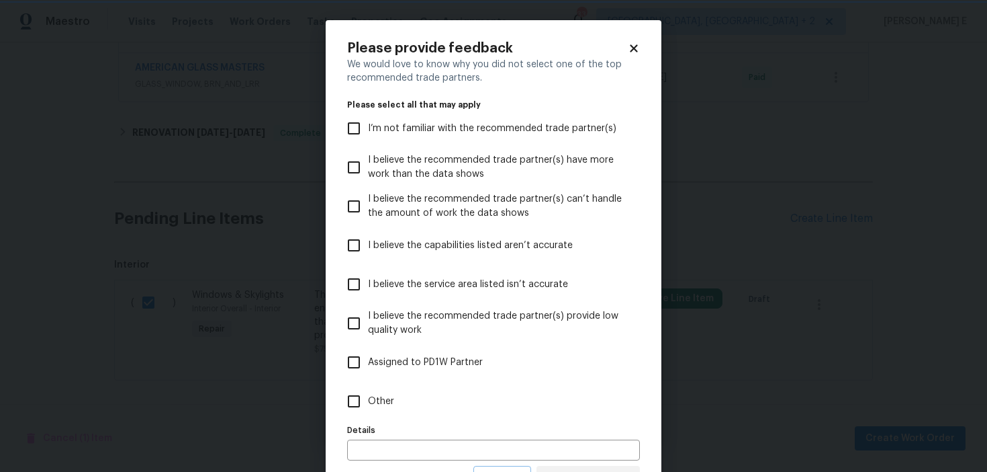
scroll to position [0, 0]
click at [445, 399] on label "Other" at bounding box center [485, 401] width 290 height 39
click at [368, 399] on input "Other" at bounding box center [354, 401] width 28 height 28
checkbox input "true"
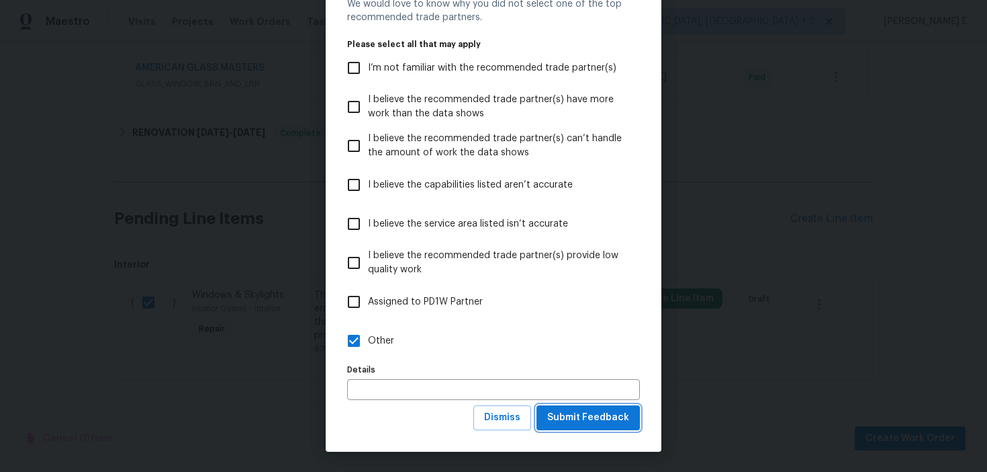
click at [597, 410] on span "Submit Feedback" at bounding box center [588, 417] width 82 height 17
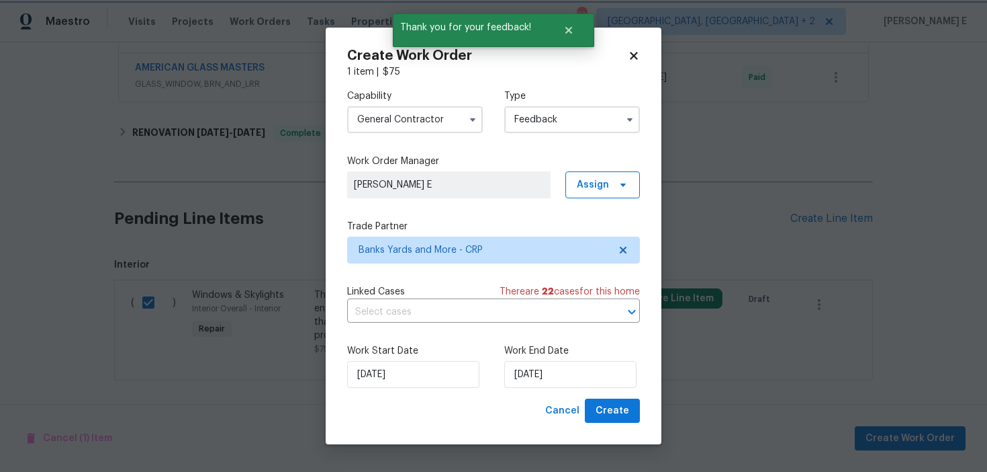
scroll to position [0, 0]
click at [539, 365] on input "[DATE]" at bounding box center [570, 374] width 132 height 27
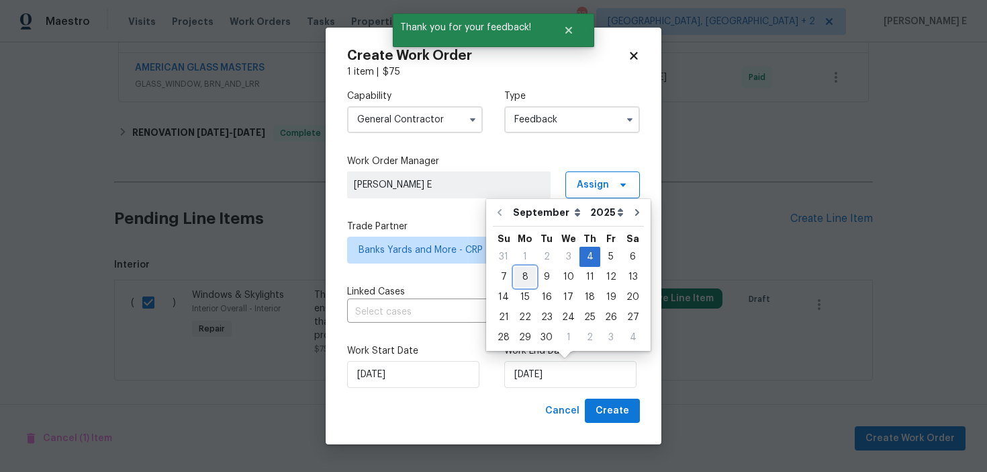
click at [527, 269] on div "8" at bounding box center [525, 276] width 21 height 19
type input "08/09/2025"
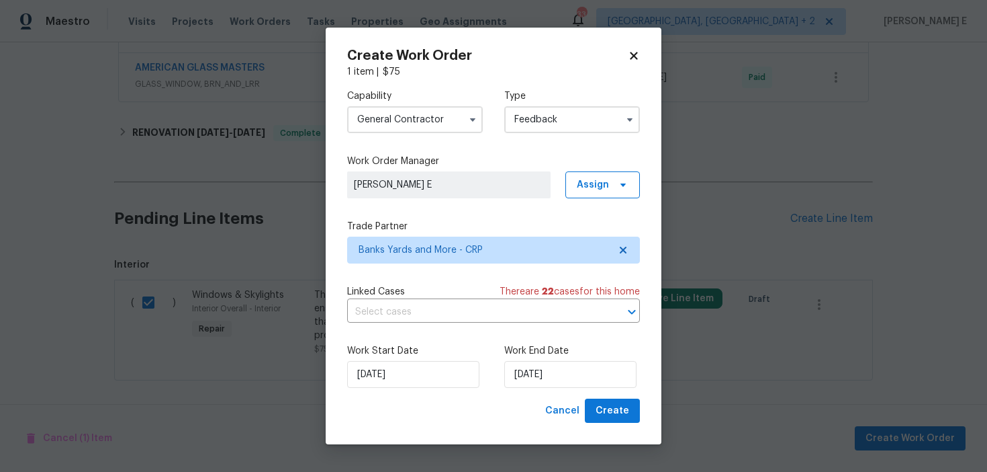
click at [607, 443] on div "Create Work Order 1 item | $ 75 Capability General Contractor Type Feedback Wor…" at bounding box center [494, 236] width 336 height 417
click at [621, 404] on span "Create" at bounding box center [613, 410] width 34 height 17
checkbox input "false"
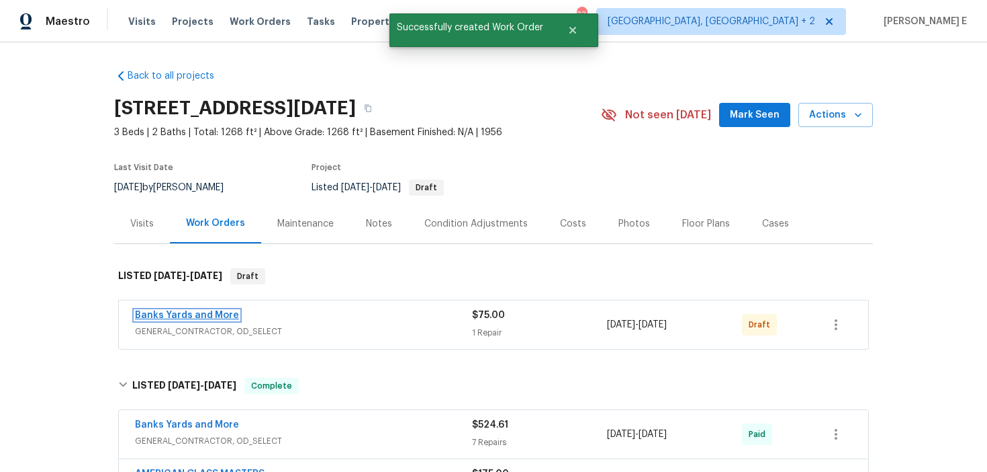
click at [157, 315] on link "Banks Yards and More" at bounding box center [187, 314] width 104 height 9
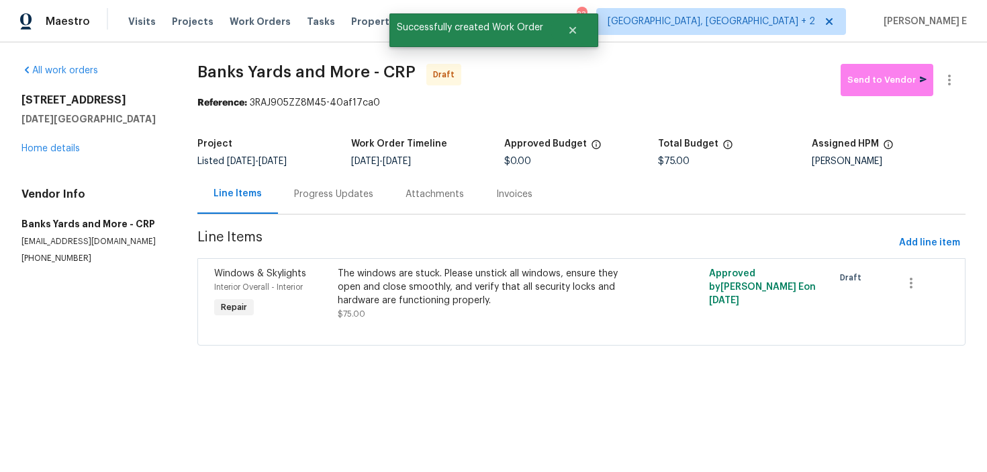
click at [329, 195] on div "Progress Updates" at bounding box center [333, 193] width 79 height 13
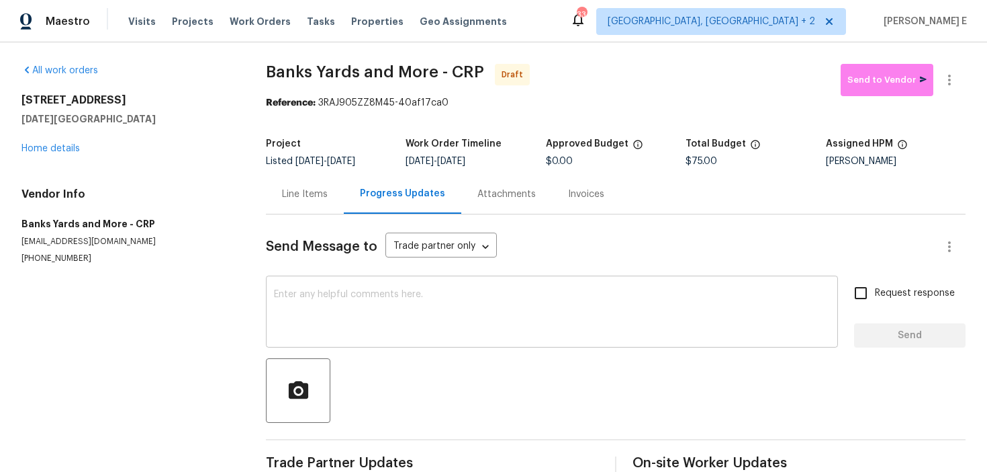
click at [341, 342] on div "x ​" at bounding box center [552, 313] width 572 height 69
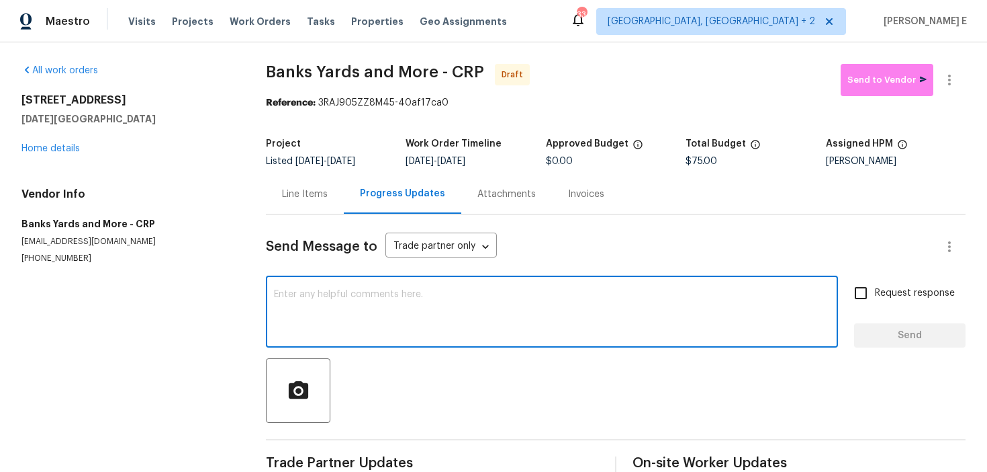
paste textarea "Hi this is Keerthana with Opendoor. I’m confirming you received the WO for the …"
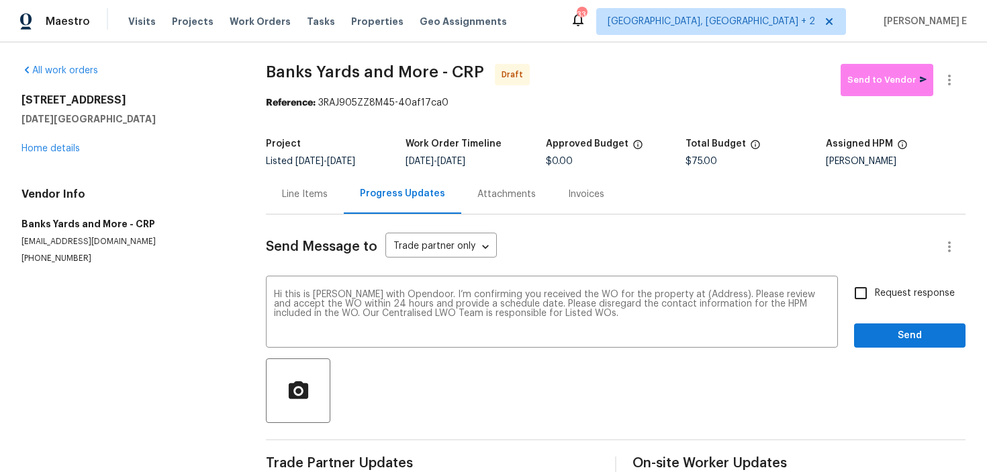
drag, startPoint x: 22, startPoint y: 102, endPoint x: 163, endPoint y: 120, distance: 141.5
click at [163, 120] on div "6042 Hugo Dr Corpus Christi, TX 78412" at bounding box center [127, 109] width 212 height 32
copy div "6042 Hugo Dr Corpus Christi, TX 78412"
click at [710, 298] on textarea "Hi this is Keerthana with Opendoor. I’m confirming you received the WO for the …" at bounding box center [552, 313] width 556 height 47
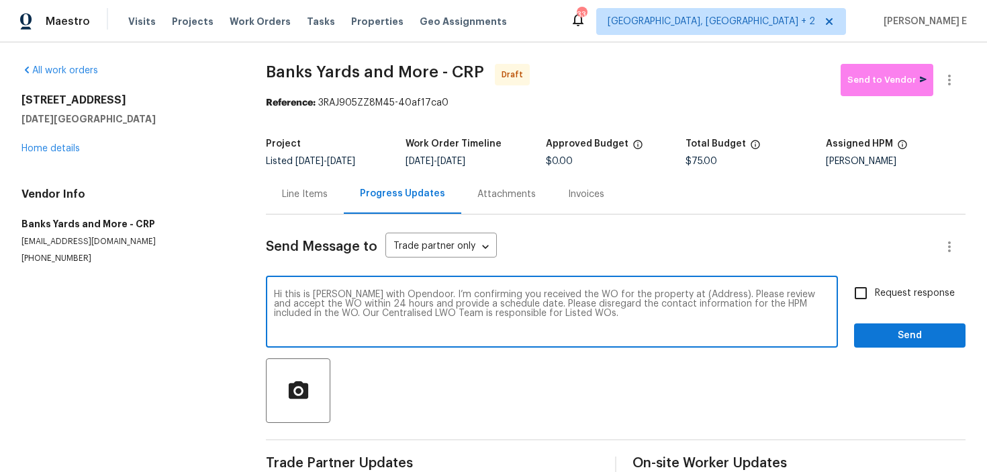
click at [710, 298] on textarea "Hi this is Keerthana with Opendoor. I’m confirming you received the WO for the …" at bounding box center [552, 313] width 556 height 47
paste textarea "6042 Hugo Dr Corpus Christi, TX 78412"
type textarea "Hi this is Keerthana with Opendoor. I’m confirming you received the WO for the …"
click at [887, 290] on span "Request response" at bounding box center [915, 293] width 80 height 14
click at [875, 290] on input "Request response" at bounding box center [861, 293] width 28 height 28
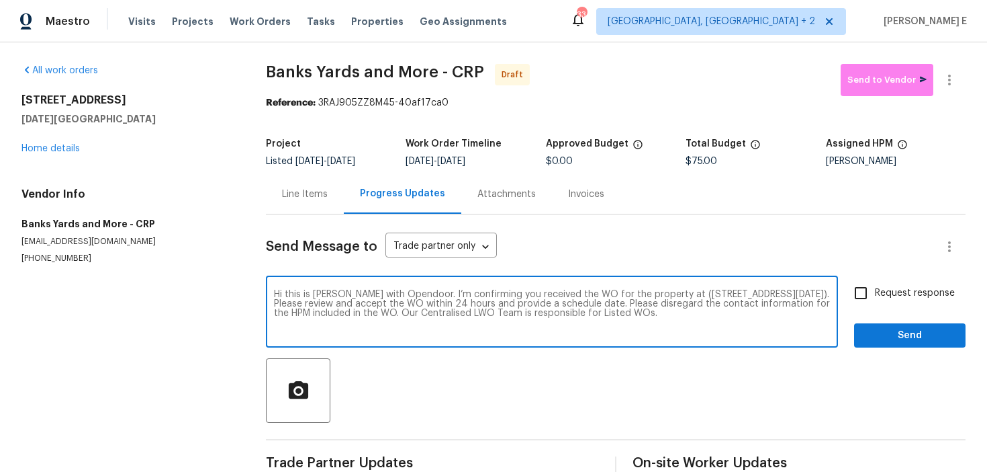
checkbox input "true"
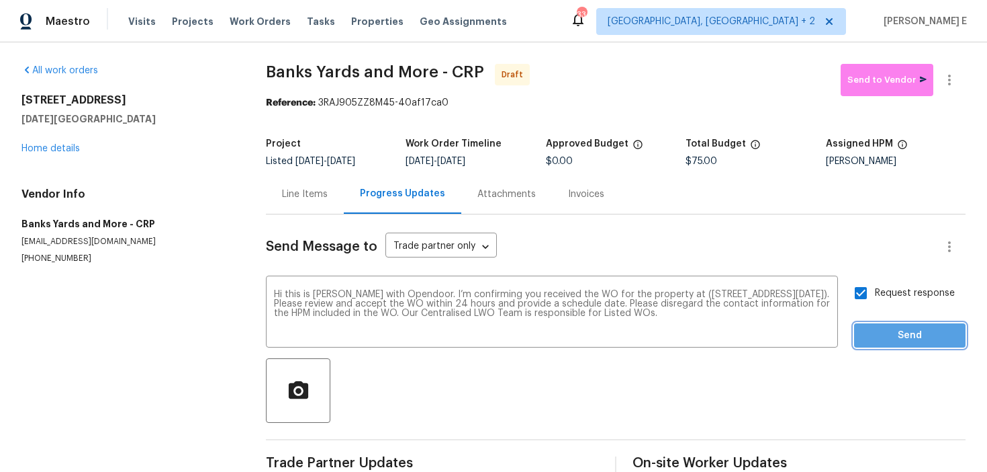
click at [873, 337] on span "Send" at bounding box center [910, 335] width 90 height 17
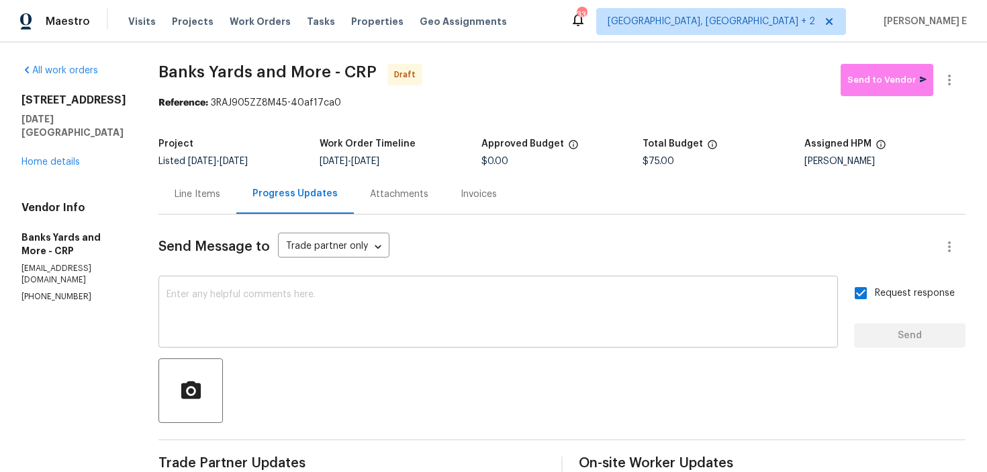
click at [538, 281] on div "x ​" at bounding box center [499, 313] width 680 height 69
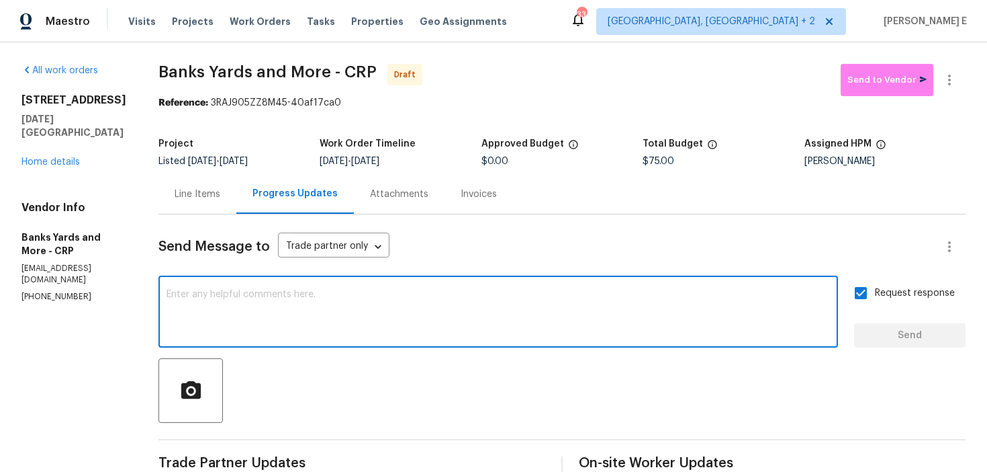
paste textarea "Attention All Work Orders must include before-photos (both close-up and wide-an…"
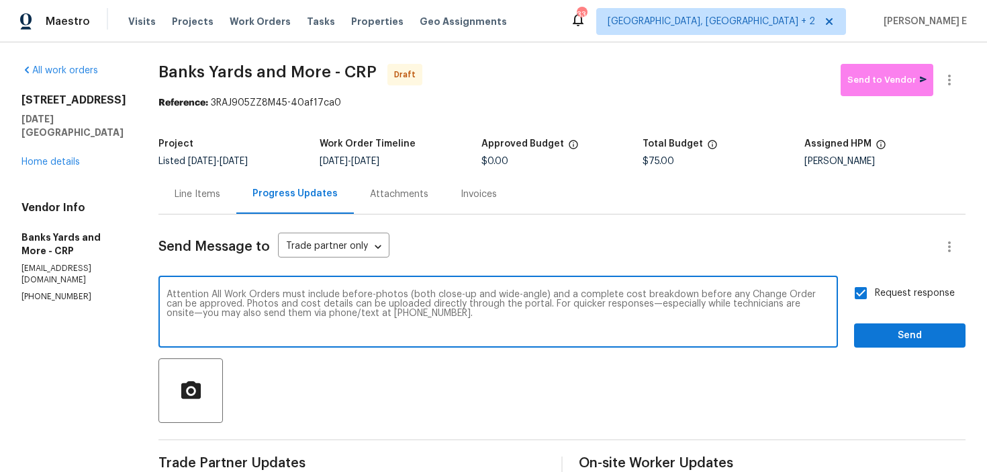
type textarea "Attention All Work Orders must include before-photos (both close-up and wide-an…"
click at [900, 337] on span "Send" at bounding box center [910, 335] width 90 height 17
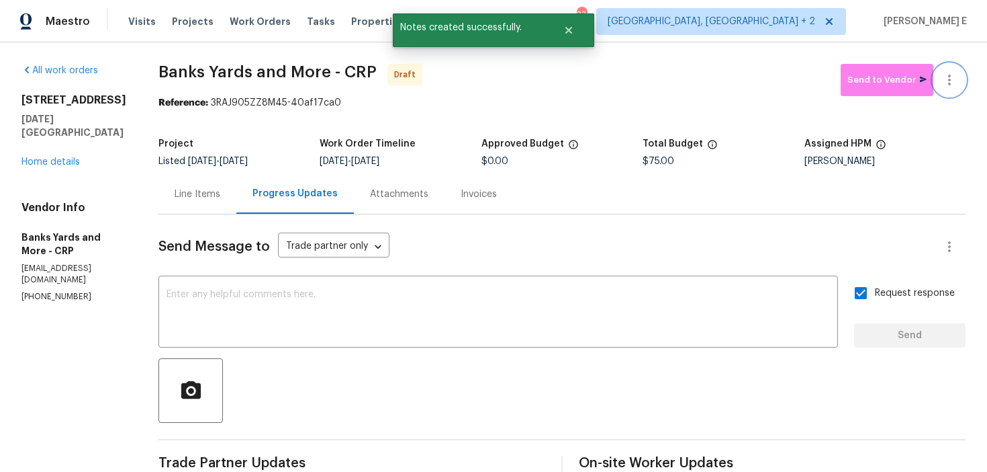
click at [952, 78] on icon "button" at bounding box center [950, 80] width 16 height 16
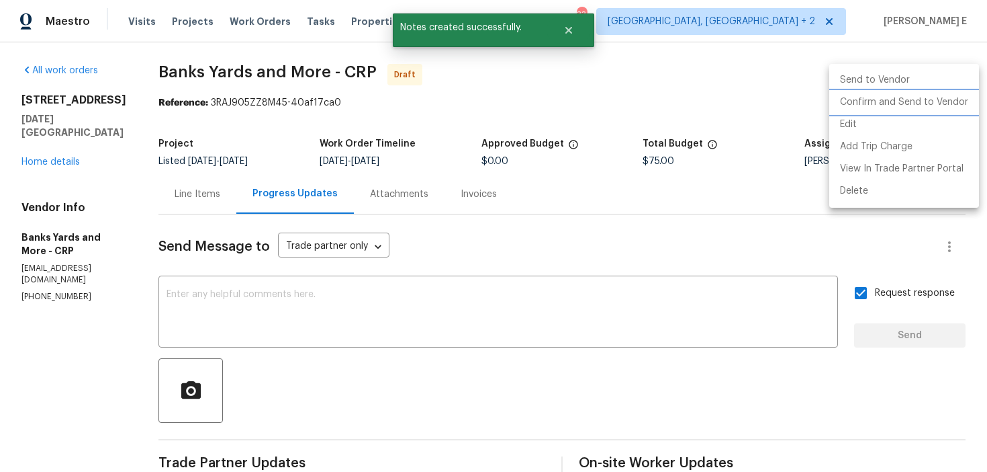
click at [851, 99] on li "Confirm and Send to Vendor" at bounding box center [905, 102] width 150 height 22
click at [600, 112] on div at bounding box center [493, 236] width 987 height 472
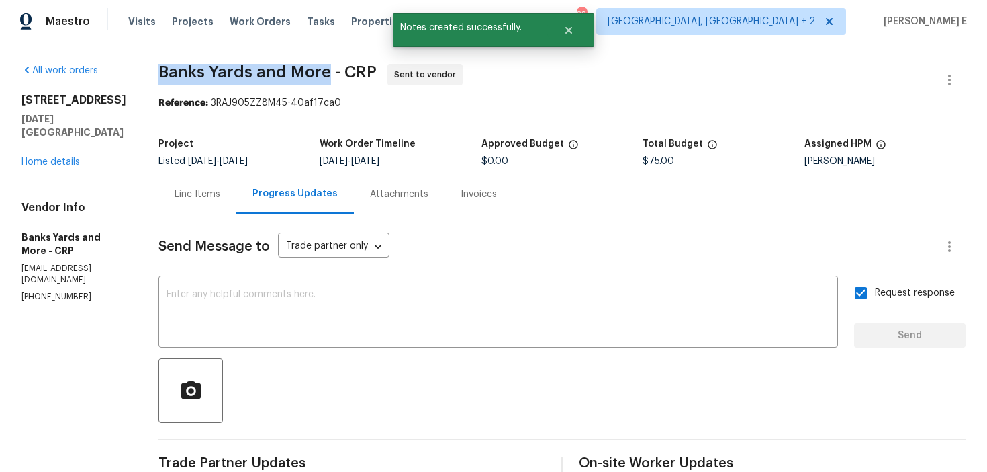
drag, startPoint x: 160, startPoint y: 67, endPoint x: 323, endPoint y: 73, distance: 163.4
click at [323, 73] on span "Banks Yards and More - CRP" at bounding box center [268, 72] width 218 height 16
copy span "Banks Yards and More"
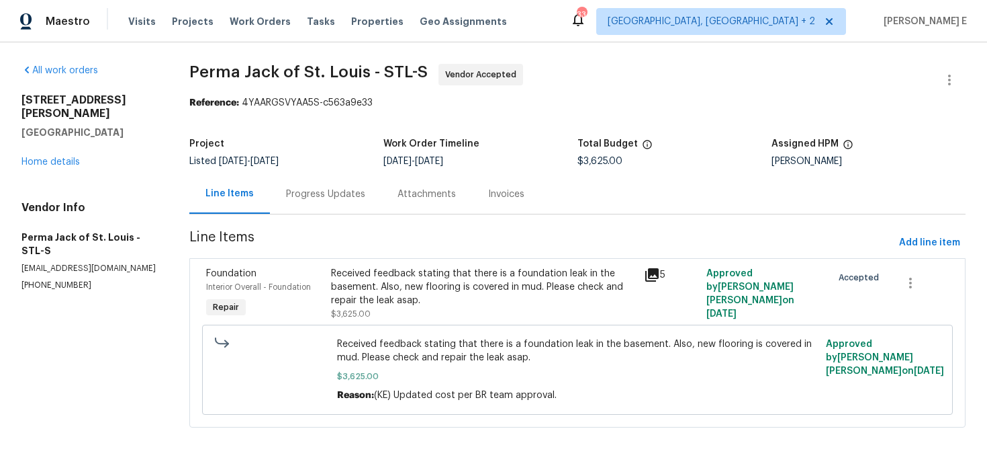
click at [340, 216] on section "Perma Jack of [GEOGRAPHIC_DATA][PERSON_NAME]-S Vendor Accepted Reference: 4YAAR…" at bounding box center [577, 254] width 777 height 380
click at [342, 197] on div "Progress Updates" at bounding box center [325, 193] width 79 height 13
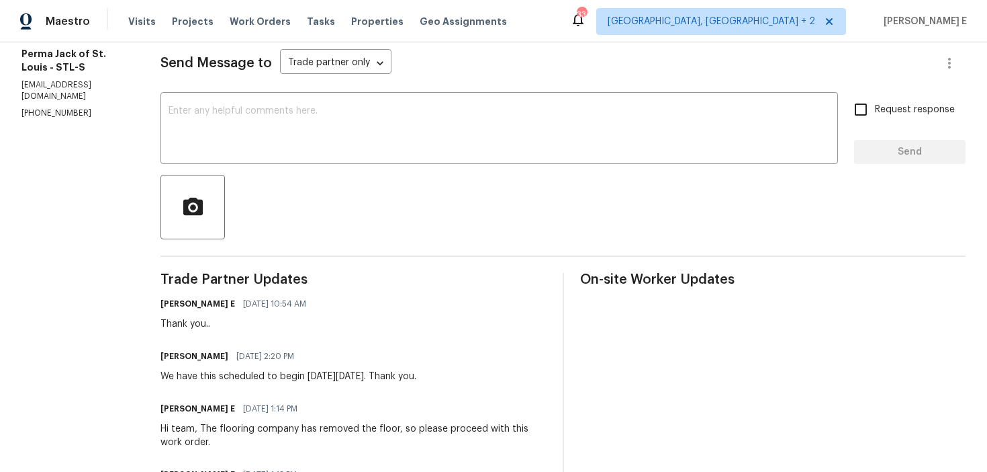
scroll to position [175, 0]
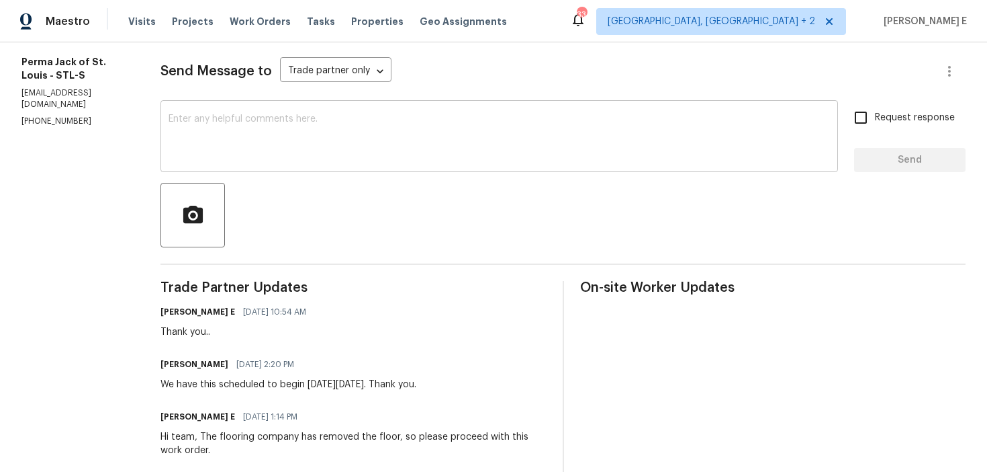
click at [496, 150] on textarea at bounding box center [500, 137] width 662 height 47
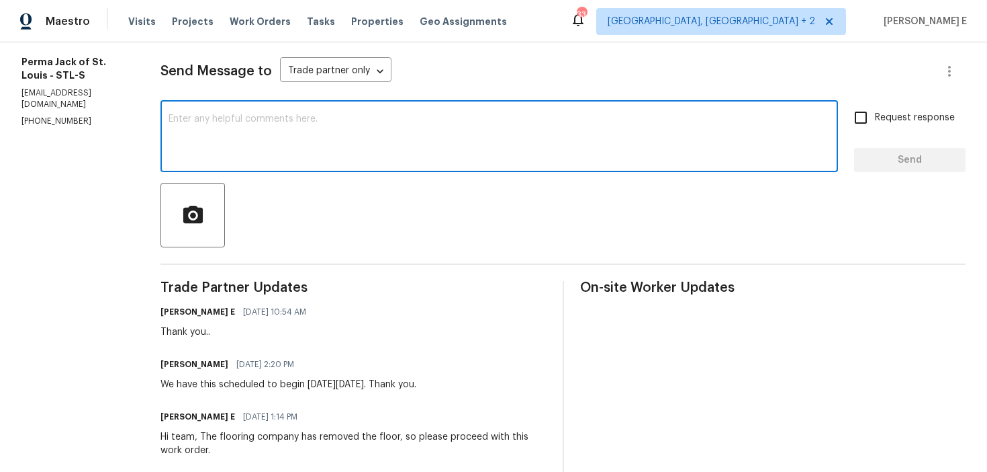
paste textarea "Just checking in—are we still on track with this work order [DATE]?"
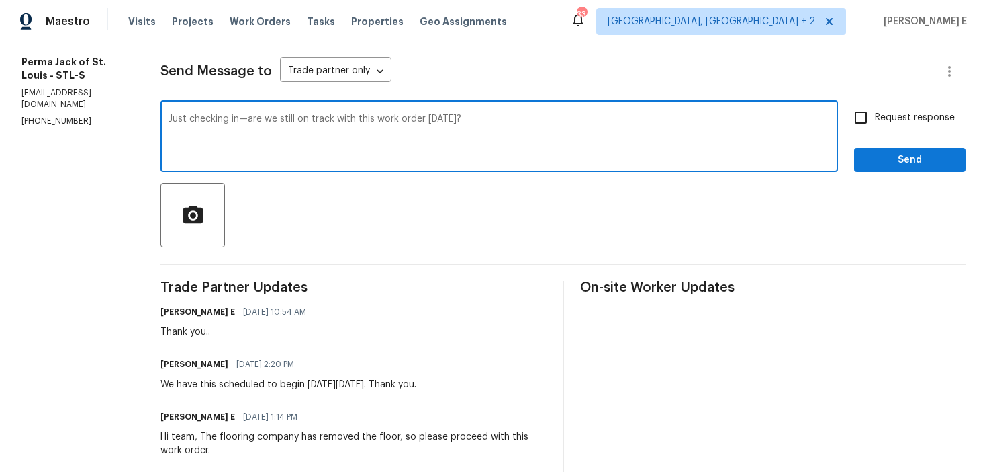
type textarea "Just checking in—are we still on track with this work order [DATE]?"
click at [875, 125] on input "Request response" at bounding box center [861, 117] width 28 height 28
checkbox input "true"
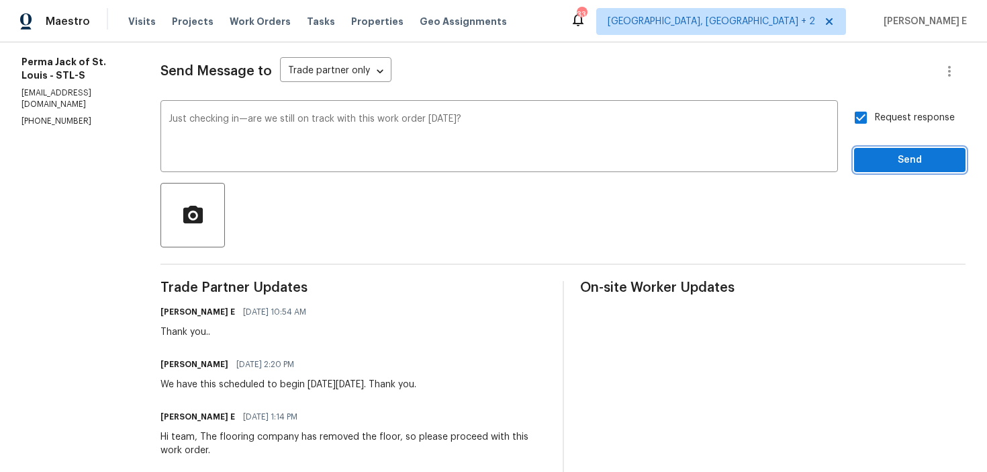
click at [875, 160] on span "Send" at bounding box center [910, 160] width 90 height 17
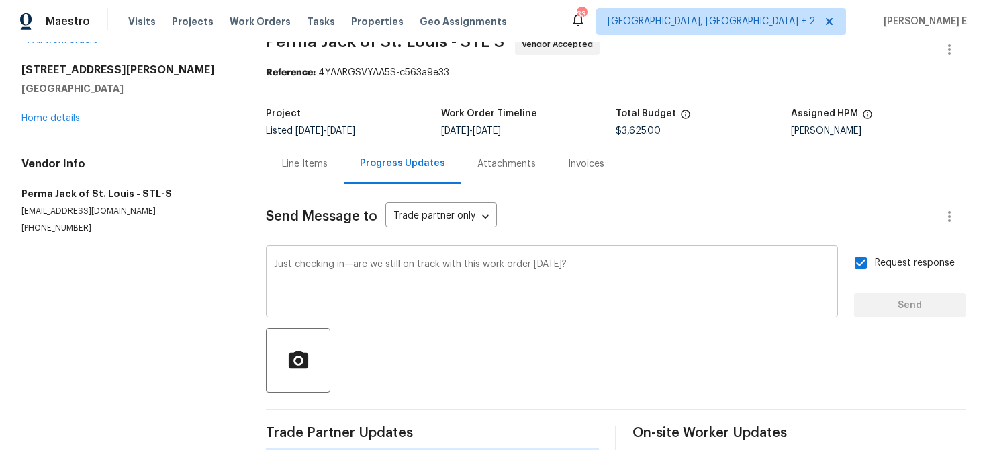
scroll to position [0, 0]
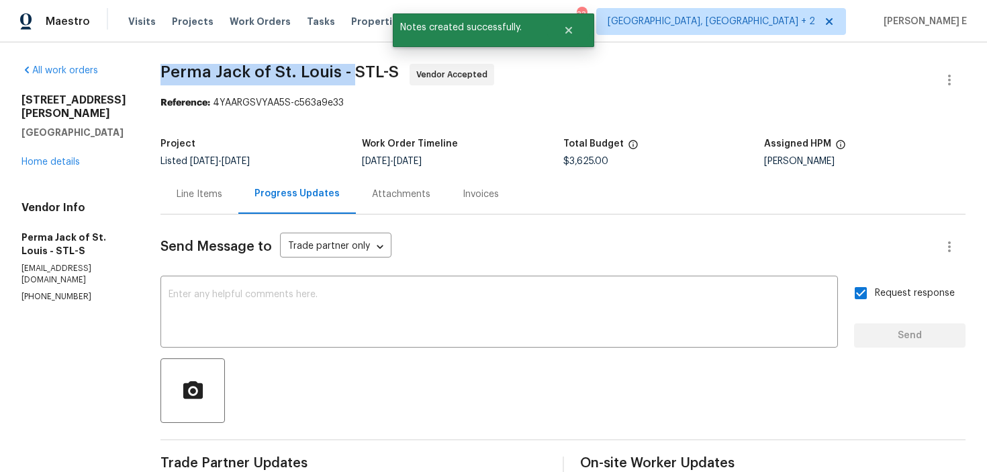
drag, startPoint x: 161, startPoint y: 69, endPoint x: 350, endPoint y: 68, distance: 189.4
copy span "Perma Jack of [GEOGRAPHIC_DATA] -"
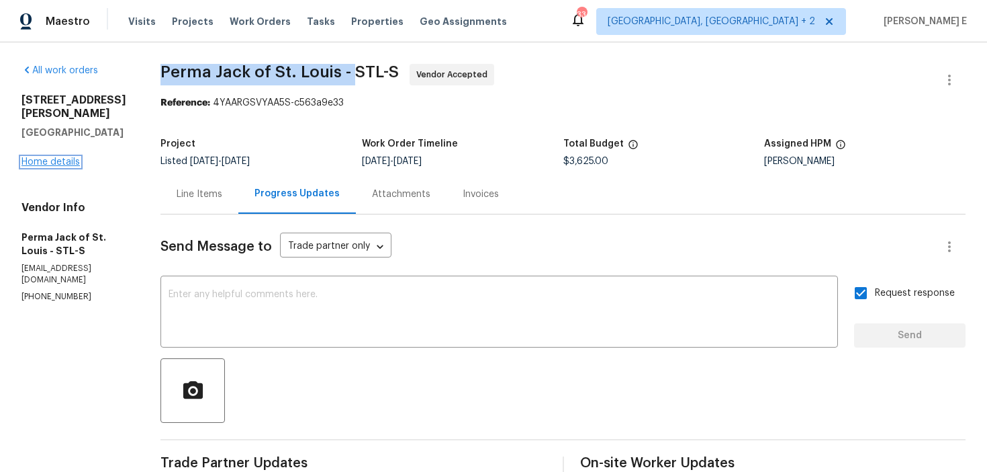
click at [56, 157] on link "Home details" at bounding box center [50, 161] width 58 height 9
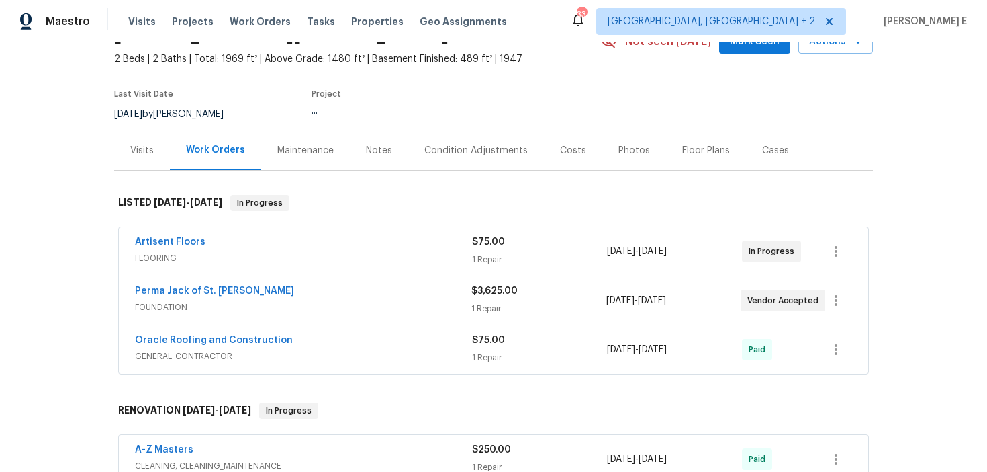
scroll to position [75, 0]
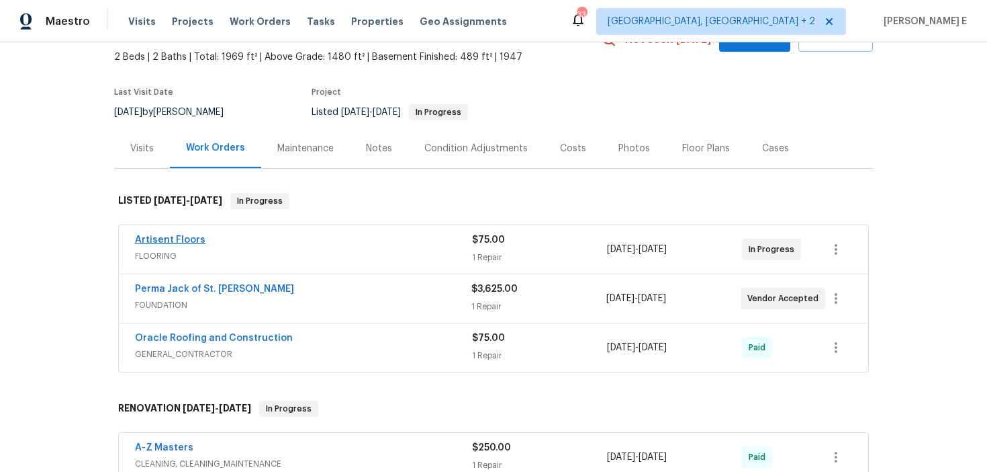
click at [163, 234] on span "Artisent Floors" at bounding box center [170, 239] width 71 height 13
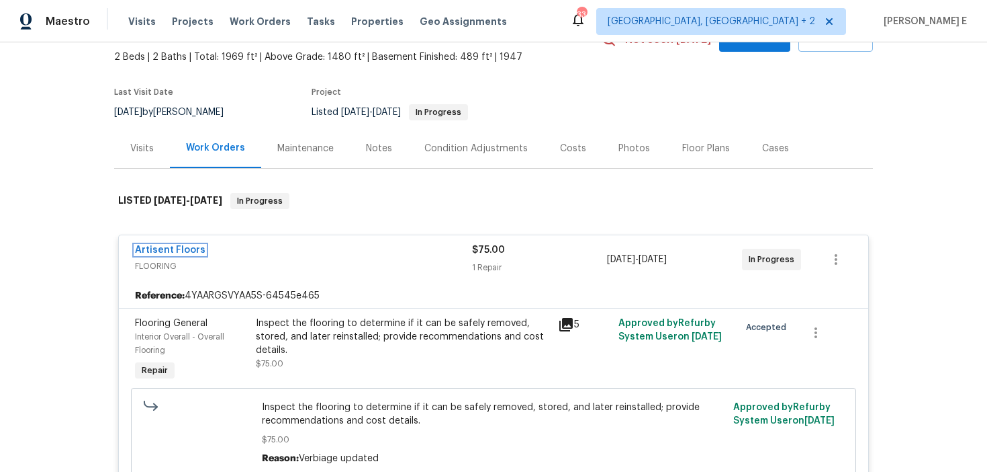
click at [161, 250] on link "Artisent Floors" at bounding box center [170, 249] width 71 height 9
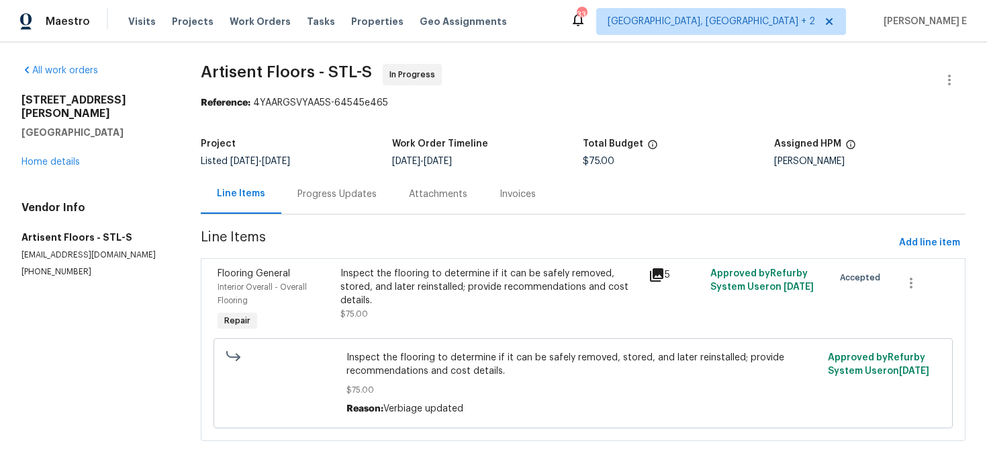
click at [330, 198] on div "Progress Updates" at bounding box center [337, 193] width 79 height 13
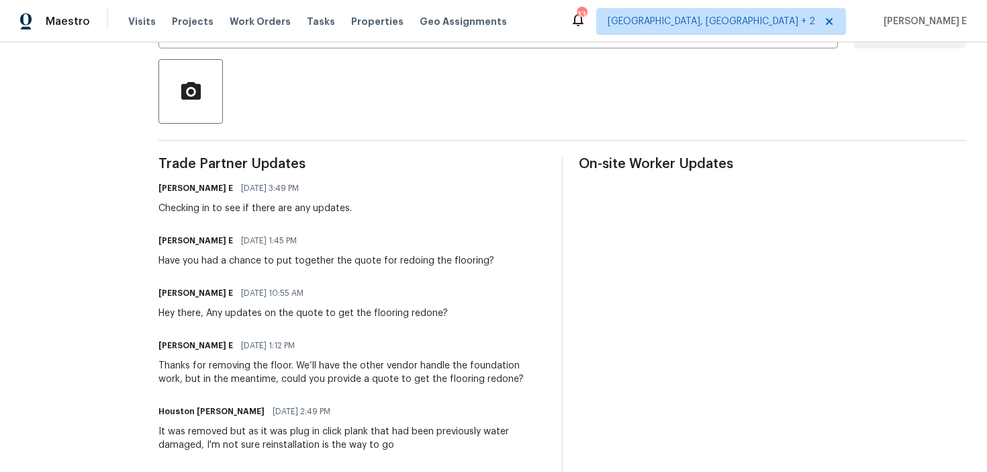
scroll to position [304, 0]
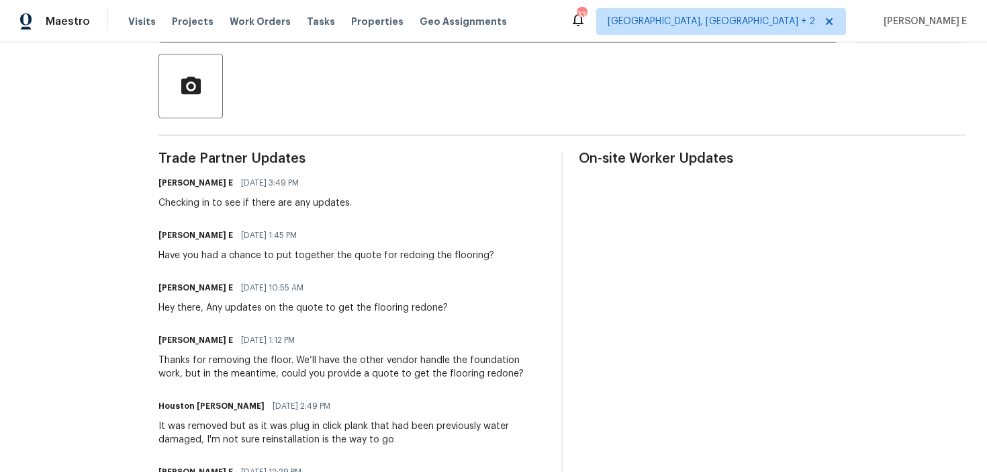
click at [230, 257] on div "Have you had a chance to put together the quote for redoing the flooring?" at bounding box center [327, 255] width 336 height 13
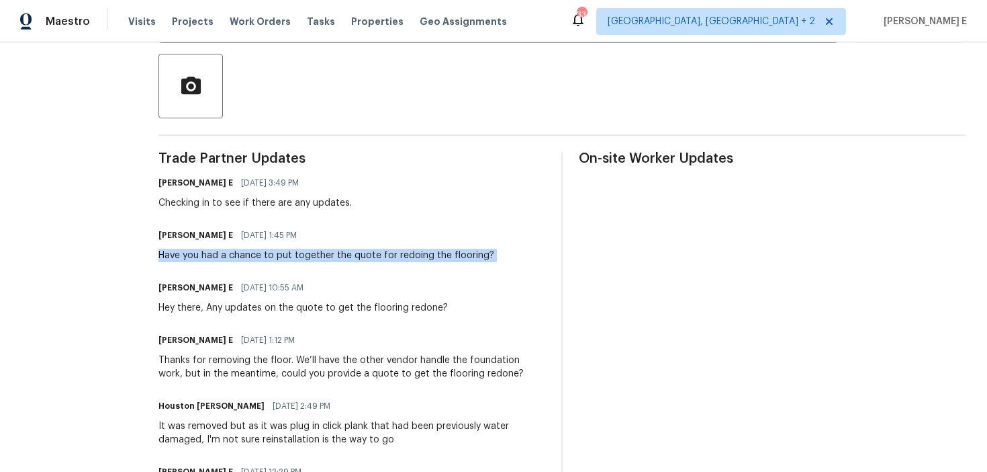
copy div "Have you had a chance to put together the quote for redoing the flooring?"
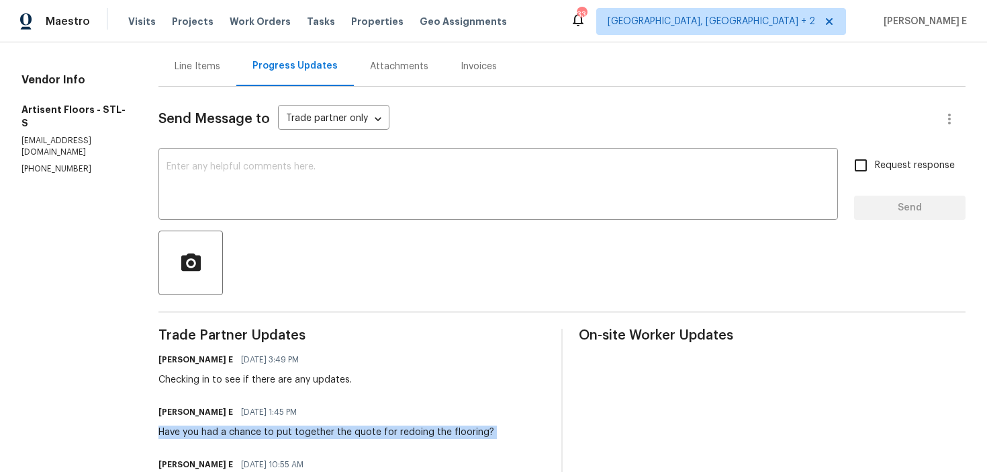
scroll to position [127, 0]
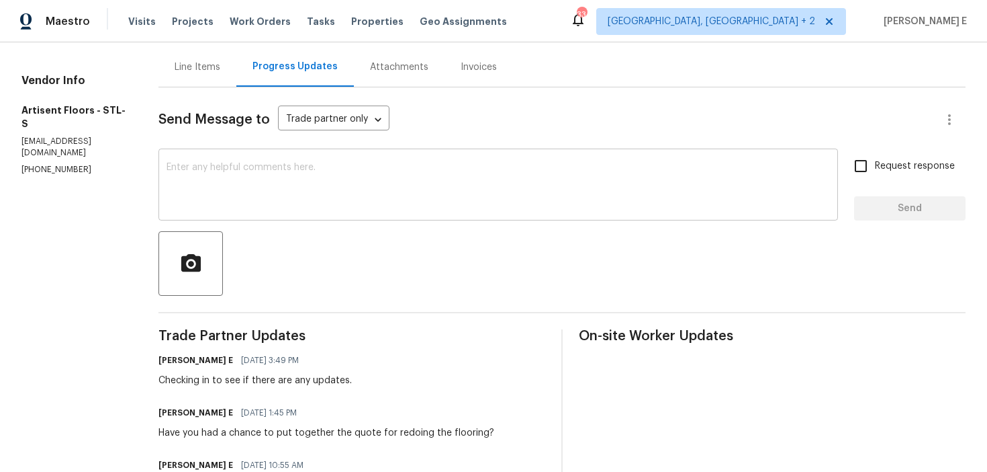
click at [279, 190] on textarea at bounding box center [499, 186] width 664 height 47
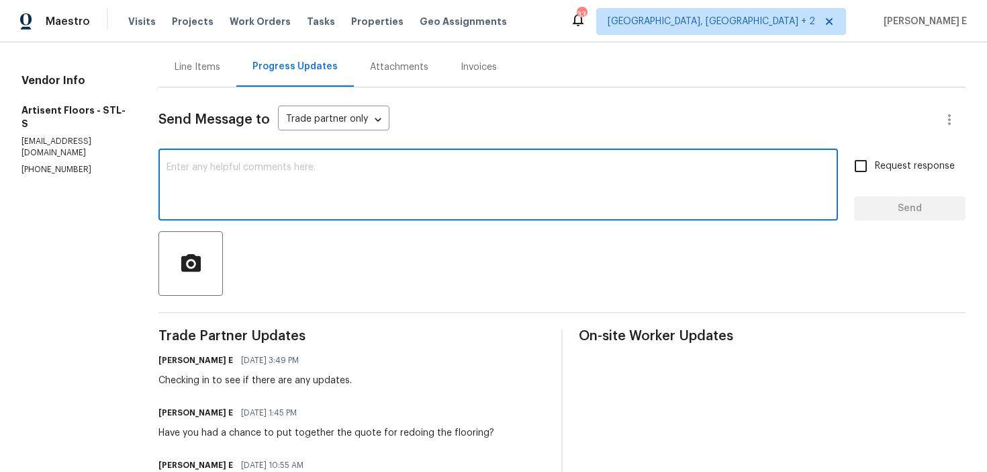
paste textarea "Have you had a chance to put together the quote for redoing the flooring?"
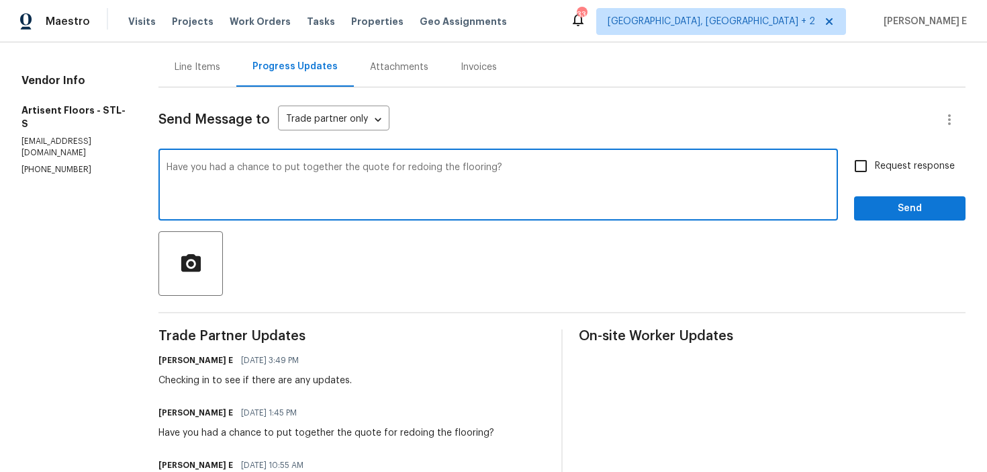
type textarea "Have you had a chance to put together the quote for redoing the flooring?"
click at [892, 169] on span "Request response" at bounding box center [915, 166] width 80 height 14
click at [875, 169] on input "Request response" at bounding box center [861, 166] width 28 height 28
checkbox input "true"
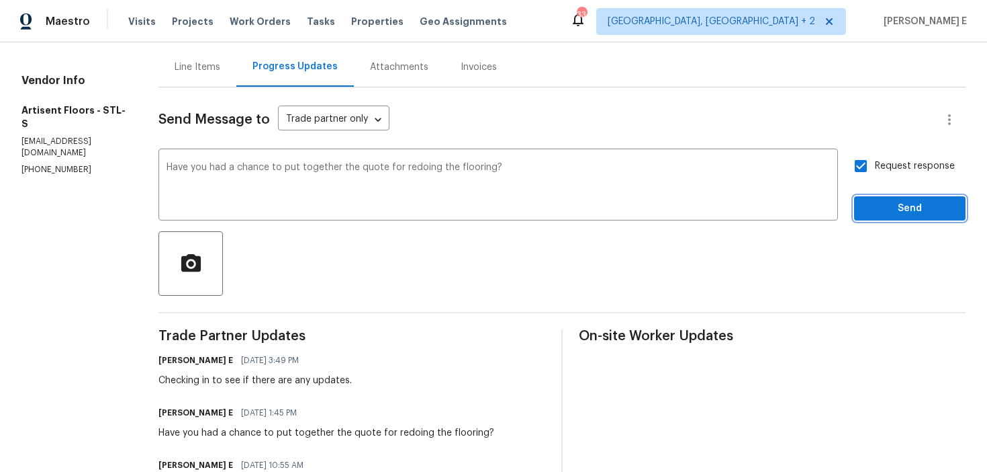
click at [878, 200] on span "Send" at bounding box center [910, 208] width 90 height 17
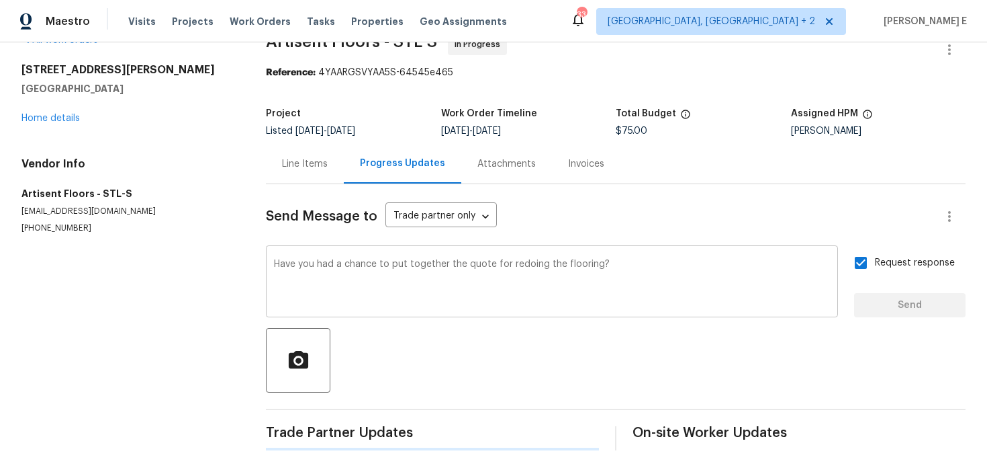
scroll to position [0, 0]
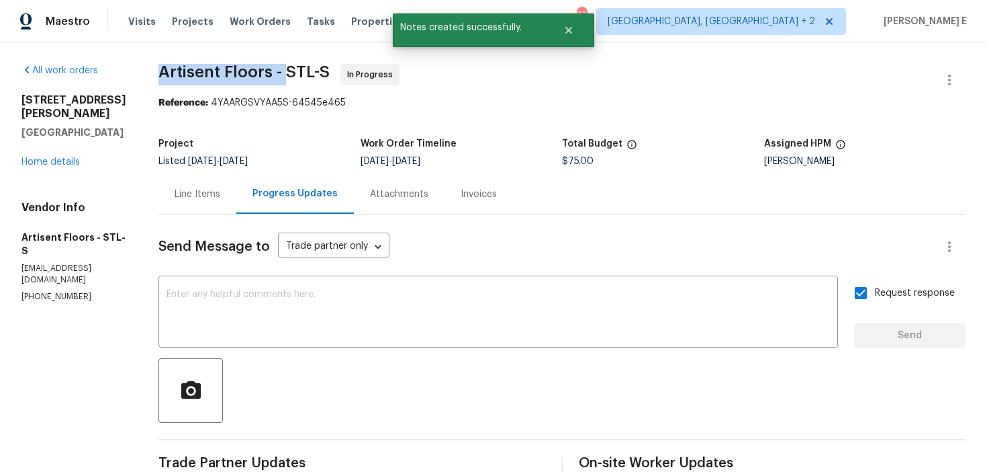
drag, startPoint x: 166, startPoint y: 73, endPoint x: 293, endPoint y: 64, distance: 127.3
copy span "Artisent Floors -"
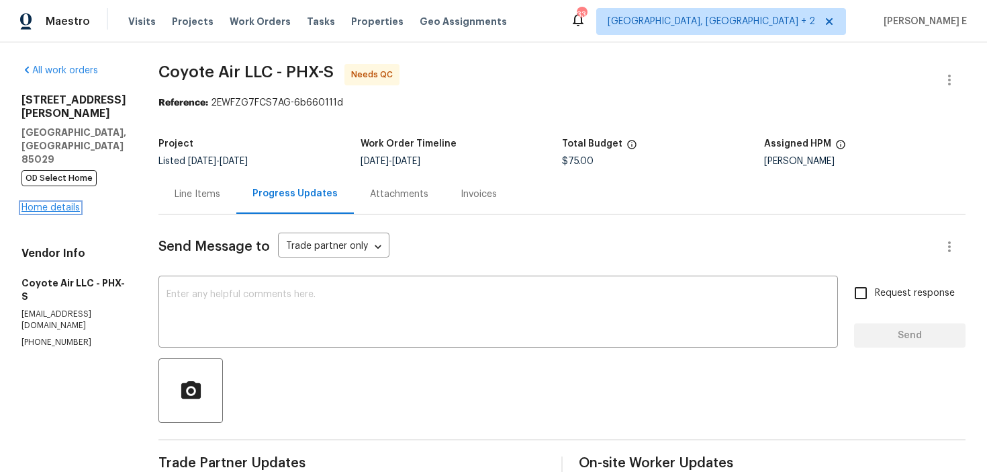
click at [57, 203] on link "Home details" at bounding box center [50, 207] width 58 height 9
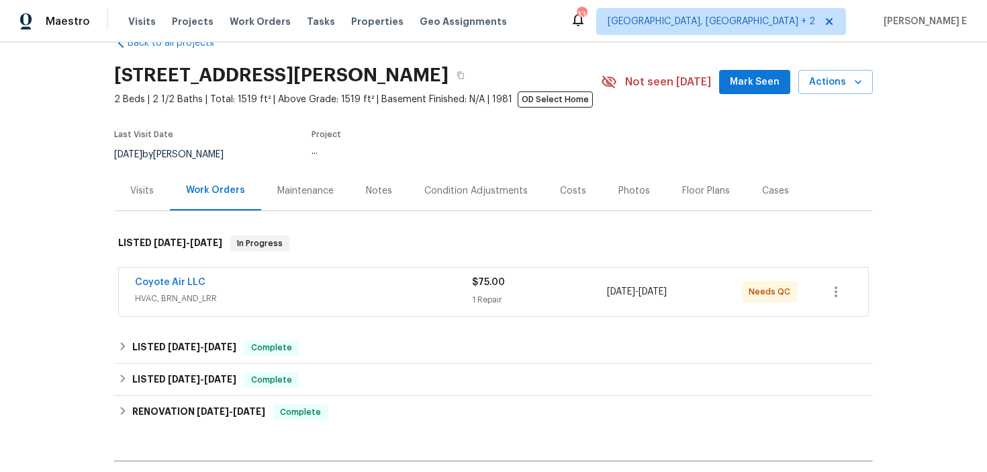
scroll to position [46, 0]
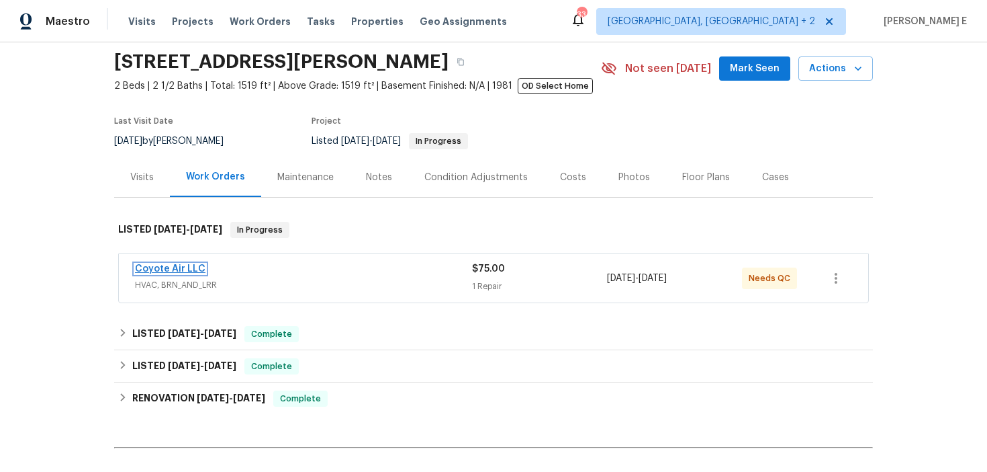
click at [184, 266] on link "Coyote Air LLC" at bounding box center [170, 268] width 71 height 9
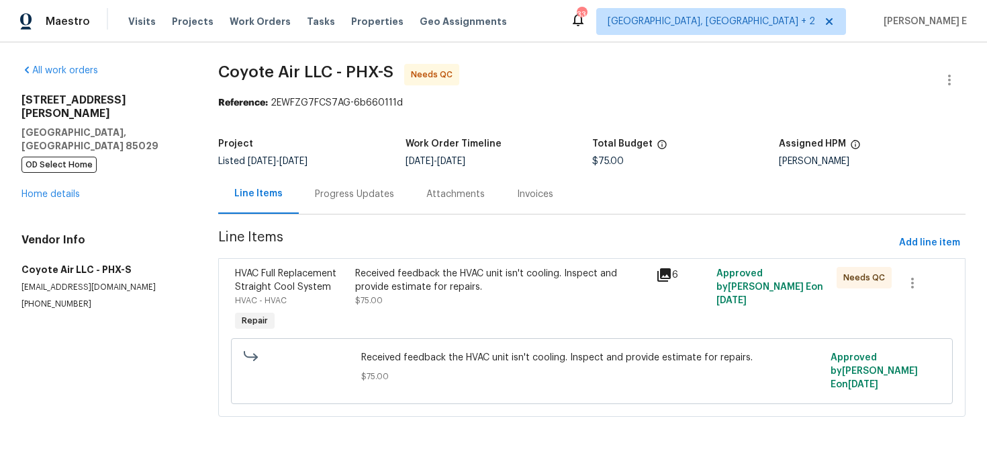
click at [371, 263] on div "Received feedback the HVAC unit isn't cooling. Inspect and provide estimate for…" at bounding box center [501, 300] width 301 height 75
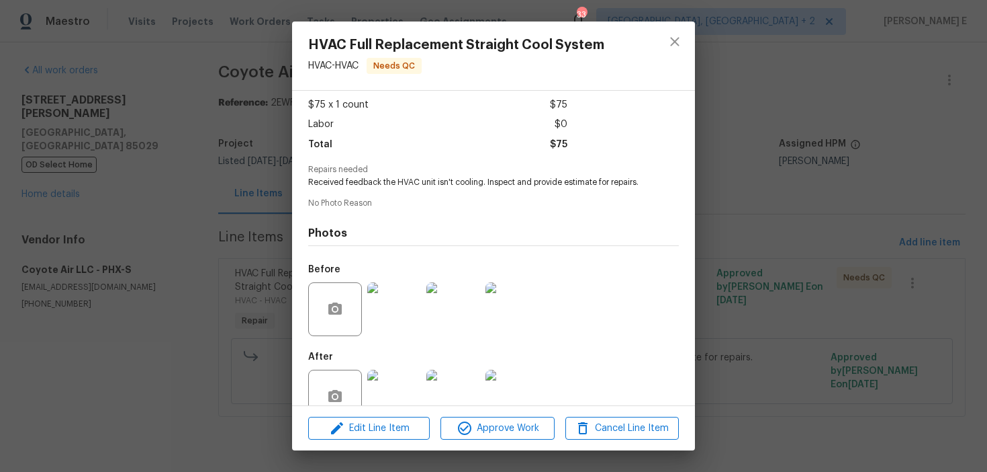
scroll to position [101, 0]
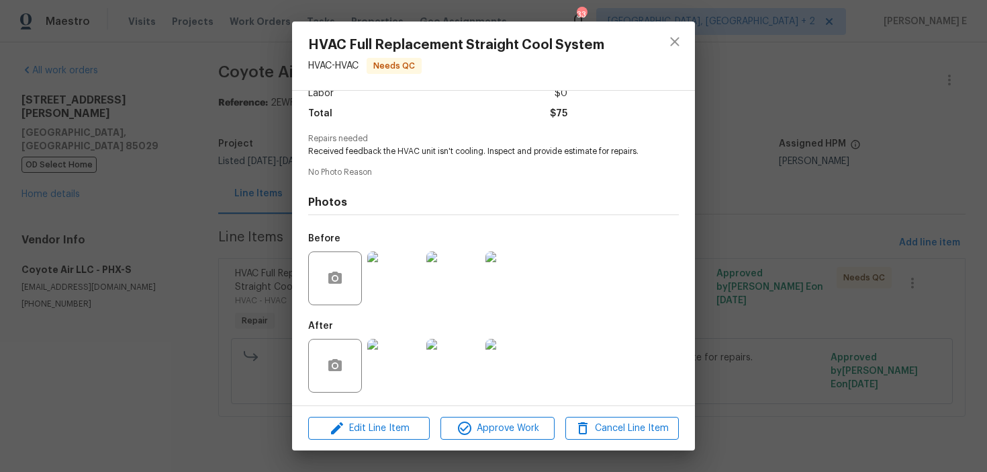
click at [395, 339] on img at bounding box center [394, 366] width 54 height 54
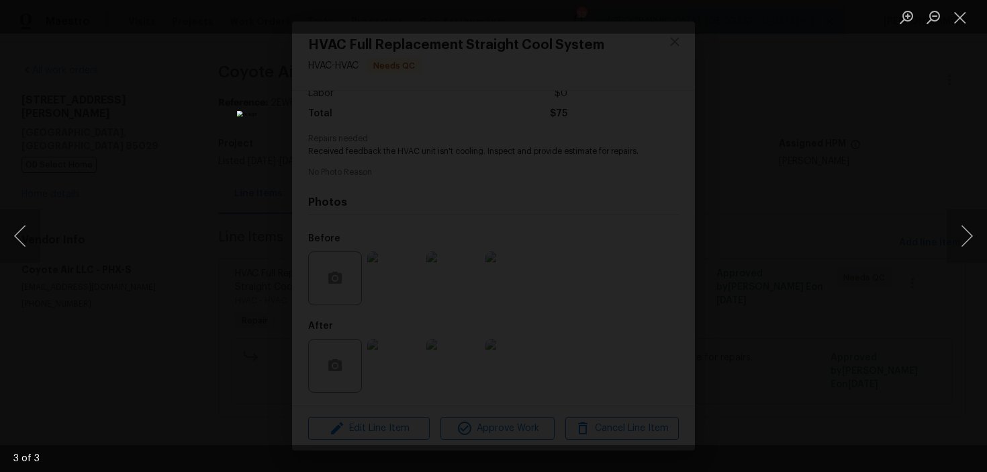
click at [811, 182] on div "Lightbox" at bounding box center [493, 236] width 987 height 472
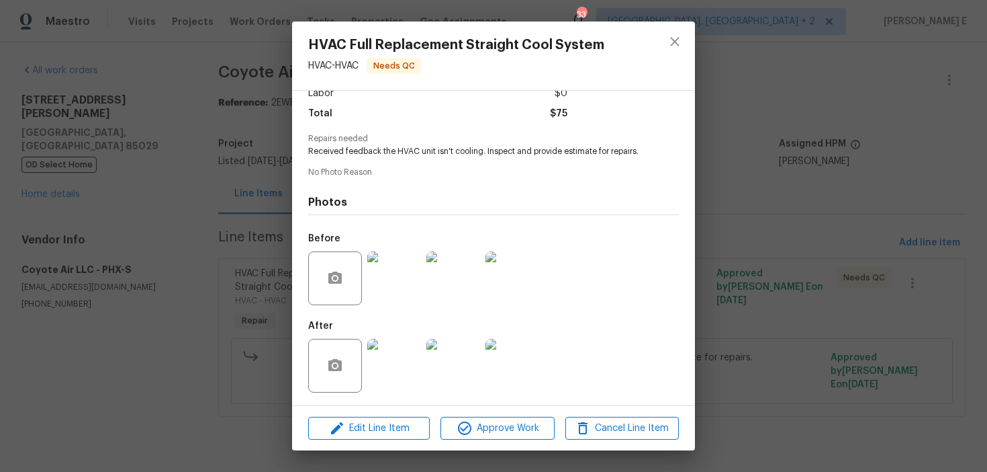
click at [811, 182] on div "HVAC Full Replacement Straight Cool System HVAC - HVAC Needs QC Vendor Coyote A…" at bounding box center [493, 236] width 987 height 472
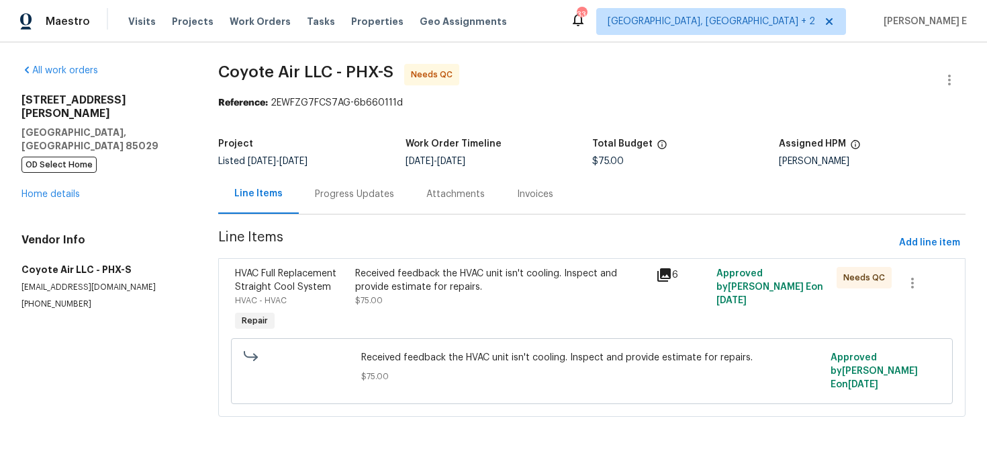
click at [368, 195] on div "Progress Updates" at bounding box center [354, 193] width 79 height 13
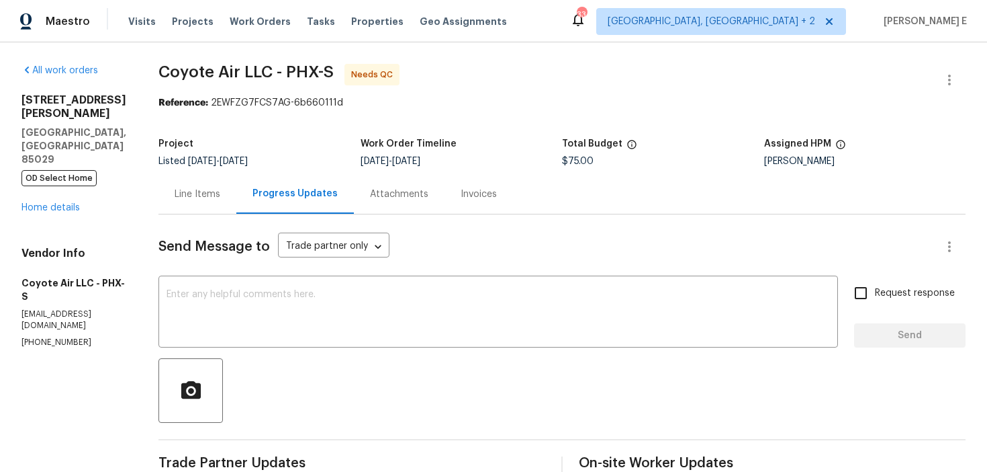
click at [189, 209] on div "Line Items" at bounding box center [198, 194] width 78 height 40
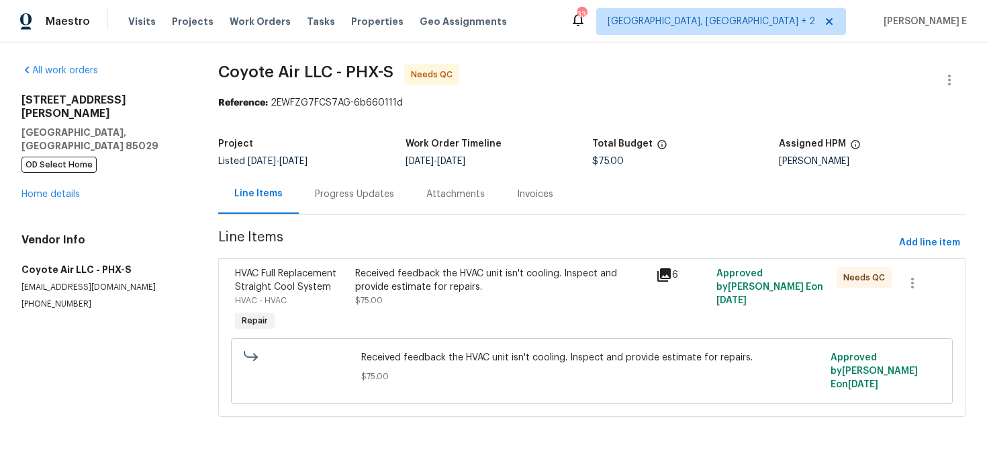
click at [367, 306] on div "Received feedback the HVAC unit isn't cooling. Inspect and provide estimate for…" at bounding box center [501, 287] width 293 height 40
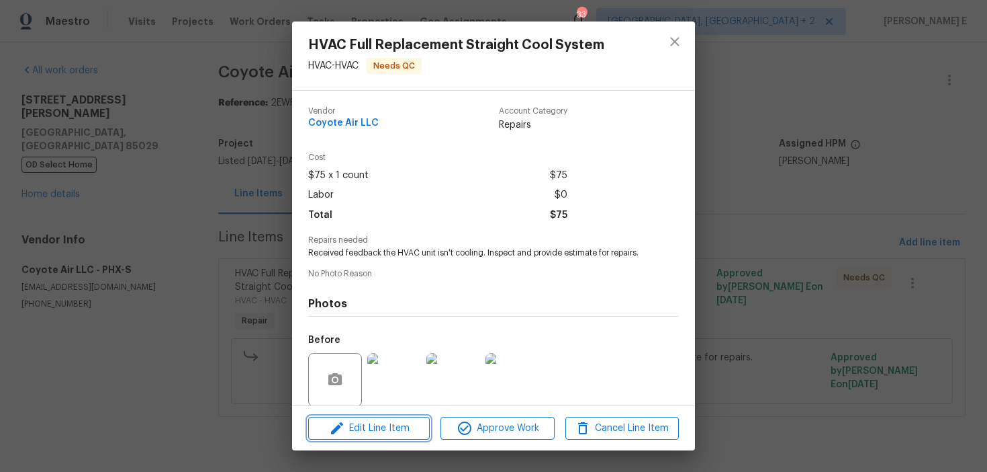
click at [351, 431] on span "Edit Line Item" at bounding box center [369, 428] width 114 height 17
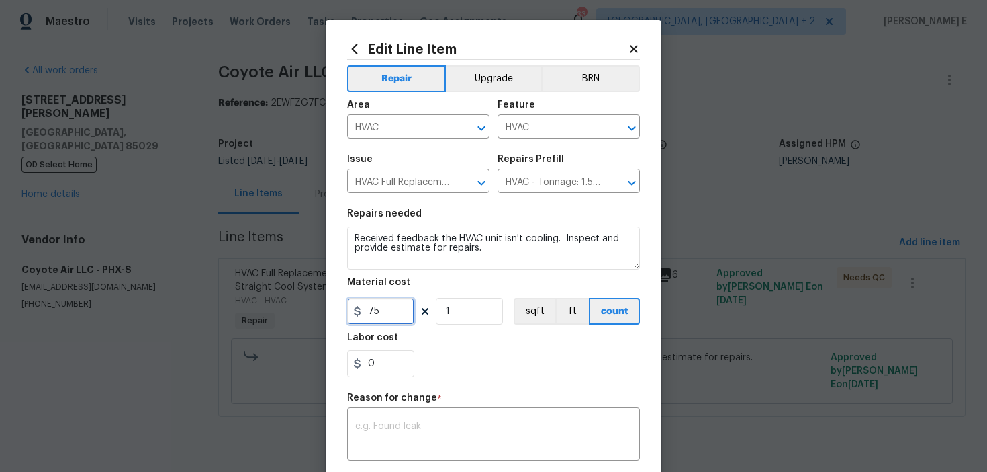
click at [375, 314] on input "75" at bounding box center [380, 311] width 67 height 27
type input "300"
click at [367, 430] on textarea at bounding box center [493, 435] width 277 height 28
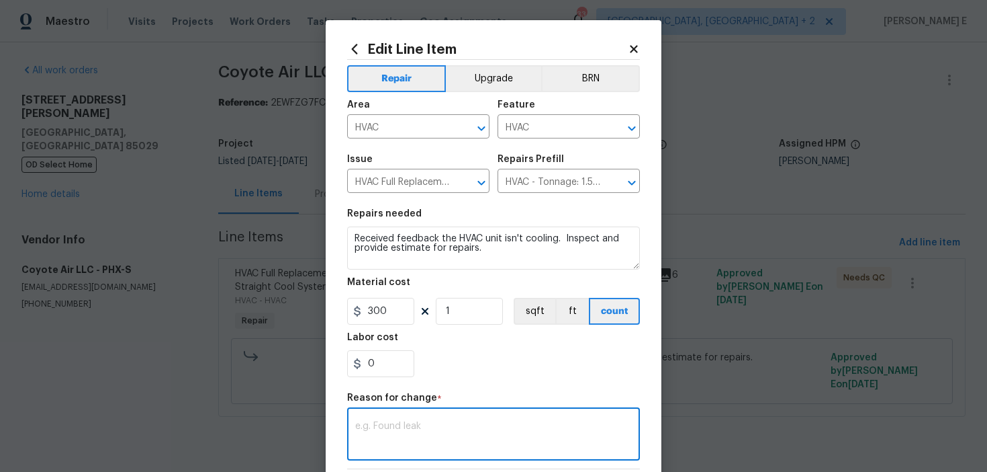
paste textarea "(KE) Updated per vendor's final cost."
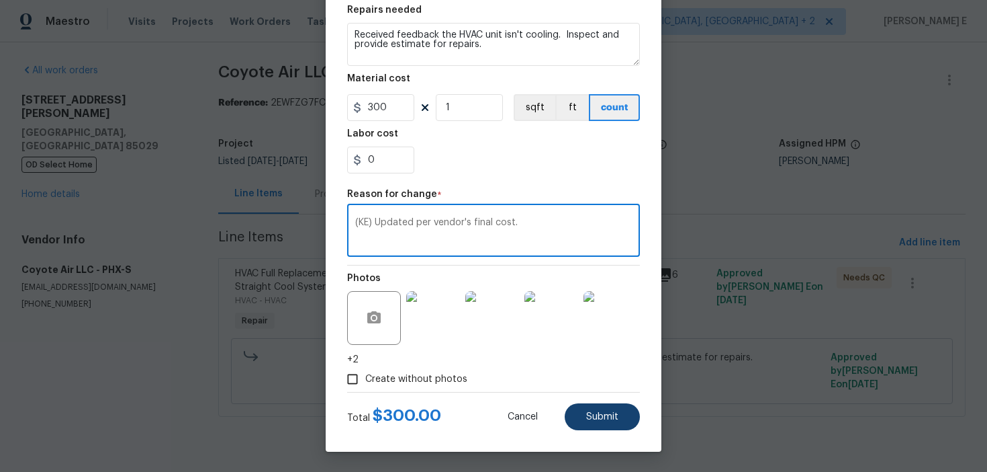
type textarea "(KE) Updated per vendor's final cost."
click at [575, 407] on button "Submit" at bounding box center [602, 416] width 75 height 27
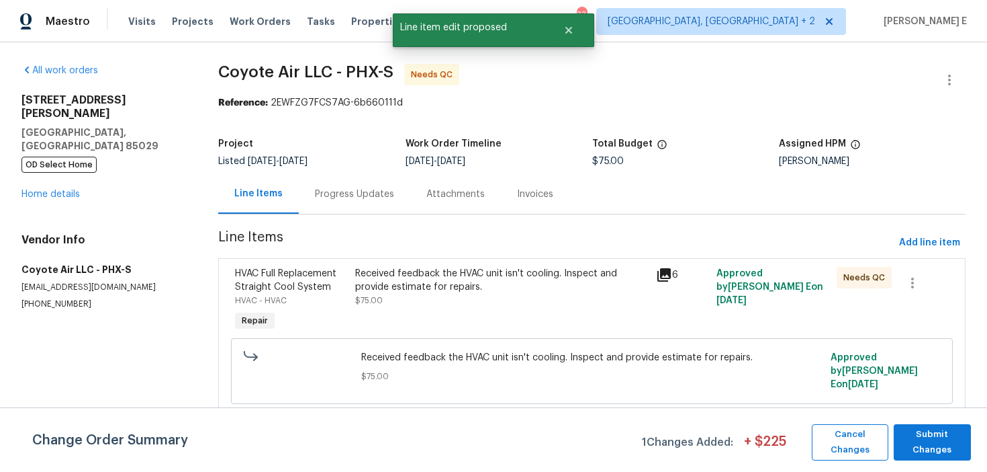
scroll to position [0, 0]
click at [917, 435] on span "Submit Changes" at bounding box center [933, 442] width 64 height 31
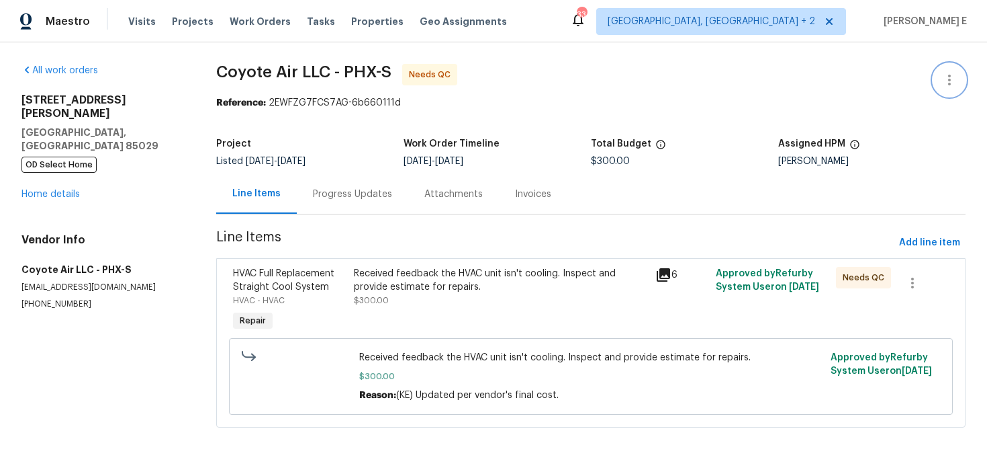
click at [946, 77] on icon "button" at bounding box center [950, 80] width 16 height 16
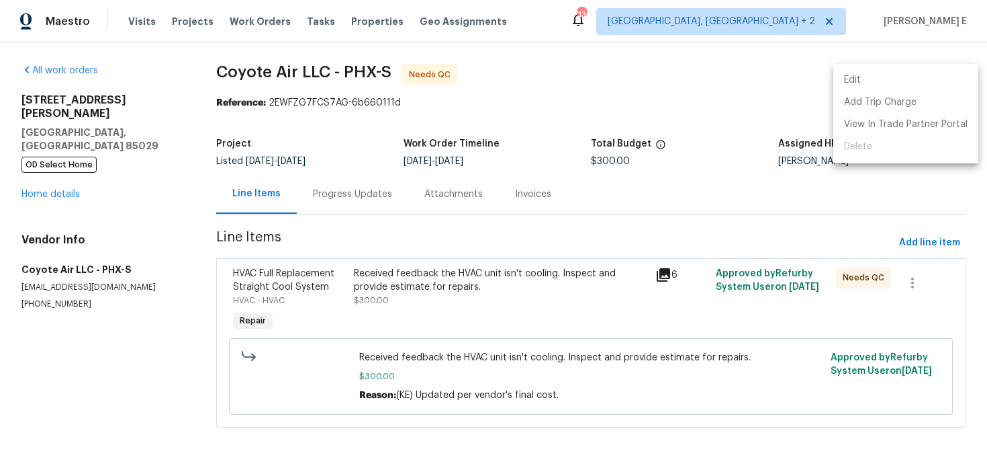
click at [871, 77] on li "Edit" at bounding box center [906, 80] width 145 height 22
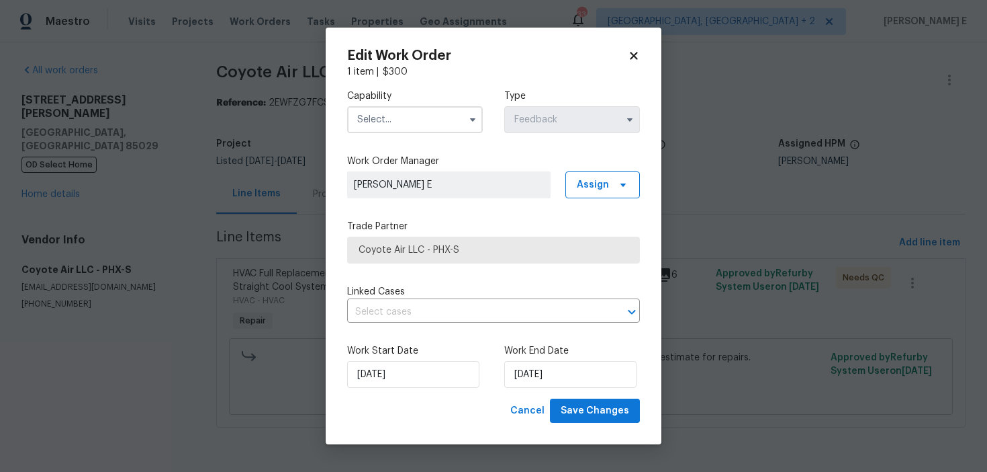
click at [390, 119] on input "text" at bounding box center [415, 119] width 136 height 27
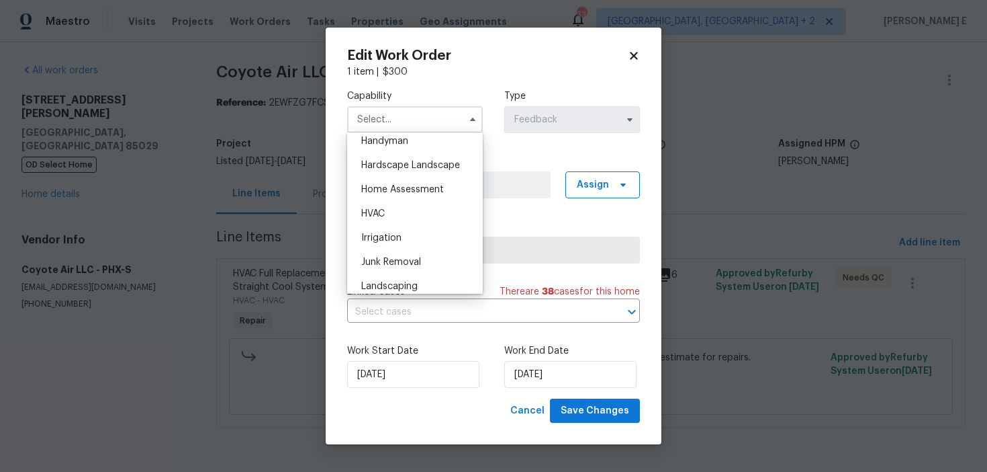
scroll to position [747, 0]
click at [396, 216] on div "HVAC" at bounding box center [415, 212] width 129 height 24
type input "HVAC"
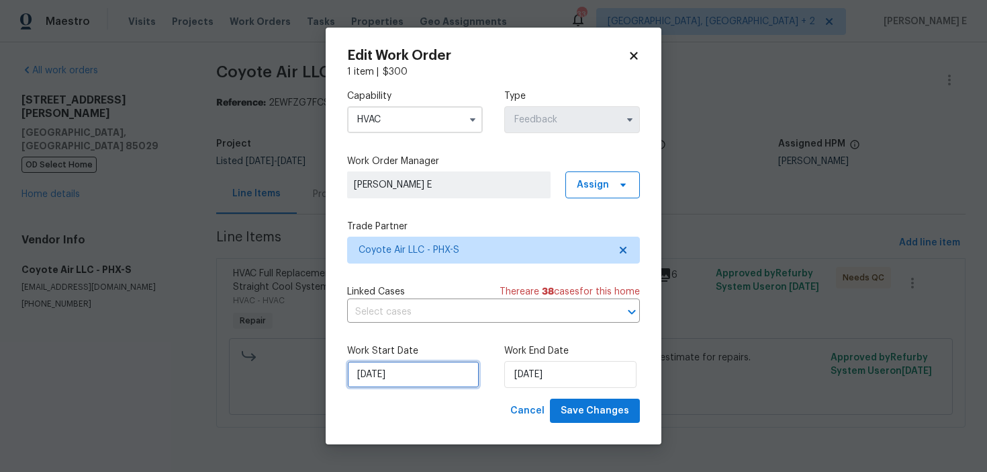
click at [415, 380] on input "03/09/2025" at bounding box center [413, 374] width 132 height 27
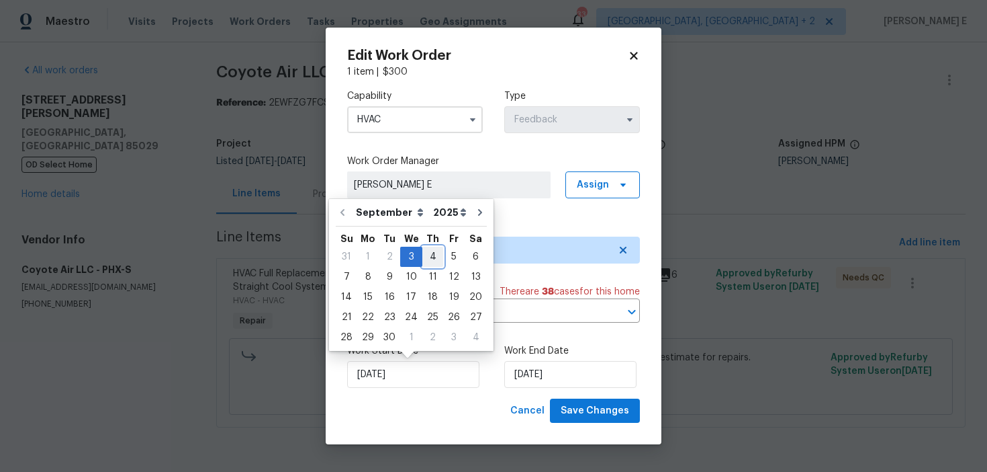
click at [433, 251] on div "4" at bounding box center [433, 256] width 21 height 19
type input "04/09/2025"
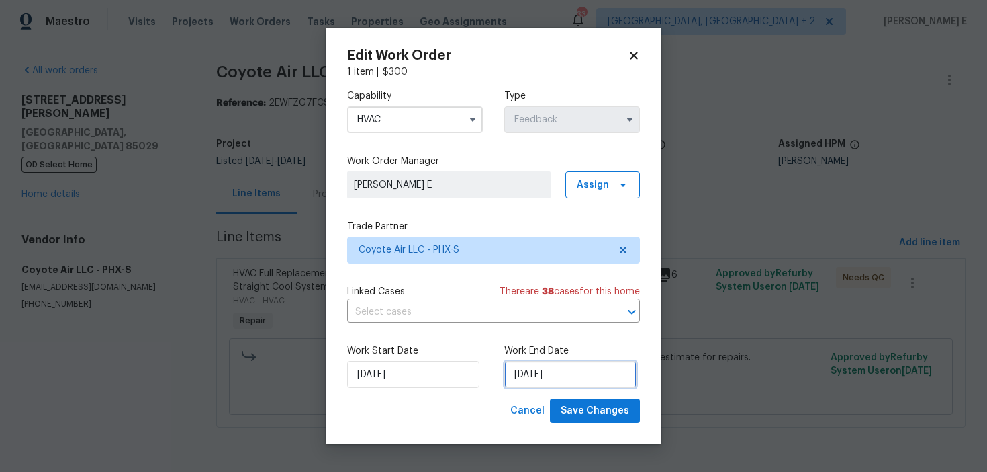
click at [539, 376] on input "05/09/2025" at bounding box center [570, 374] width 132 height 27
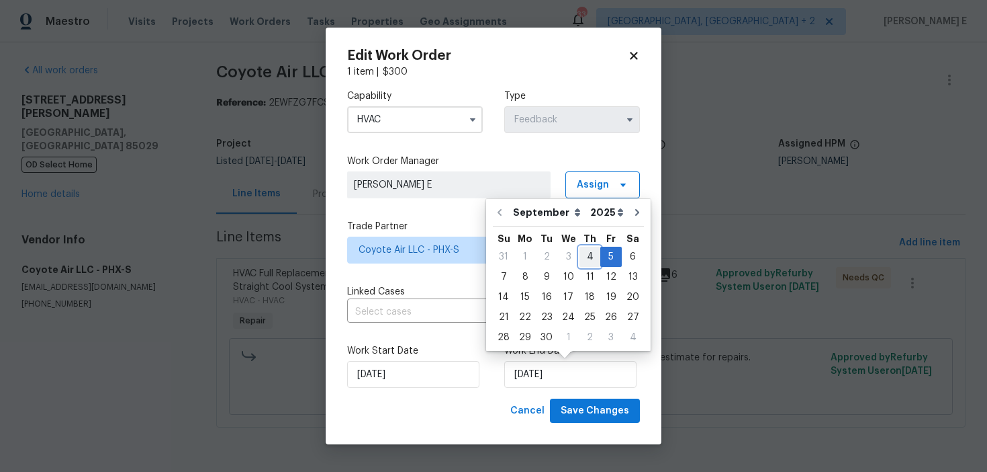
click at [584, 261] on div "4" at bounding box center [590, 256] width 21 height 19
type input "04/09/2025"
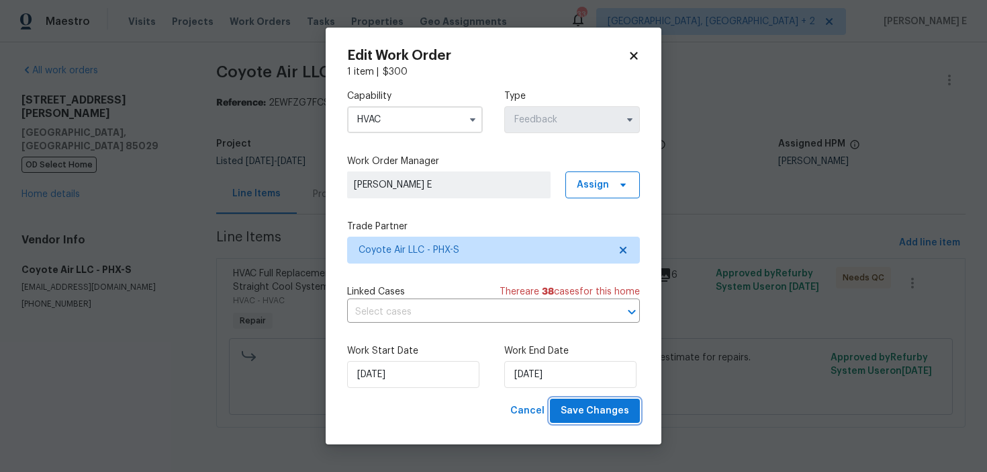
click at [575, 402] on button "Save Changes" at bounding box center [595, 410] width 90 height 25
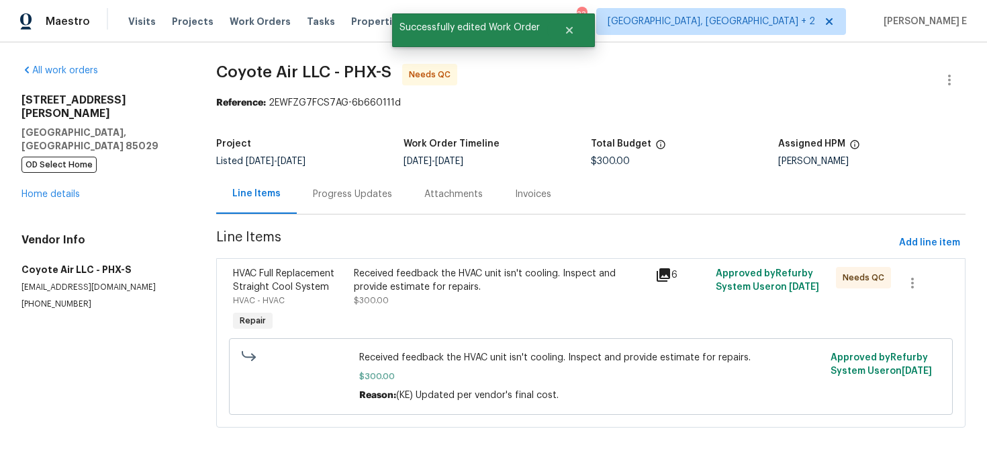
click at [379, 307] on div "Received feedback the HVAC unit isn't cooling. Inspect and provide estimate for…" at bounding box center [501, 300] width 302 height 75
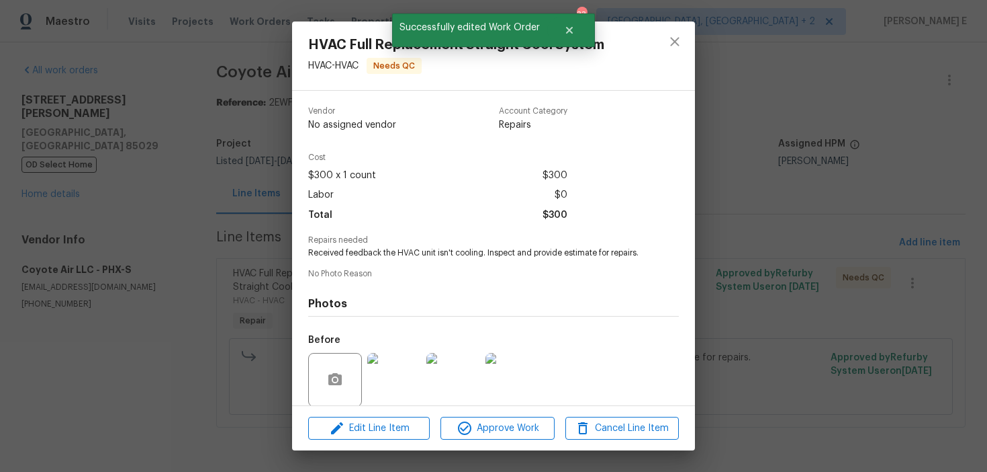
click at [379, 307] on h4 "Photos" at bounding box center [493, 303] width 371 height 13
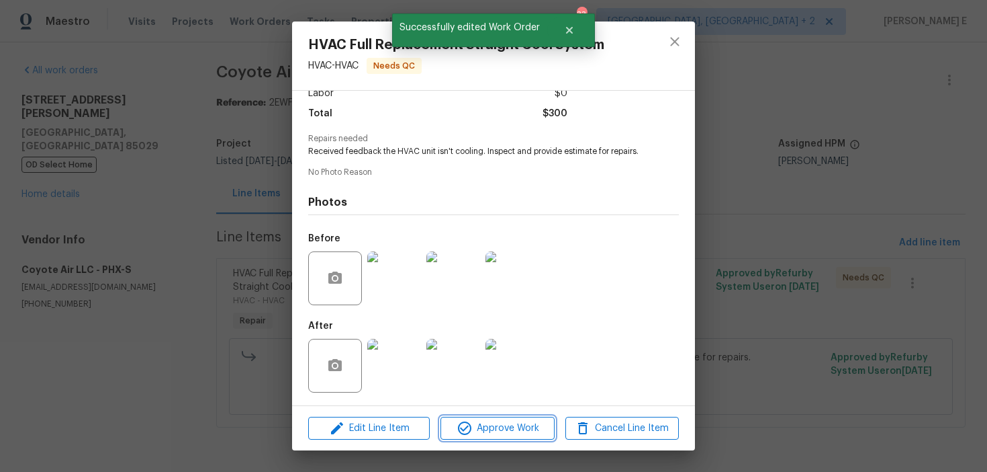
click at [464, 423] on icon "button" at bounding box center [465, 428] width 16 height 16
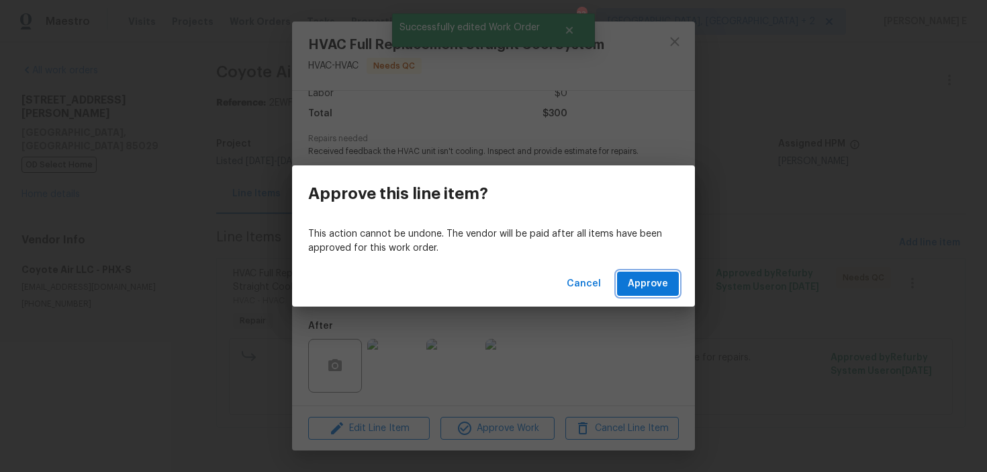
click at [646, 290] on span "Approve" at bounding box center [648, 283] width 40 height 17
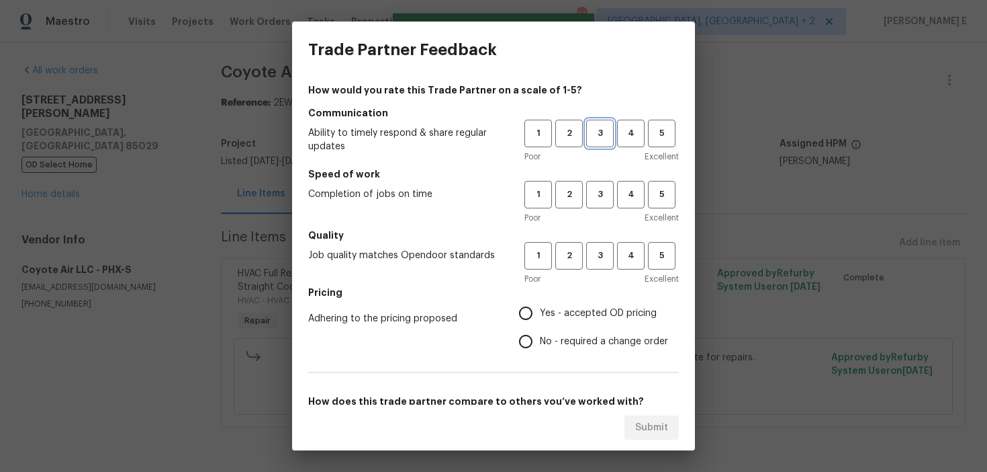
click at [613, 134] on button "3" at bounding box center [600, 134] width 28 height 28
click at [608, 196] on span "3" at bounding box center [600, 194] width 25 height 15
click at [608, 251] on span "3" at bounding box center [600, 255] width 25 height 15
click at [525, 341] on input "No - required a change order" at bounding box center [526, 341] width 28 height 28
radio input "true"
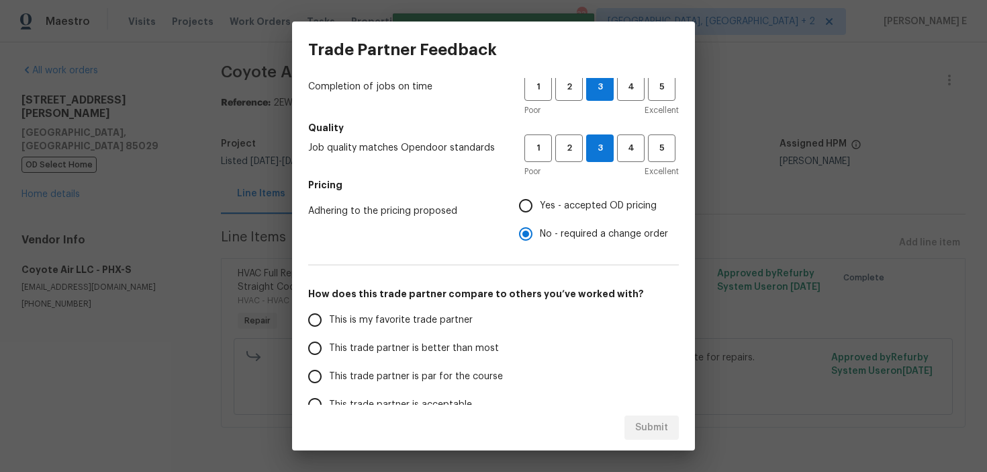
scroll to position [210, 0]
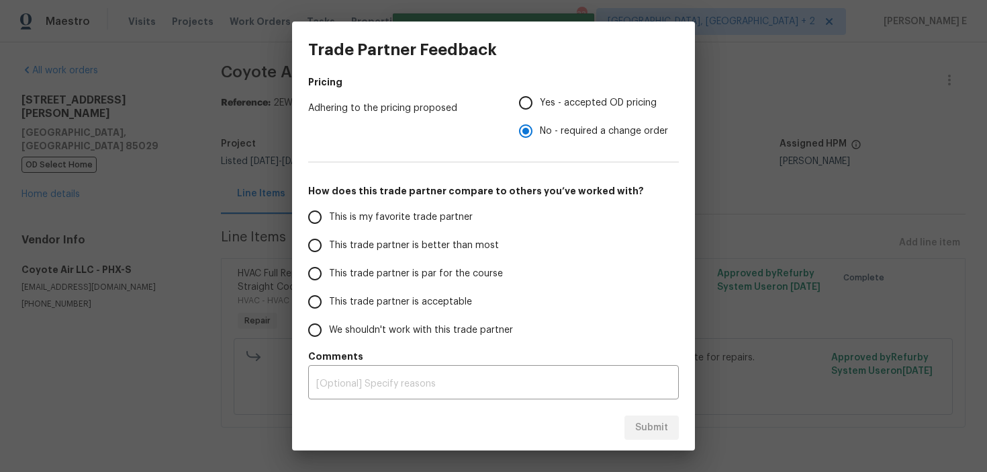
click at [422, 273] on span "This trade partner is par for the course" at bounding box center [416, 274] width 174 height 14
click at [329, 273] on input "This trade partner is par for the course" at bounding box center [315, 273] width 28 height 28
click at [643, 425] on span "Submit" at bounding box center [651, 427] width 33 height 17
radio input "true"
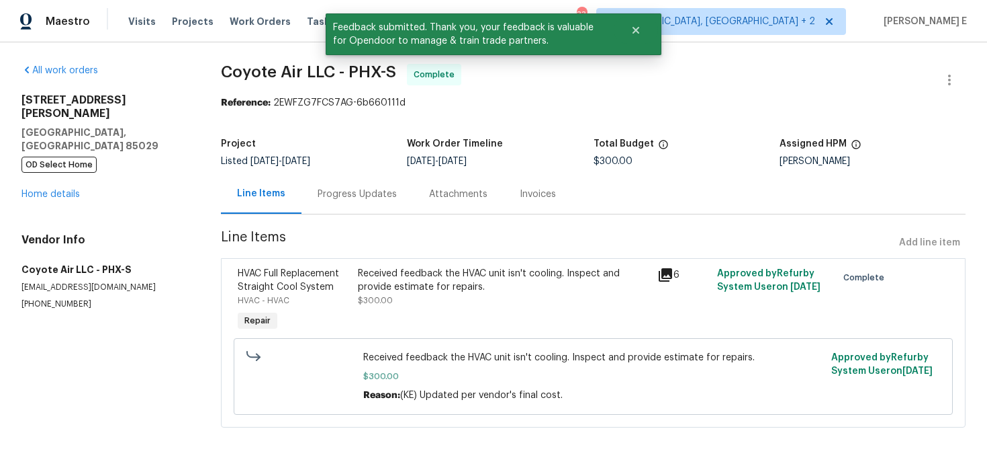
click at [331, 199] on div "Progress Updates" at bounding box center [357, 193] width 79 height 13
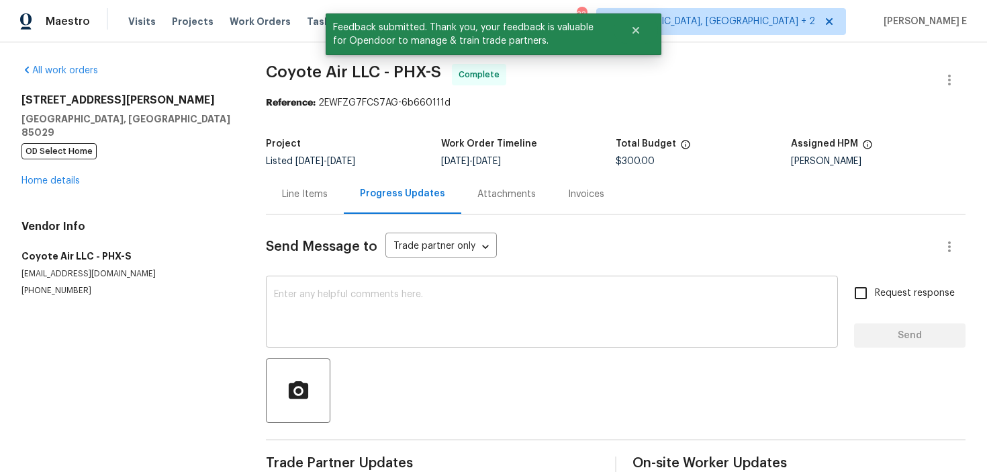
click at [331, 322] on textarea at bounding box center [552, 313] width 556 height 47
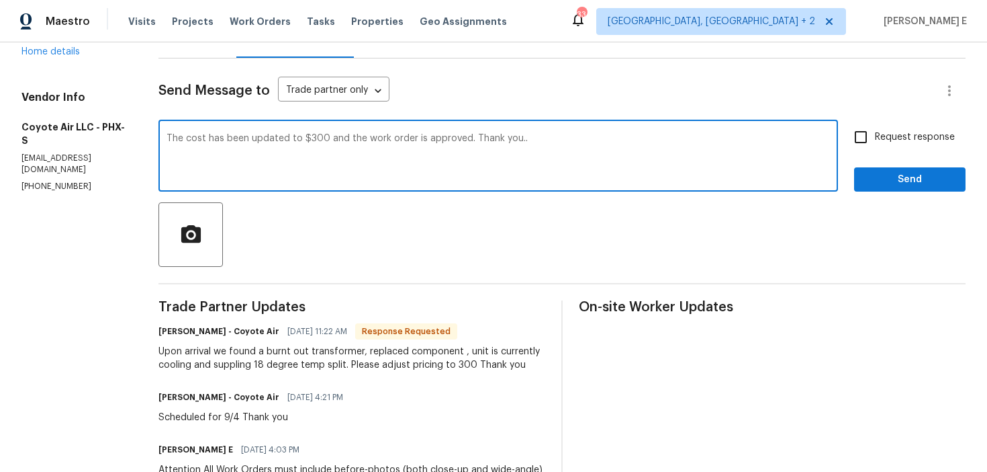
scroll to position [99, 0]
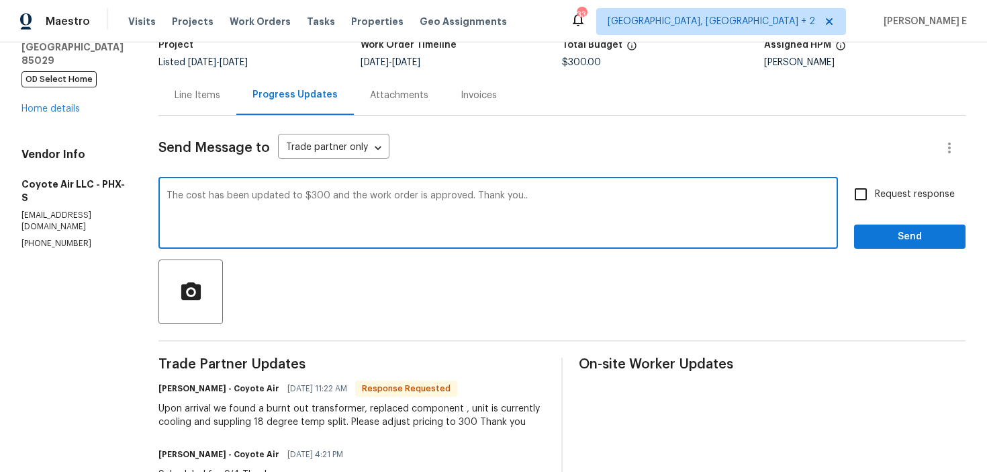
type textarea "The cost has been updated to $300 and the work order is approved. Thank you.."
click at [869, 201] on input "Request response" at bounding box center [861, 194] width 28 height 28
checkbox input "true"
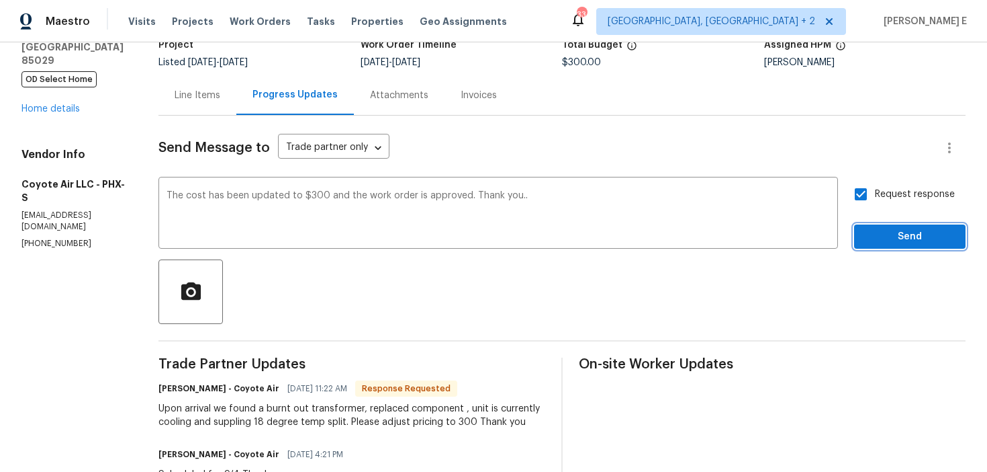
click at [873, 244] on span "Send" at bounding box center [910, 236] width 90 height 17
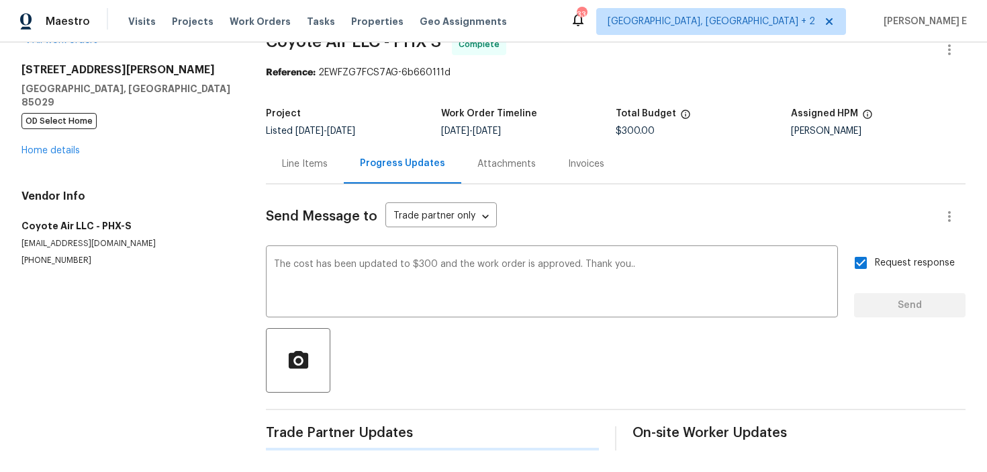
scroll to position [0, 0]
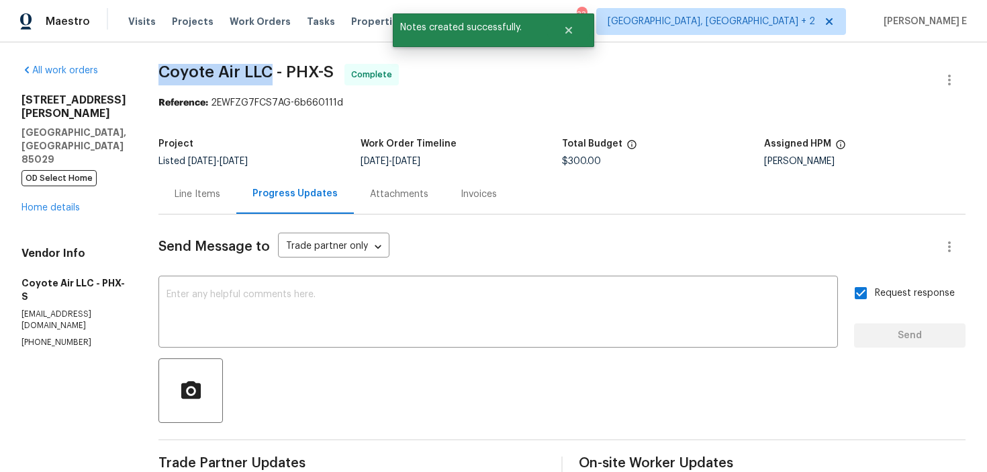
drag, startPoint x: 168, startPoint y: 74, endPoint x: 265, endPoint y: 74, distance: 96.7
click at [265, 74] on span "Coyote Air LLC - PHX-S" at bounding box center [246, 72] width 175 height 16
copy span "Coyote Air LLC"
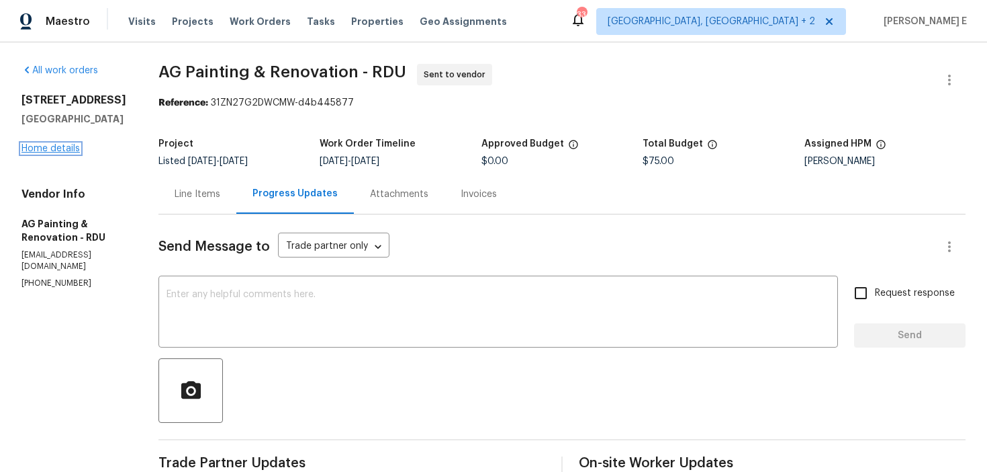
click at [49, 148] on link "Home details" at bounding box center [50, 148] width 58 height 9
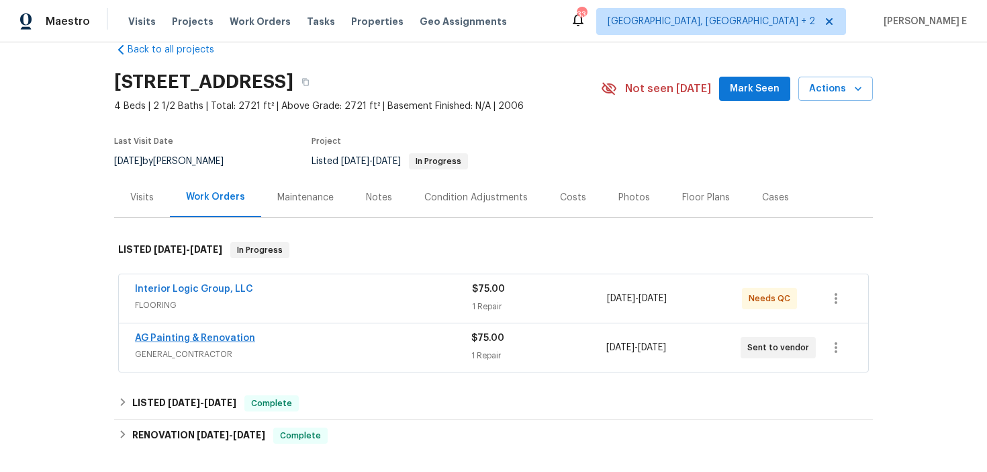
scroll to position [29, 0]
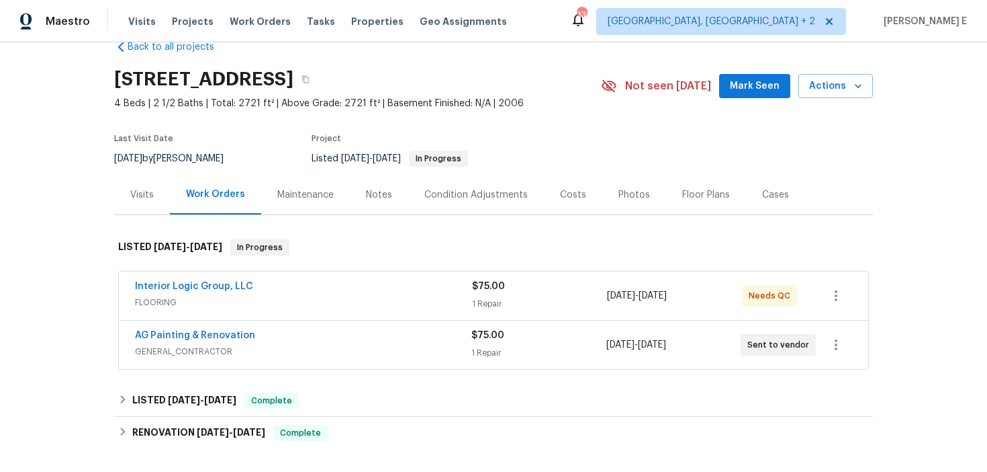
click at [285, 283] on div "Interior Logic Group, LLC" at bounding box center [303, 287] width 337 height 16
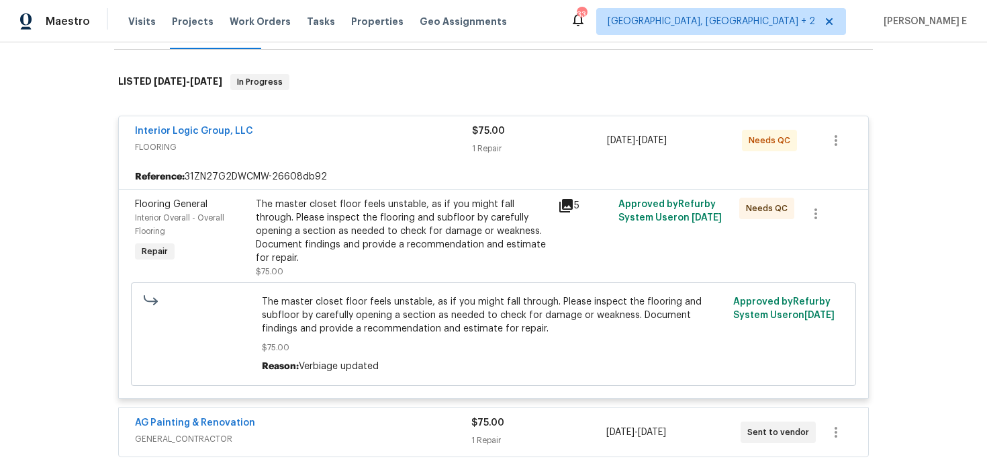
scroll to position [217, 0]
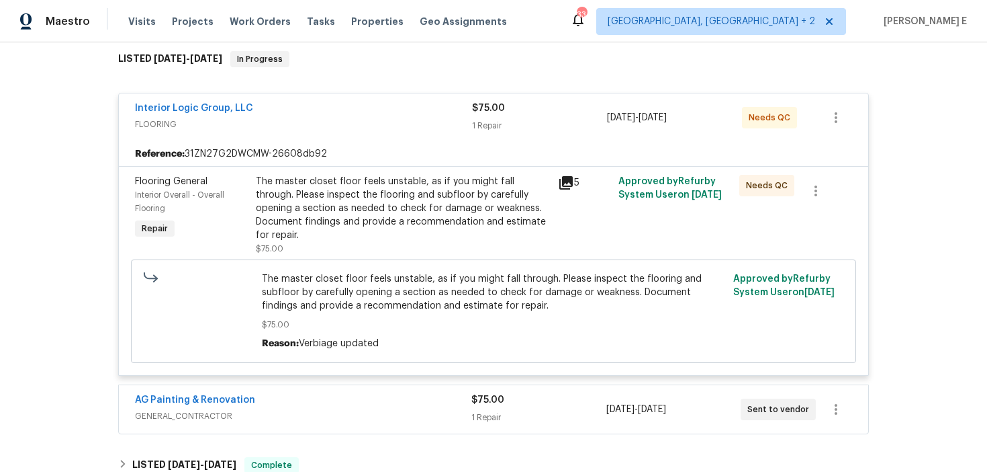
click at [272, 409] on span "GENERAL_CONTRACTOR" at bounding box center [303, 415] width 337 height 13
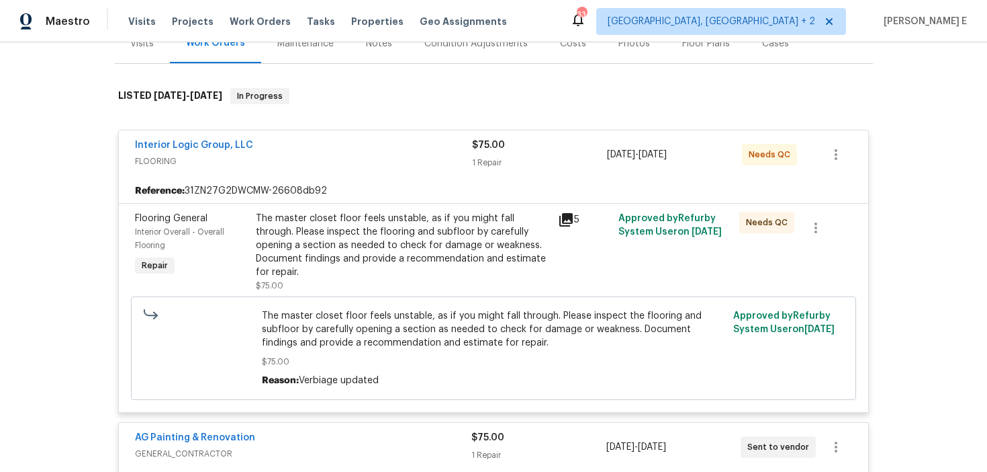
scroll to position [129, 0]
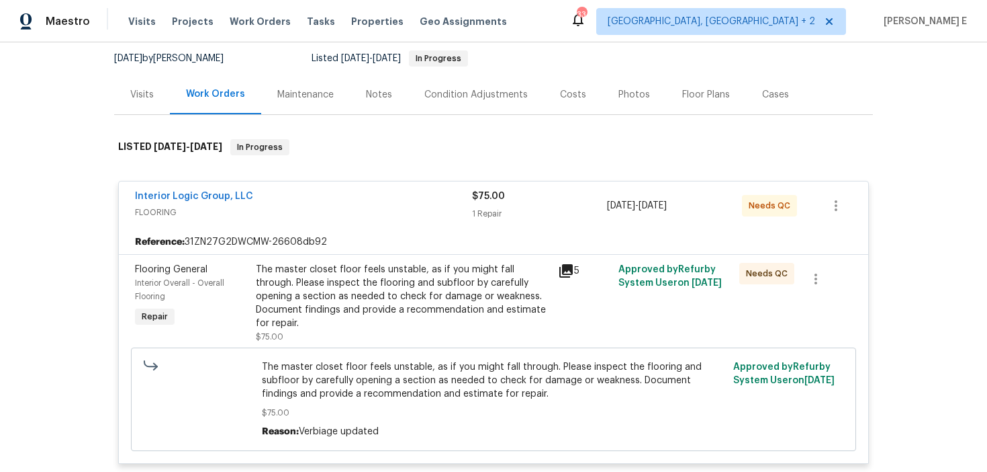
click at [214, 204] on div "Interior Logic Group, LLC" at bounding box center [303, 197] width 337 height 16
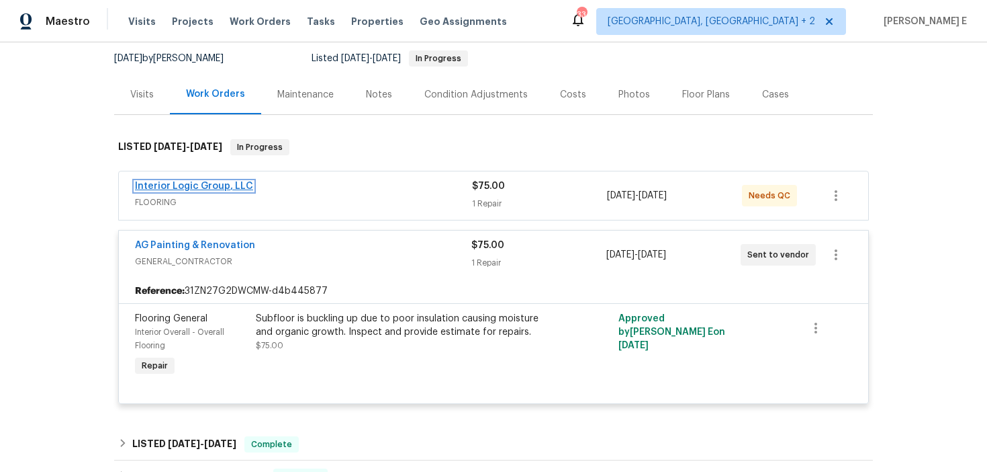
click at [230, 186] on link "Interior Logic Group, LLC" at bounding box center [194, 185] width 118 height 9
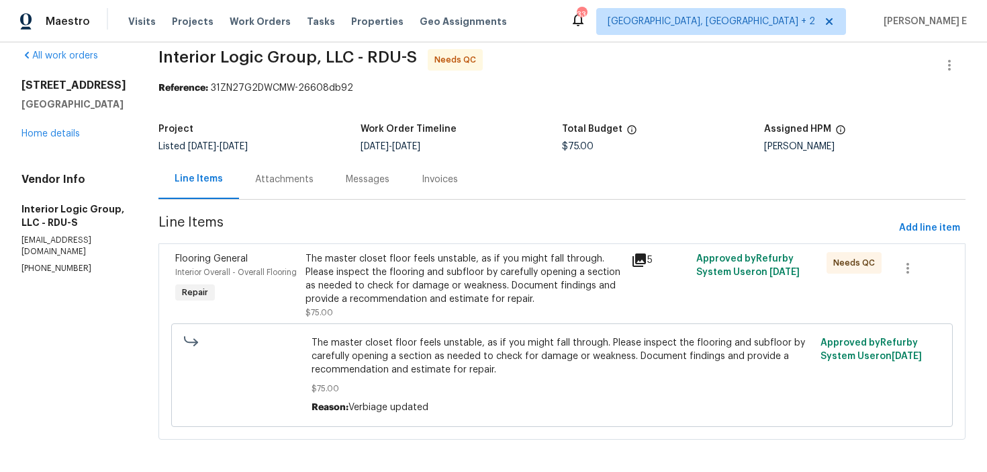
scroll to position [21, 0]
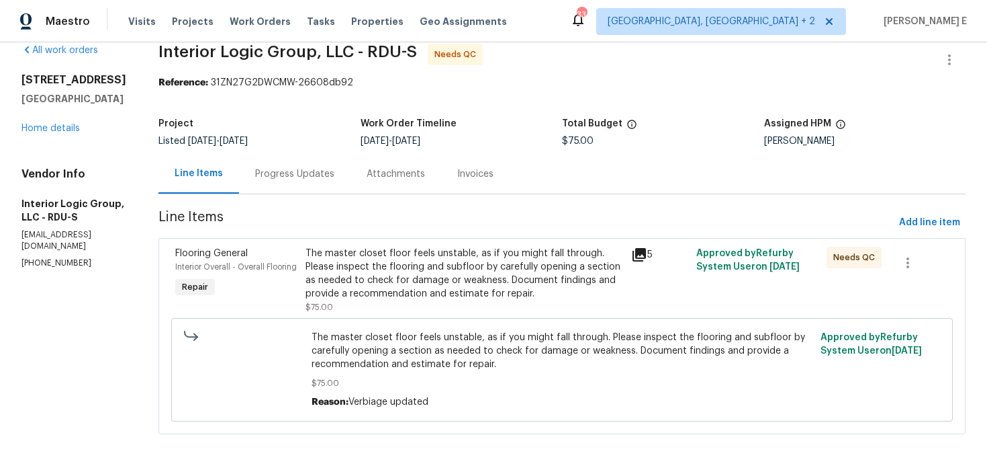
click at [316, 176] on div "Progress Updates" at bounding box center [294, 173] width 79 height 13
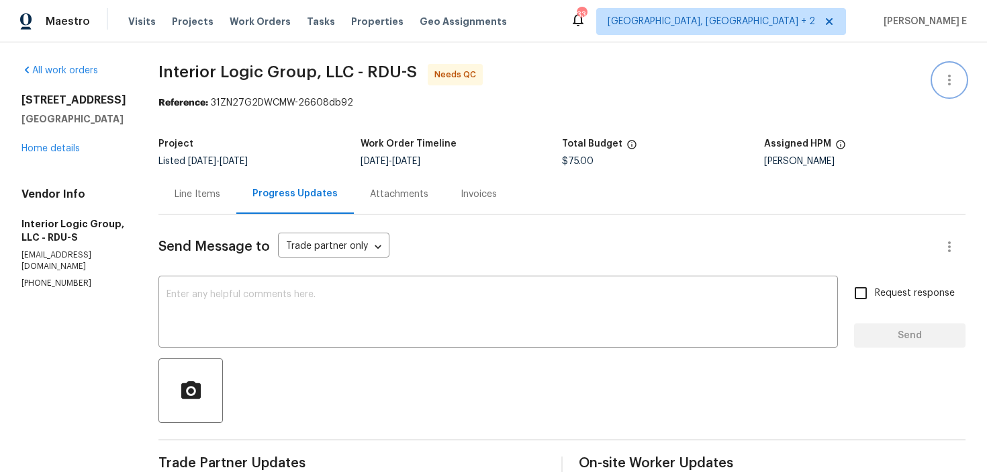
click at [949, 66] on button "button" at bounding box center [950, 80] width 32 height 32
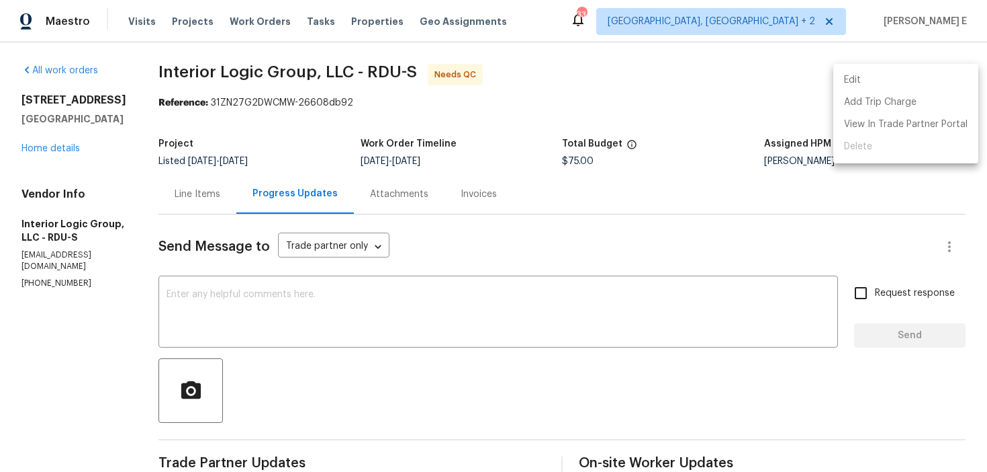
click at [861, 79] on li "Edit" at bounding box center [906, 80] width 145 height 22
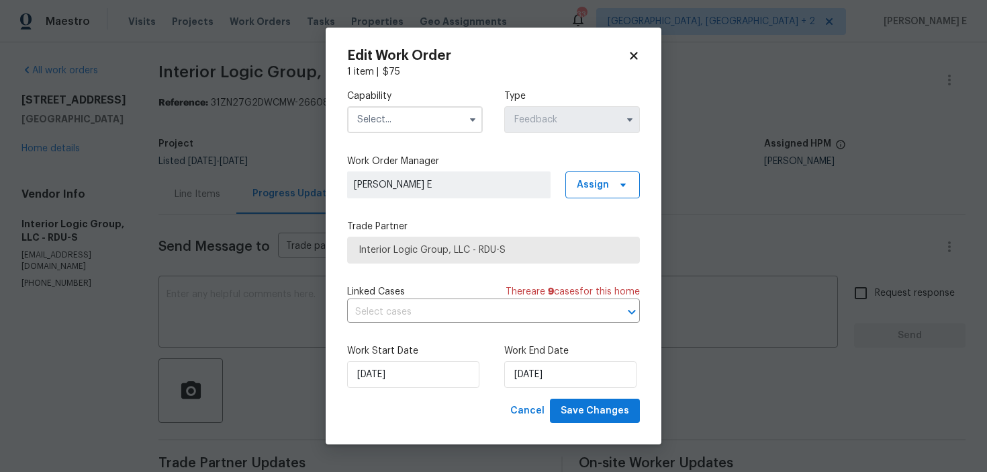
click at [395, 132] on input "text" at bounding box center [415, 119] width 136 height 27
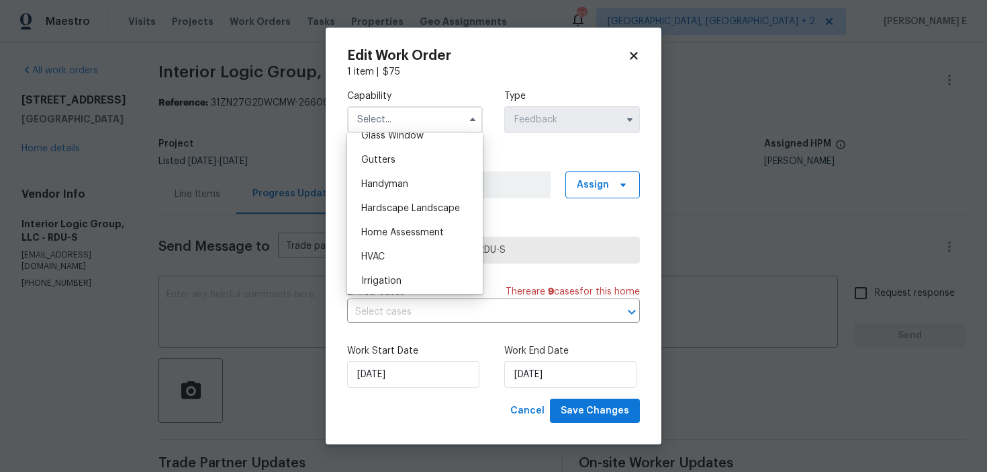
scroll to position [695, 0]
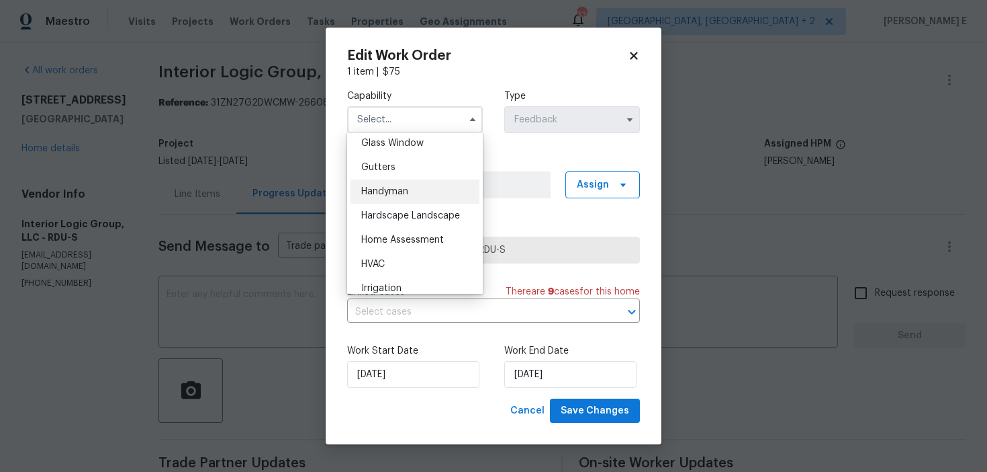
click at [380, 192] on span "Handyman" at bounding box center [384, 191] width 47 height 9
type input "Handyman"
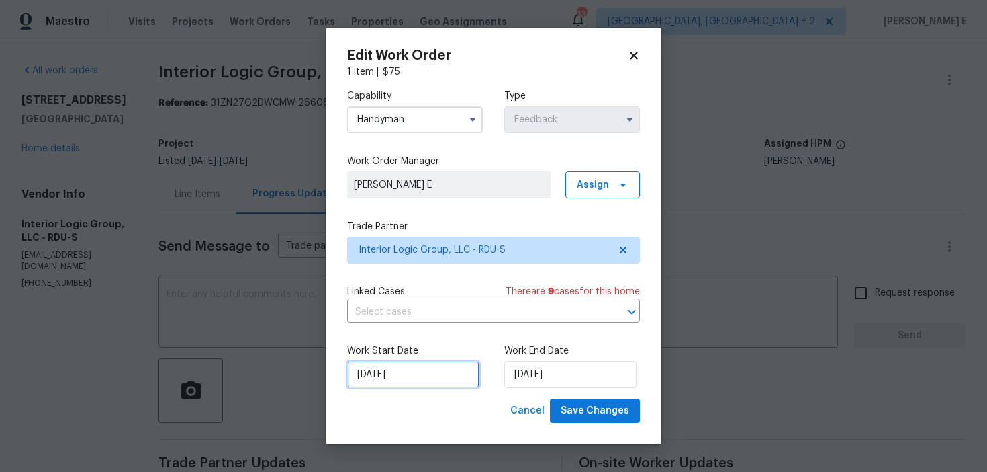
click at [409, 380] on input "28/08/2025" at bounding box center [413, 374] width 132 height 27
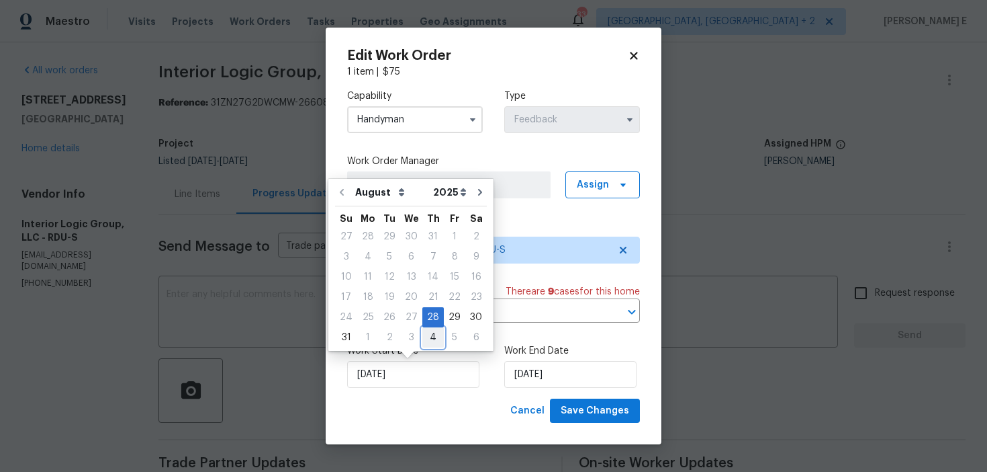
click at [425, 340] on div "4" at bounding box center [433, 337] width 21 height 19
type input "04/09/2025"
select select "8"
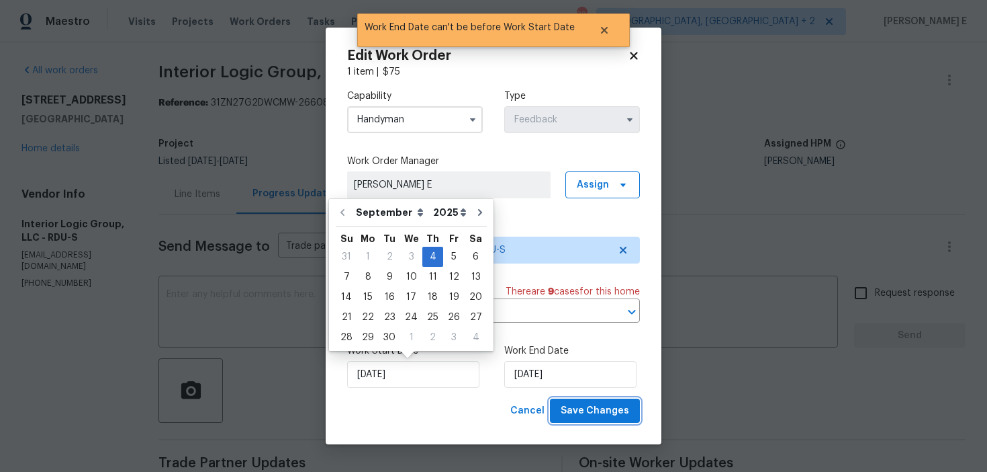
click at [567, 409] on span "Save Changes" at bounding box center [595, 410] width 69 height 17
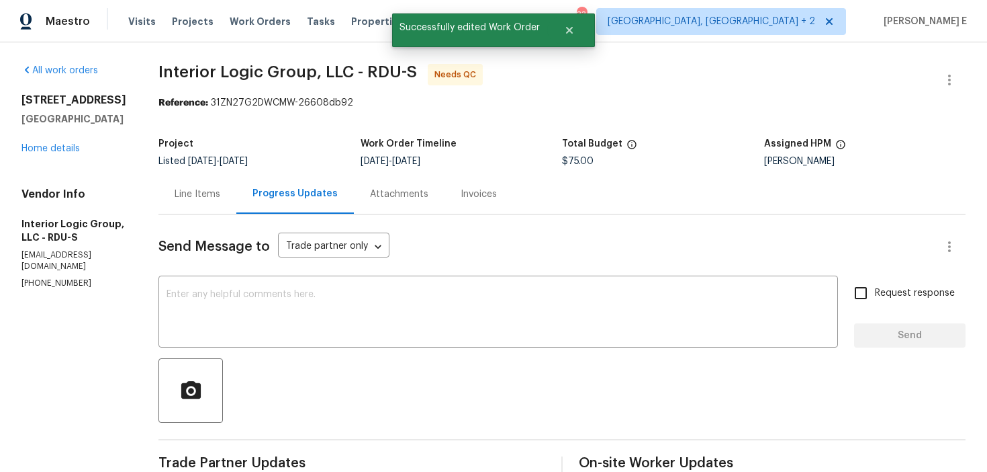
click at [220, 193] on div "Line Items" at bounding box center [198, 193] width 46 height 13
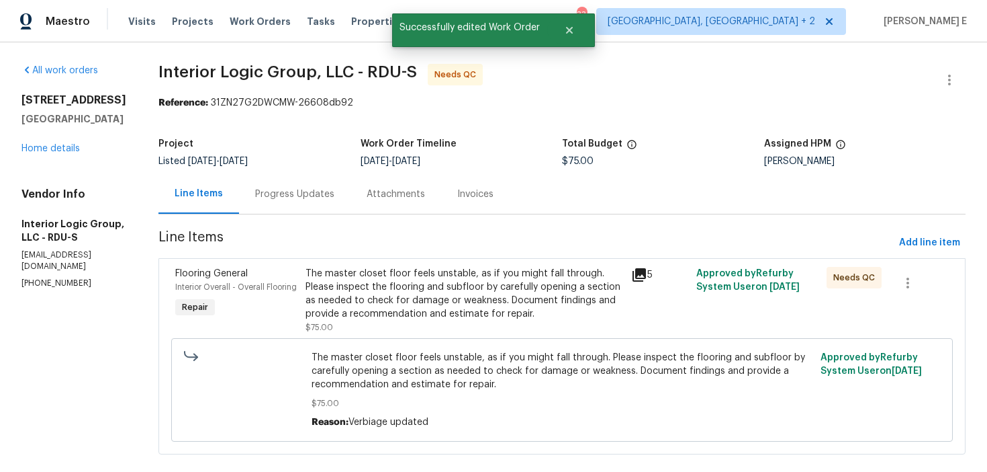
scroll to position [21, 0]
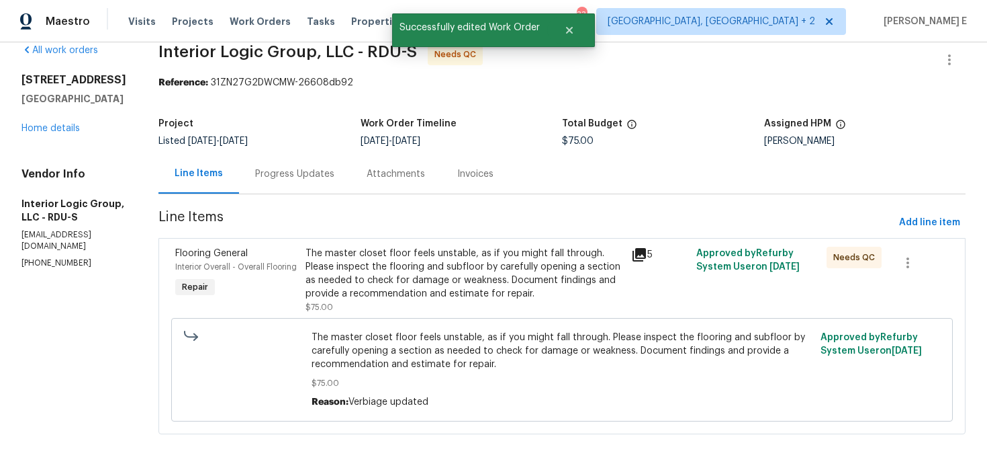
click at [418, 283] on div "The master closet floor feels unstable, as if you might fall through. Please in…" at bounding box center [465, 274] width 318 height 54
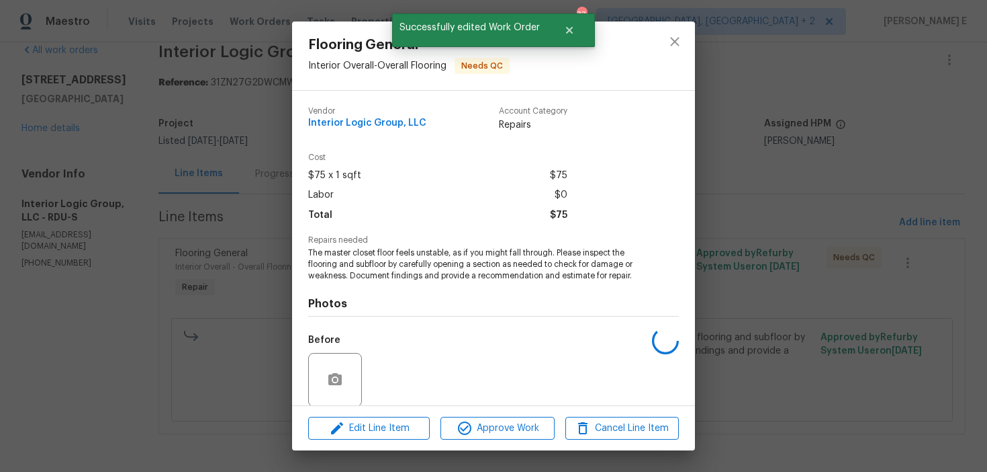
scroll to position [102, 0]
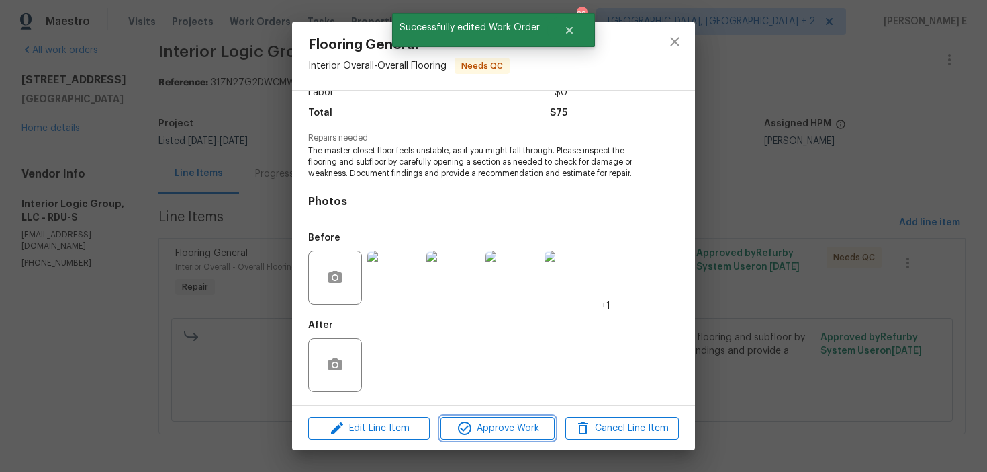
click at [489, 431] on span "Approve Work" at bounding box center [497, 428] width 105 height 17
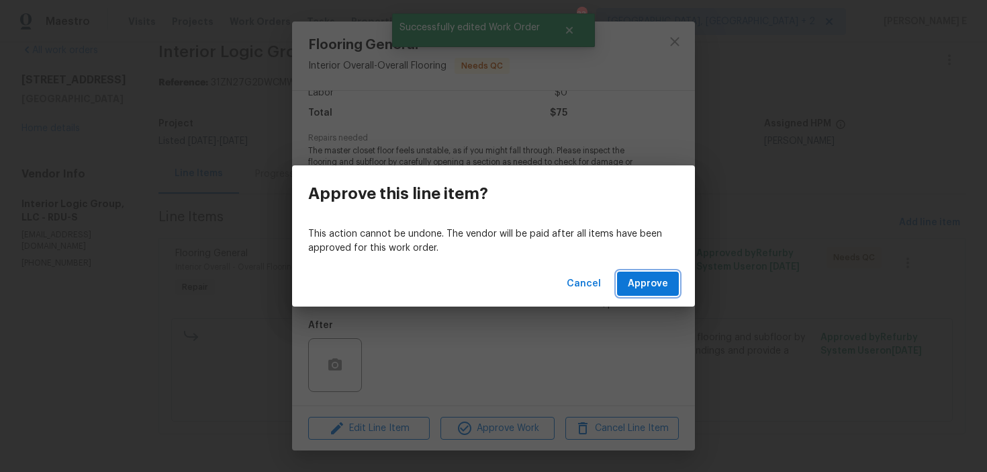
click at [623, 284] on button "Approve" at bounding box center [648, 283] width 62 height 25
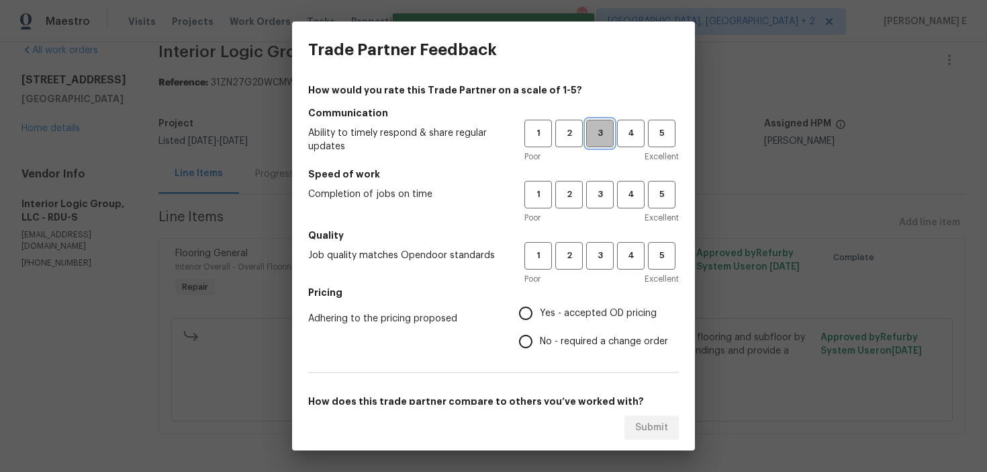
click at [588, 145] on button "3" at bounding box center [600, 134] width 28 height 28
click at [588, 196] on span "3" at bounding box center [600, 194] width 25 height 15
click at [594, 256] on span "3" at bounding box center [600, 255] width 25 height 15
click at [502, 322] on div "Adhering to the pricing proposed Yes - accepted OD pricing No - required a chan…" at bounding box center [493, 327] width 371 height 56
click at [535, 307] on input "Yes - accepted OD pricing" at bounding box center [526, 313] width 28 height 28
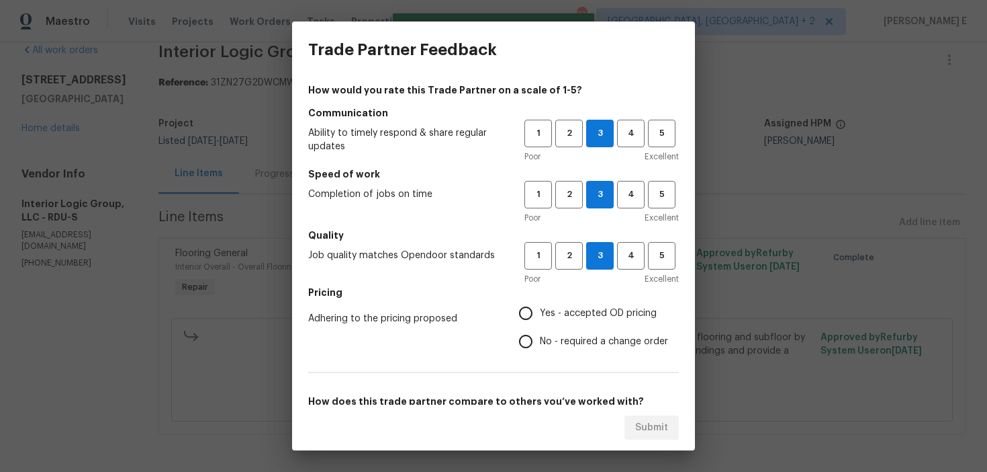
radio input "true"
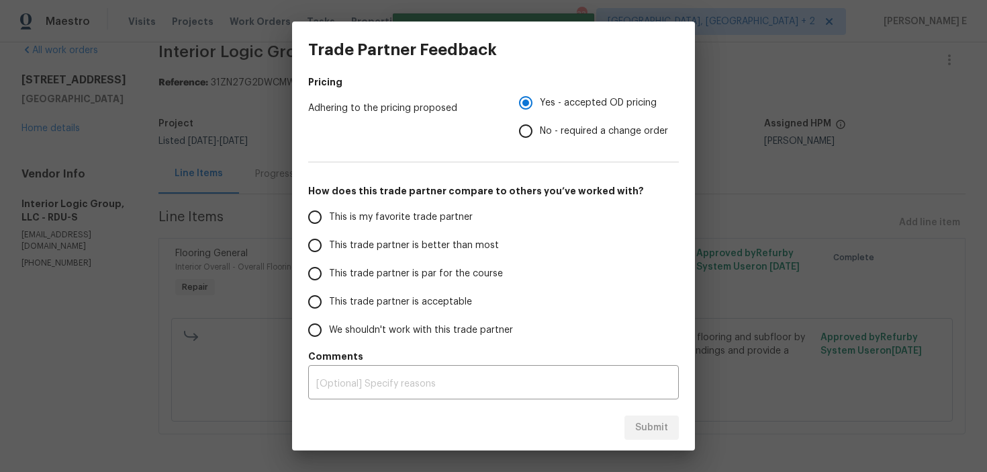
click at [431, 259] on label "This trade partner is better than most" at bounding box center [407, 245] width 212 height 28
click at [329, 259] on input "This trade partner is better than most" at bounding box center [315, 245] width 28 height 28
radio input "false"
click at [463, 261] on label "This trade partner is par for the course" at bounding box center [407, 273] width 212 height 28
click at [329, 261] on input "This trade partner is par for the course" at bounding box center [315, 273] width 28 height 28
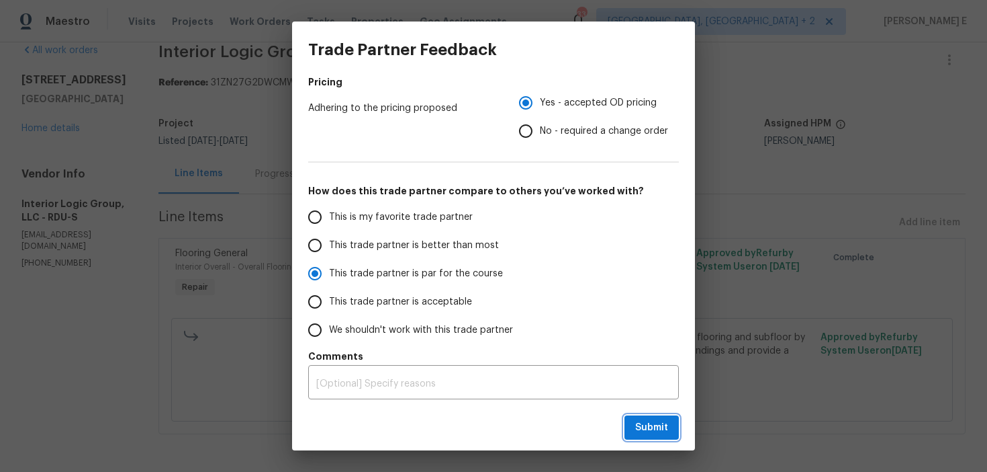
click at [662, 429] on span "Submit" at bounding box center [651, 427] width 33 height 17
radio input "true"
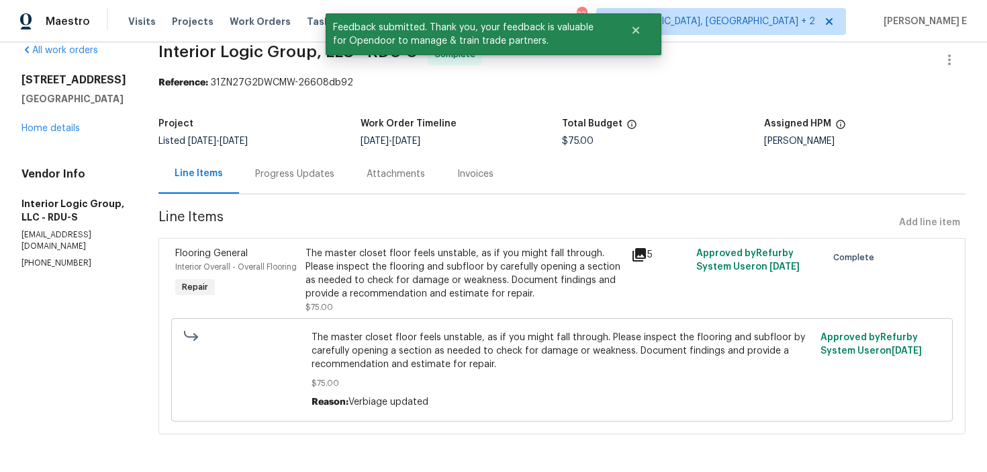
click at [335, 176] on div "Progress Updates" at bounding box center [294, 173] width 79 height 13
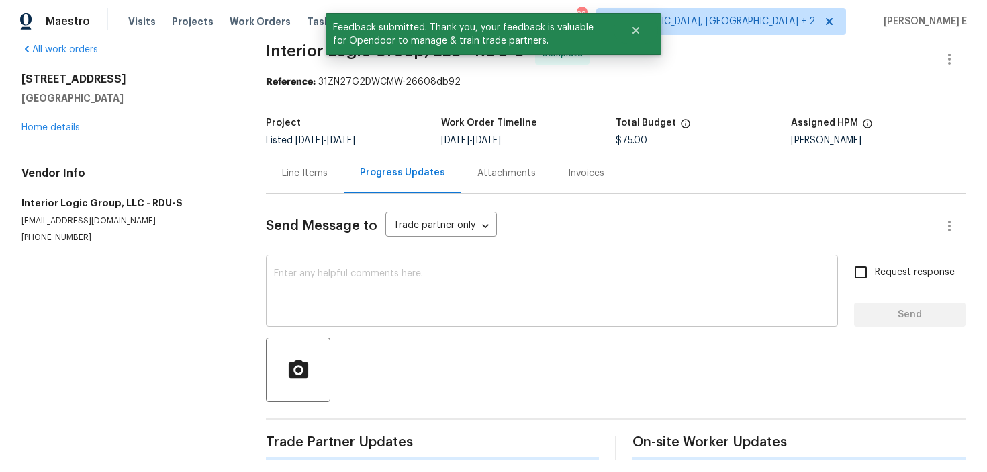
click at [334, 304] on textarea at bounding box center [552, 292] width 556 height 47
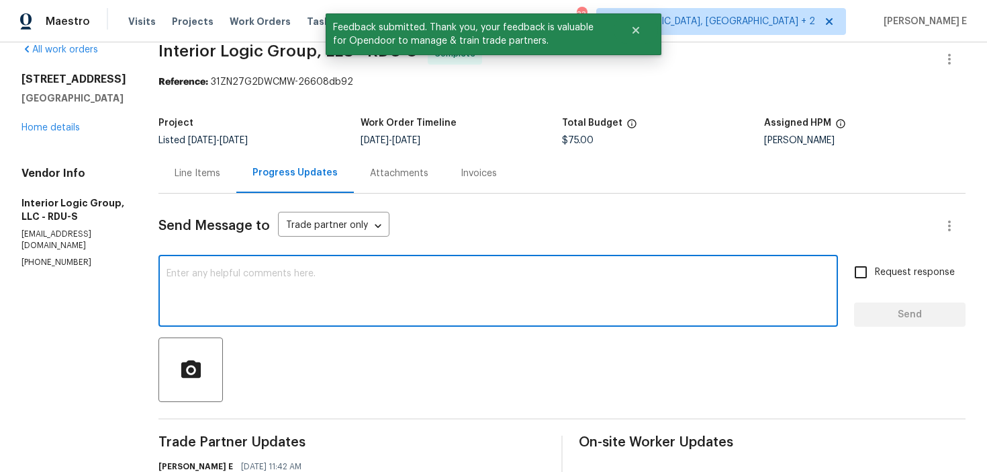
scroll to position [97, 0]
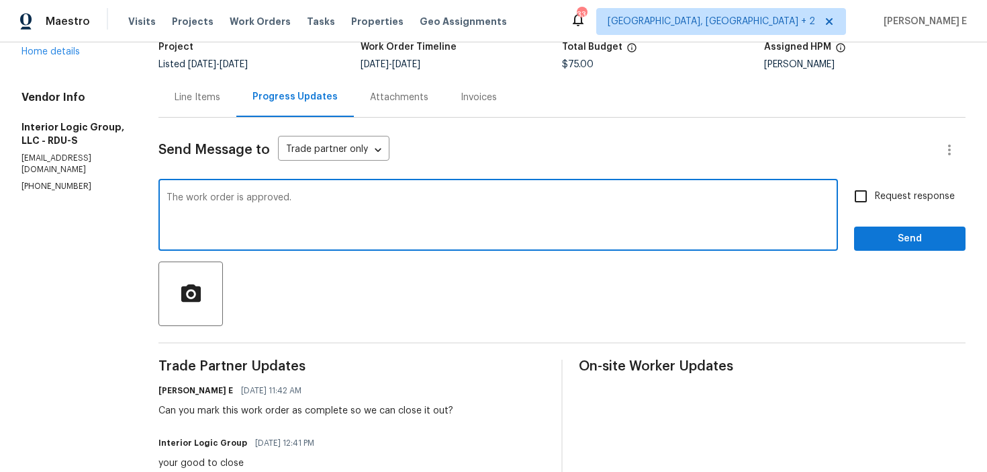
type textarea "The work order is approved."
click at [866, 212] on div "Request response Send" at bounding box center [910, 216] width 112 height 69
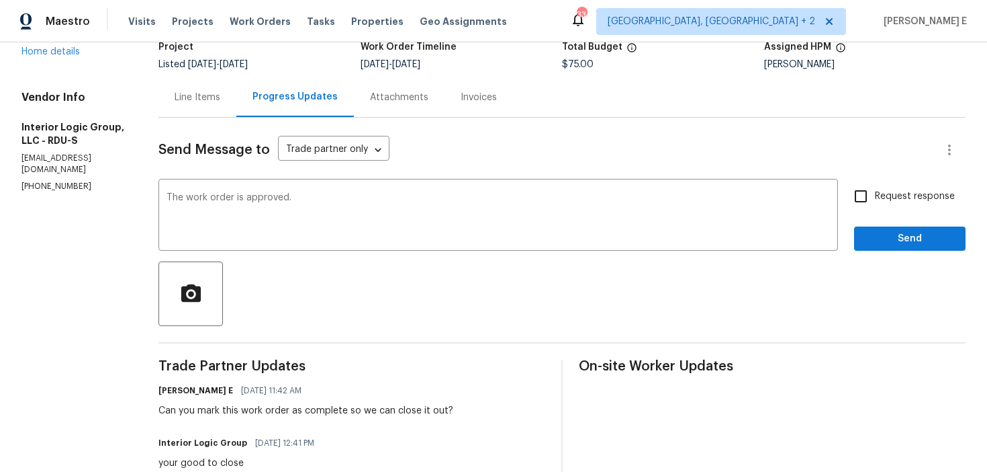
click at [871, 204] on input "Request response" at bounding box center [861, 196] width 28 height 28
checkbox input "true"
click at [880, 236] on span "Send" at bounding box center [910, 238] width 90 height 17
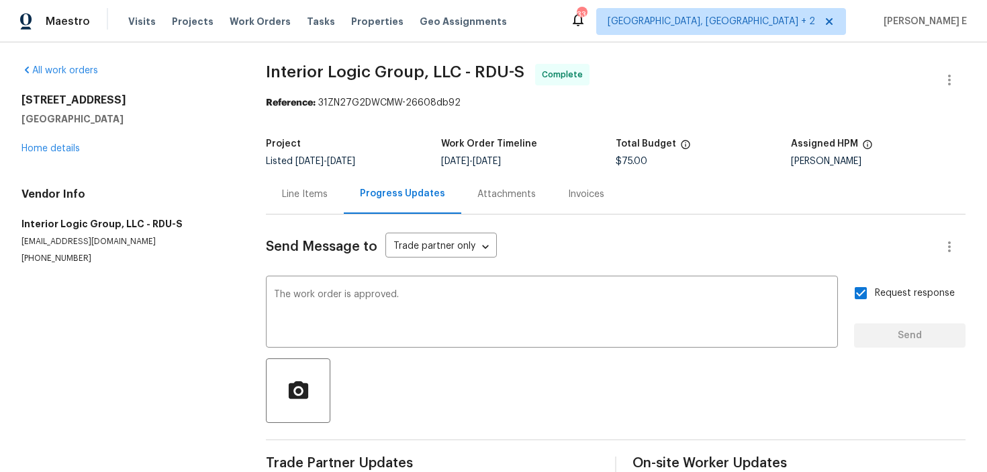
scroll to position [1, 0]
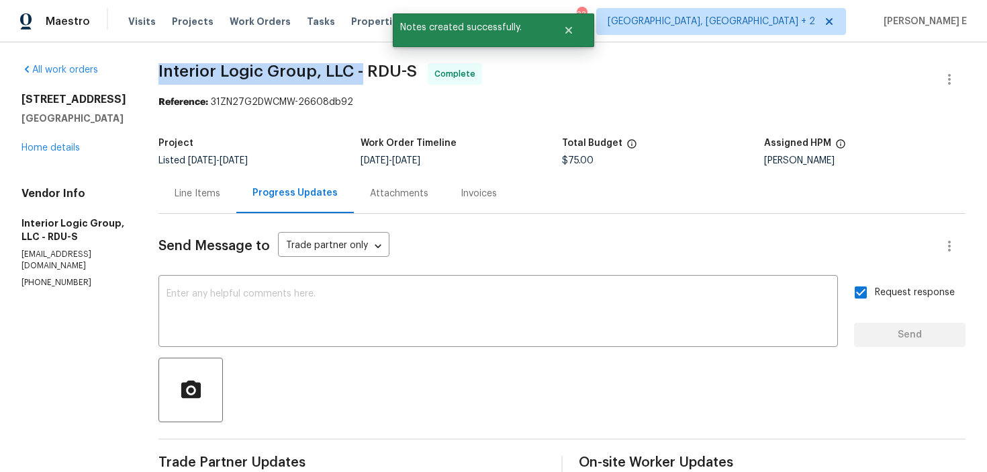
drag, startPoint x: 245, startPoint y: 69, endPoint x: 386, endPoint y: 70, distance: 141.7
copy span "Interior Logic Group, LLC -"
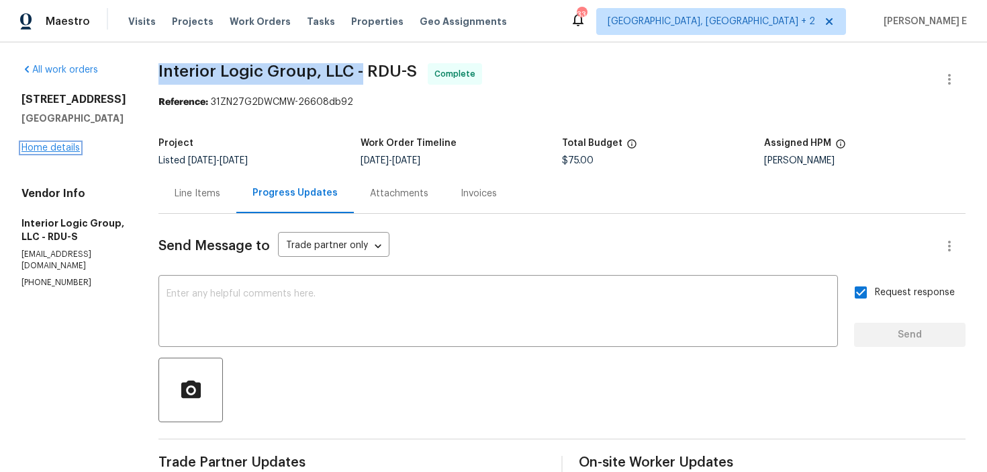
click at [49, 145] on link "Home details" at bounding box center [50, 147] width 58 height 9
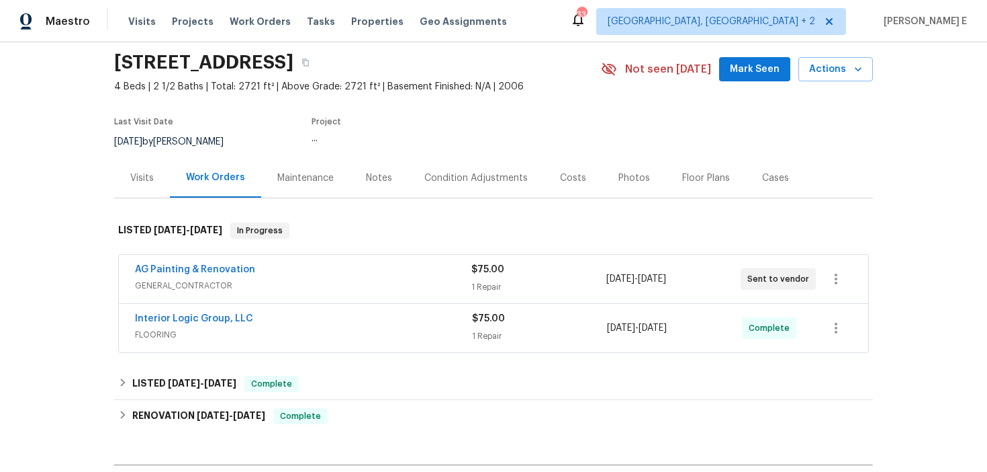
scroll to position [52, 0]
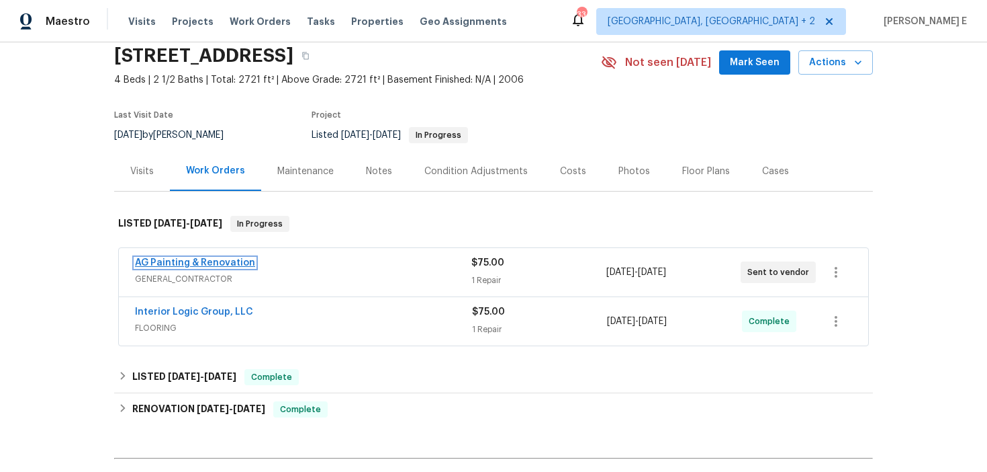
click at [223, 263] on link "AG Painting & Renovation" at bounding box center [195, 262] width 120 height 9
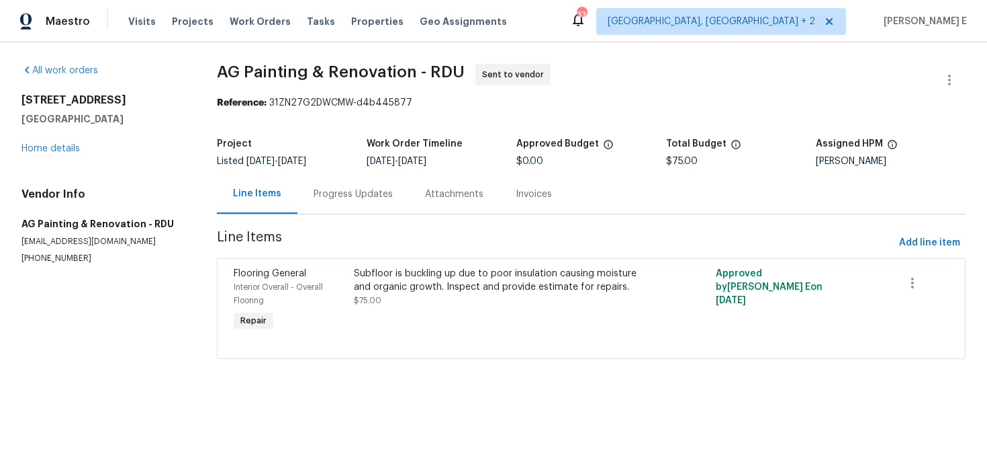
click at [351, 193] on div "Progress Updates" at bounding box center [353, 193] width 79 height 13
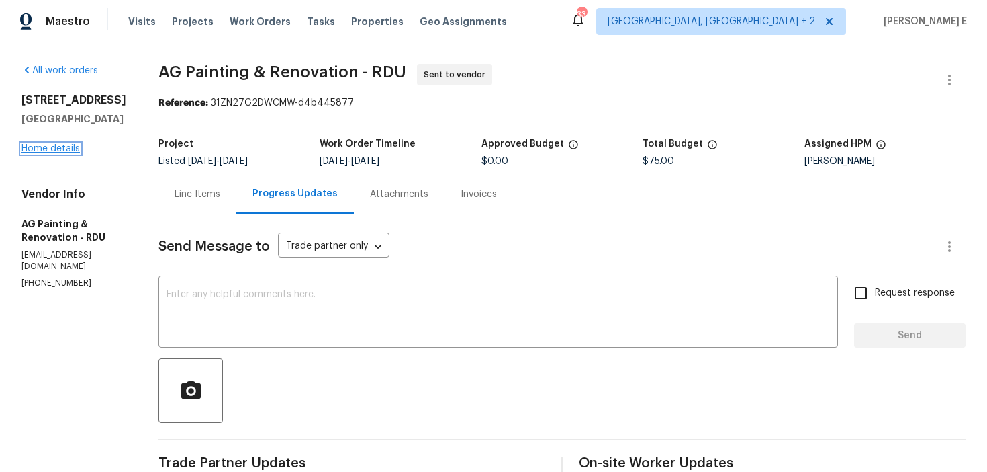
click at [49, 149] on link "Home details" at bounding box center [50, 148] width 58 height 9
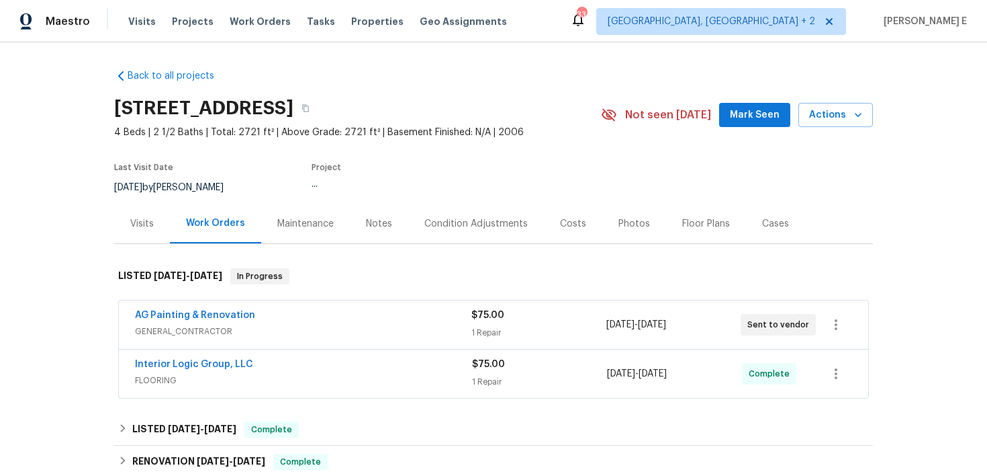
scroll to position [20, 0]
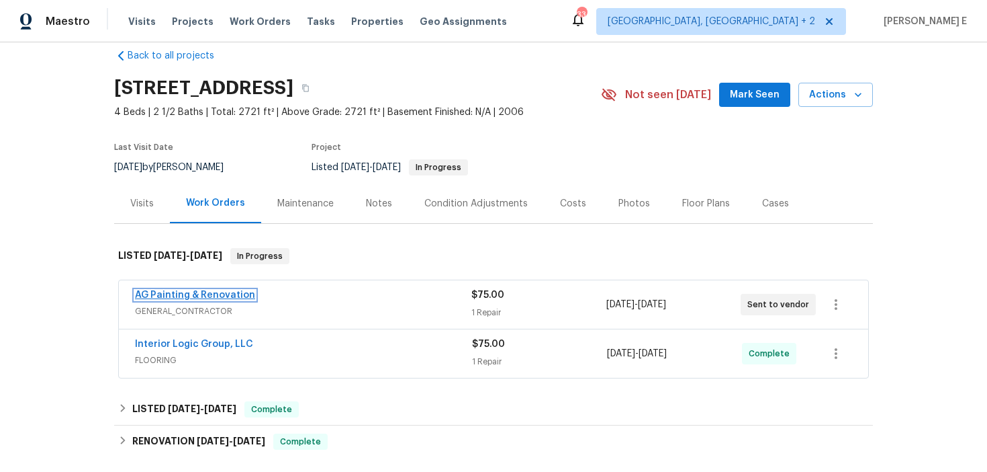
click at [204, 291] on link "AG Painting & Renovation" at bounding box center [195, 294] width 120 height 9
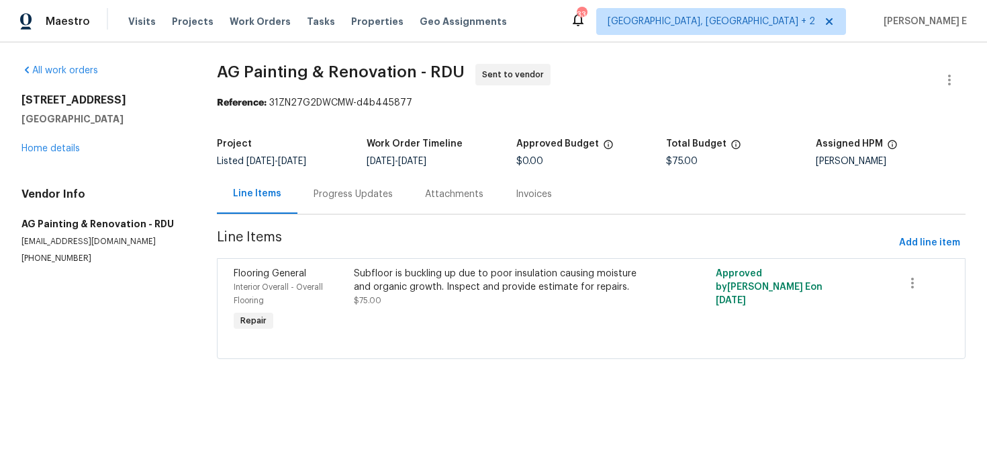
click at [309, 187] on div "Progress Updates" at bounding box center [354, 194] width 112 height 40
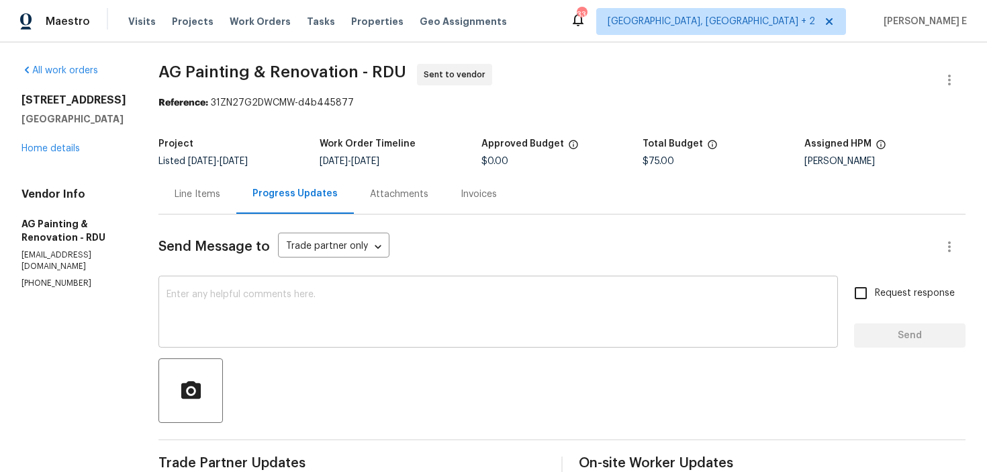
click at [408, 306] on textarea at bounding box center [499, 313] width 664 height 47
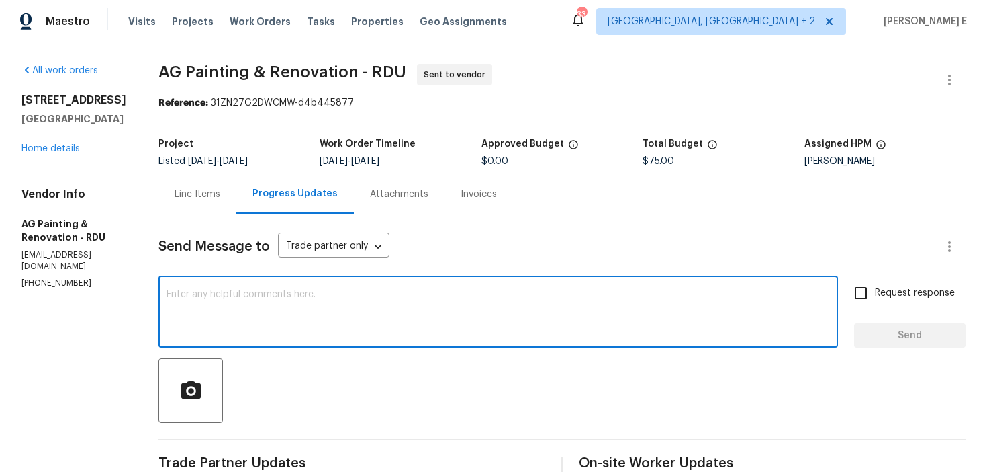
paste textarea "This is to inform you that we are reassigning this work order as it was not acc…"
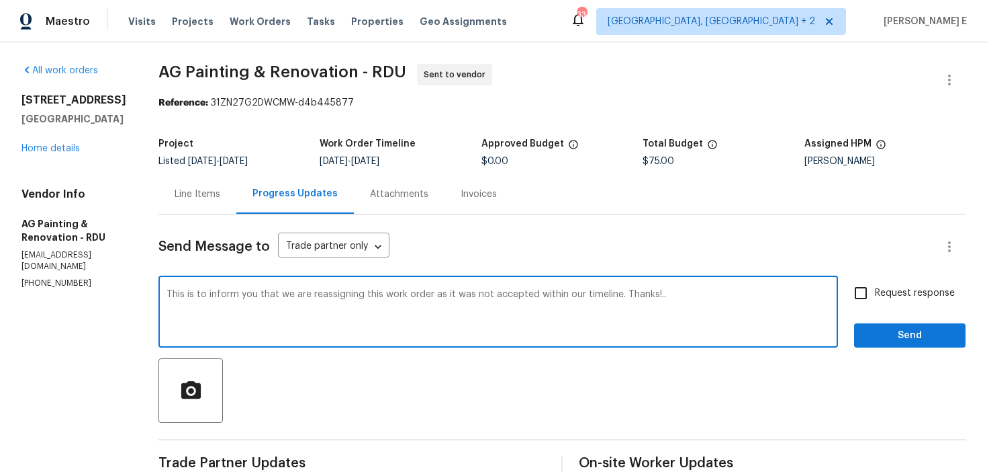
click at [830, 298] on textarea "This is to inform you that we are reassigning this work order as it was not acc…" at bounding box center [499, 313] width 664 height 47
type textarea "This is to inform you that we are reassigning this work order as it was not acc…"
click at [857, 304] on input "Request response" at bounding box center [861, 293] width 28 height 28
checkbox input "true"
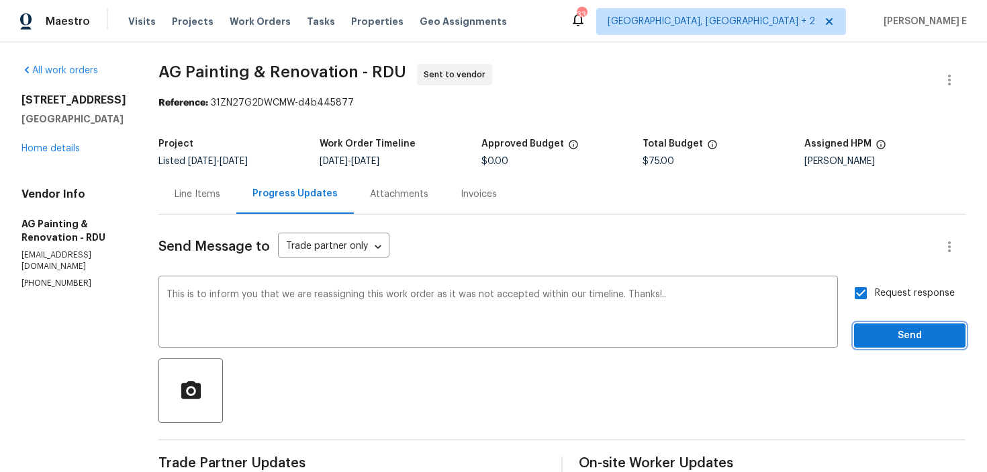
click at [867, 326] on button "Send" at bounding box center [910, 335] width 112 height 25
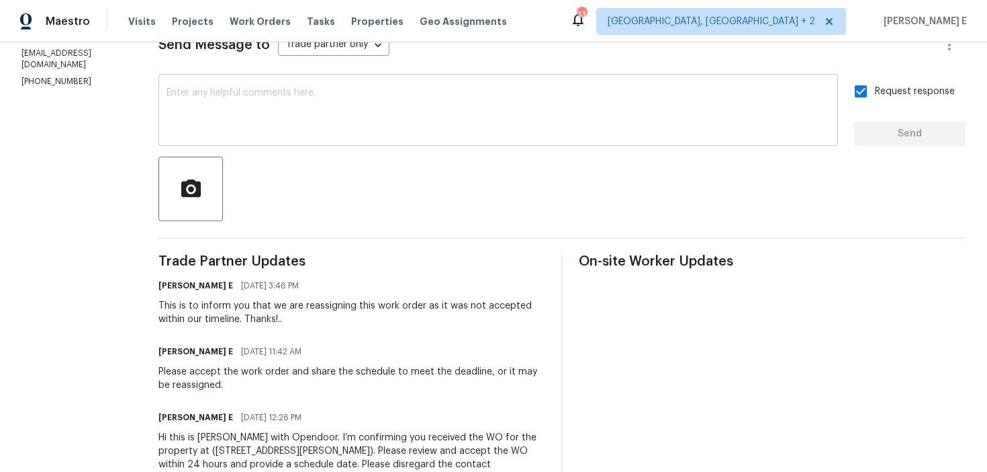
scroll to position [265, 0]
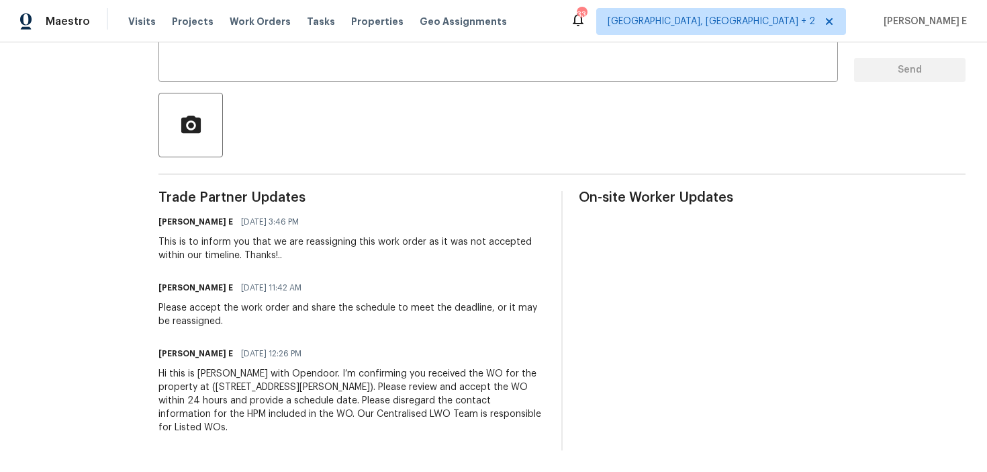
click at [296, 400] on div "Hi this is Keerthana with Opendoor. I’m confirming you received the WO for the …" at bounding box center [352, 400] width 387 height 67
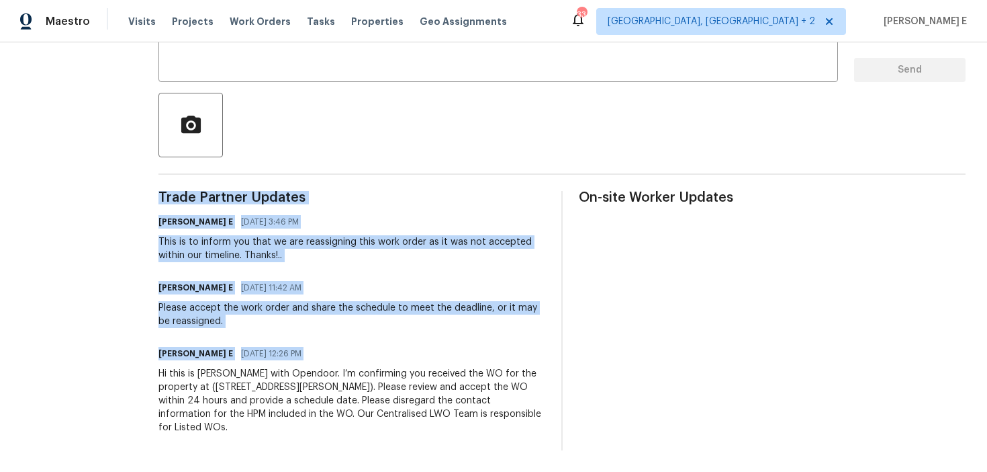
copy div "Trade Partner Updates Keerthana E 09/04/2025 3:46 PM This is to inform you that…"
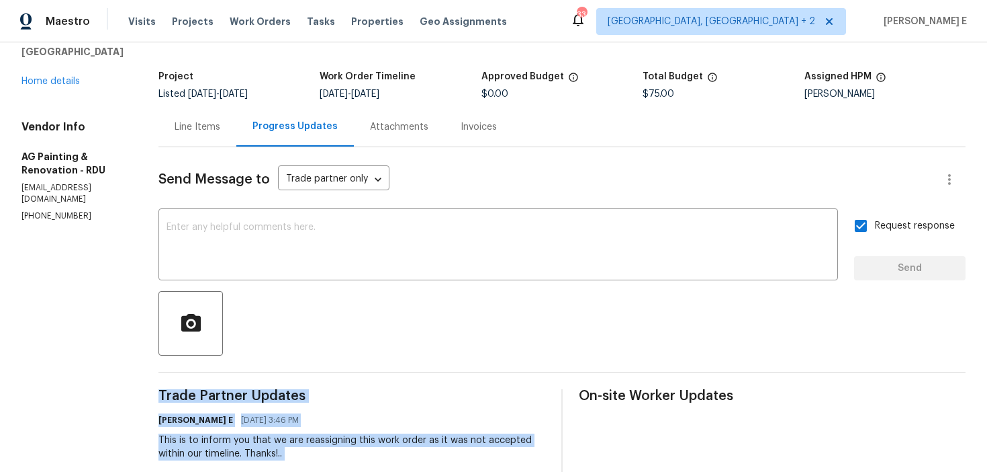
scroll to position [0, 0]
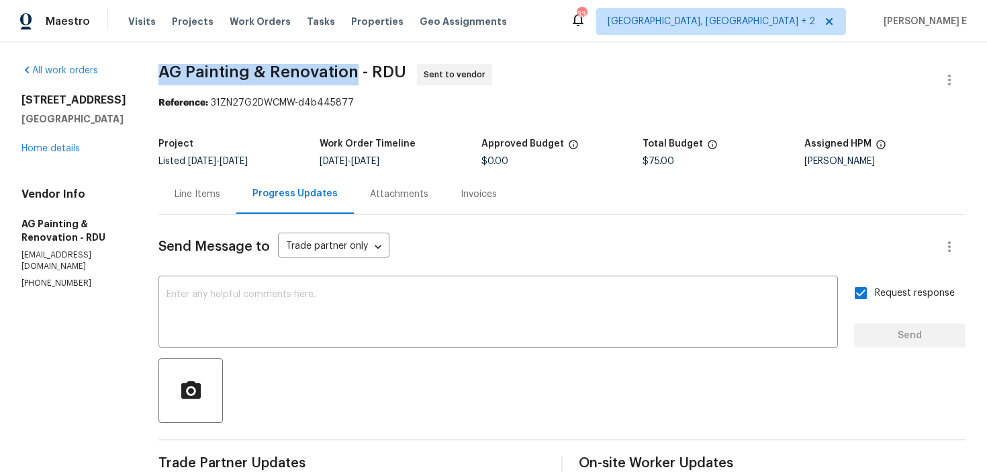
drag, startPoint x: 197, startPoint y: 72, endPoint x: 391, endPoint y: 71, distance: 193.5
click at [391, 71] on span "AG Painting & Renovation - RDU" at bounding box center [283, 72] width 248 height 16
copy span "AG Painting & Renovation"
click at [947, 60] on div "All work orders 459 Windgate Dr Clayton, NC 27527 Home details Vendor Info AG P…" at bounding box center [493, 356] width 987 height 629
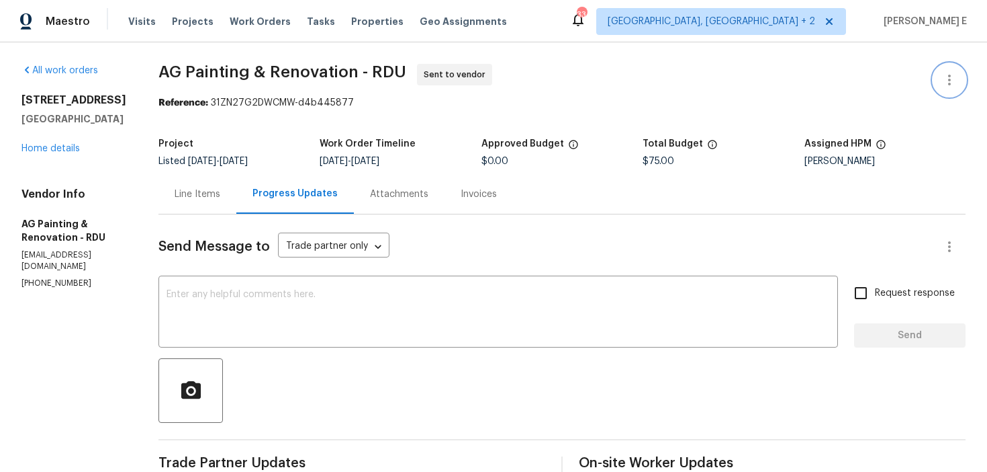
click at [947, 74] on icon "button" at bounding box center [950, 80] width 16 height 16
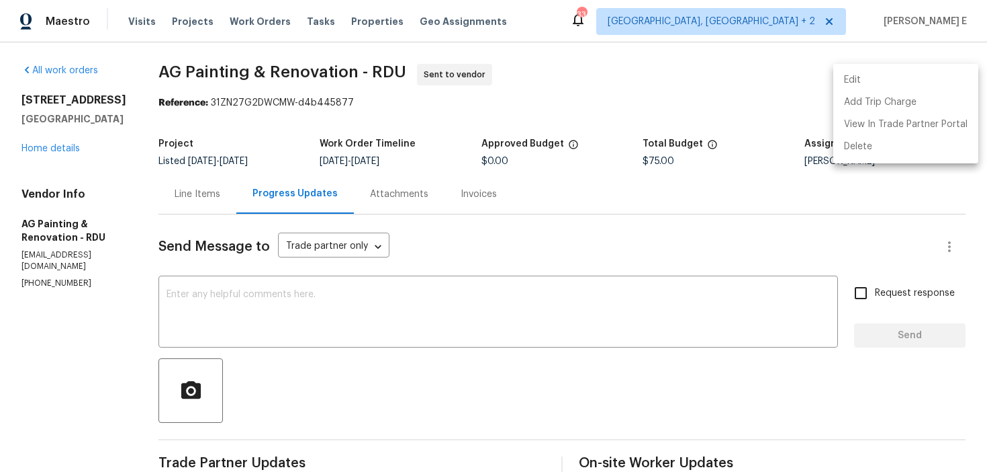
click at [885, 79] on li "Edit" at bounding box center [906, 80] width 145 height 22
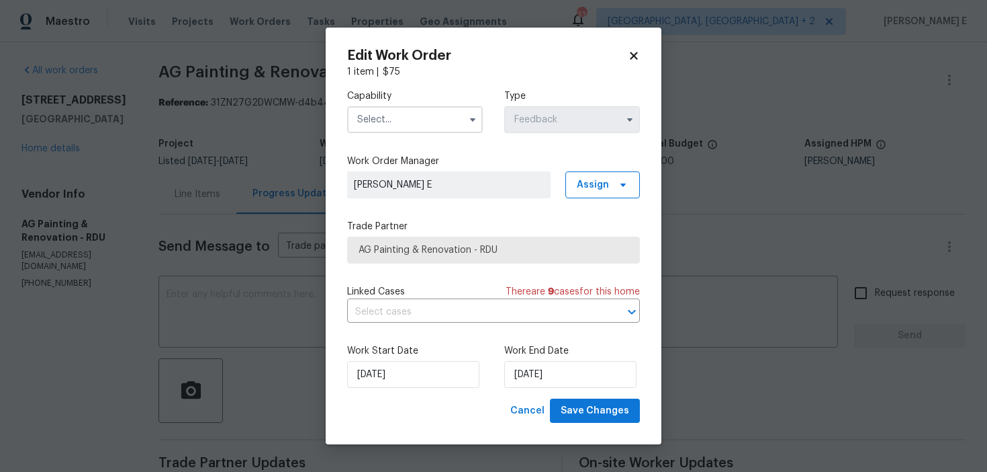
click at [387, 131] on input "text" at bounding box center [415, 119] width 136 height 27
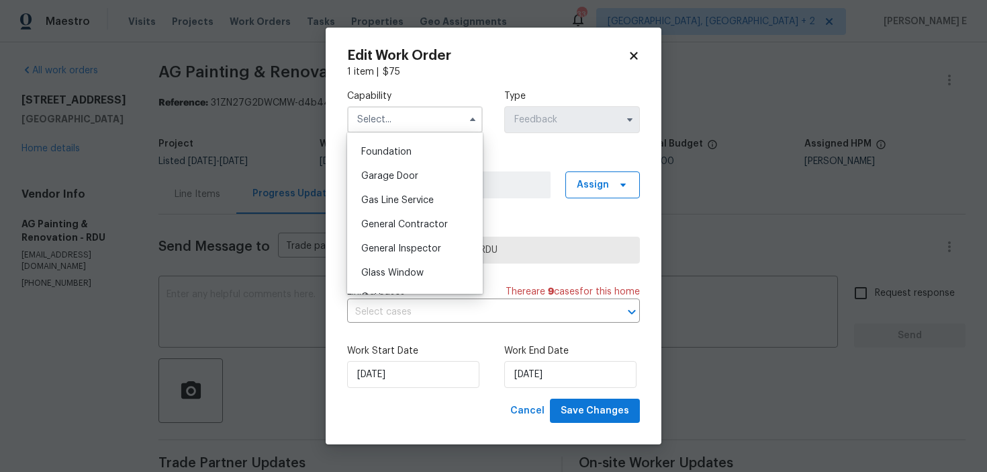
scroll to position [568, 0]
click at [382, 220] on span "General Contractor" at bounding box center [404, 222] width 87 height 9
type input "General Contractor"
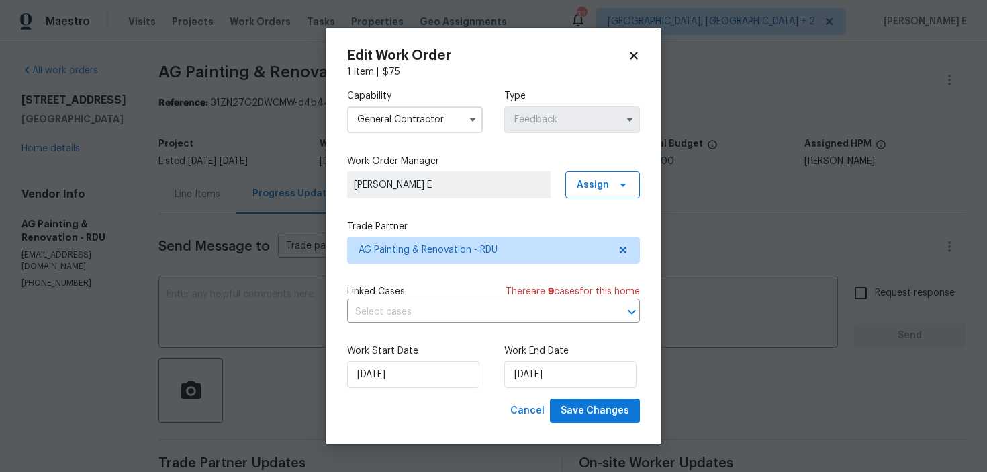
click at [400, 266] on div "Capability General Contractor Type Feedback Work Order Manager Keerthana E Assi…" at bounding box center [493, 239] width 293 height 320
click at [411, 257] on span "AG Painting & Renovation - RDU" at bounding box center [493, 249] width 293 height 27
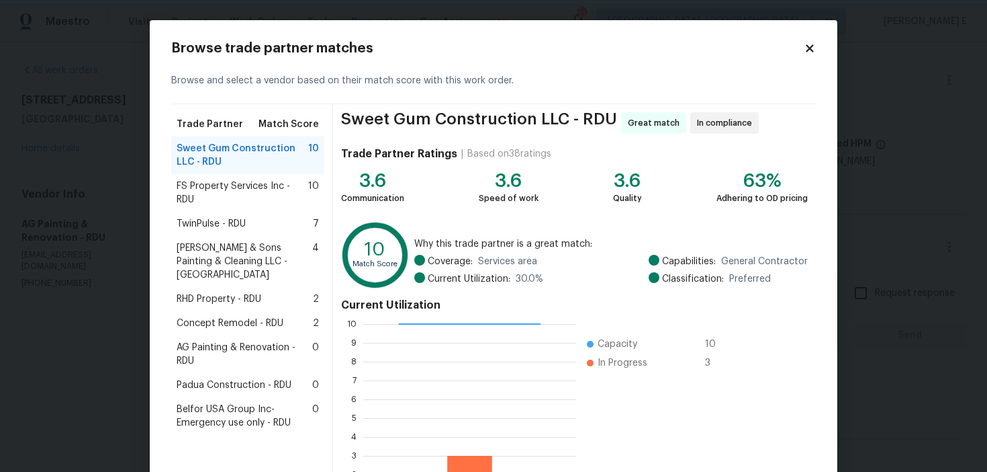
scroll to position [28, 0]
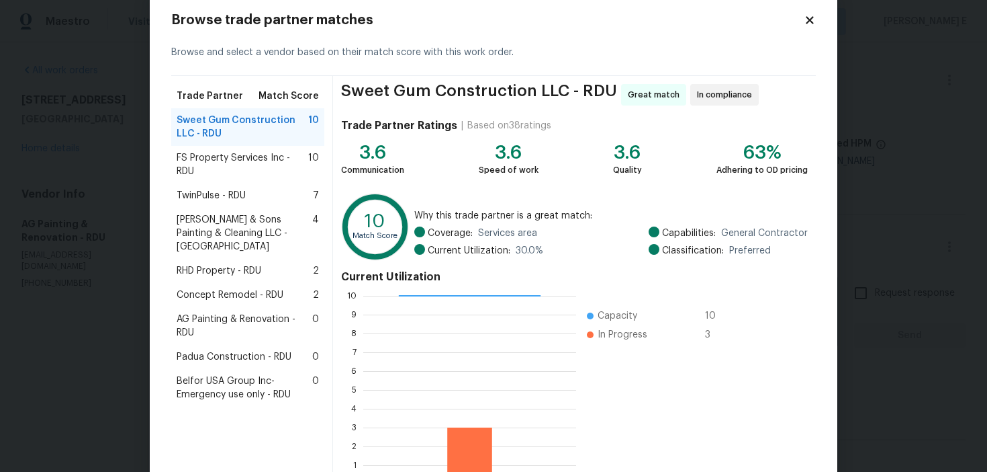
click at [235, 160] on span "FS Property Services Inc - RDU" at bounding box center [243, 164] width 132 height 27
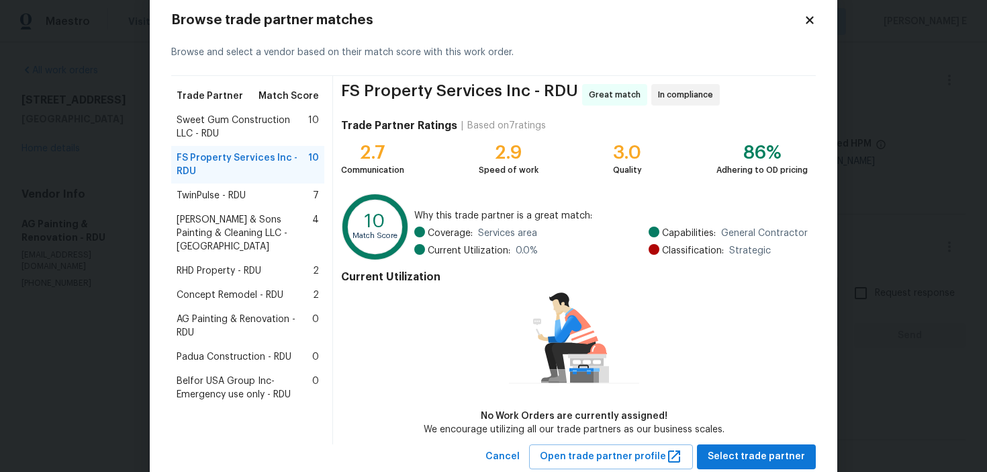
click at [206, 202] on span "TwinPulse - RDU" at bounding box center [211, 195] width 69 height 13
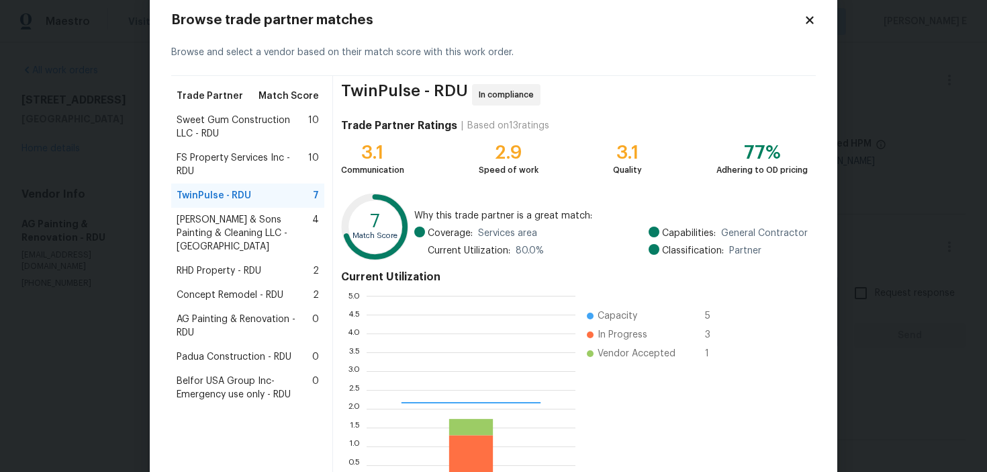
scroll to position [188, 209]
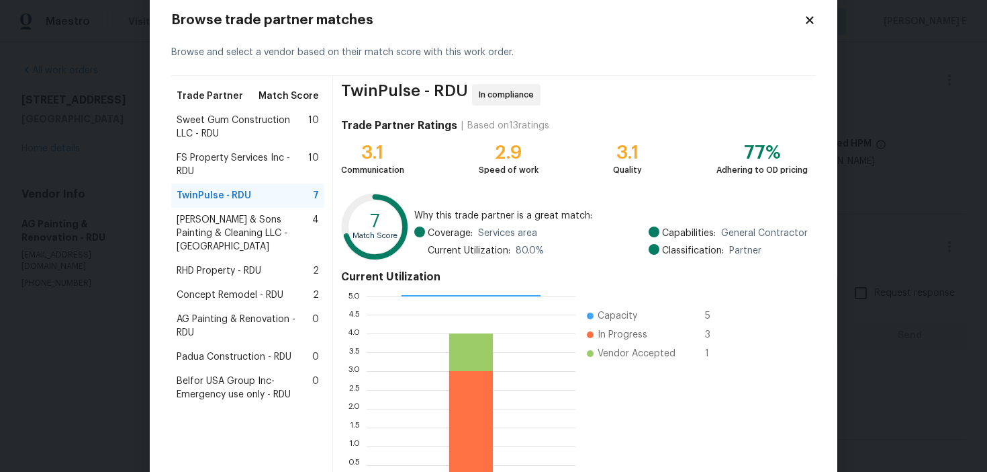
click at [253, 221] on span "Hodge & Sons Painting & Cleaning LLC - RDU" at bounding box center [245, 233] width 136 height 40
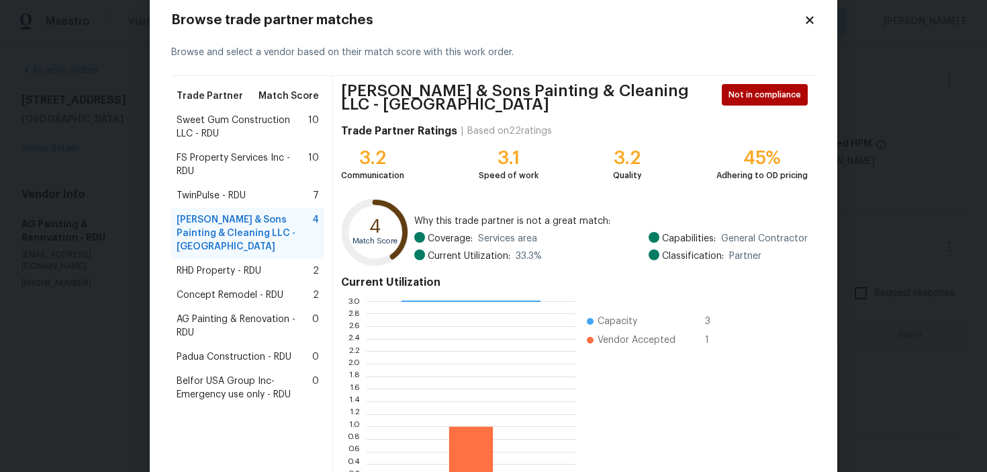
click at [228, 264] on span "RHD Property - RDU" at bounding box center [219, 270] width 85 height 13
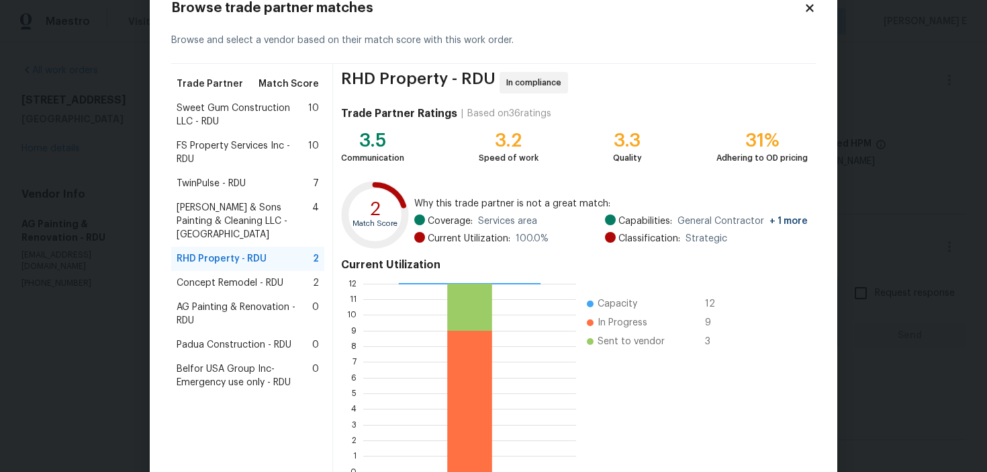
scroll to position [44, 0]
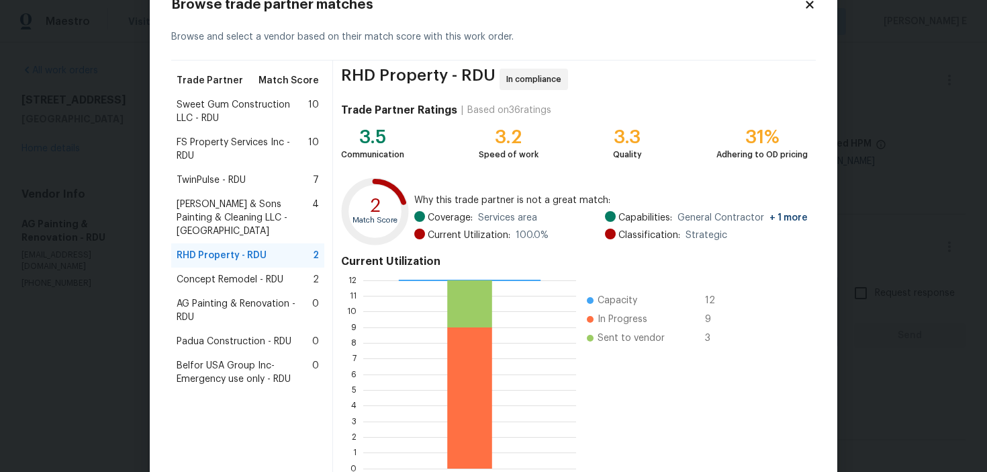
click at [256, 267] on div "Concept Remodel - RDU 2" at bounding box center [247, 279] width 153 height 24
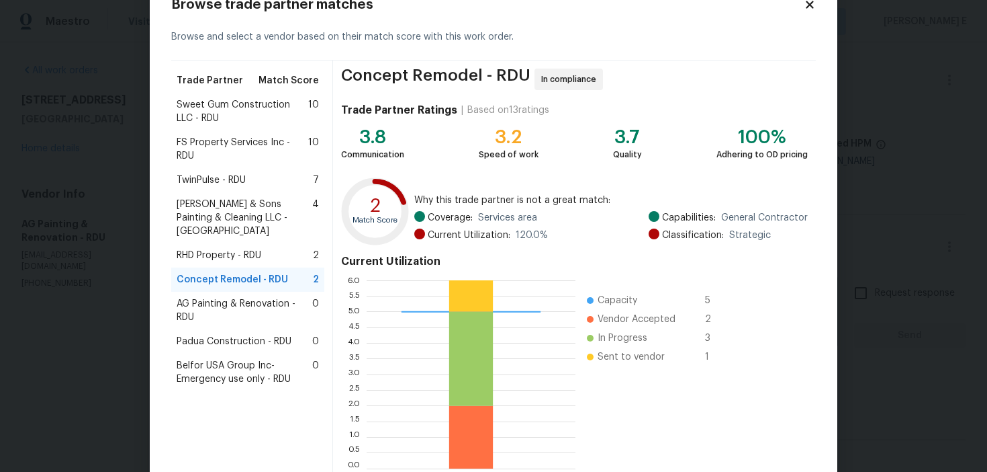
scroll to position [0, 0]
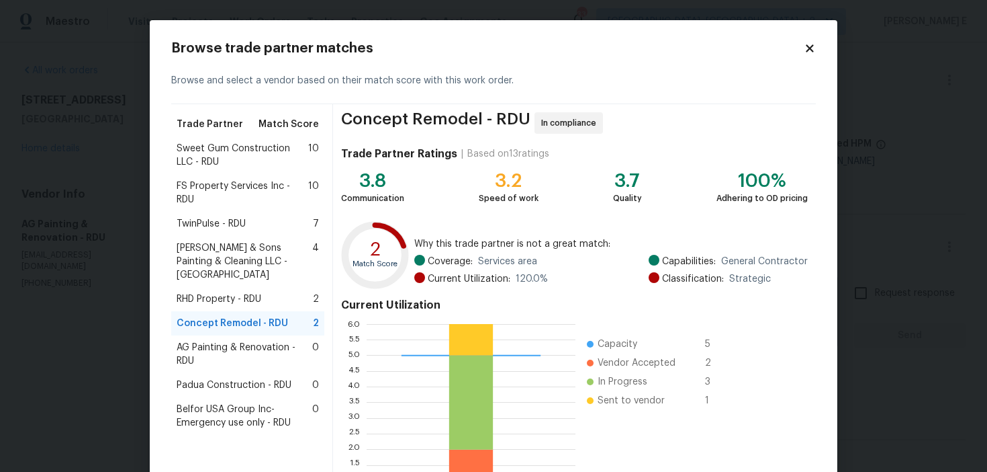
click at [251, 157] on span "Sweet Gum Construction LLC - RDU" at bounding box center [243, 155] width 132 height 27
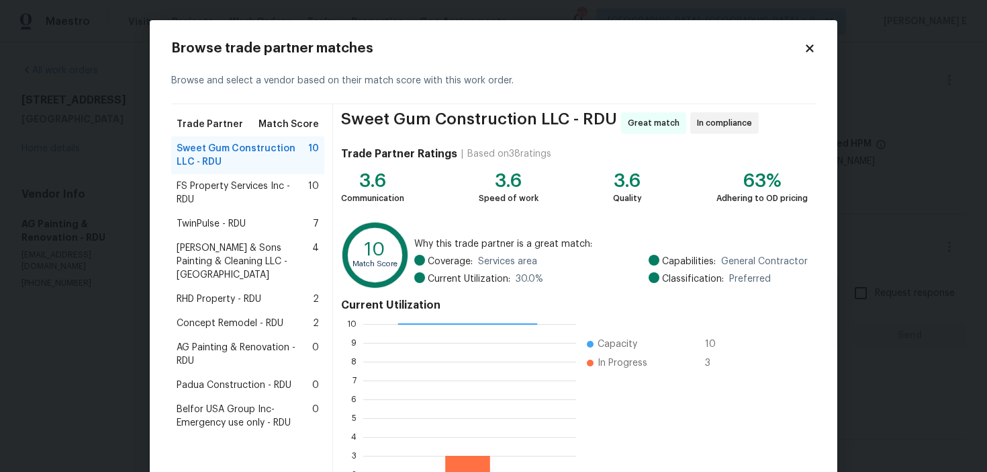
scroll to position [121, 0]
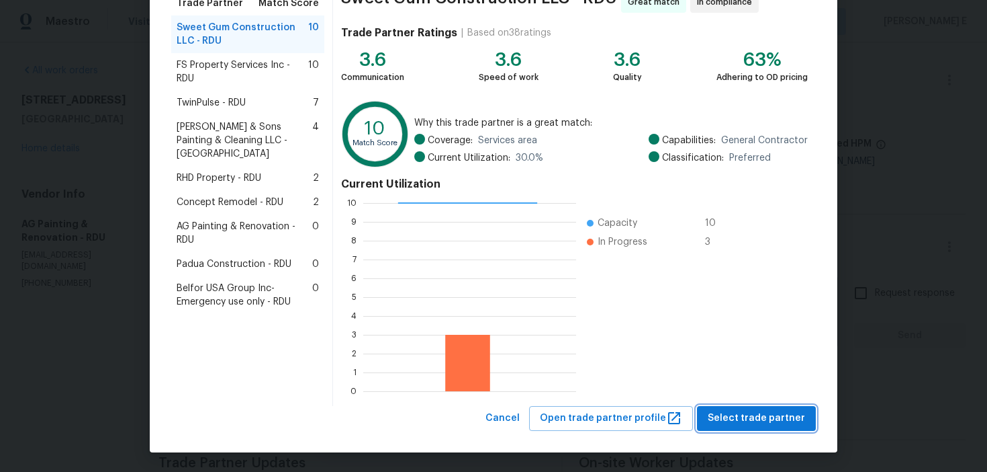
click at [746, 415] on span "Select trade partner" at bounding box center [756, 418] width 97 height 17
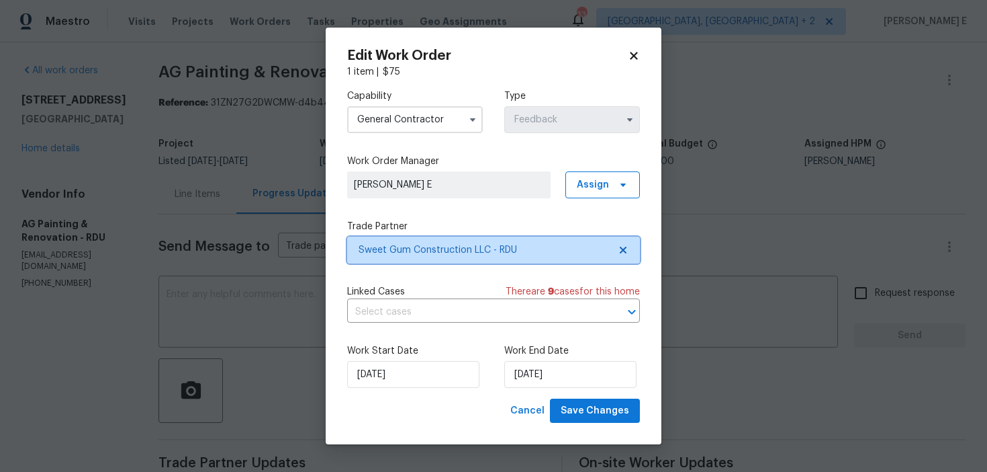
scroll to position [0, 0]
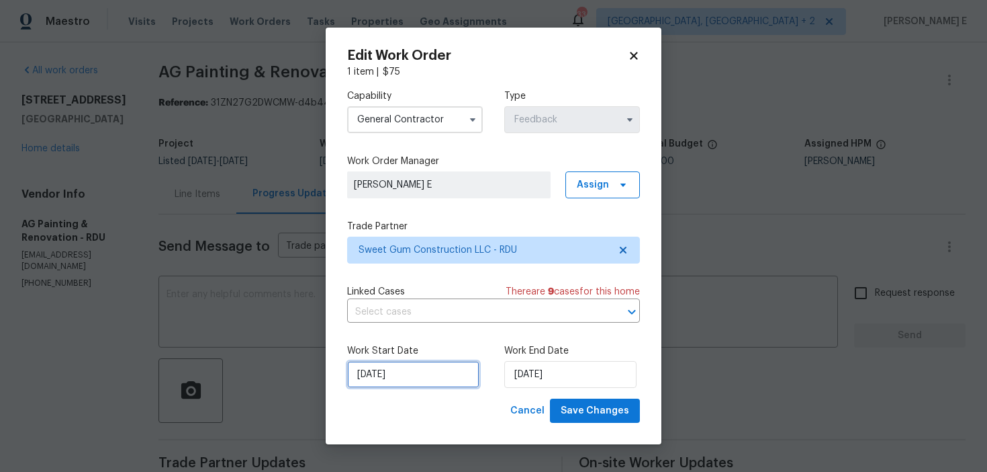
click at [431, 378] on input "03/09/2025" at bounding box center [413, 374] width 132 height 27
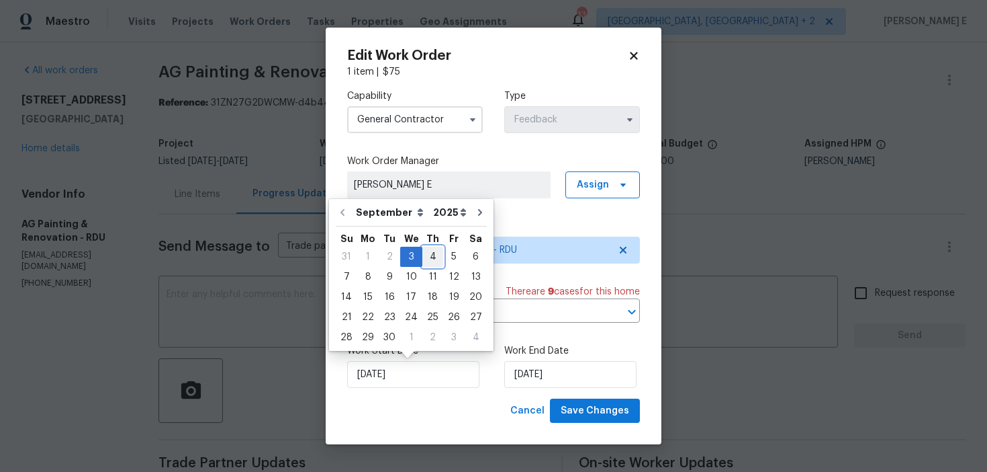
click at [427, 250] on div "4" at bounding box center [433, 256] width 21 height 19
type input "04/09/2025"
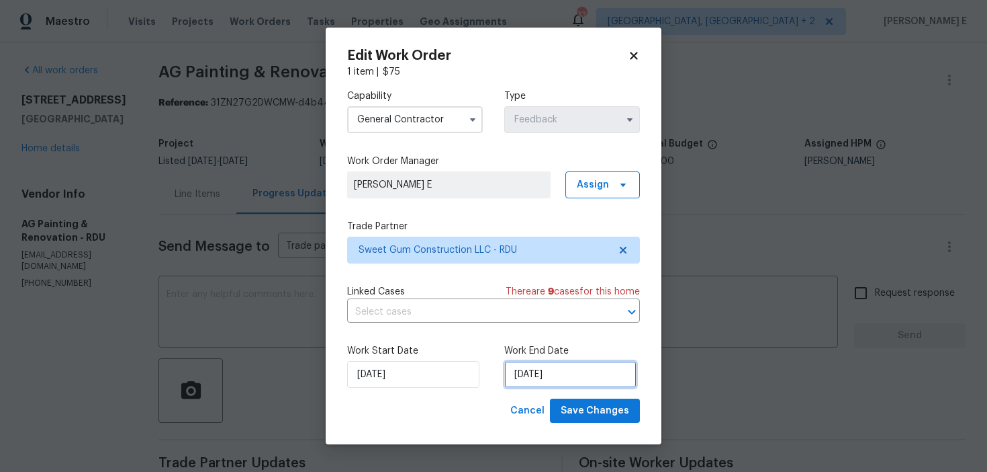
click at [537, 365] on input "05/09/2025" at bounding box center [570, 374] width 132 height 27
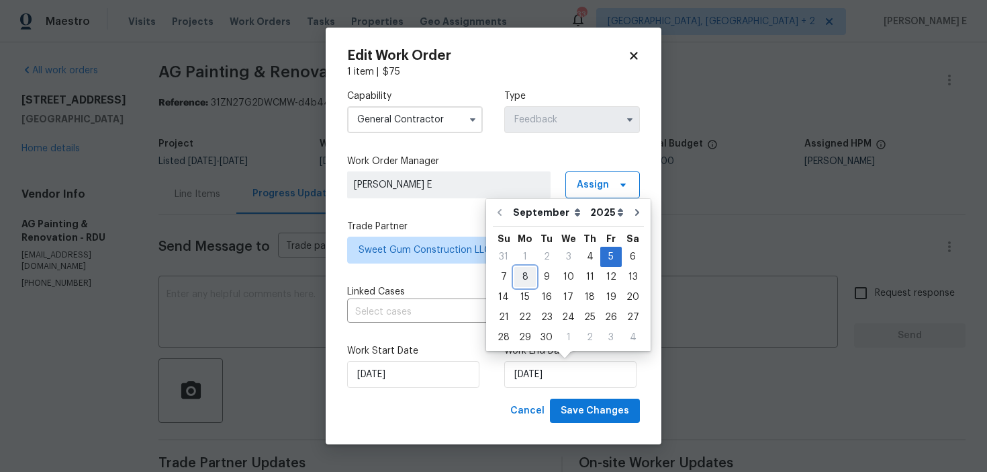
click at [521, 280] on div "8" at bounding box center [525, 276] width 21 height 19
type input "08/09/2025"
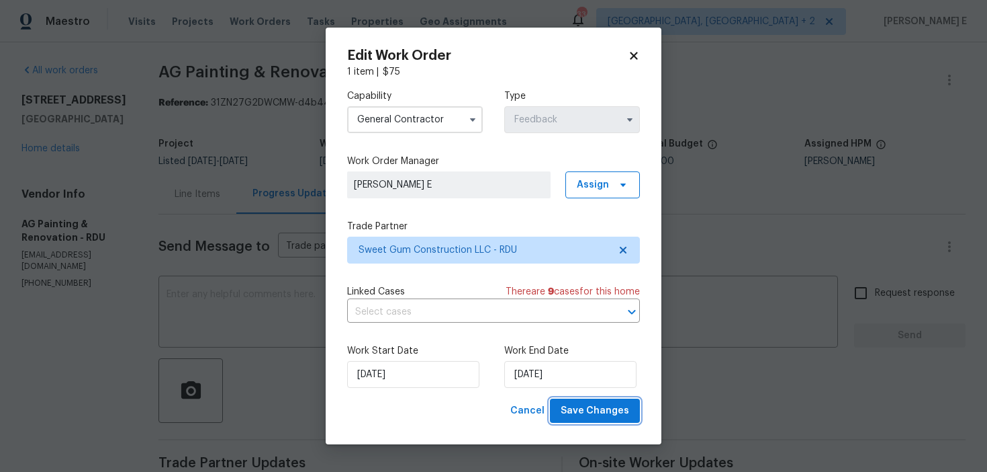
click at [572, 414] on span "Save Changes" at bounding box center [595, 410] width 69 height 17
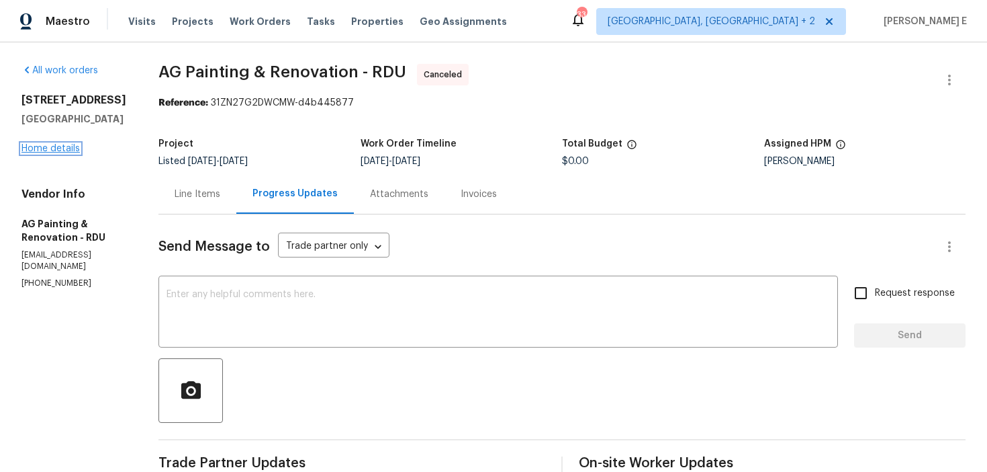
click at [40, 147] on link "Home details" at bounding box center [50, 148] width 58 height 9
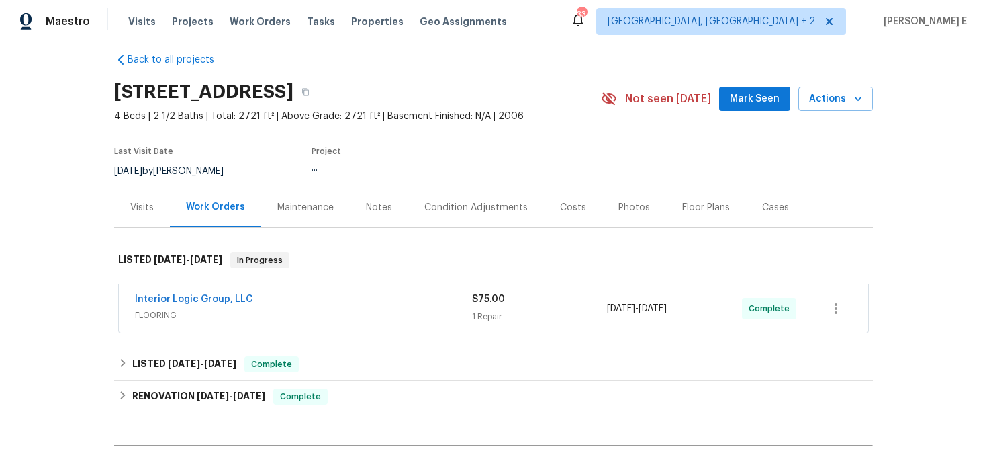
scroll to position [18, 0]
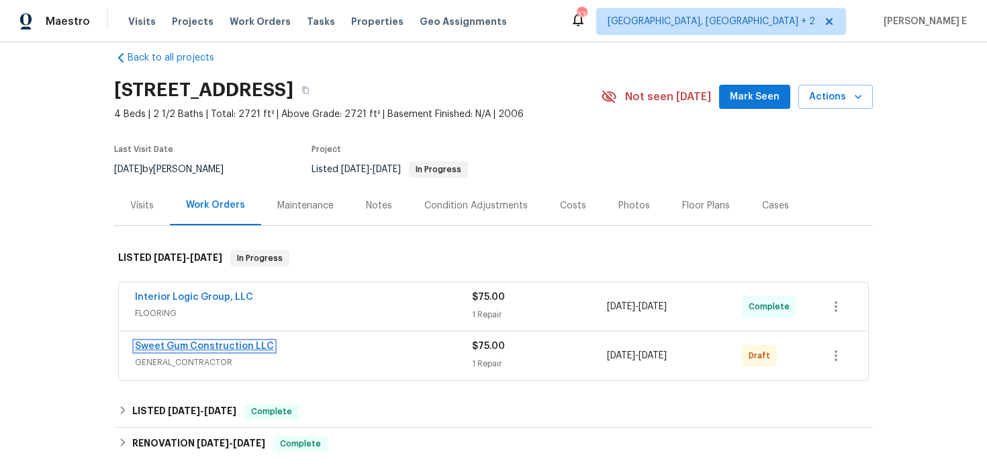
click at [168, 345] on link "Sweet Gum Construction LLC" at bounding box center [204, 345] width 139 height 9
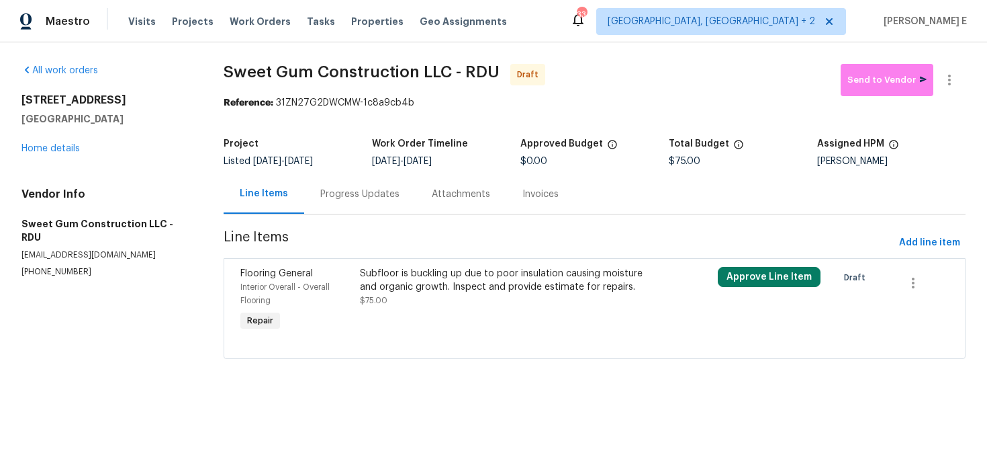
click at [341, 289] on div "Interior Overall - Overall Flooring" at bounding box center [296, 293] width 112 height 27
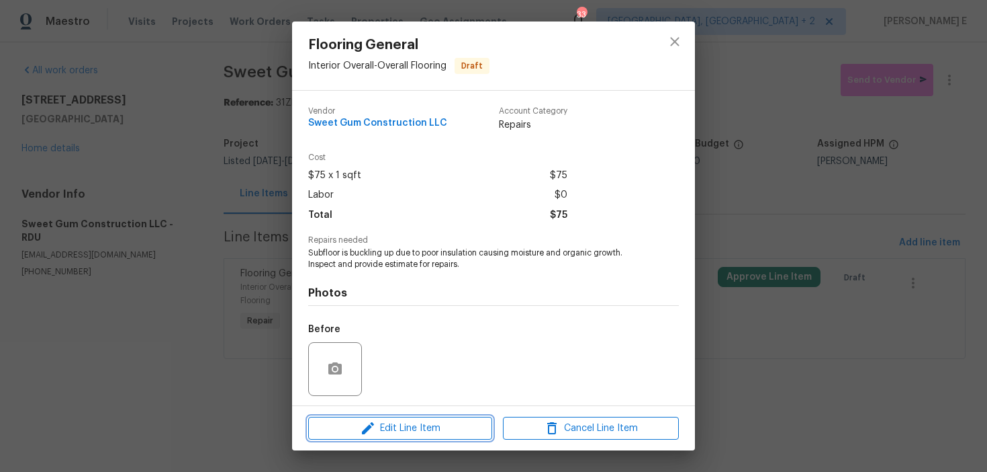
click at [318, 422] on span "Edit Line Item" at bounding box center [400, 428] width 176 height 17
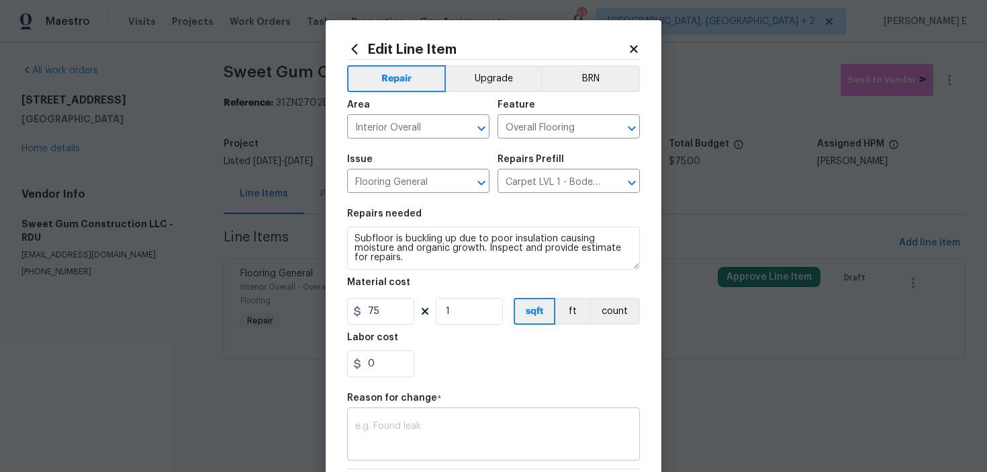
click at [386, 429] on textarea at bounding box center [493, 435] width 277 height 28
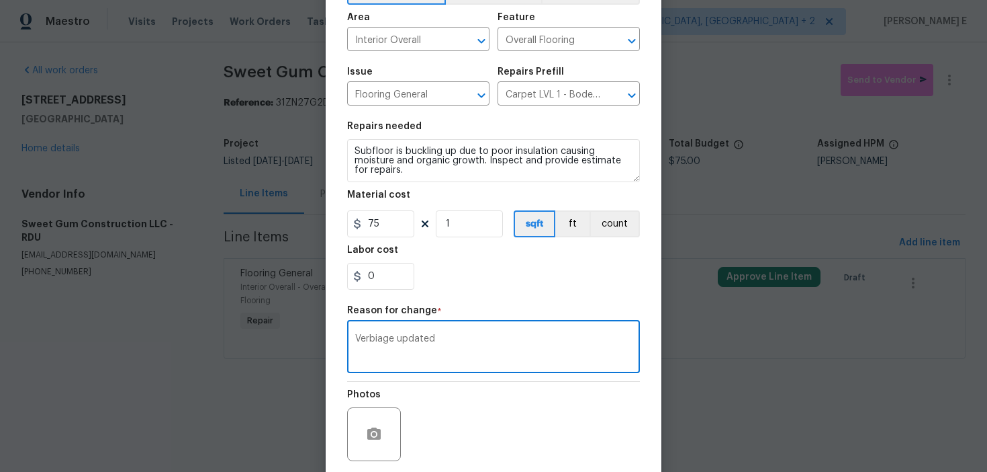
scroll to position [191, 0]
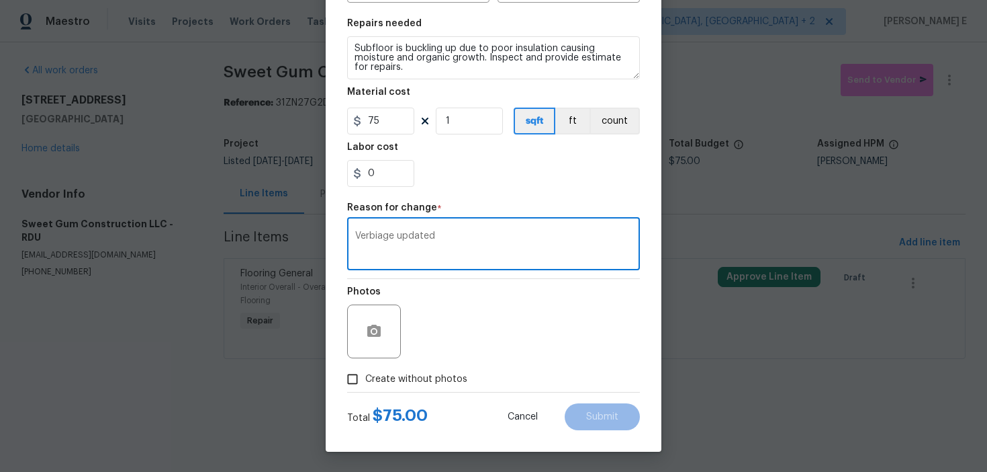
type textarea "Verbiage updated"
click at [422, 368] on label "Create without photos" at bounding box center [404, 379] width 128 height 26
click at [365, 368] on input "Create without photos" at bounding box center [353, 379] width 26 height 26
checkbox input "true"
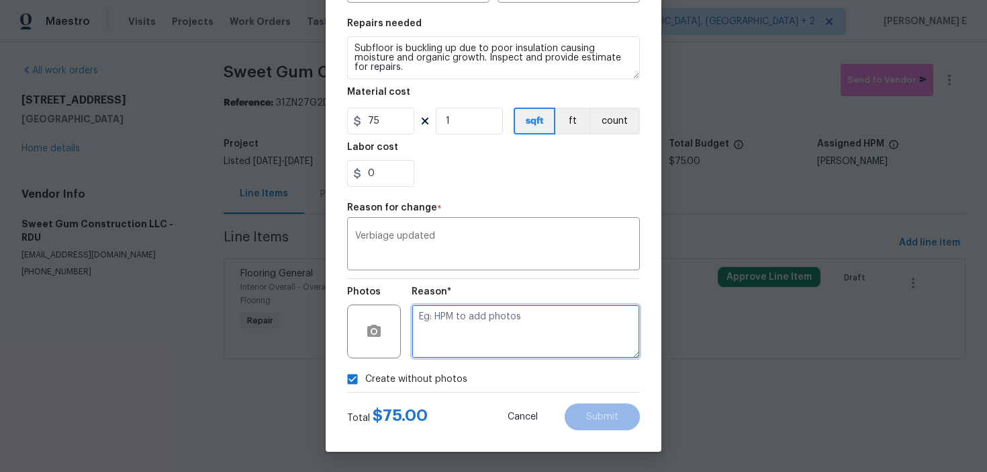
click at [511, 323] on textarea at bounding box center [526, 331] width 228 height 54
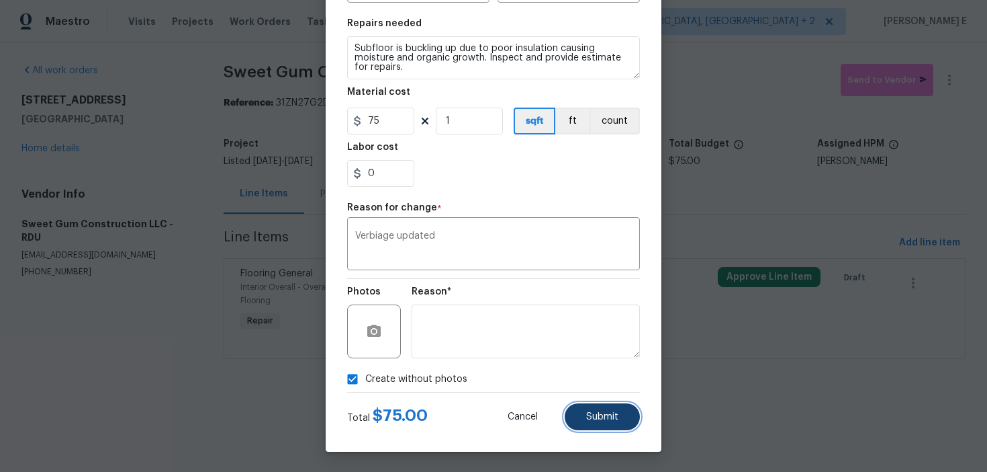
click at [601, 414] on span "Submit" at bounding box center [602, 417] width 32 height 10
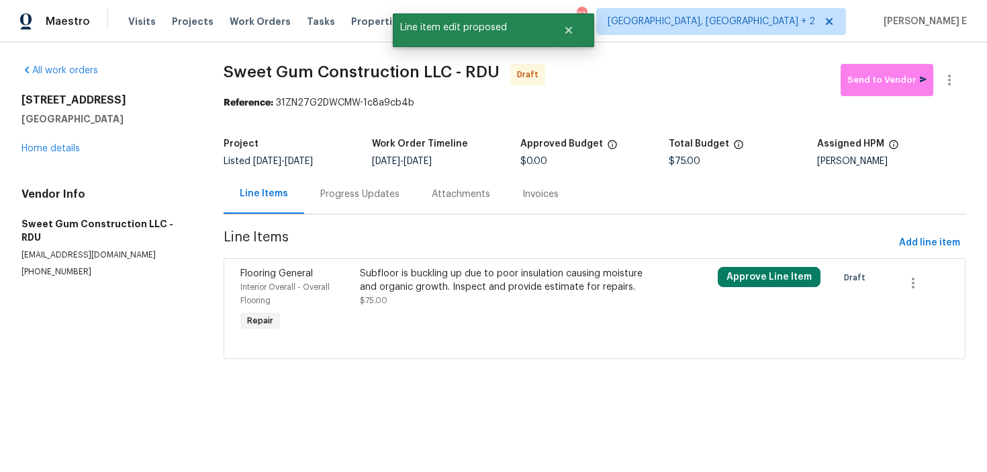
scroll to position [0, 0]
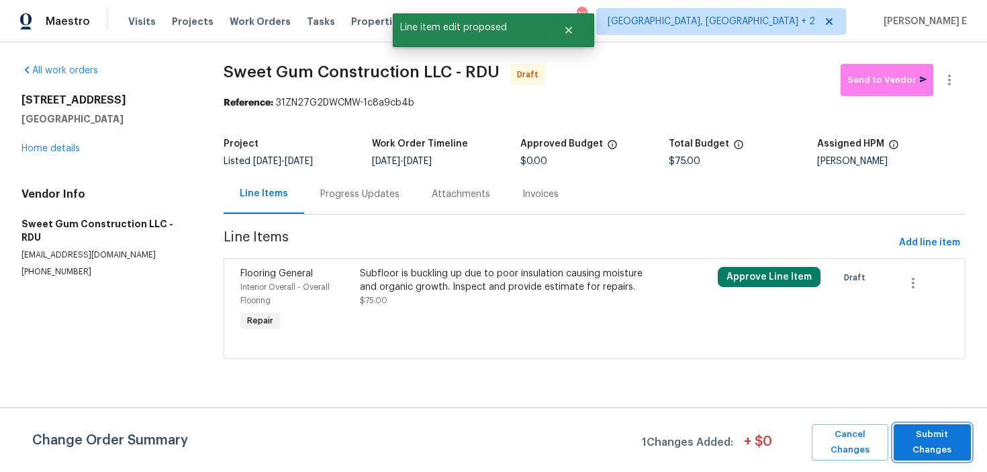
click at [918, 441] on span "Submit Changes" at bounding box center [933, 442] width 64 height 31
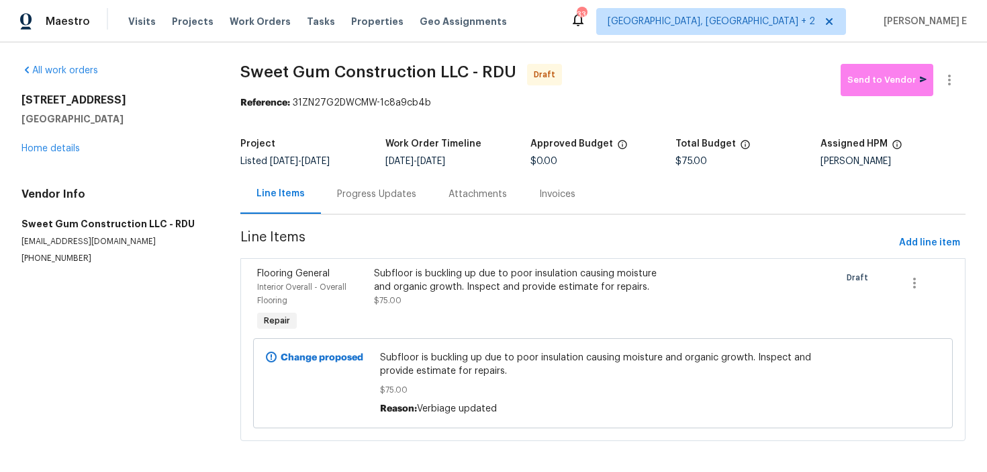
click at [376, 203] on div "Progress Updates" at bounding box center [377, 194] width 112 height 40
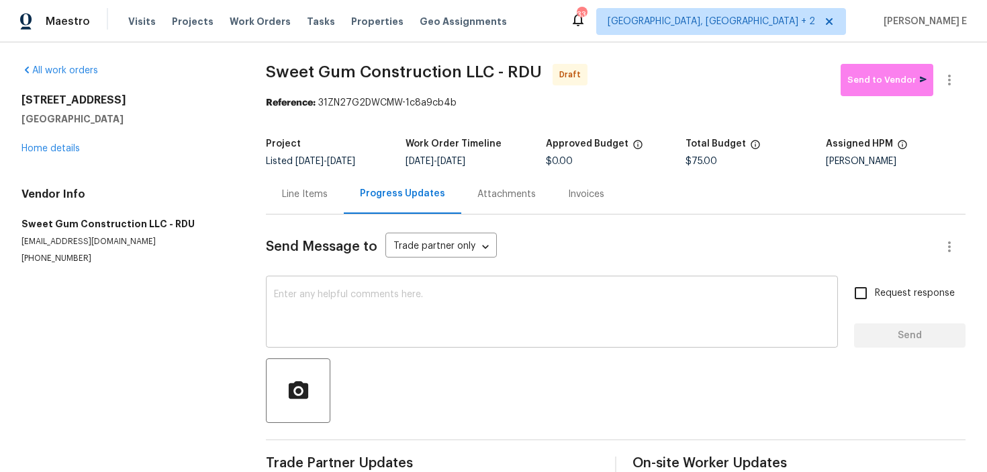
click at [446, 298] on textarea at bounding box center [552, 313] width 556 height 47
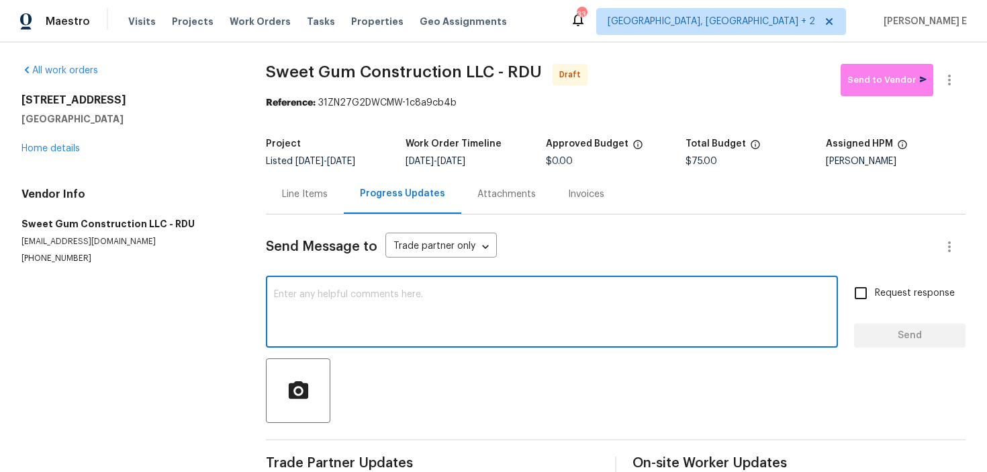
paste textarea "Hi this is Keerthana with Opendoor. I’m confirming you received the WO for the …"
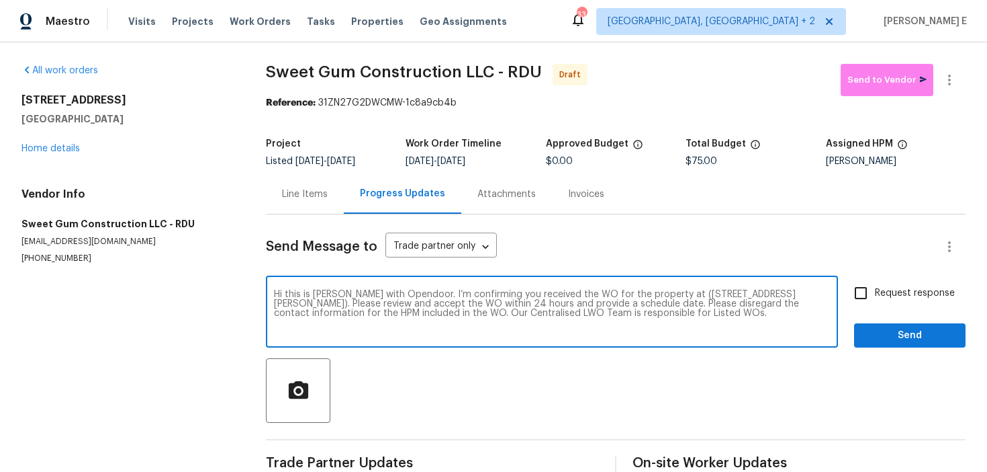
type textarea "Hi this is Keerthana with Opendoor. I’m confirming you received the WO for the …"
click at [873, 296] on input "Request response" at bounding box center [861, 293] width 28 height 28
checkbox input "true"
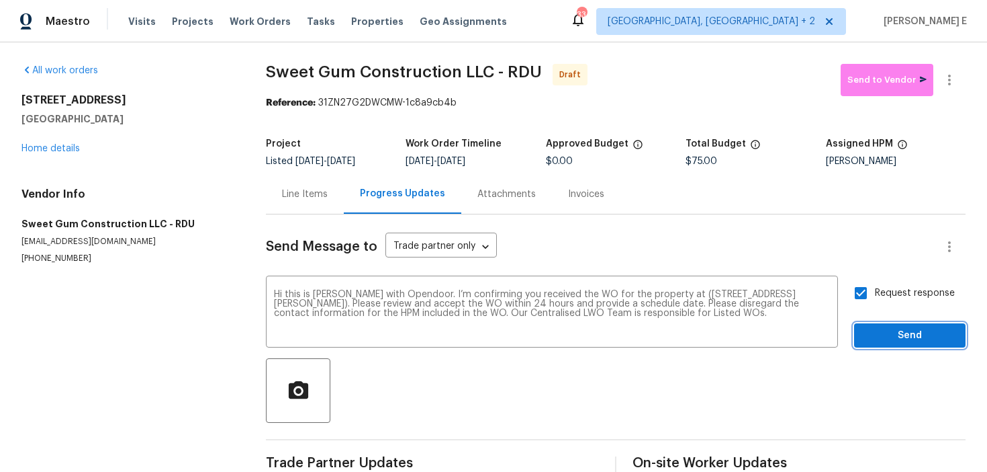
click at [871, 328] on span "Send" at bounding box center [910, 335] width 90 height 17
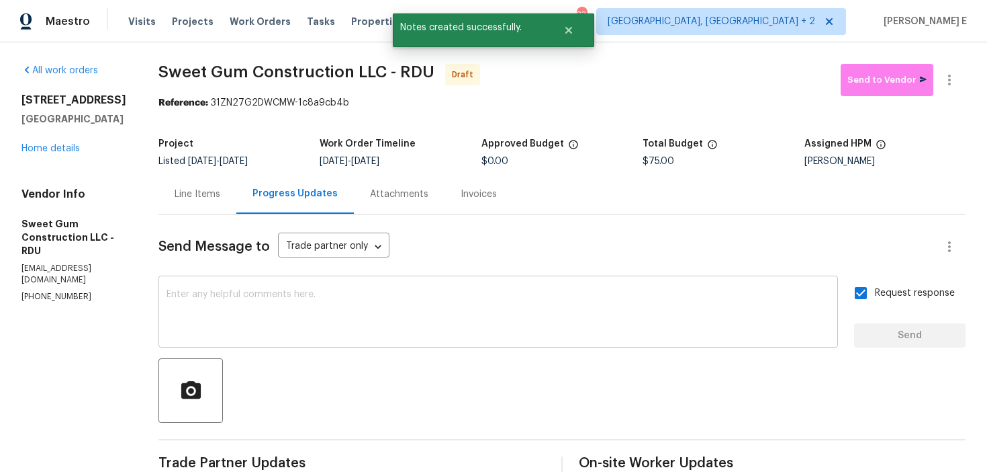
click at [467, 284] on div "x ​" at bounding box center [499, 313] width 680 height 69
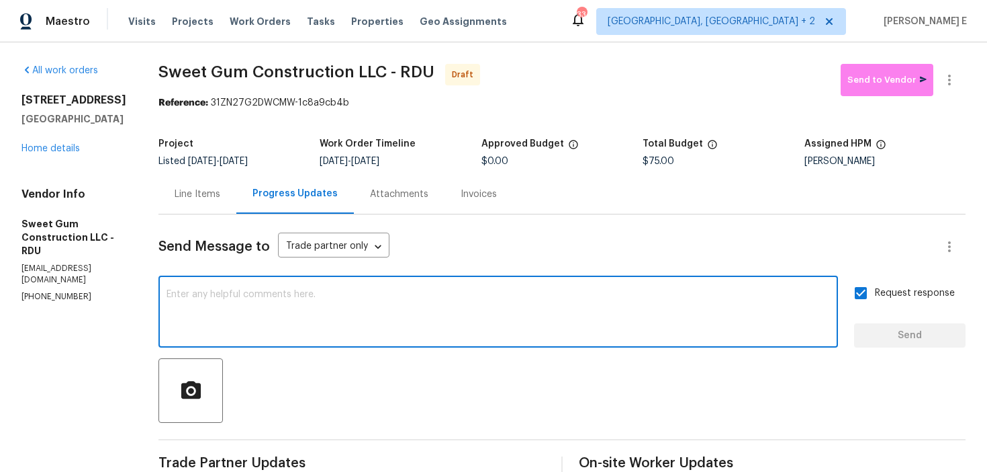
paste textarea "Attention All Work Orders must include before-photos (both close-up and wide-an…"
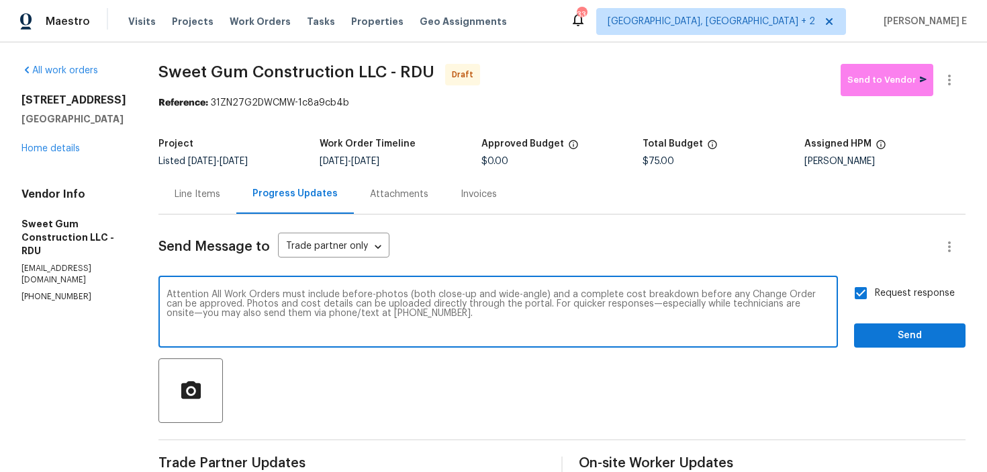
type textarea "Attention All Work Orders must include before-photos (both close-up and wide-an…"
click at [903, 335] on span "Send" at bounding box center [910, 335] width 90 height 17
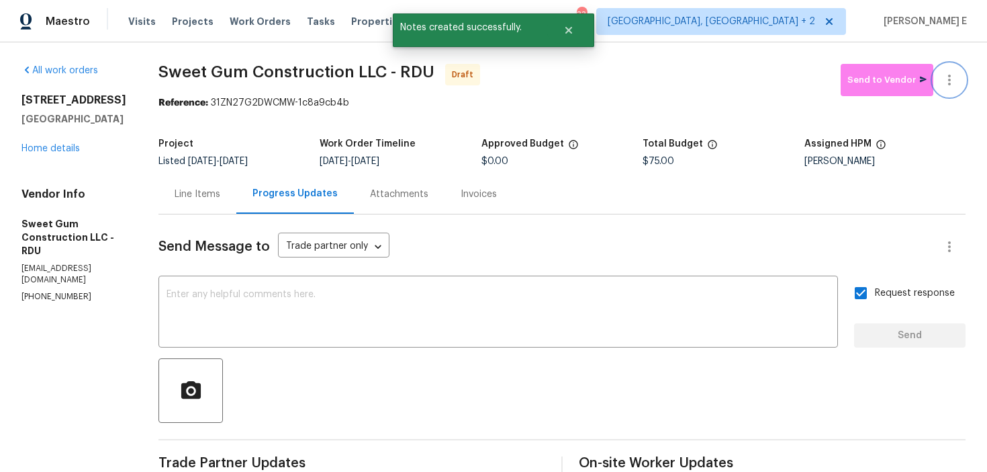
click at [951, 83] on icon "button" at bounding box center [950, 80] width 16 height 16
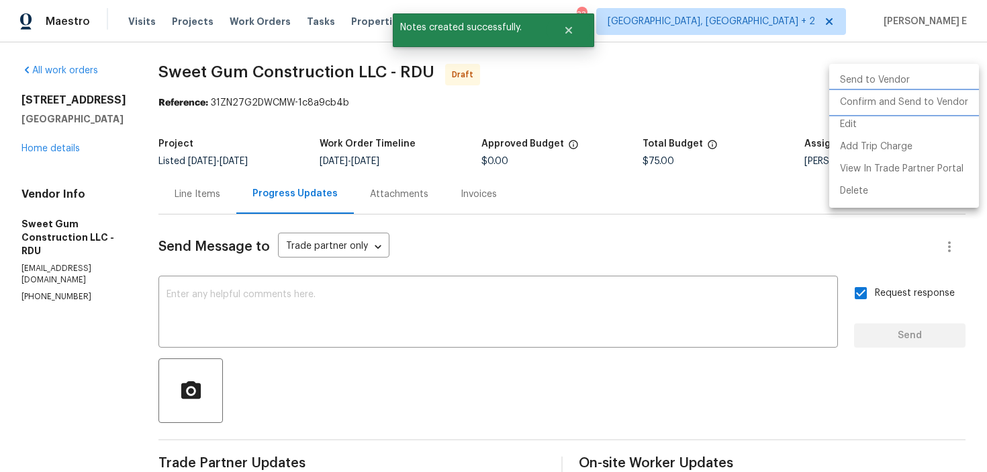
click at [904, 102] on li "Confirm and Send to Vendor" at bounding box center [905, 102] width 150 height 22
click at [647, 141] on div at bounding box center [493, 236] width 987 height 472
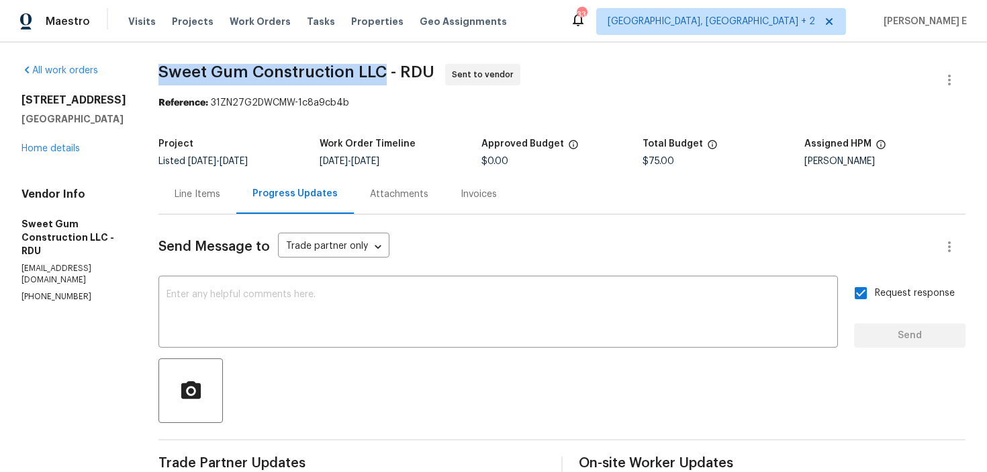
drag, startPoint x: 189, startPoint y: 71, endPoint x: 414, endPoint y: 69, distance: 225.7
click at [414, 69] on span "Sweet Gum Construction LLC - RDU" at bounding box center [297, 72] width 276 height 16
copy span "Sweet Gum Construction LLC"
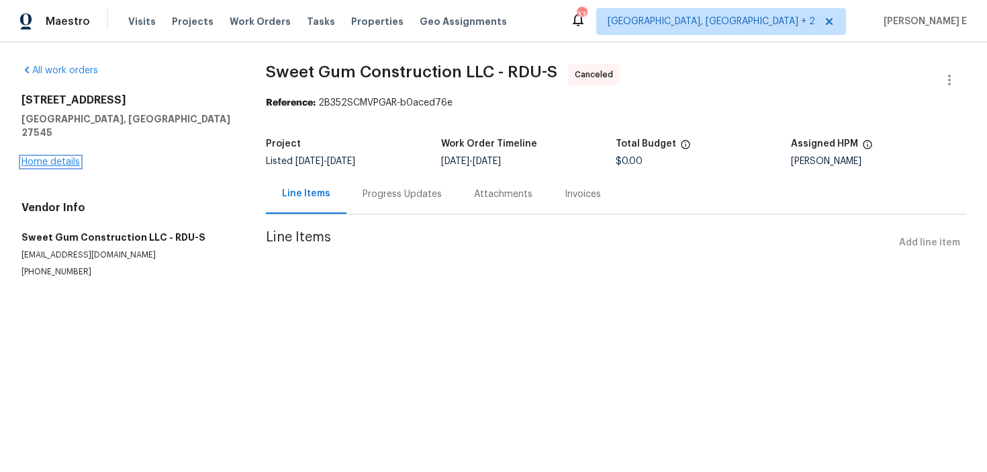
click at [59, 157] on link "Home details" at bounding box center [50, 161] width 58 height 9
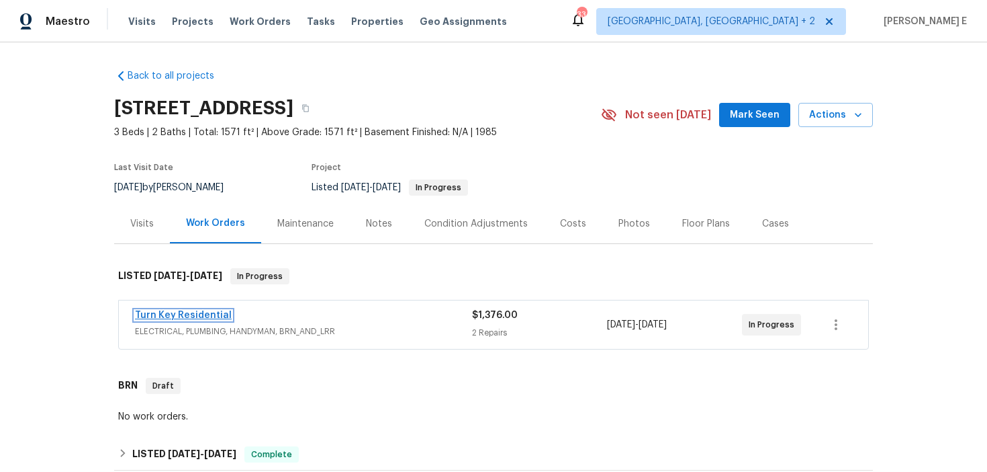
click at [165, 314] on link "Turn Key Residential" at bounding box center [183, 314] width 97 height 9
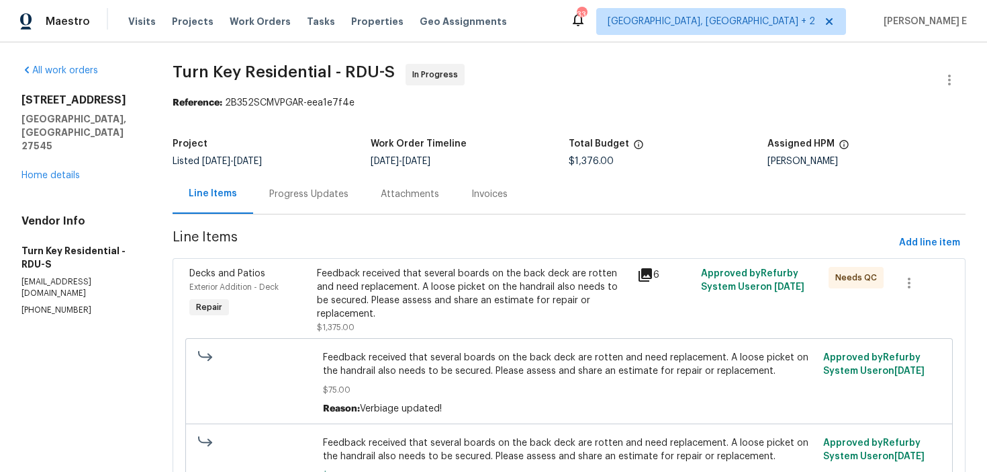
click at [344, 220] on section "Turn Key Residential - RDU-S In Progress Reference: 2B352SCMVPGAR-eea1e7f4e Pro…" at bounding box center [569, 346] width 793 height 565
click at [355, 206] on div "Progress Updates" at bounding box center [309, 194] width 112 height 40
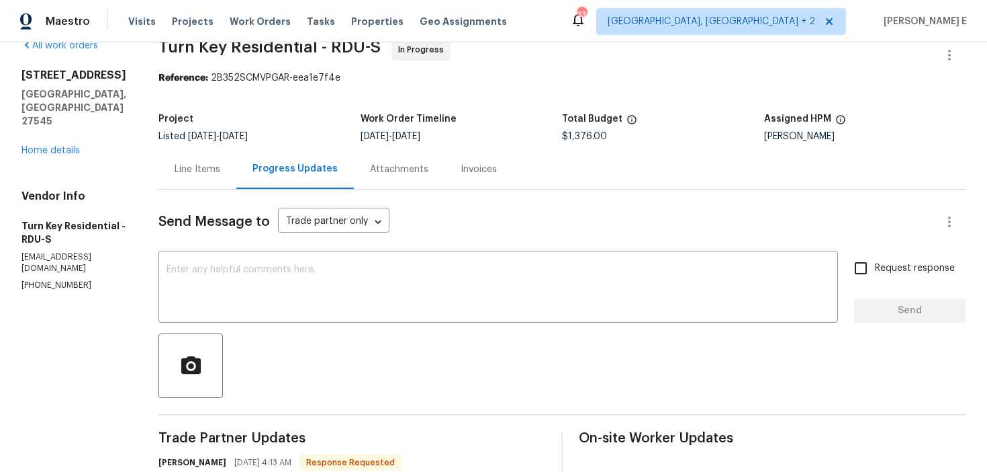
scroll to position [22, 0]
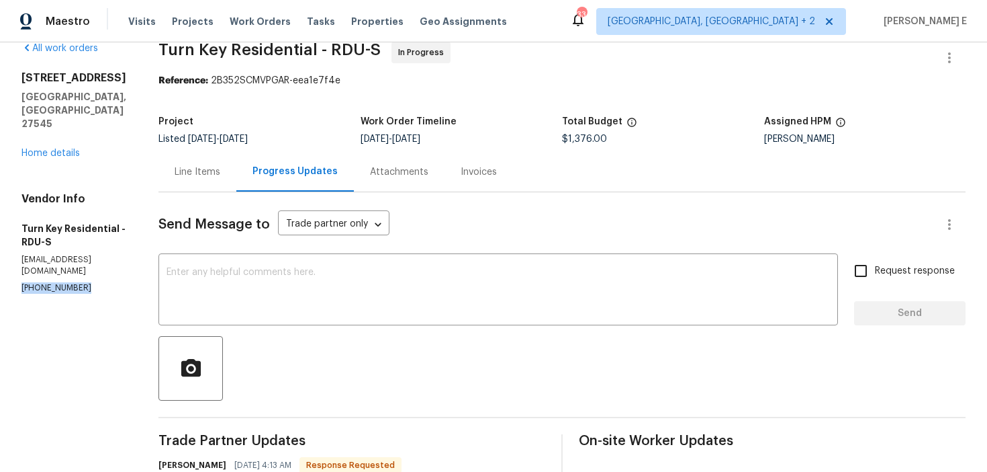
drag, startPoint x: 19, startPoint y: 237, endPoint x: 153, endPoint y: 236, distance: 133.7
copy p "[PHONE_NUMBER]"
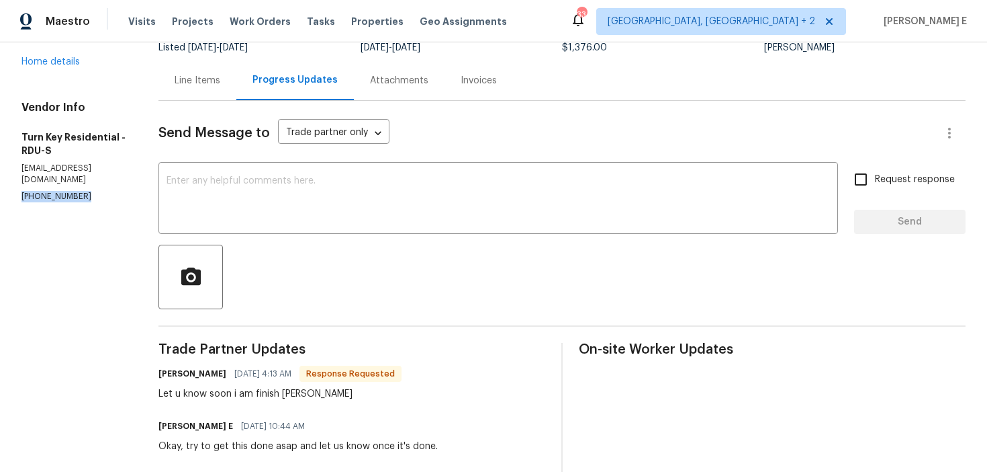
scroll to position [118, 0]
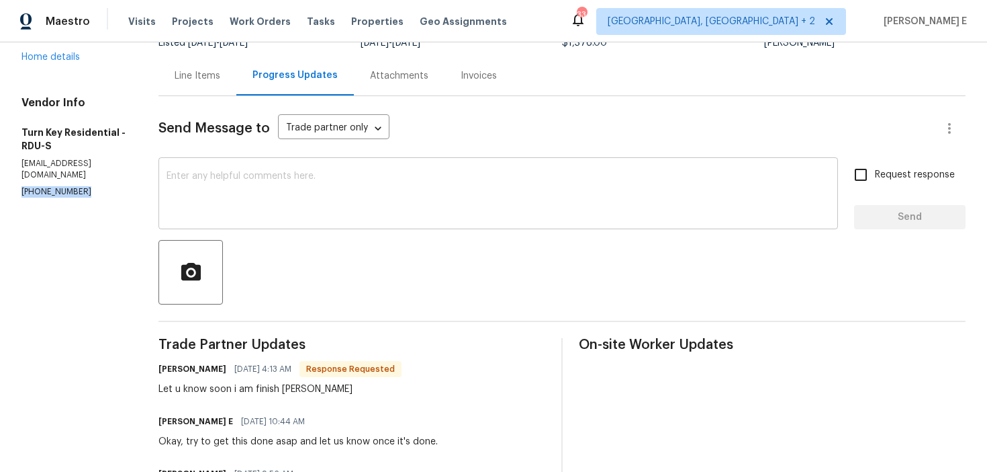
click at [487, 221] on div "x ​" at bounding box center [499, 195] width 680 height 69
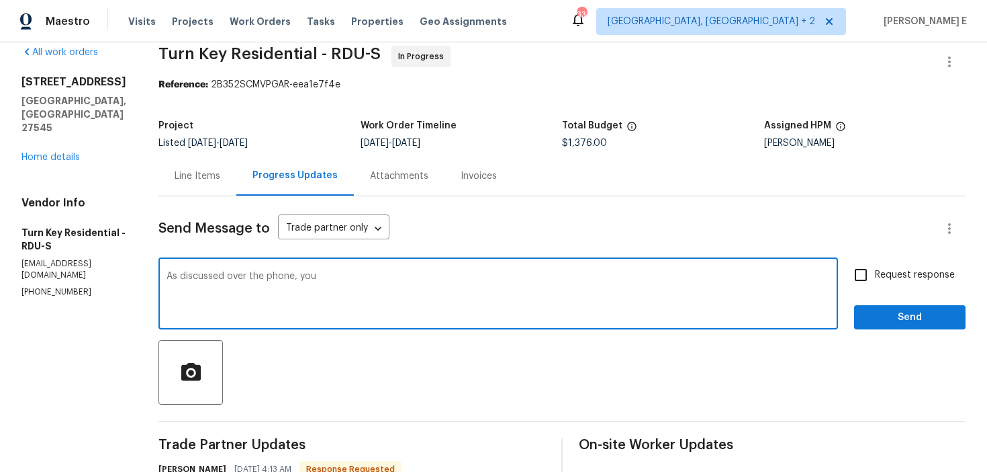
scroll to position [0, 0]
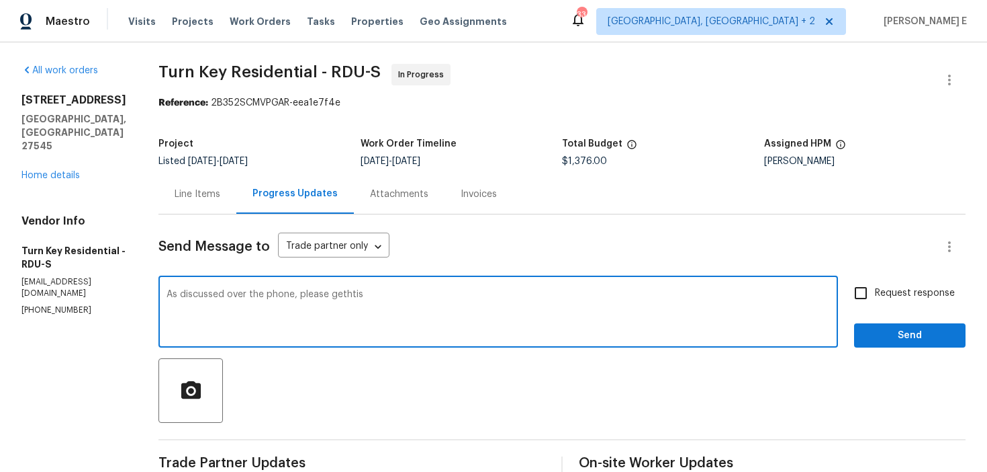
drag, startPoint x: 377, startPoint y: 298, endPoint x: 398, endPoint y: 298, distance: 21.5
click at [398, 298] on textarea "As discussed over the phone, please gethtis" at bounding box center [499, 313] width 664 height 47
type textarea "As discussed over the phone, please get this done [DATE] ad update us here."
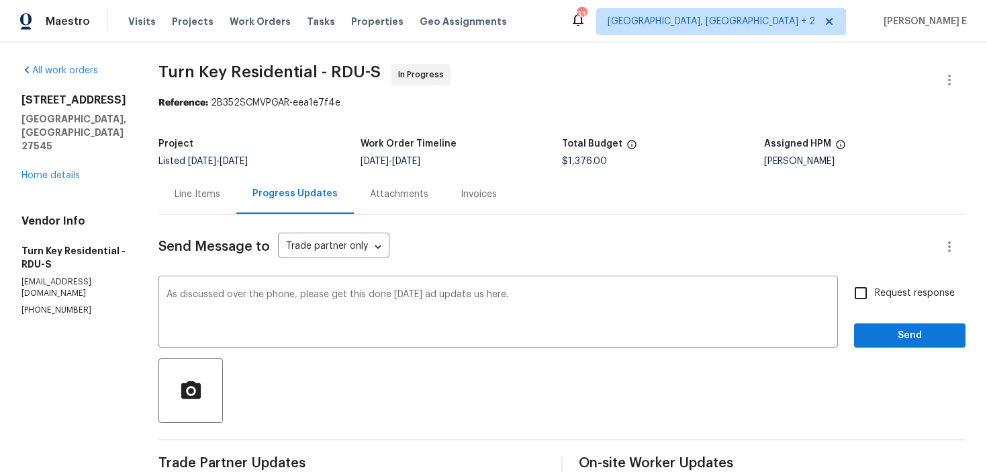
click at [865, 286] on input "Request response" at bounding box center [861, 293] width 28 height 28
checkbox input "true"
click at [879, 330] on span "Send" at bounding box center [910, 335] width 90 height 17
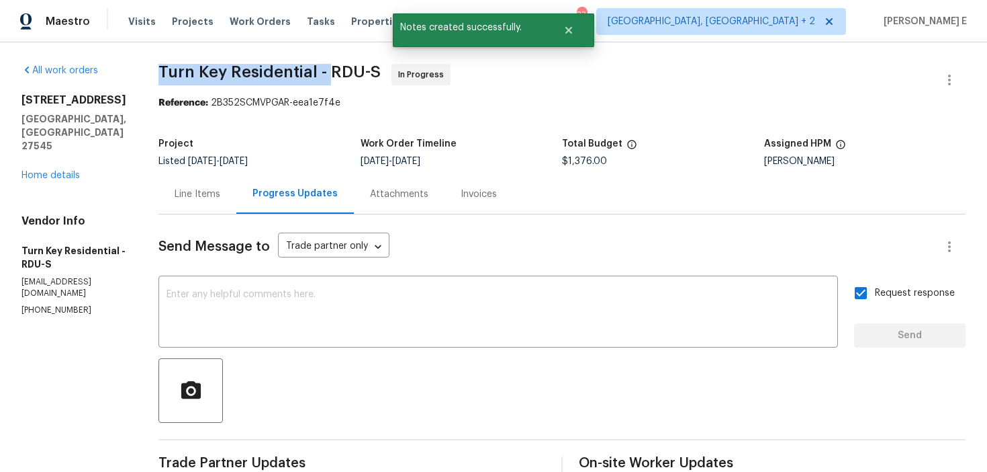
drag, startPoint x: 190, startPoint y: 75, endPoint x: 362, endPoint y: 75, distance: 172.0
copy span "Turn Key Residential -"
